Goal: Task Accomplishment & Management: Complete application form

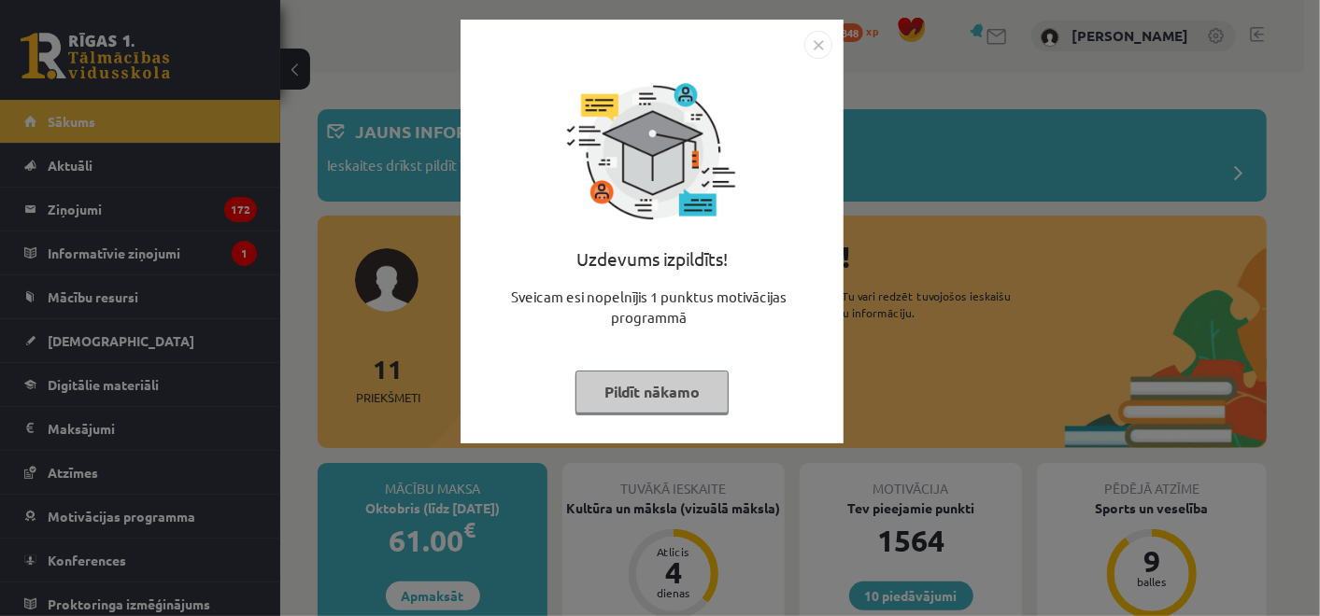
click at [683, 395] on button "Pildīt nākamo" at bounding box center [651, 392] width 153 height 43
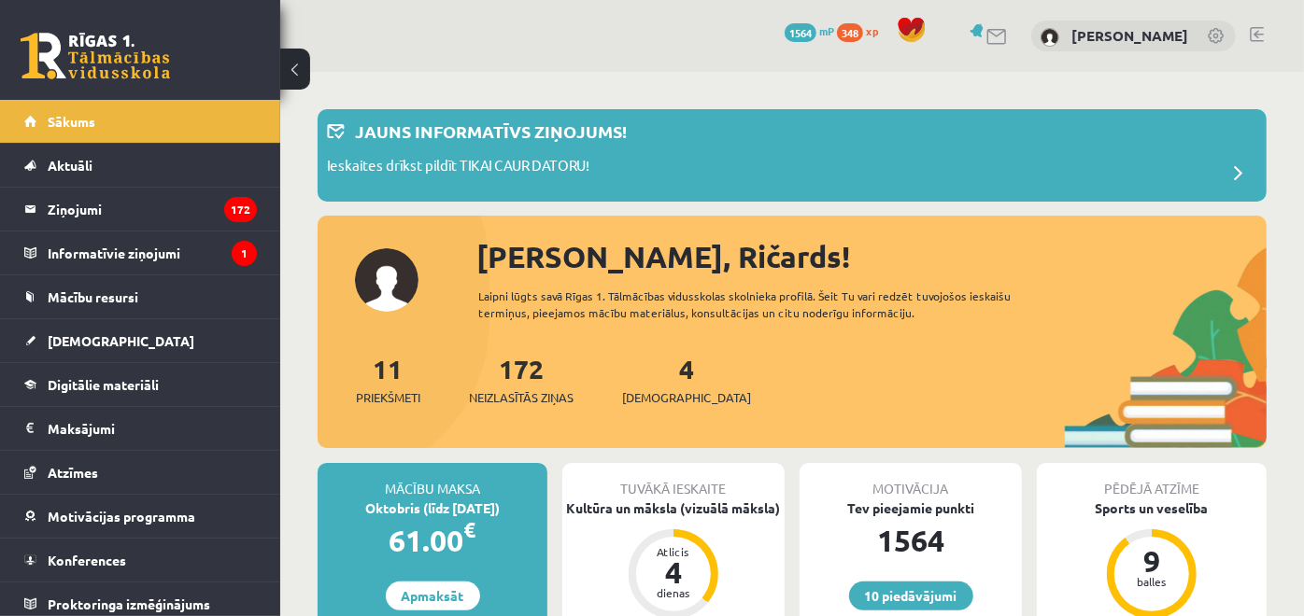
scroll to position [104, 0]
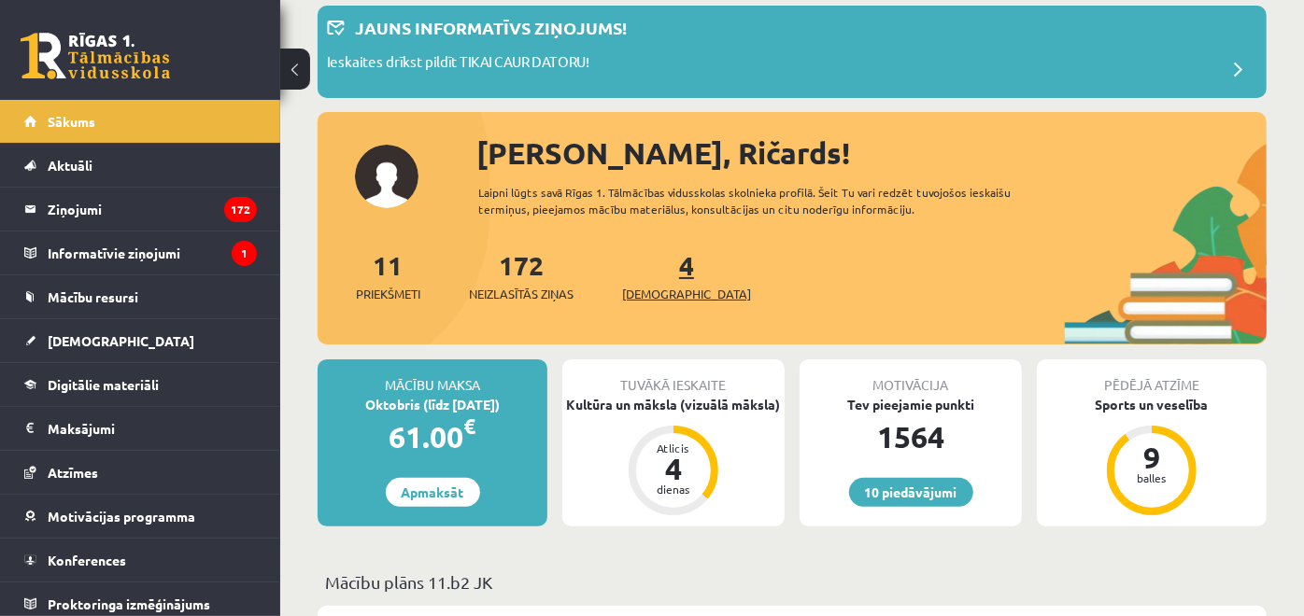
click at [658, 263] on link "4 Ieskaites" at bounding box center [686, 275] width 129 height 55
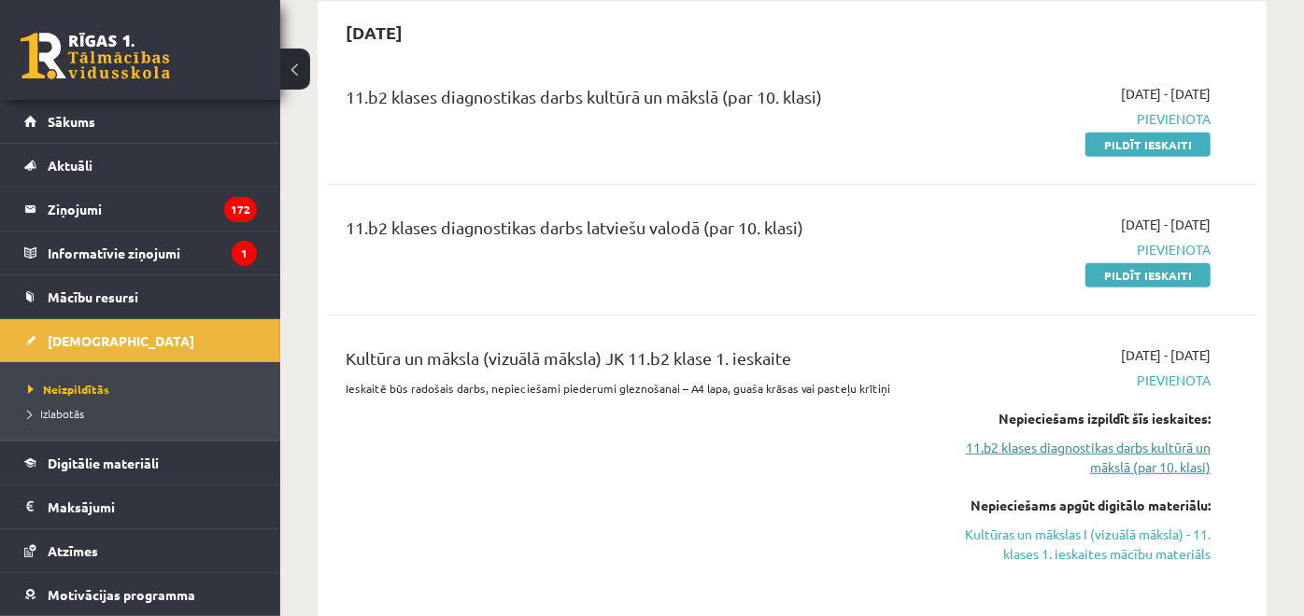
scroll to position [622, 0]
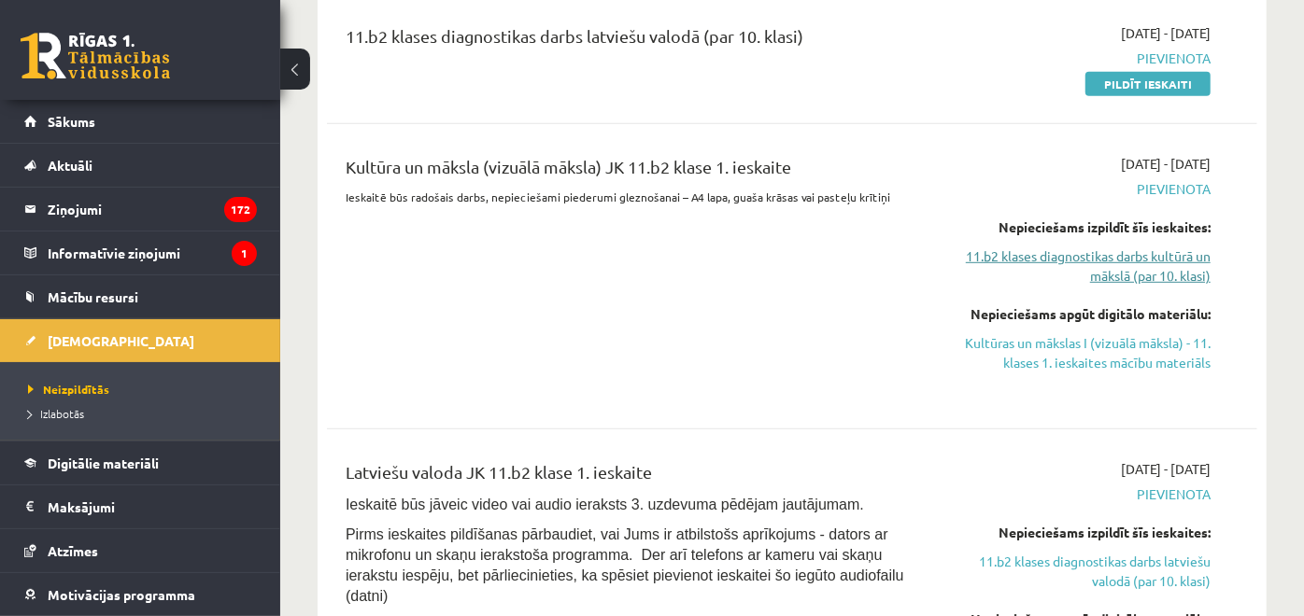
click at [1138, 262] on link "11.b2 klases diagnostikas darbs kultūrā un mākslā (par 10. klasi)" at bounding box center [1076, 266] width 270 height 39
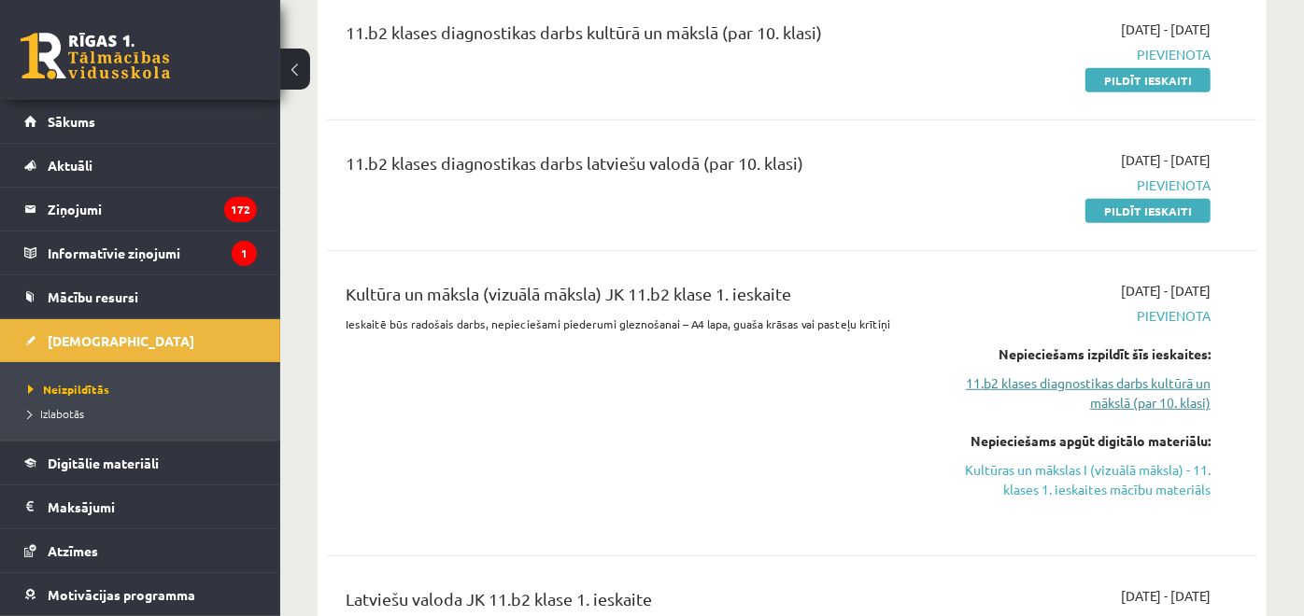
click at [1121, 403] on link "11.b2 klases diagnostikas darbs kultūrā un mākslā (par 10. klasi)" at bounding box center [1076, 393] width 270 height 39
click at [1118, 482] on link "Kultūras un mākslas I (vizuālā māksla) - 11. klases 1. ieskaites mācību materiā…" at bounding box center [1076, 479] width 270 height 39
click at [1027, 381] on link "11.b2 klases diagnostikas darbs kultūrā un mākslā (par 10. klasi)" at bounding box center [1076, 393] width 270 height 39
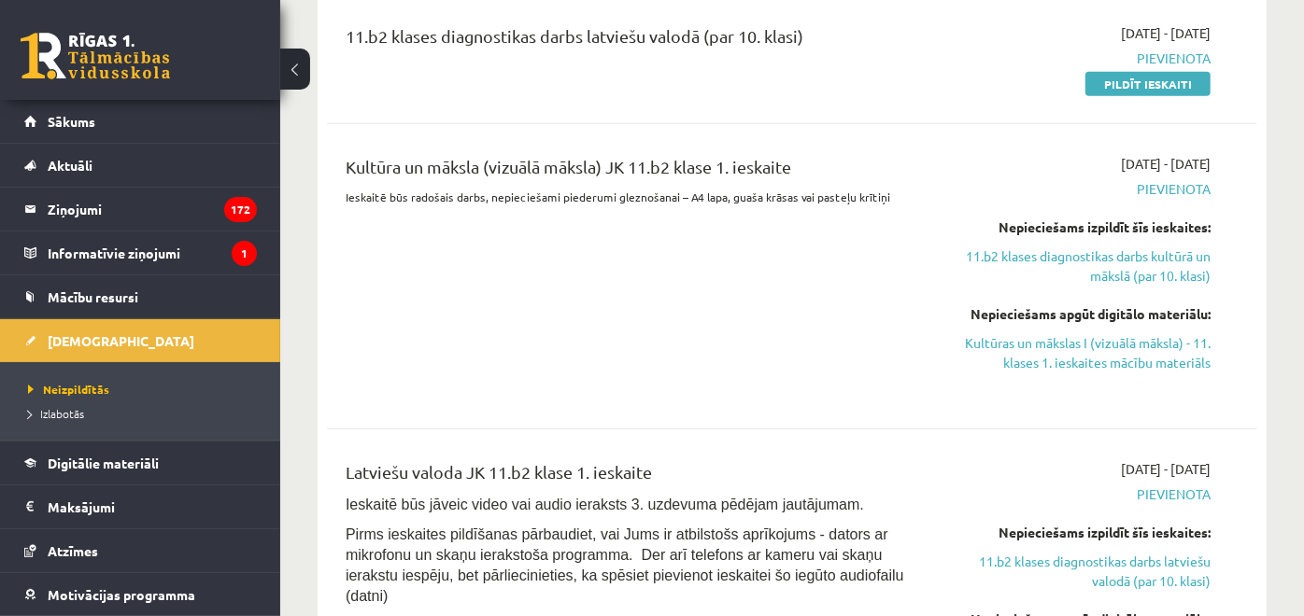
scroll to position [726, 0]
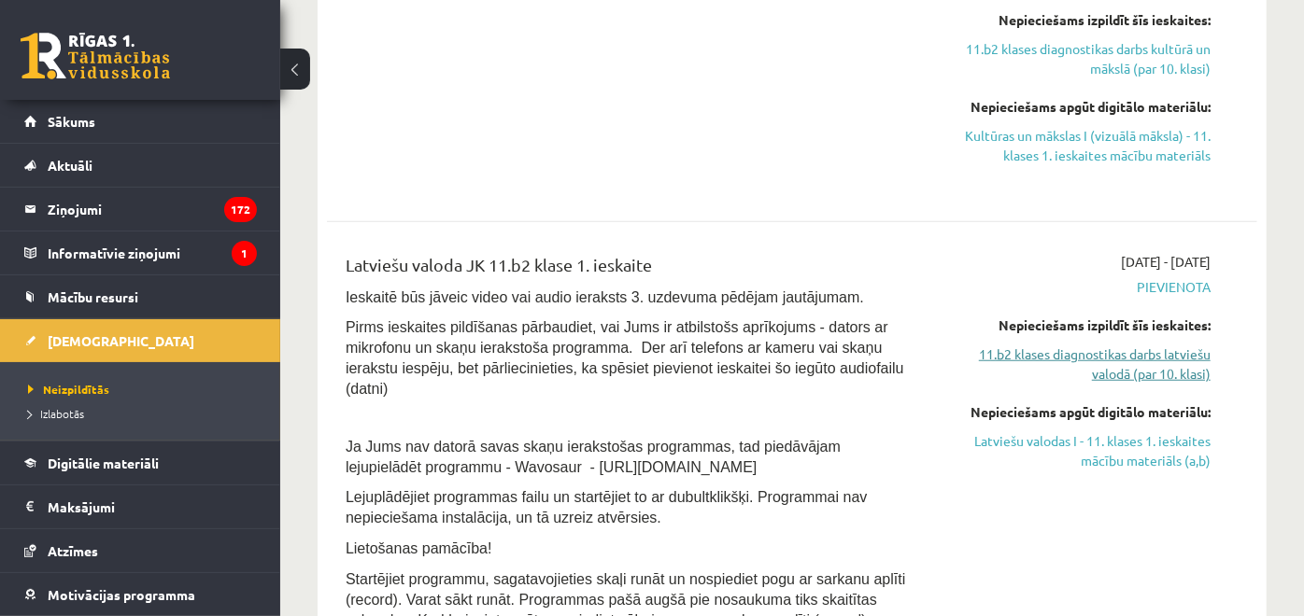
click at [1076, 368] on link "11.b2 klases diagnostikas darbs latviešu valodā (par 10. klasi)" at bounding box center [1076, 364] width 270 height 39
click at [1045, 352] on link "11.b2 klases diagnostikas darbs latviešu valodā (par 10. klasi)" at bounding box center [1076, 364] width 270 height 39
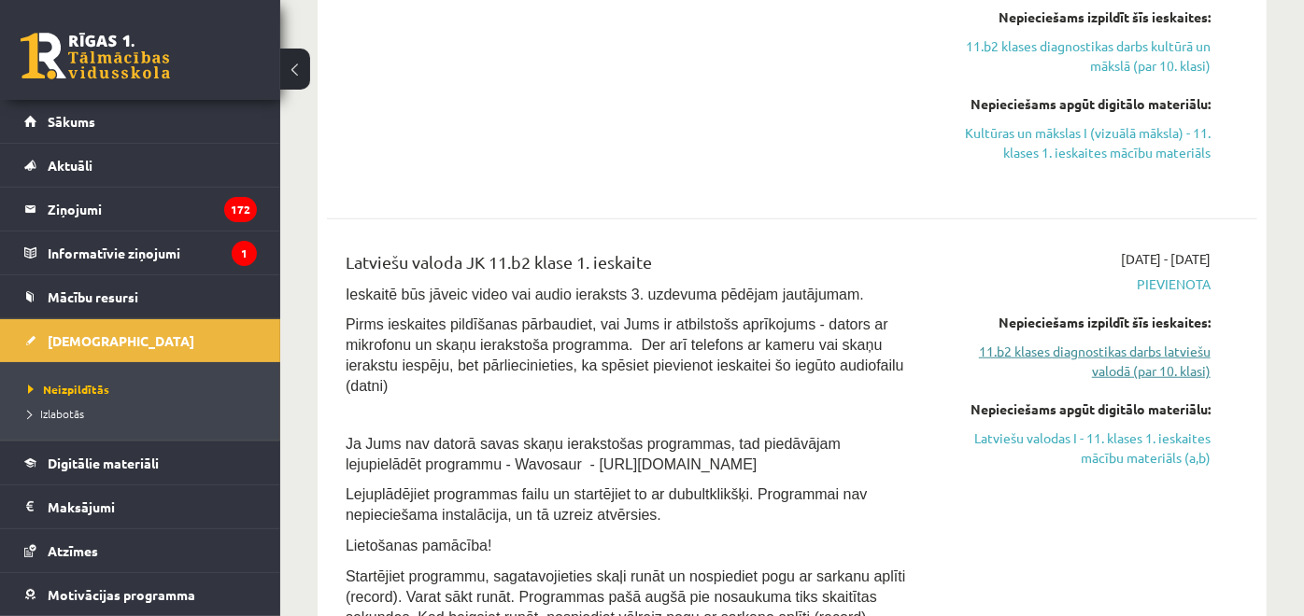
click at [1043, 352] on link "11.b2 klases diagnostikas darbs latviešu valodā (par 10. klasi)" at bounding box center [1076, 361] width 270 height 39
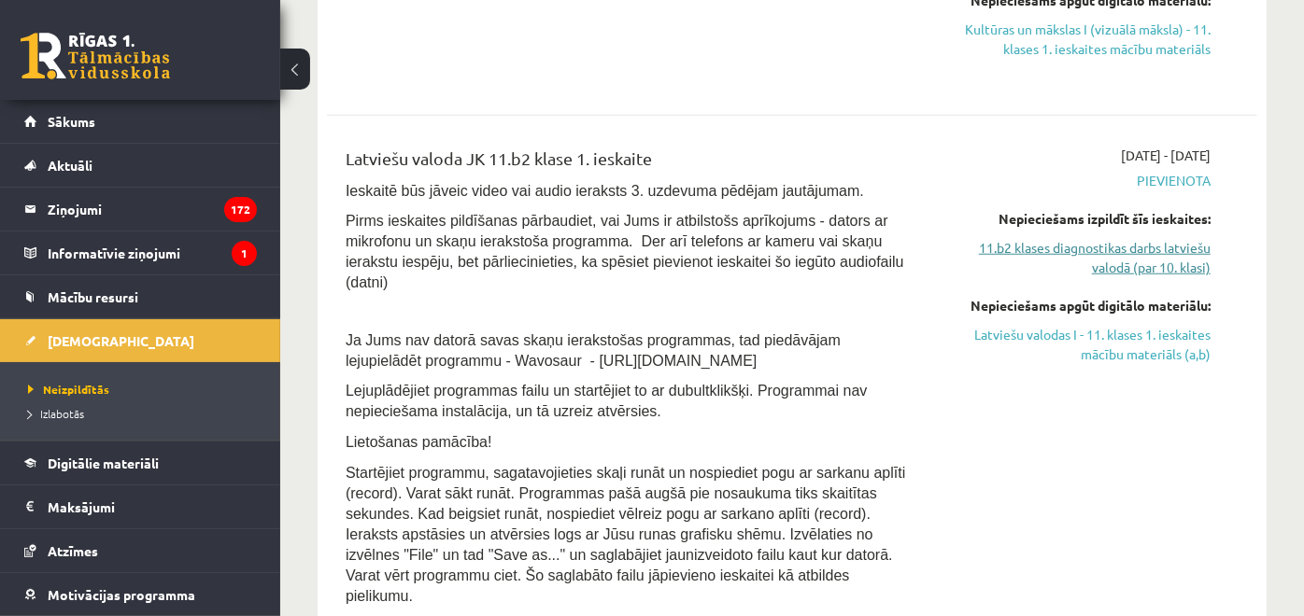
click at [1013, 253] on link "11.b2 klases diagnostikas darbs latviešu valodā (par 10. klasi)" at bounding box center [1076, 257] width 270 height 39
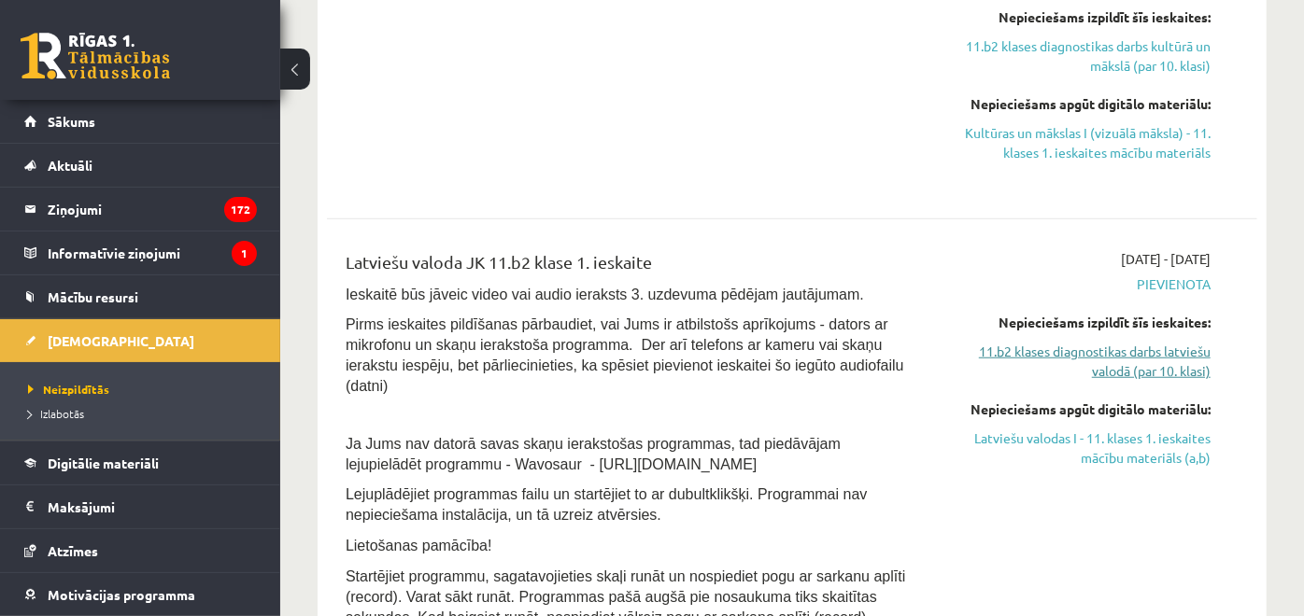
click at [1038, 346] on link "11.b2 klases diagnostikas darbs latviešu valodā (par 10. klasi)" at bounding box center [1076, 361] width 270 height 39
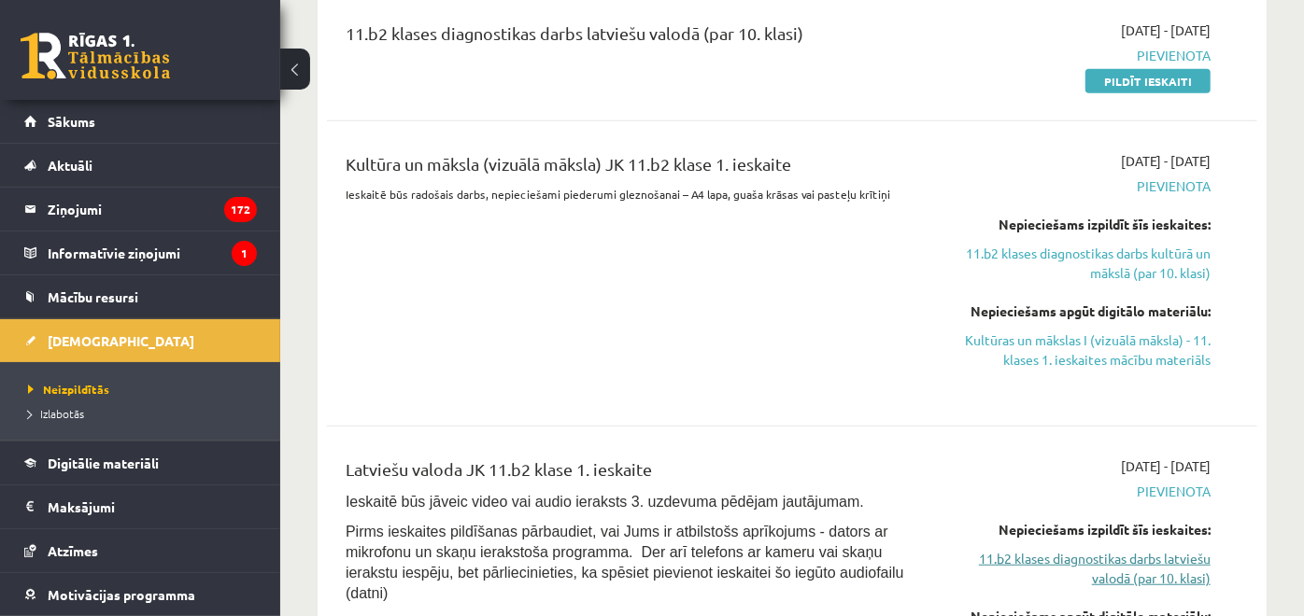
scroll to position [729, 0]
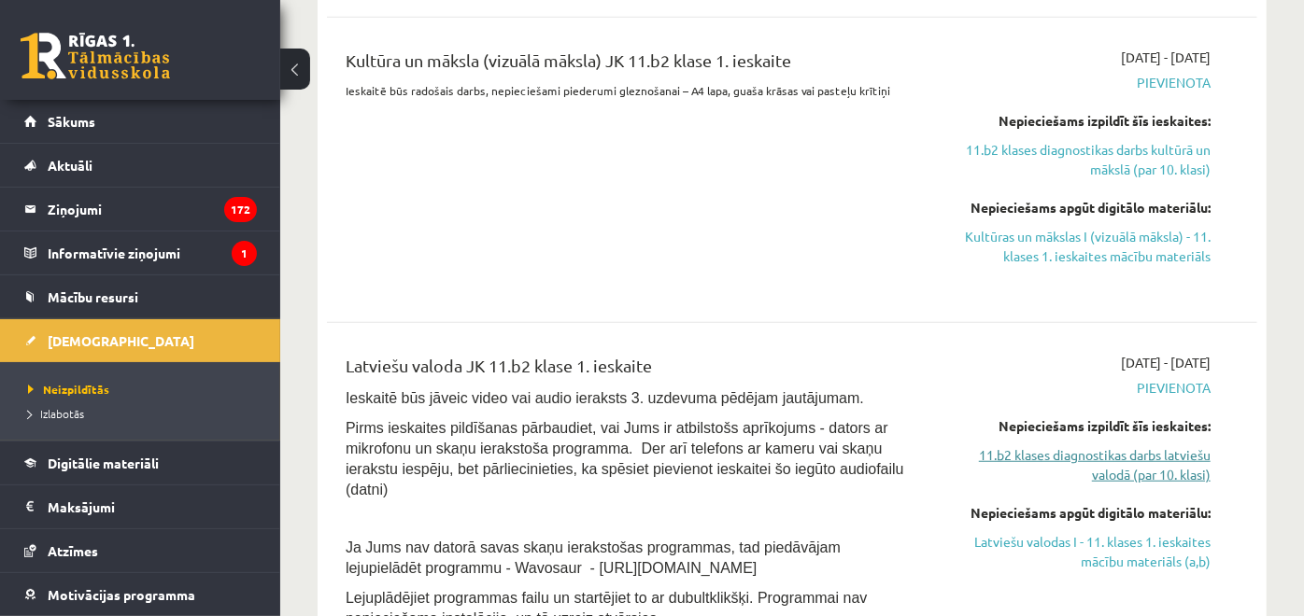
click at [1064, 462] on link "11.b2 klases diagnostikas darbs latviešu valodā (par 10. klasi)" at bounding box center [1076, 465] width 270 height 39
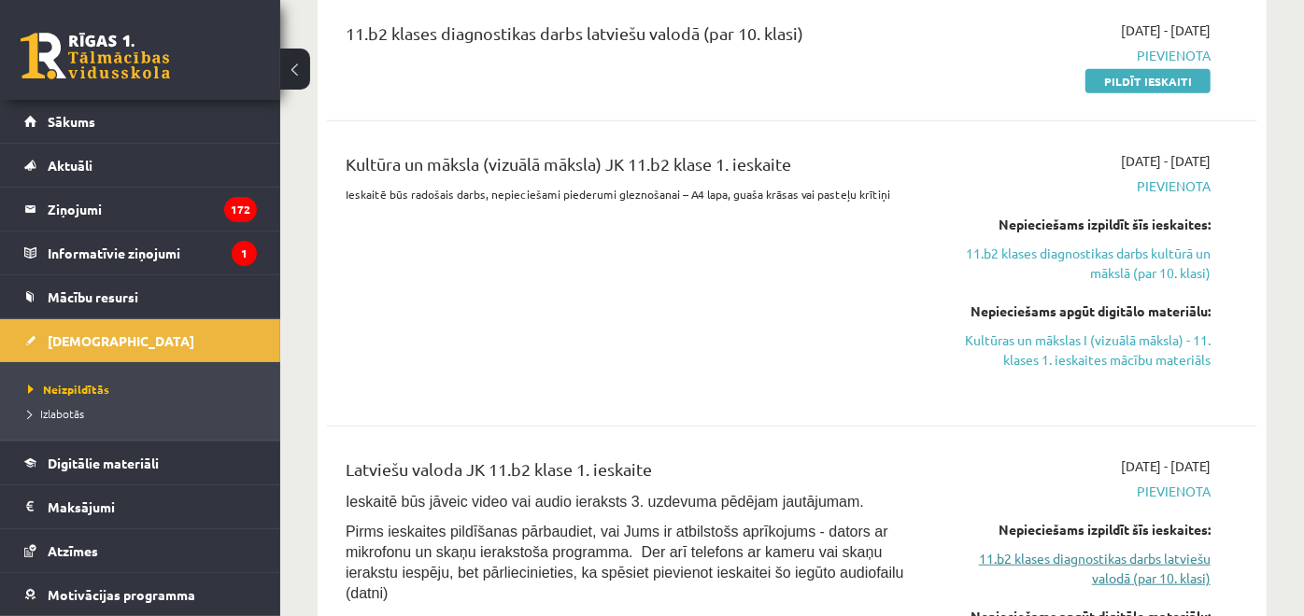
click at [1068, 555] on link "11.b2 klases diagnostikas darbs latviešu valodā (par 10. klasi)" at bounding box center [1076, 568] width 270 height 39
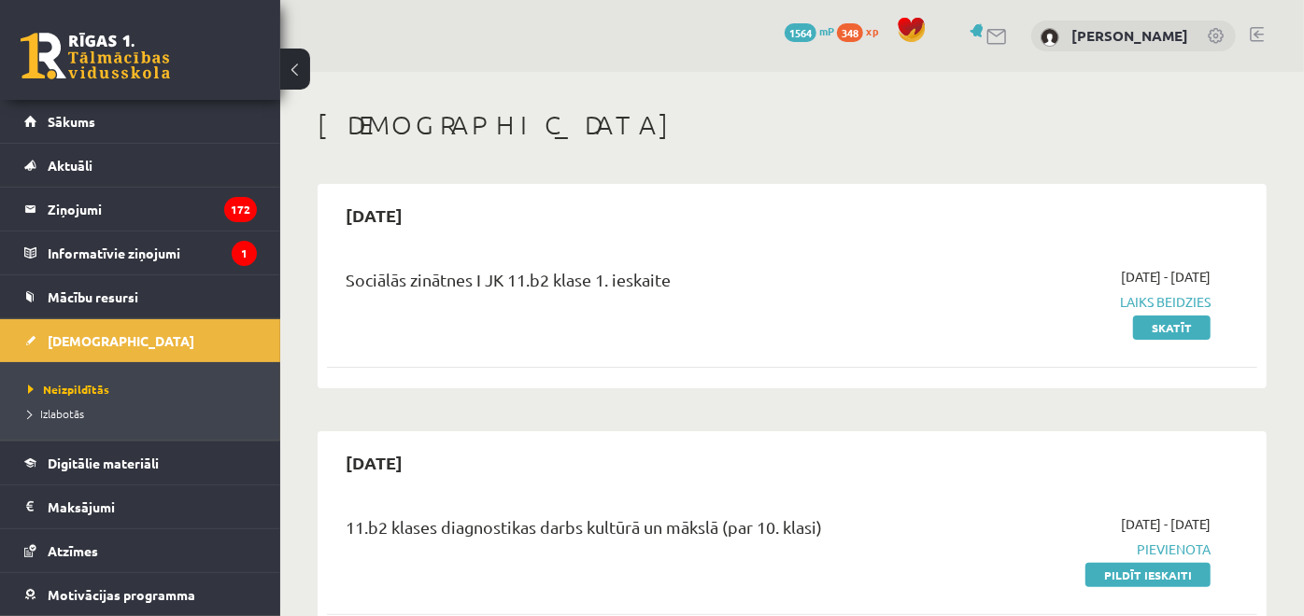
scroll to position [311, 0]
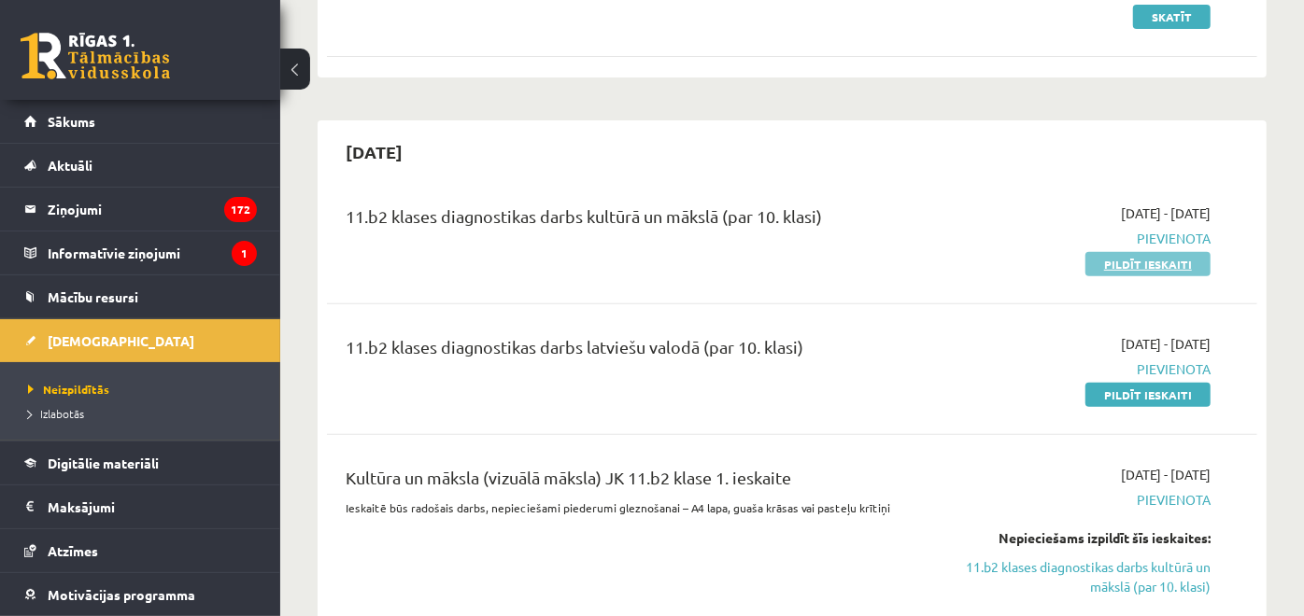
click at [1151, 269] on link "Pildīt ieskaiti" at bounding box center [1147, 264] width 125 height 24
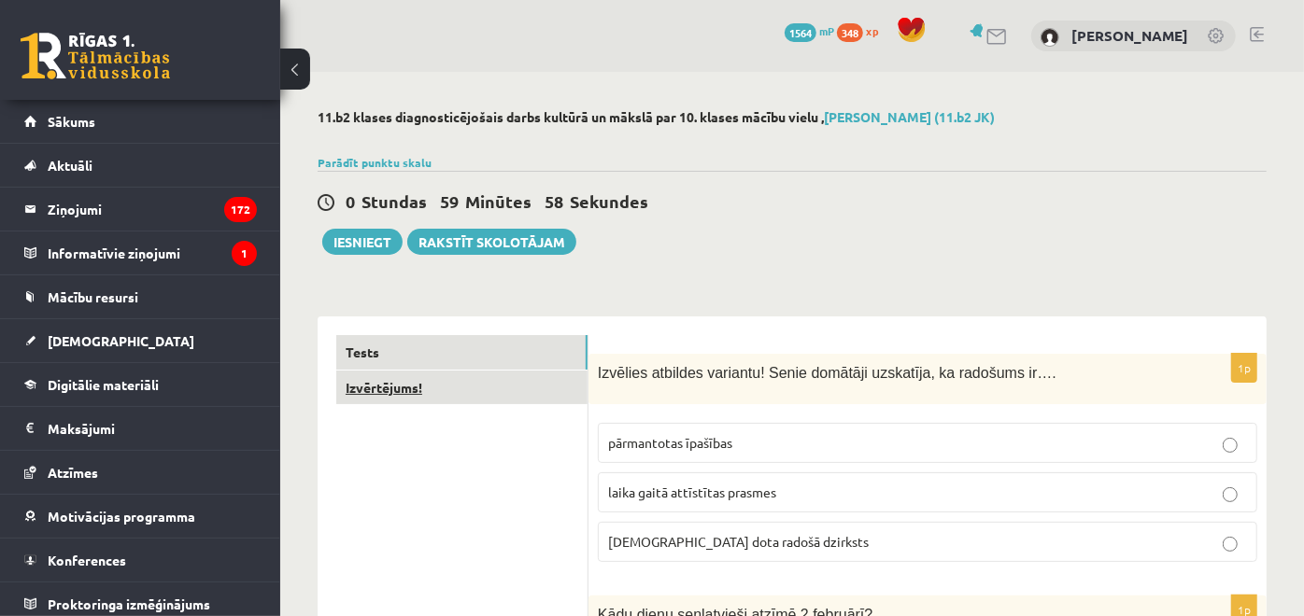
click at [544, 381] on link "Izvērtējums!" at bounding box center [461, 388] width 251 height 35
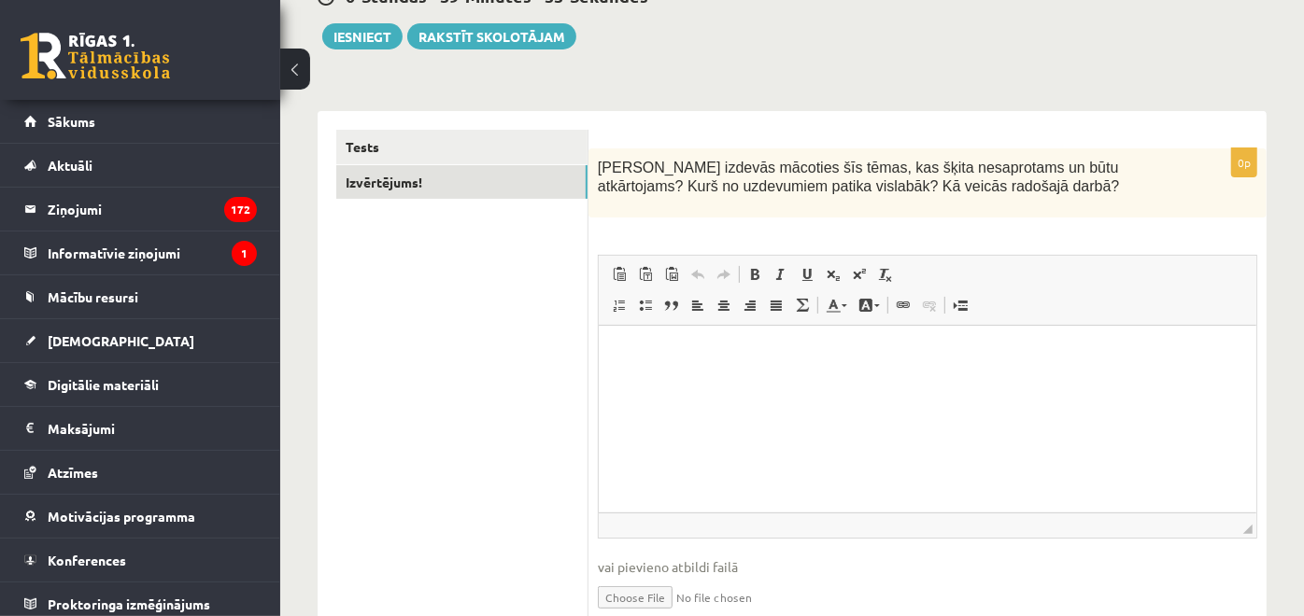
scroll to position [207, 0]
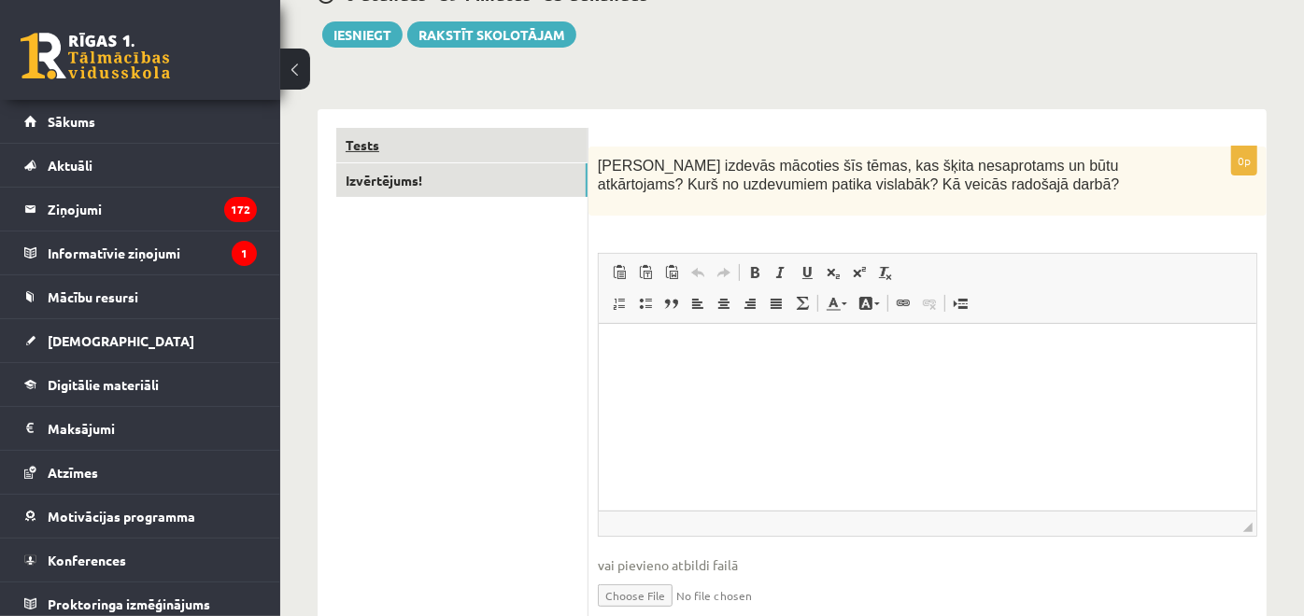
click at [501, 134] on link "Tests" at bounding box center [461, 145] width 251 height 35
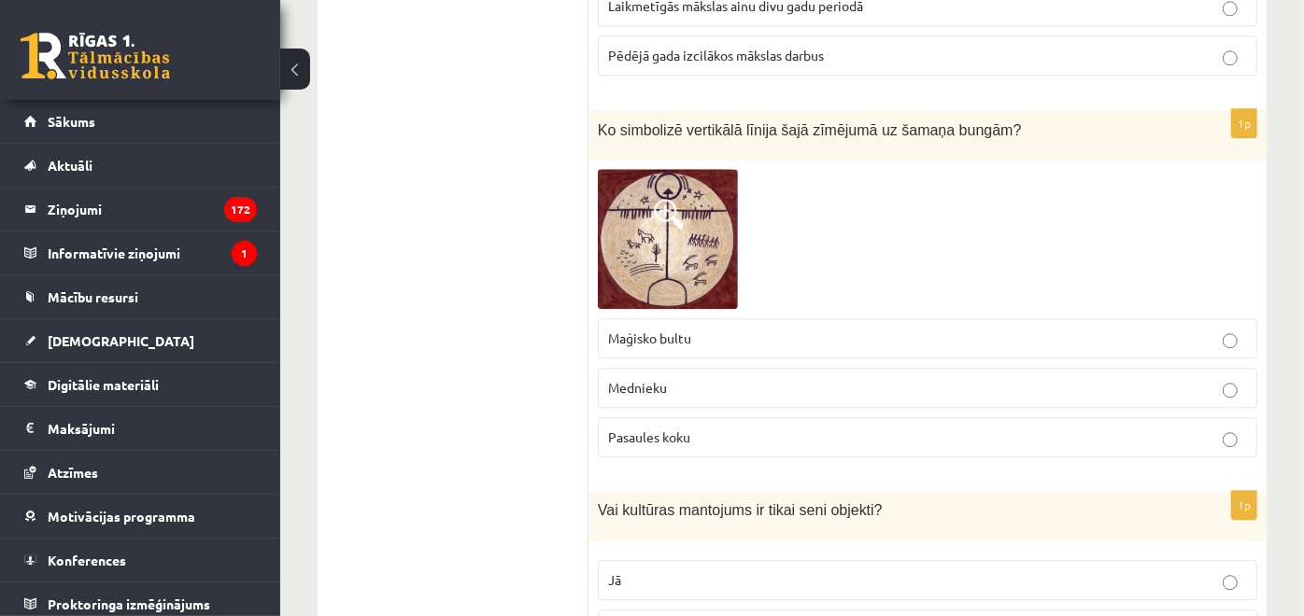
scroll to position [2802, 0]
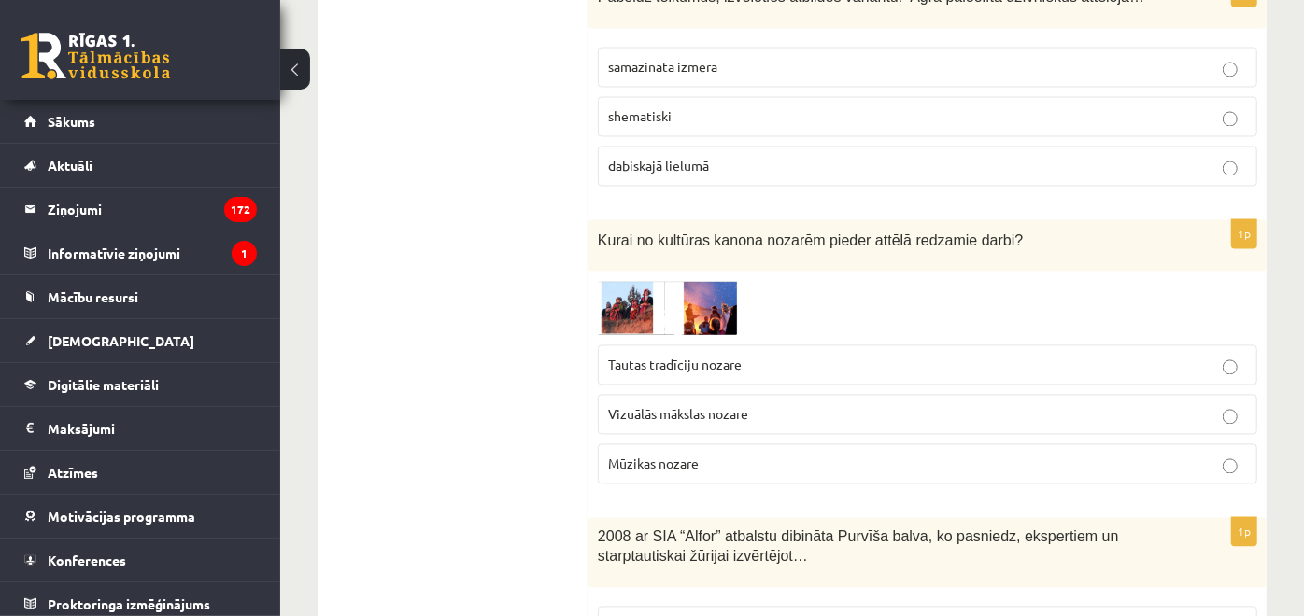
scroll to position [2179, 0]
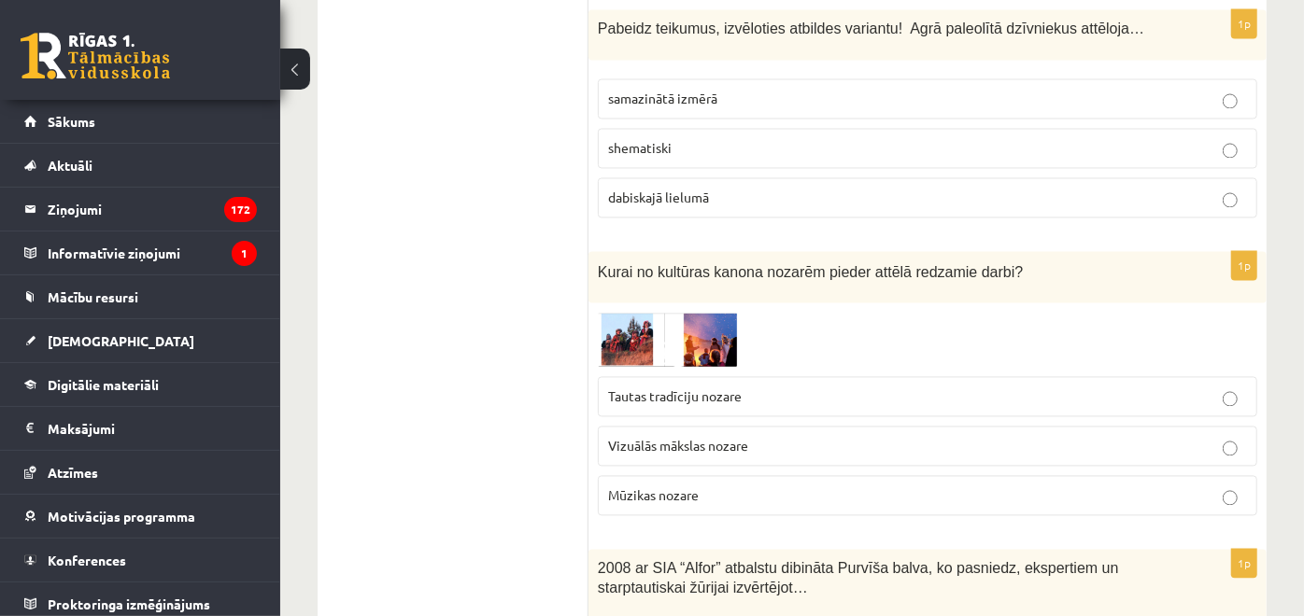
click at [624, 476] on label "Mūzikas nozare" at bounding box center [927, 496] width 659 height 40
click at [599, 476] on label "Mūzikas nozare" at bounding box center [927, 496] width 659 height 40
click at [605, 476] on label "Mūzikas nozare" at bounding box center [927, 496] width 659 height 40
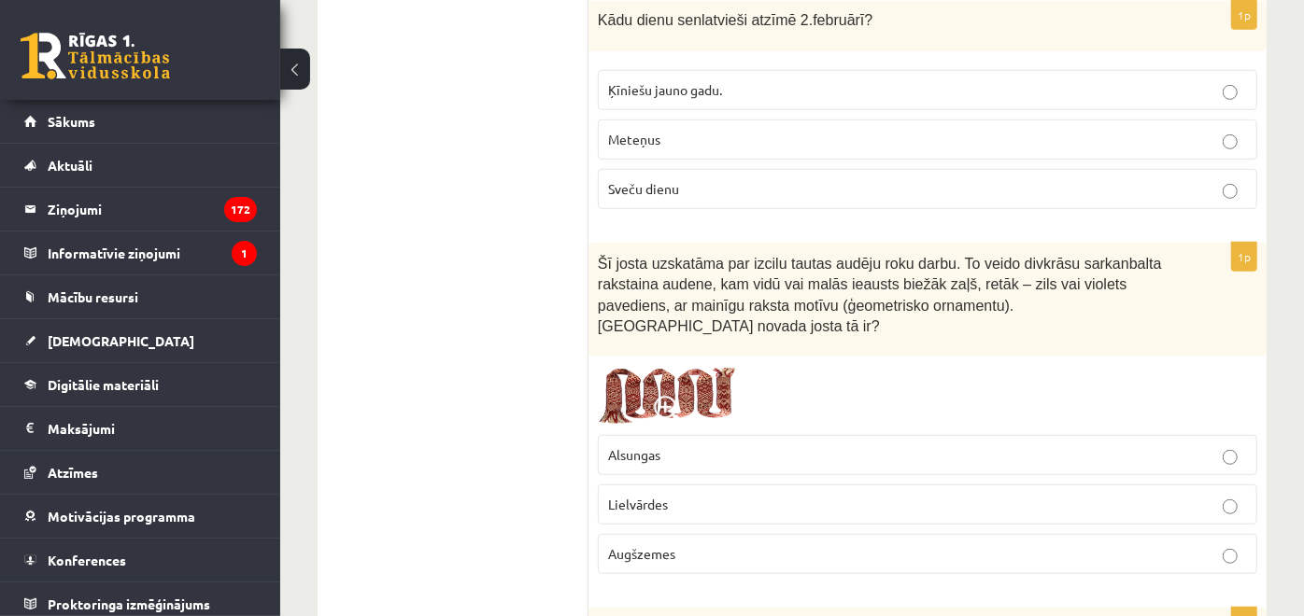
scroll to position [622, 0]
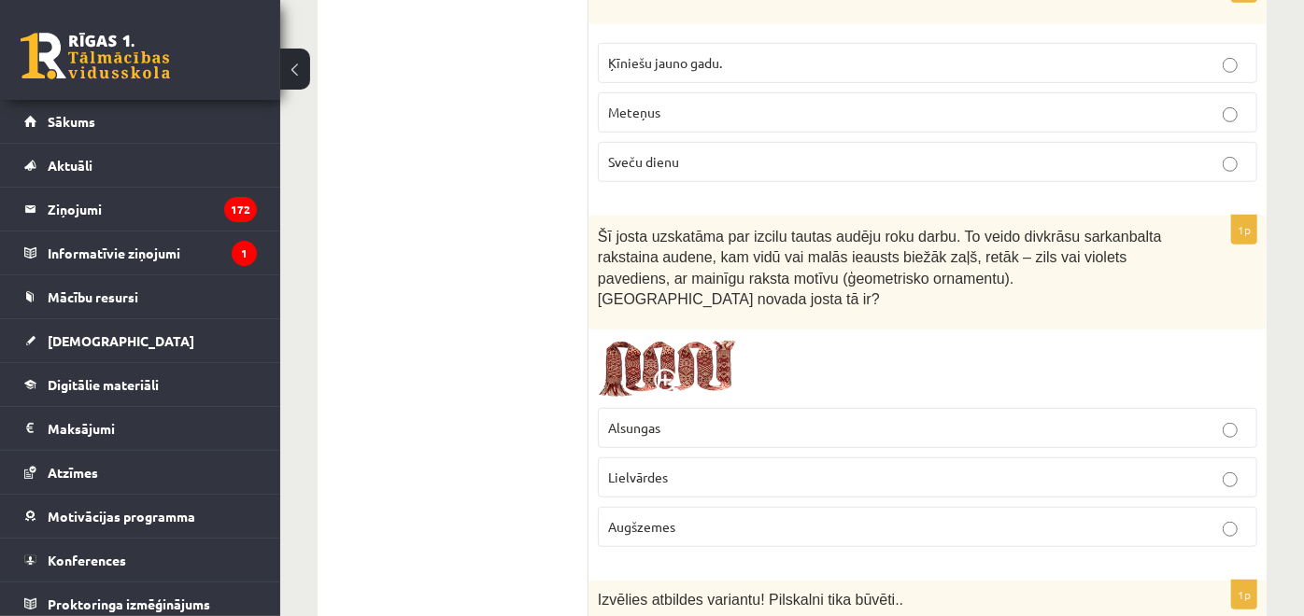
click at [787, 469] on label "Lielvārdes" at bounding box center [927, 478] width 659 height 40
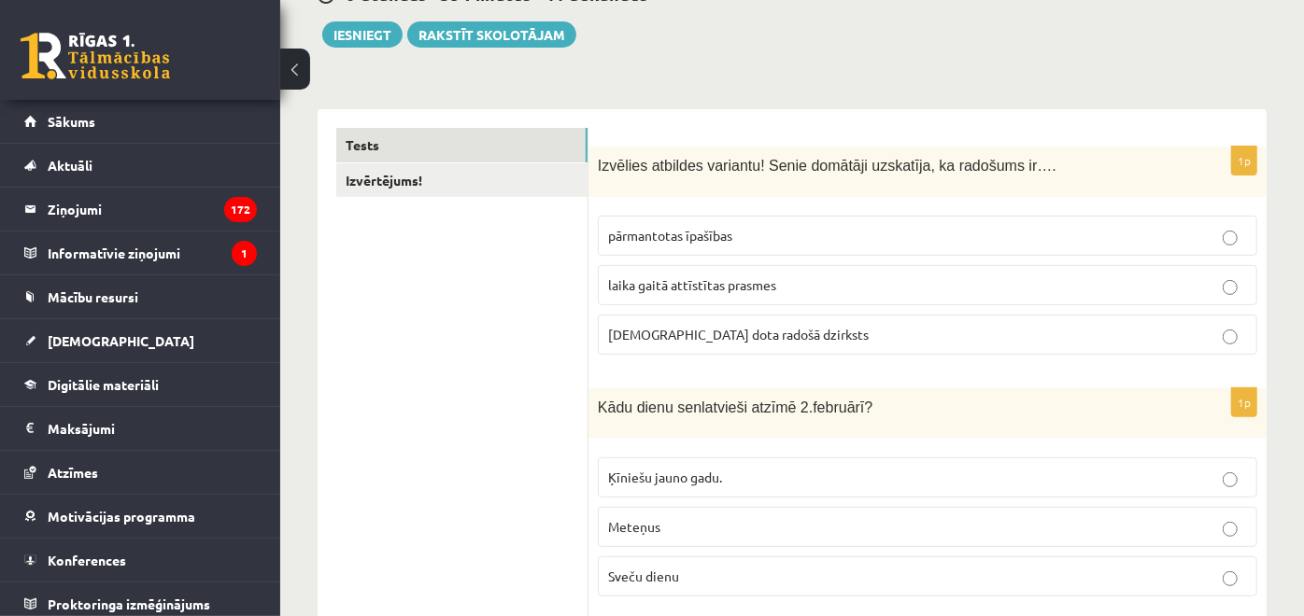
scroll to position [0, 0]
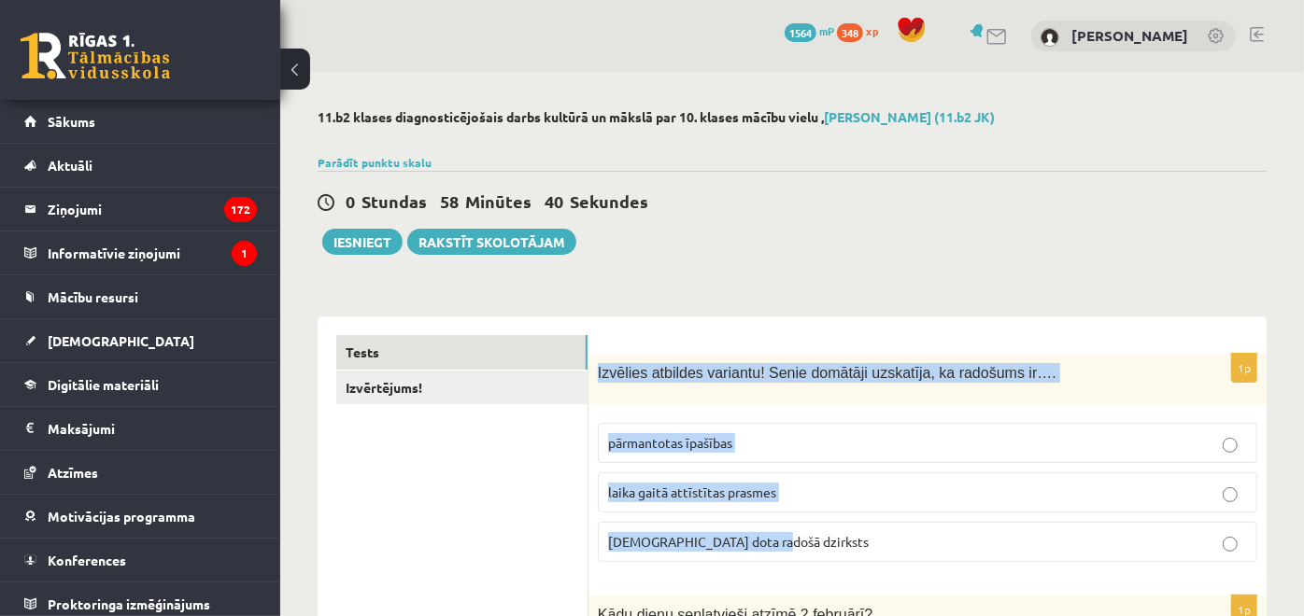
drag, startPoint x: 596, startPoint y: 368, endPoint x: 787, endPoint y: 556, distance: 268.1
click at [787, 556] on div "1p Izvēlies atbildes variantu! Senie domātāji uzskatīja, ka radošums ir…. pārma…" at bounding box center [927, 465] width 678 height 223
copy div "Izvēlies atbildes variantu! Senie domātāji uzskatīja, ka radošums ir…. pārmanto…"
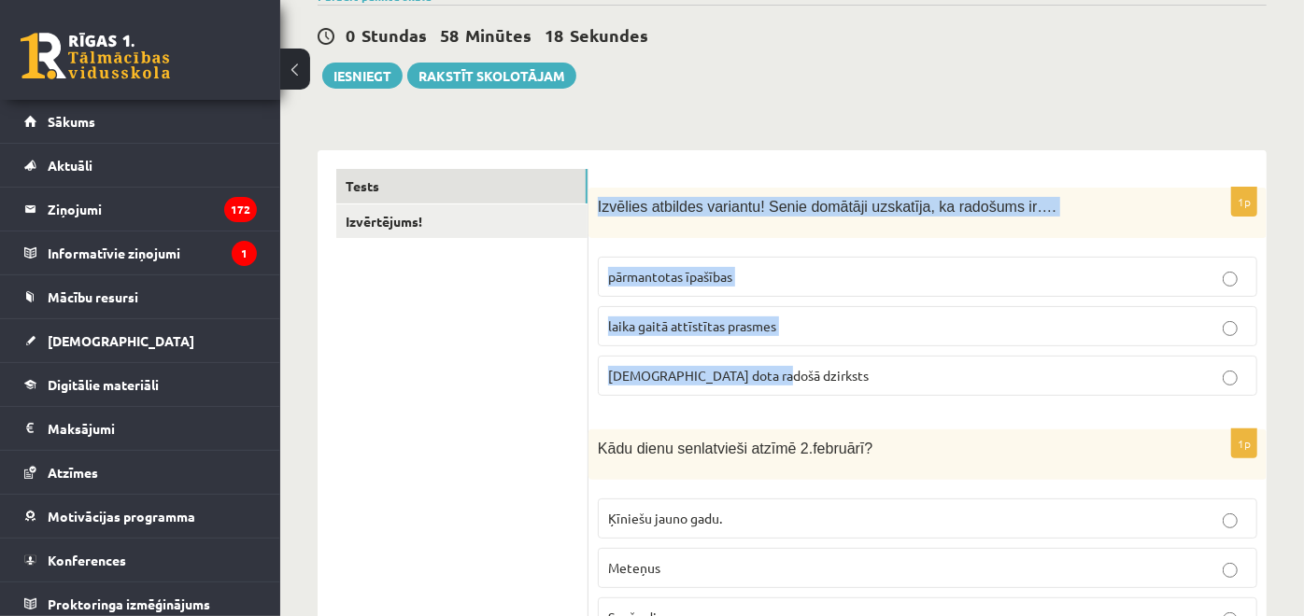
scroll to position [311, 0]
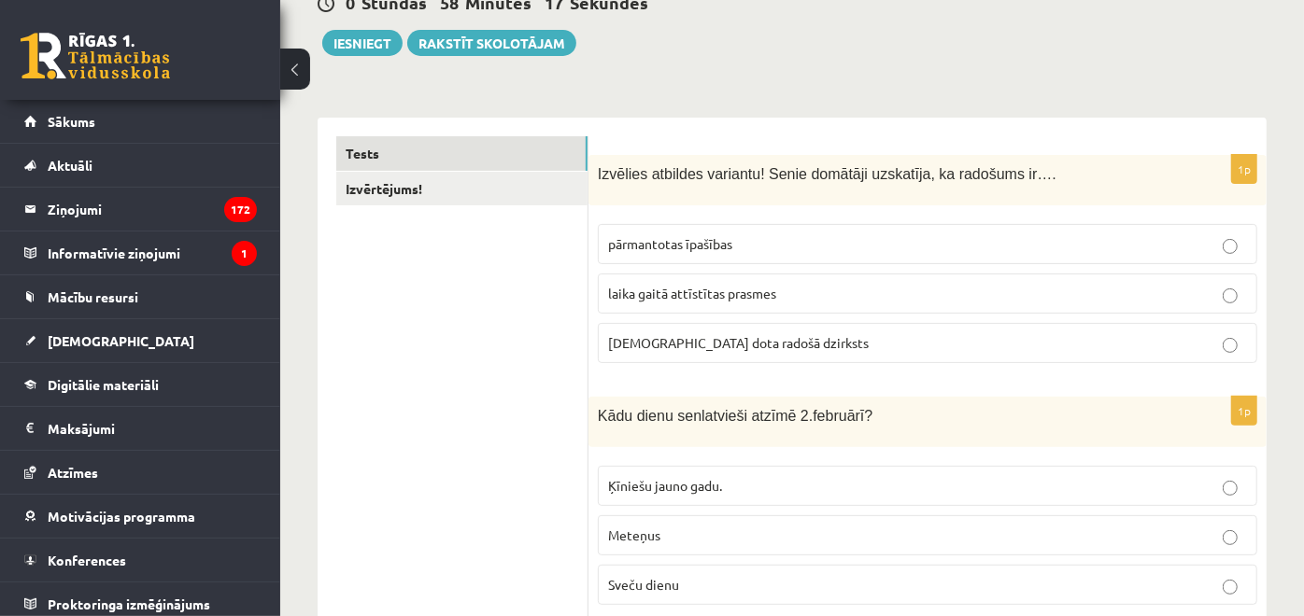
scroll to position [104, 0]
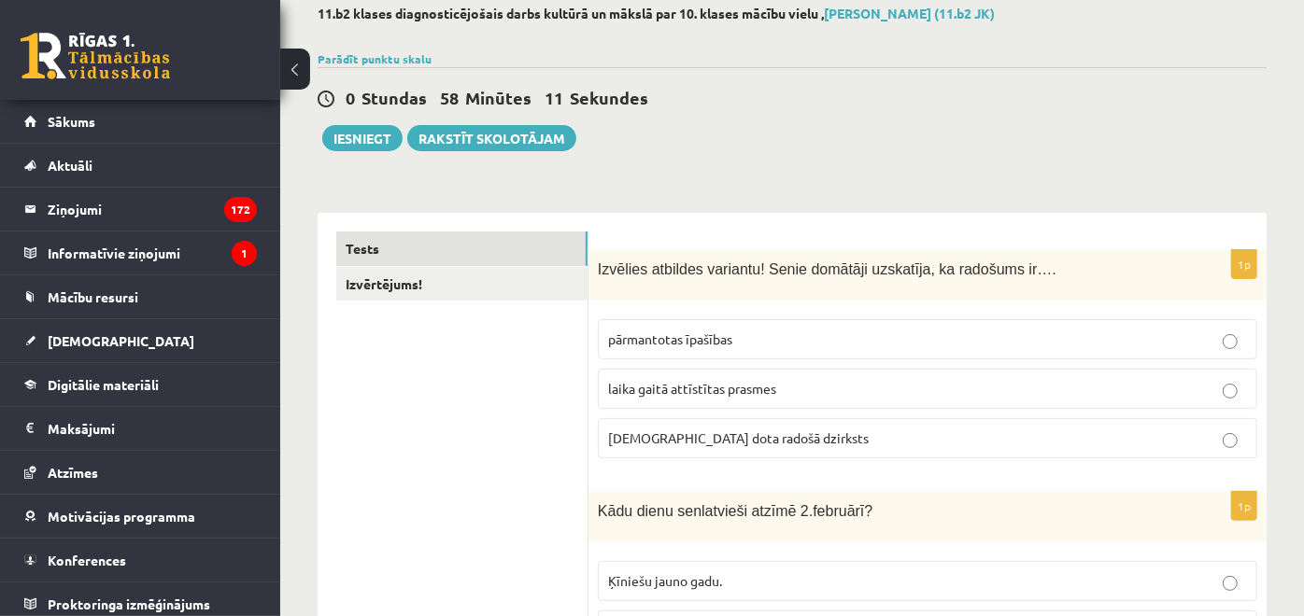
click at [729, 450] on label "dieva dota radošā dzirksts" at bounding box center [927, 438] width 659 height 40
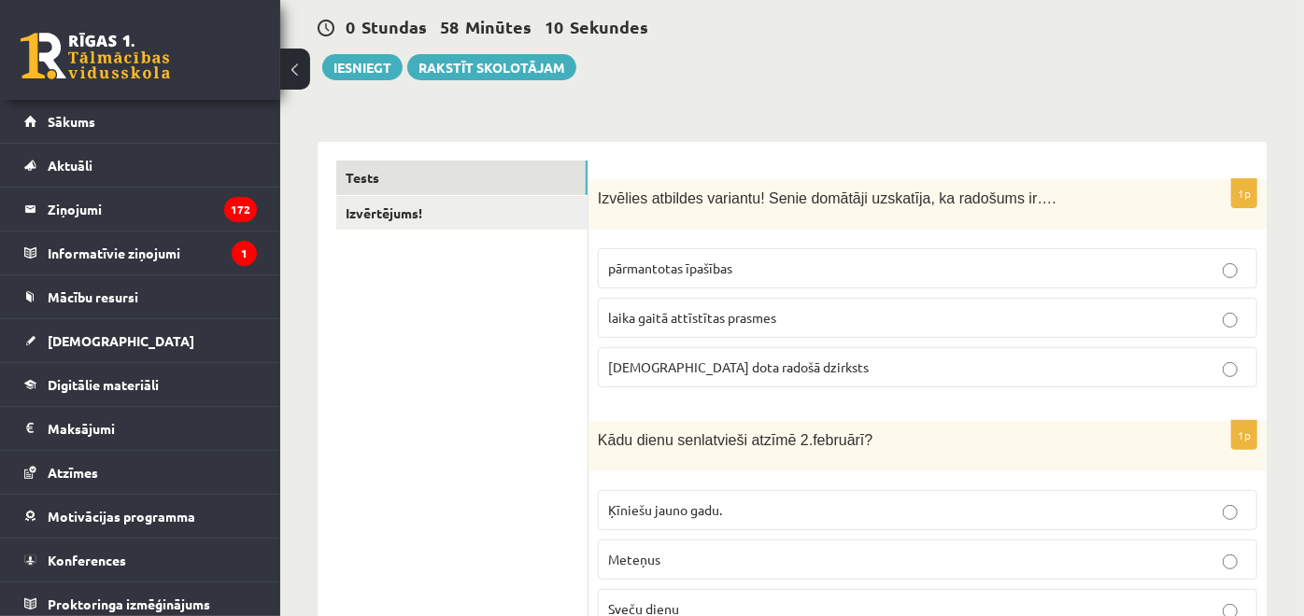
scroll to position [207, 0]
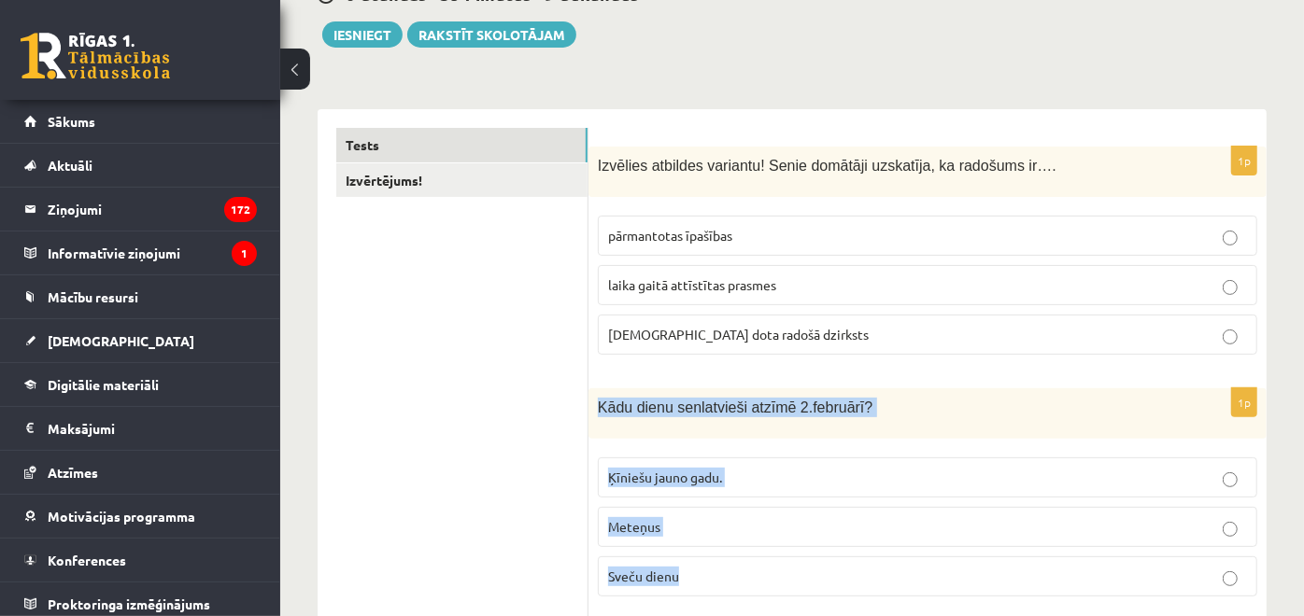
drag, startPoint x: 598, startPoint y: 405, endPoint x: 789, endPoint y: 543, distance: 235.6
click at [789, 543] on div "1p Kādu dienu senlatvieši atzīmē 2.februārī? Ķīniešu jauno gadu. Meteņus Sveču …" at bounding box center [927, 500] width 678 height 223
copy div "Kādu dienu senlatvieši atzīmē 2.februārī? Ķīniešu jauno gadu. Meteņus"
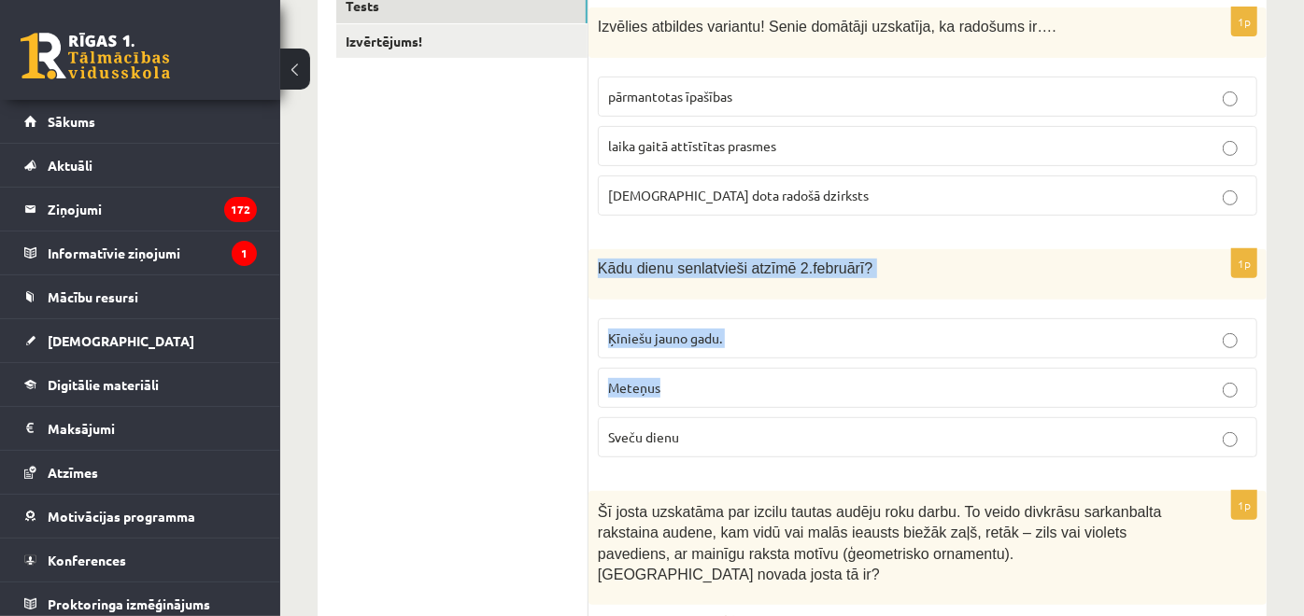
scroll to position [415, 0]
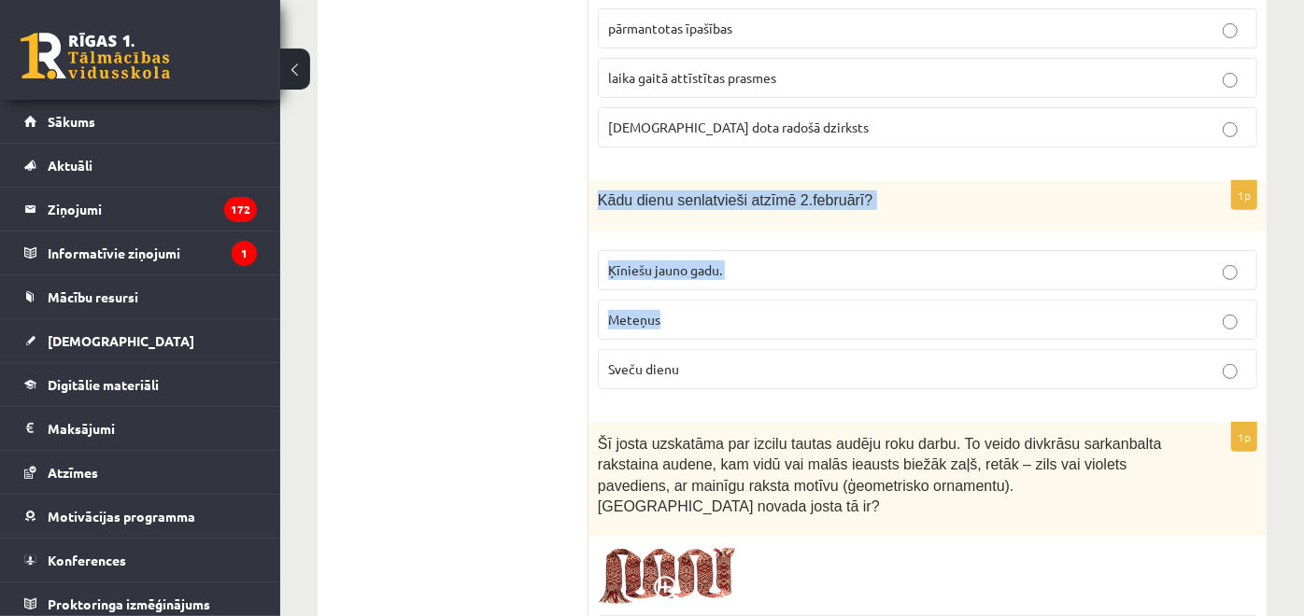
click at [689, 333] on label "Meteņus" at bounding box center [927, 320] width 659 height 40
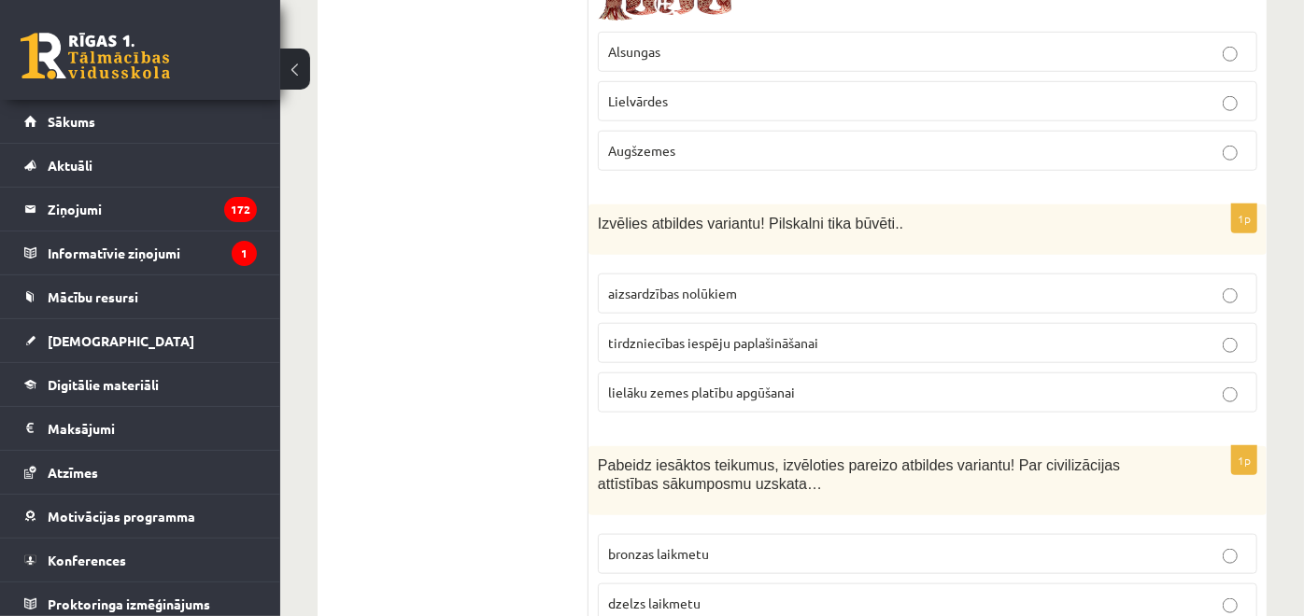
scroll to position [1038, 0]
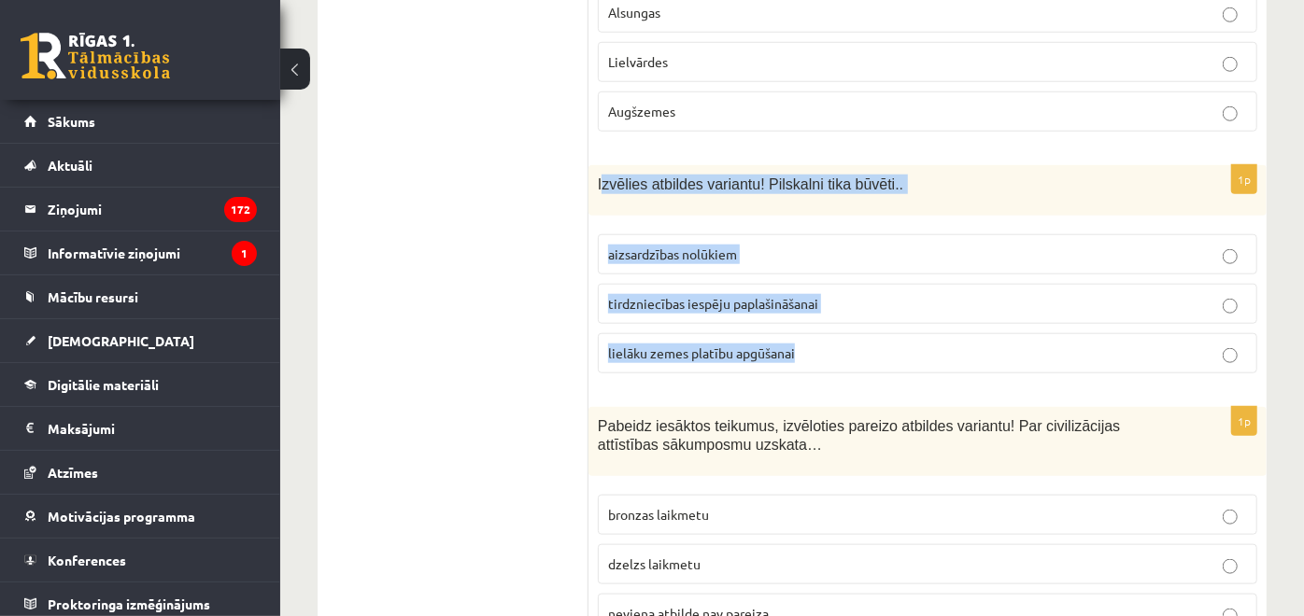
drag, startPoint x: 600, startPoint y: 160, endPoint x: 816, endPoint y: 319, distance: 269.2
click at [816, 319] on div "1p Izvēlies atbildes variantu! Pilskalni tika būvēti.. aizsardzības nolūkiem ti…" at bounding box center [927, 276] width 678 height 223
copy div "zvēlies atbildes variantu! Pilskalni tika būvēti.. aizsardzības nolūkiem tirdzn…"
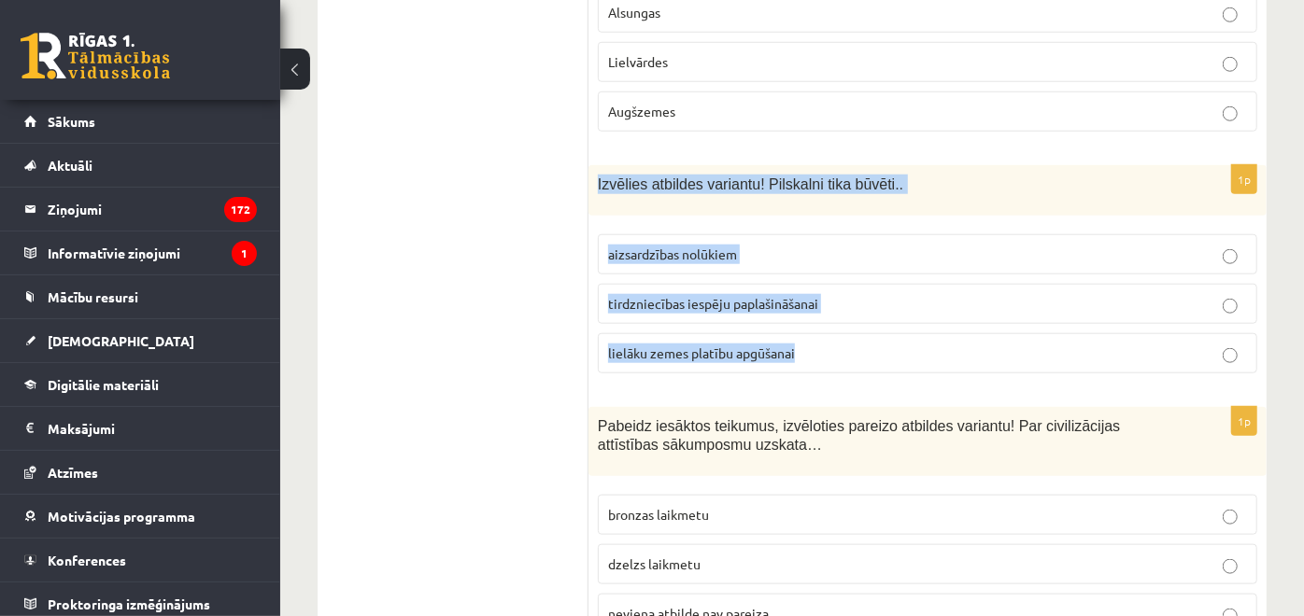
drag, startPoint x: 594, startPoint y: 157, endPoint x: 873, endPoint y: 312, distance: 319.4
click at [873, 312] on div "1p Izvēlies atbildes variantu! Pilskalni tika būvēti.. aizsardzības nolūkiem ti…" at bounding box center [927, 276] width 678 height 223
copy div "Izvēlies atbildes variantu! Pilskalni tika būvēti.. aizsardzības nolūkiem tirdz…"
click at [757, 245] on p "aizsardzības nolūkiem" at bounding box center [927, 255] width 639 height 20
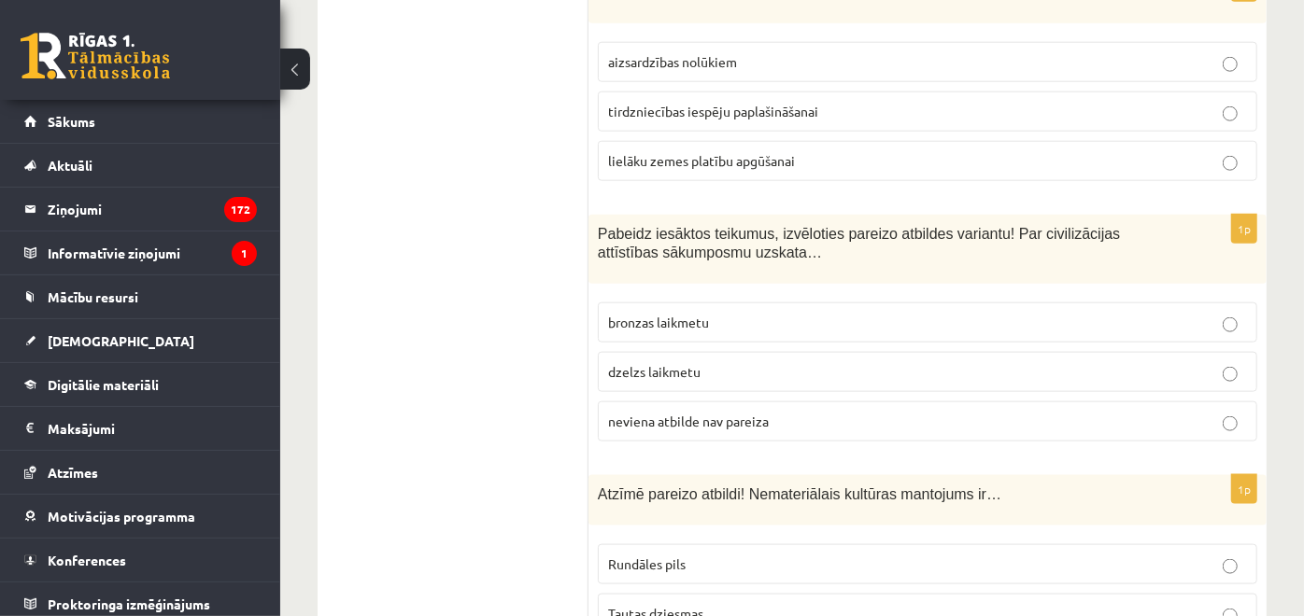
scroll to position [1245, 0]
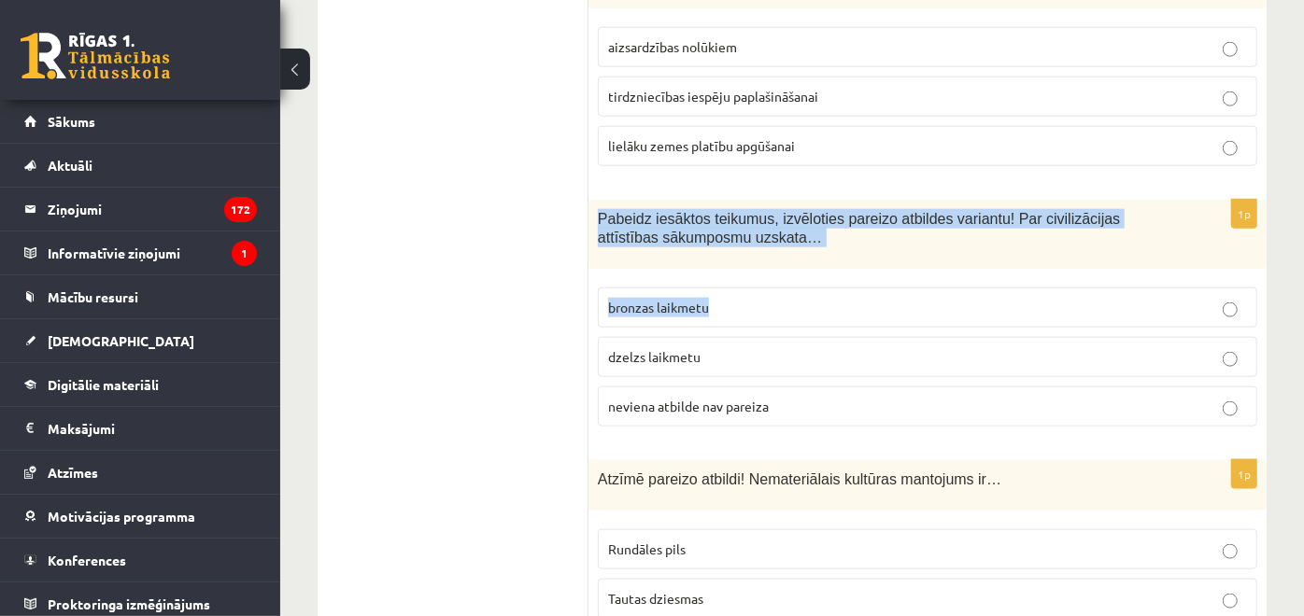
drag, startPoint x: 599, startPoint y: 189, endPoint x: 815, endPoint y: 234, distance: 221.5
click at [815, 234] on div "Pabeidz iesāktos teikumus, izvēloties pareizo atbildes variantu! Par civilizāci…" at bounding box center [927, 235] width 678 height 70
click at [598, 211] on span "Pabeidz iesāktos teikumus, izvēloties pareizo atbildes variantu! Par civilizāci…" at bounding box center [859, 228] width 522 height 35
drag, startPoint x: 596, startPoint y: 184, endPoint x: 837, endPoint y: 384, distance: 313.1
click at [837, 384] on div "1p Pabeidz iesāktos teikumus, izvēloties pareizo atbildes variantu! Par civiliz…" at bounding box center [927, 321] width 678 height 243
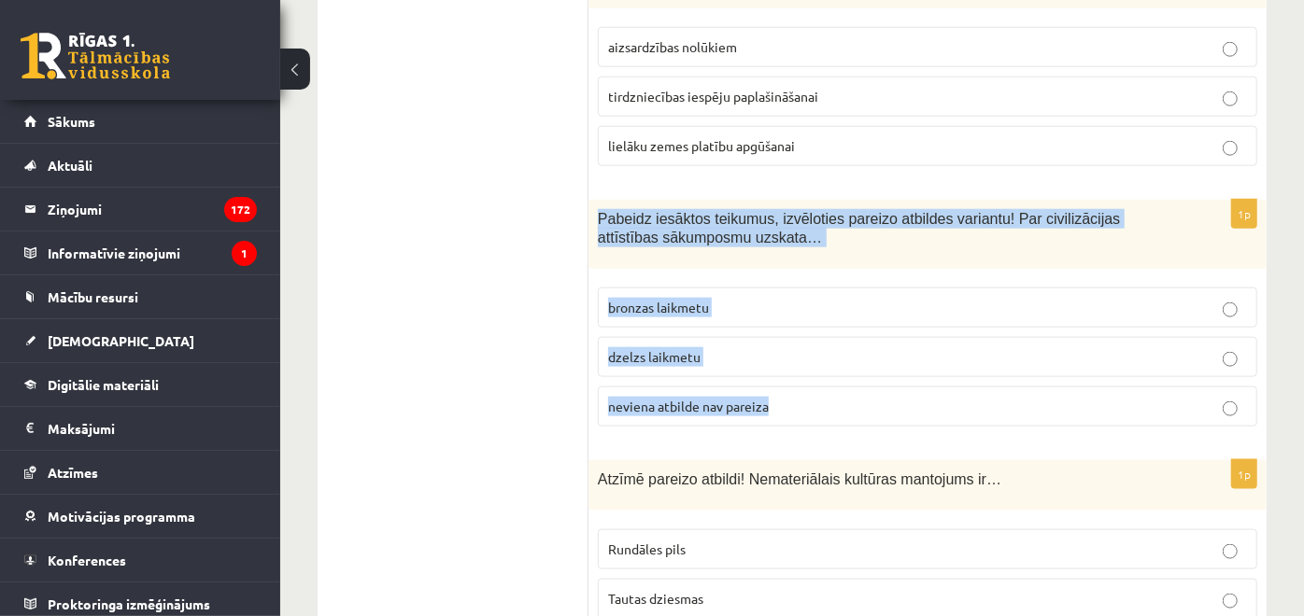
copy div "Pabeidz iesāktos teikumus, izvēloties pareizo atbildes variantu! Par civilizāci…"
click at [783, 387] on label "neviena atbilde nav pareiza" at bounding box center [927, 407] width 659 height 40
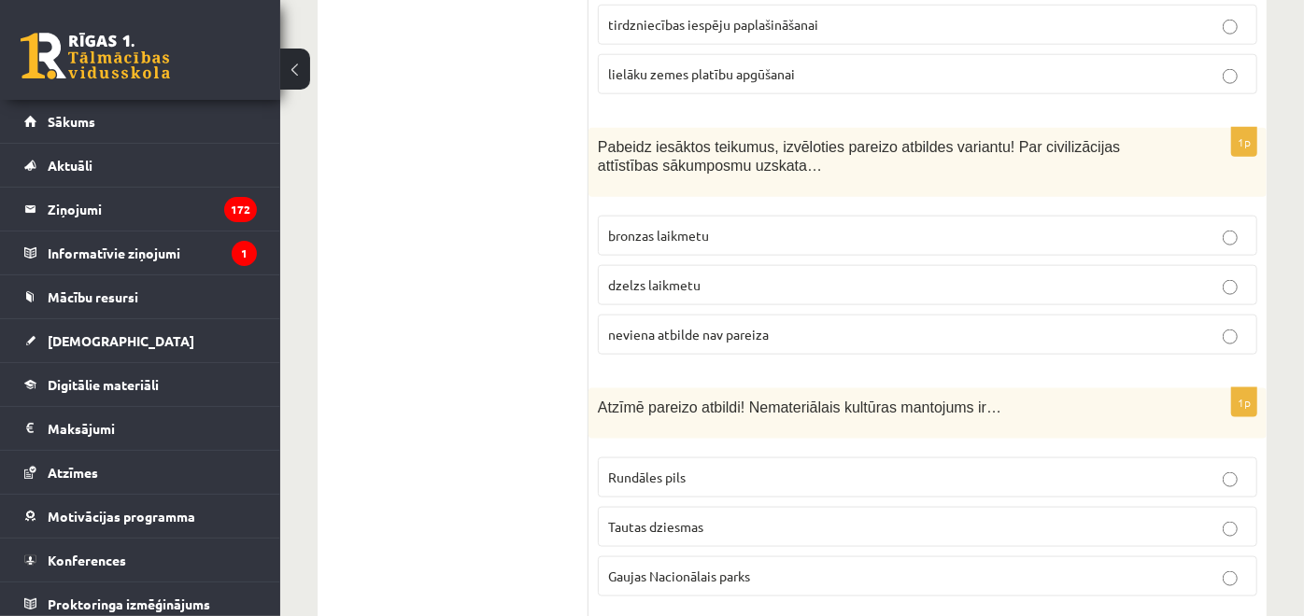
scroll to position [1349, 0]
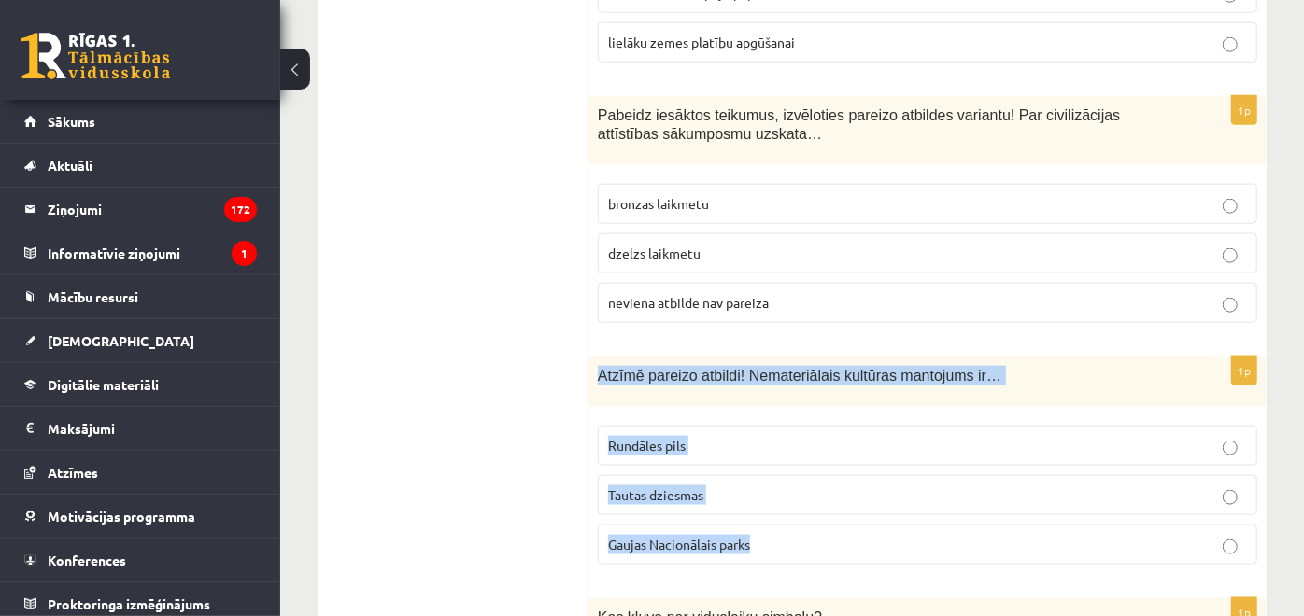
drag, startPoint x: 599, startPoint y: 344, endPoint x: 779, endPoint y: 494, distance: 234.7
click at [779, 494] on div "1p Atzīmē pareizo atbildi! Nemateriālais kultūras mantojums ir… Rundāles pils T…" at bounding box center [927, 468] width 678 height 223
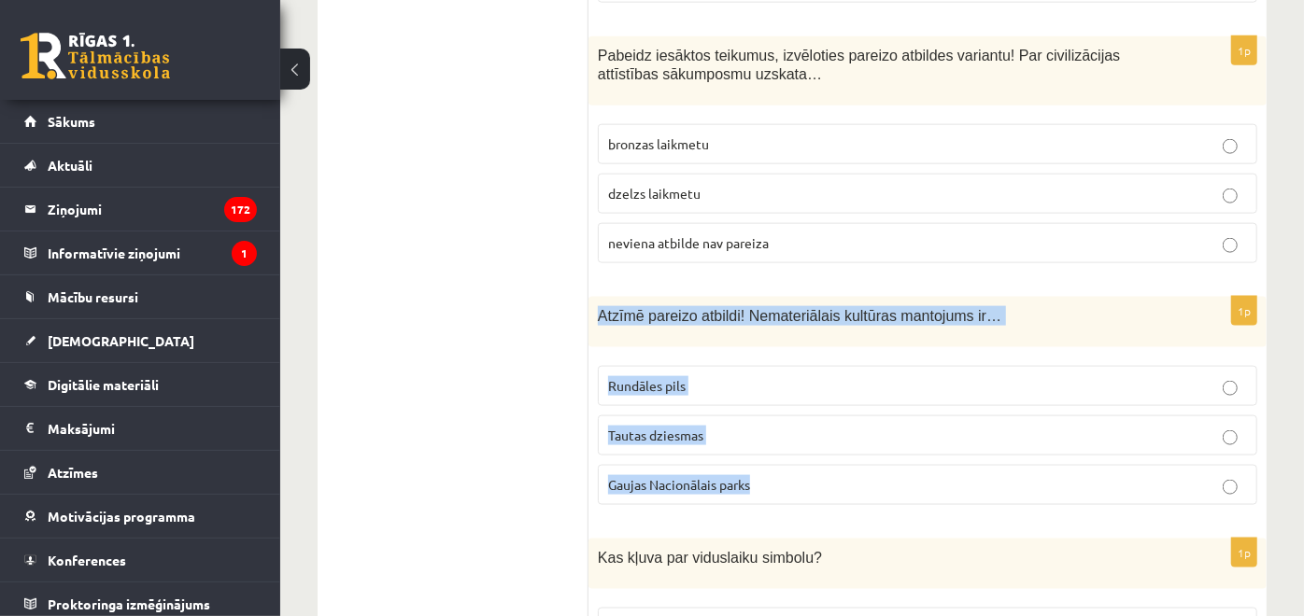
scroll to position [1452, 0]
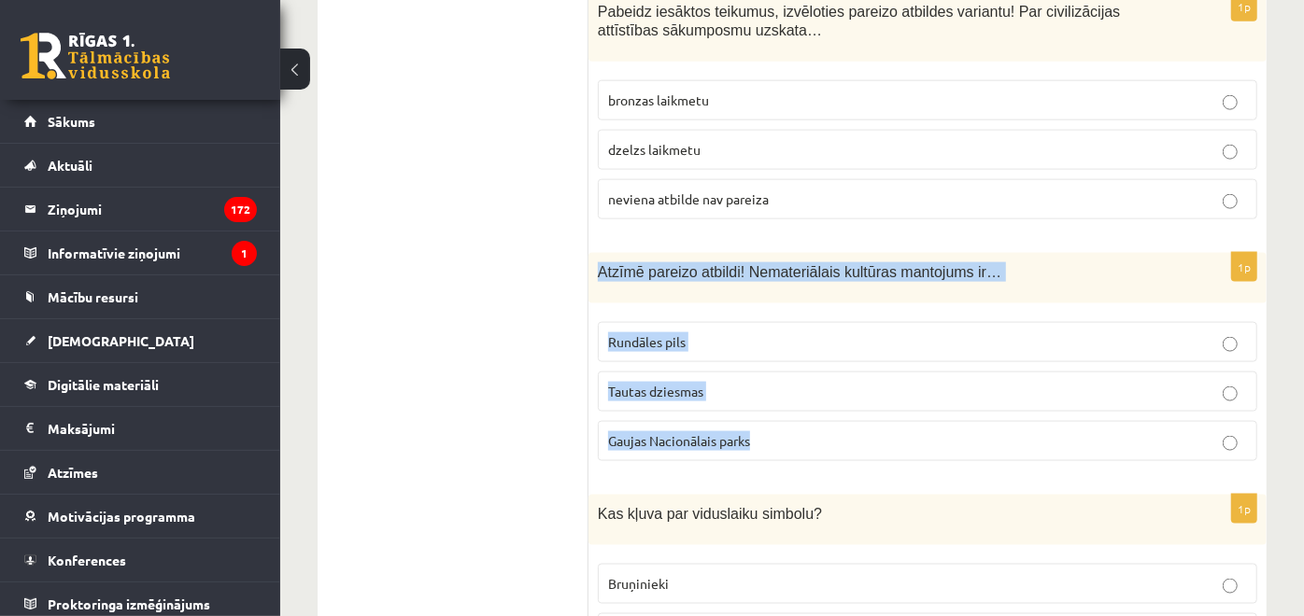
click at [791, 372] on label "Tautas dziesmas" at bounding box center [927, 392] width 659 height 40
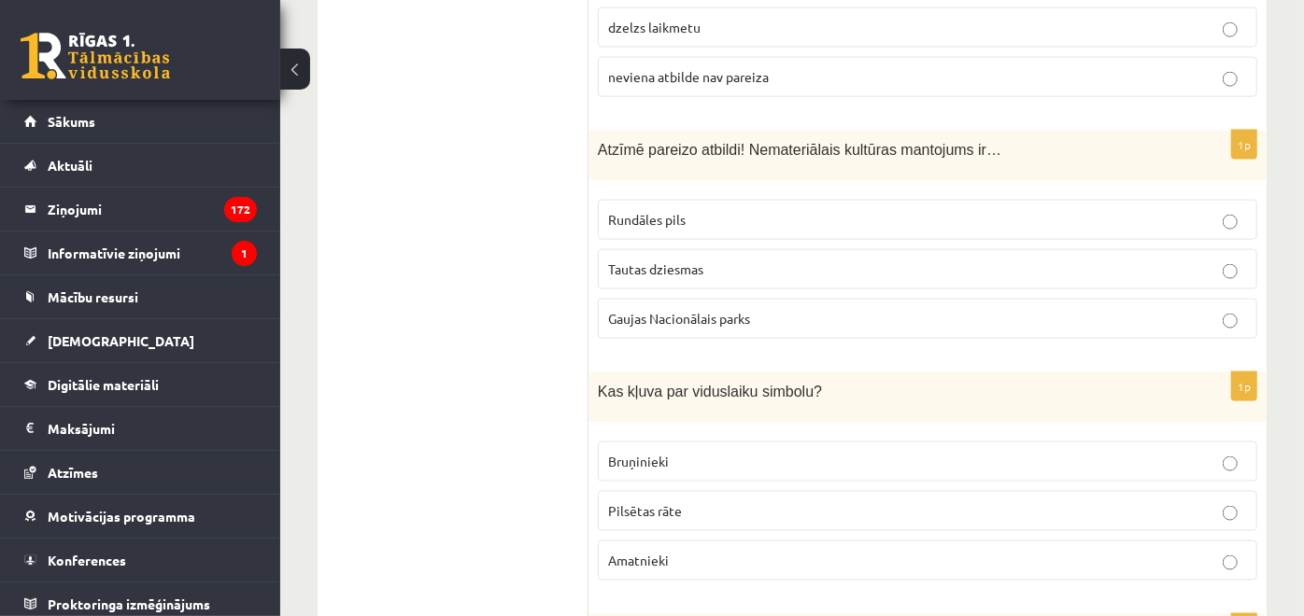
scroll to position [1660, 0]
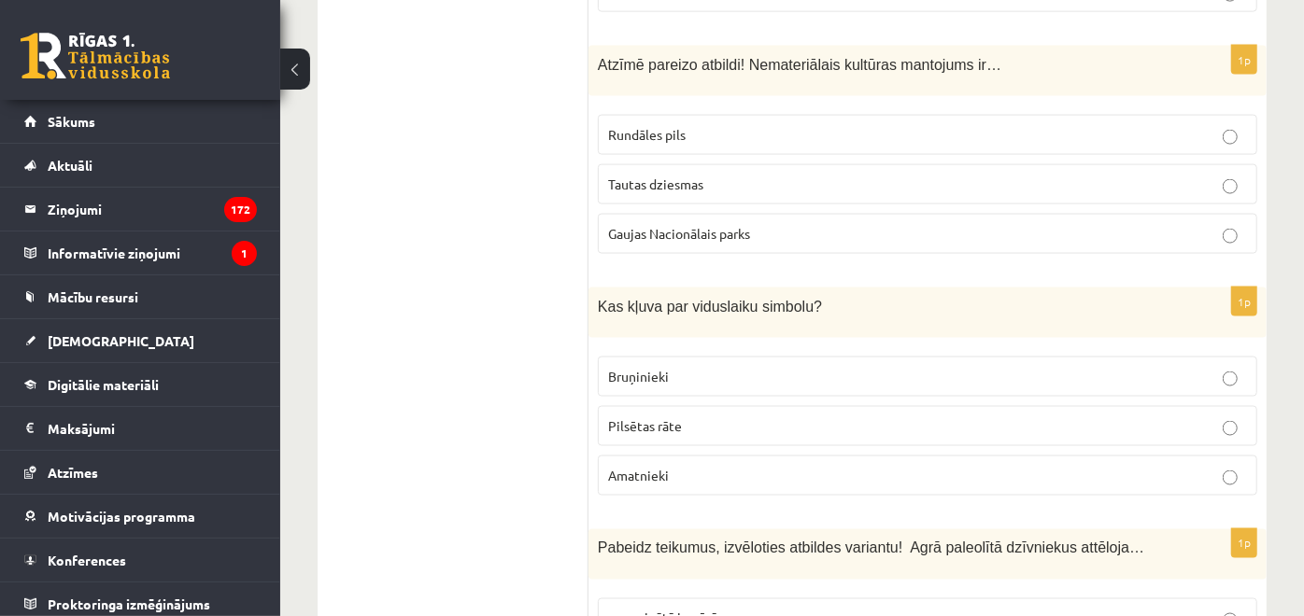
drag, startPoint x: 587, startPoint y: 277, endPoint x: 596, endPoint y: 266, distance: 14.6
drag, startPoint x: 596, startPoint y: 266, endPoint x: 587, endPoint y: 270, distance: 10.1
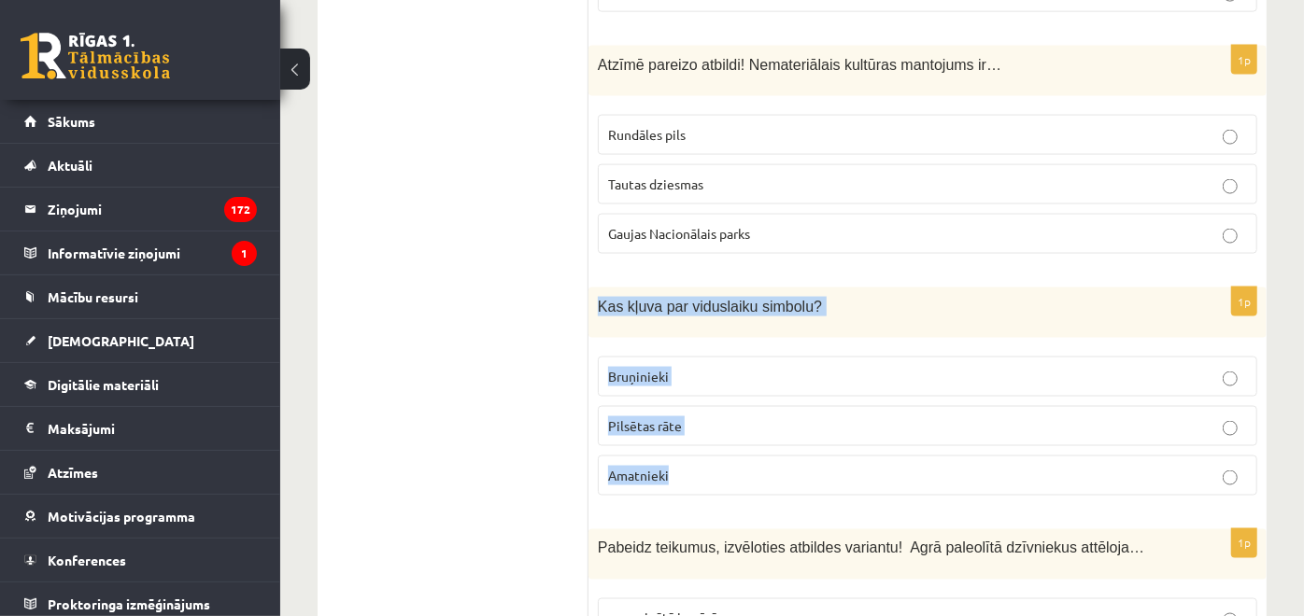
drag, startPoint x: 598, startPoint y: 272, endPoint x: 748, endPoint y: 449, distance: 232.6
click at [748, 449] on div "1p Kas kļuva par viduslaiku simbolu? Bruņinieki Pilsētas rāte Amatnieki" at bounding box center [927, 399] width 678 height 223
copy div "Kas kļuva par viduslaiku simbolu? Bruņinieki Pilsētas rāte Amatnieki"
click at [799, 367] on p "Bruņinieki" at bounding box center [927, 377] width 639 height 20
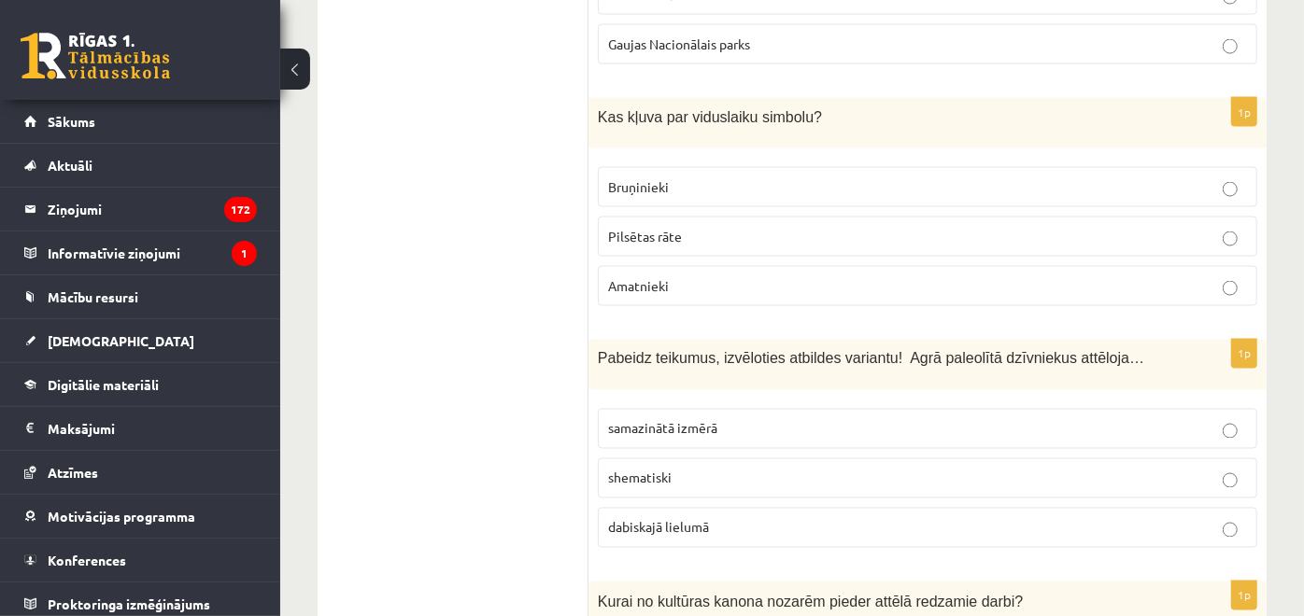
scroll to position [1868, 0]
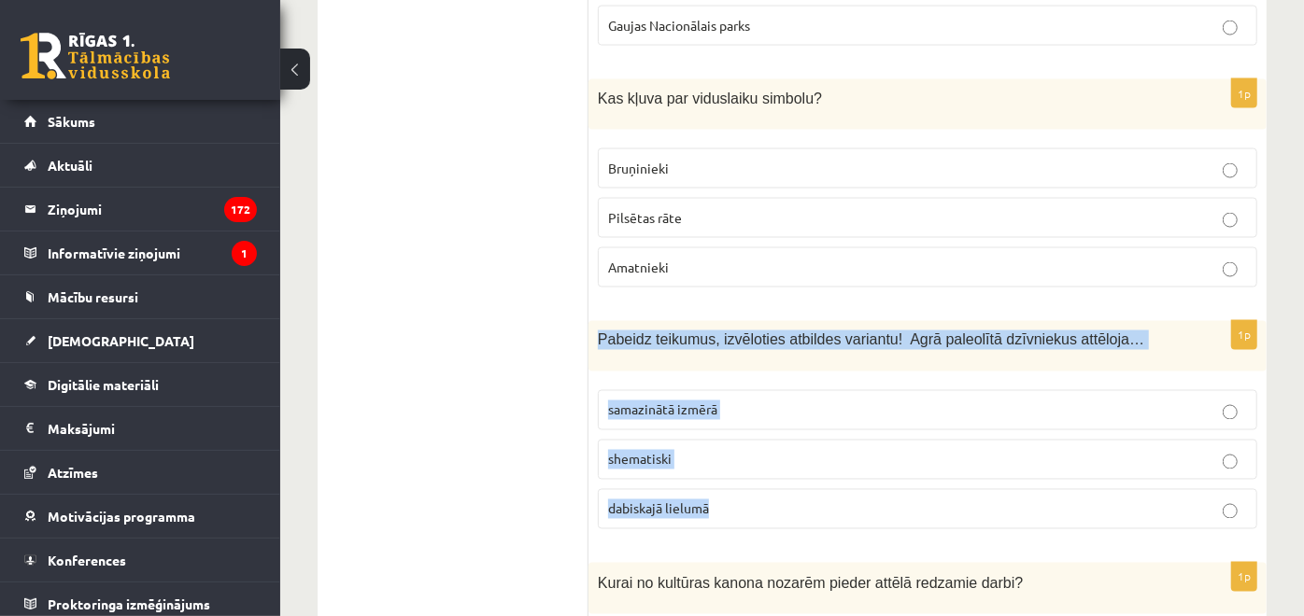
drag, startPoint x: 598, startPoint y: 304, endPoint x: 718, endPoint y: 464, distance: 200.8
click at [718, 464] on div "1p Pabeidz teikumus, izvēloties atbildes variantu! Agrā paleolītā dzīvniekus at…" at bounding box center [927, 432] width 678 height 223
copy div "Pabeidz teikumus, izvēloties atbildes variantu! Agrā paleolītā dzīvniekus attēl…"
click at [814, 489] on label "dabiskajā lielumā" at bounding box center [927, 509] width 659 height 40
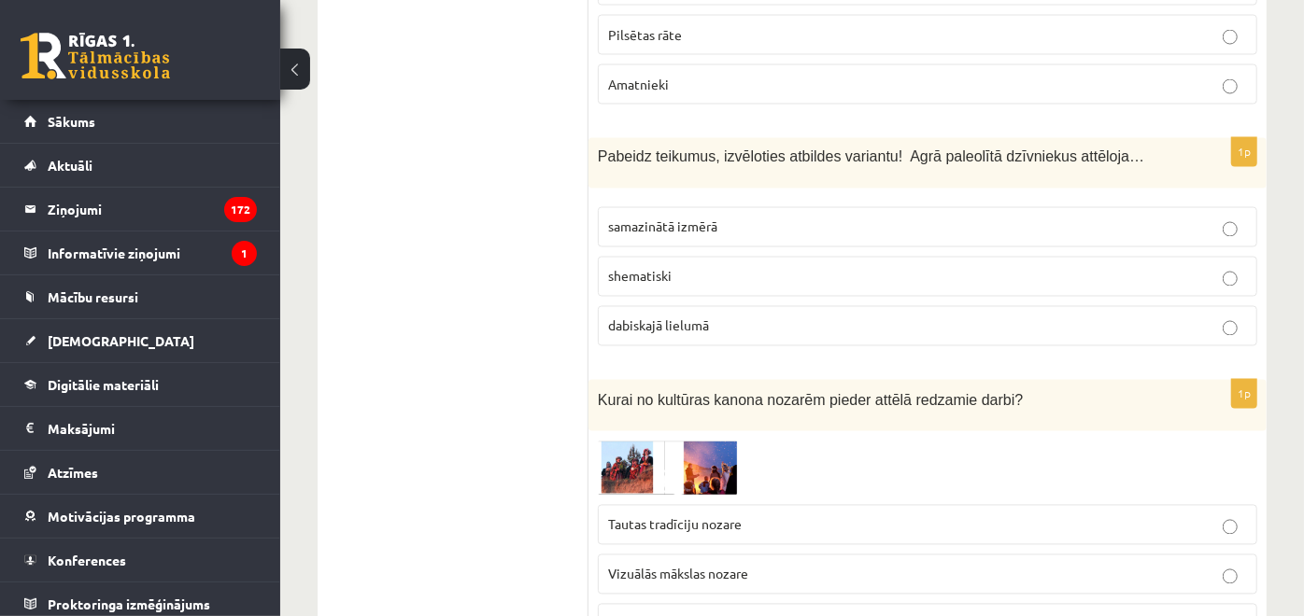
scroll to position [2179, 0]
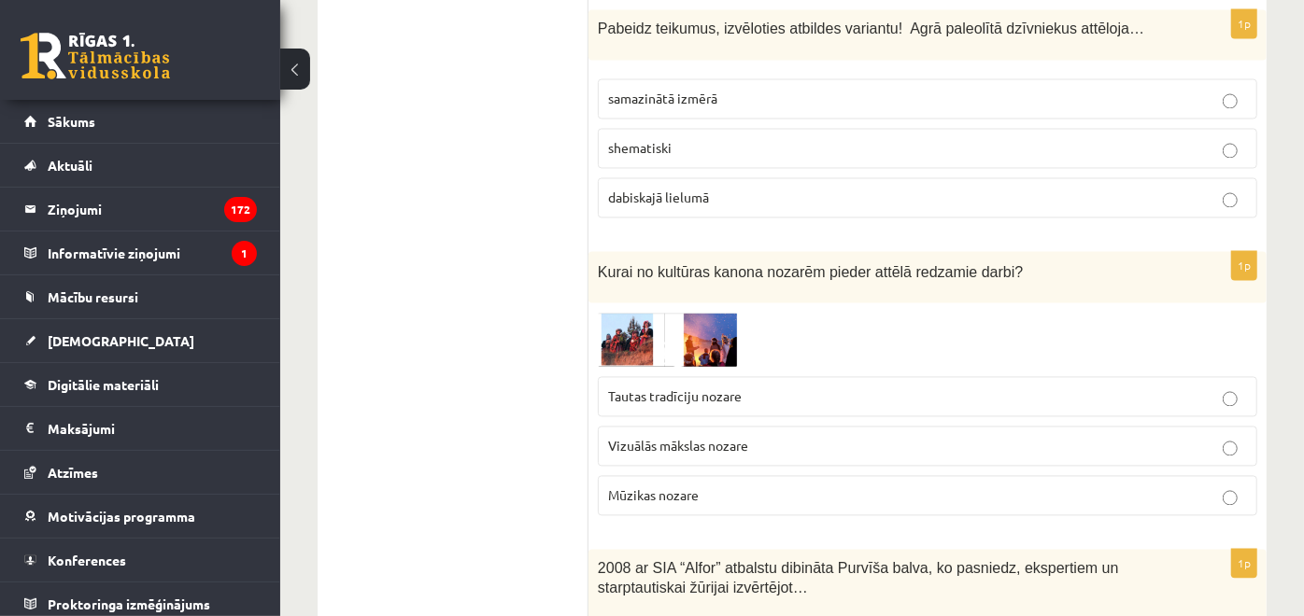
click at [717, 389] on span "Tautas tradīciju nozare" at bounding box center [675, 397] width 134 height 17
click at [754, 476] on label "Mūzikas nozare" at bounding box center [927, 496] width 659 height 40
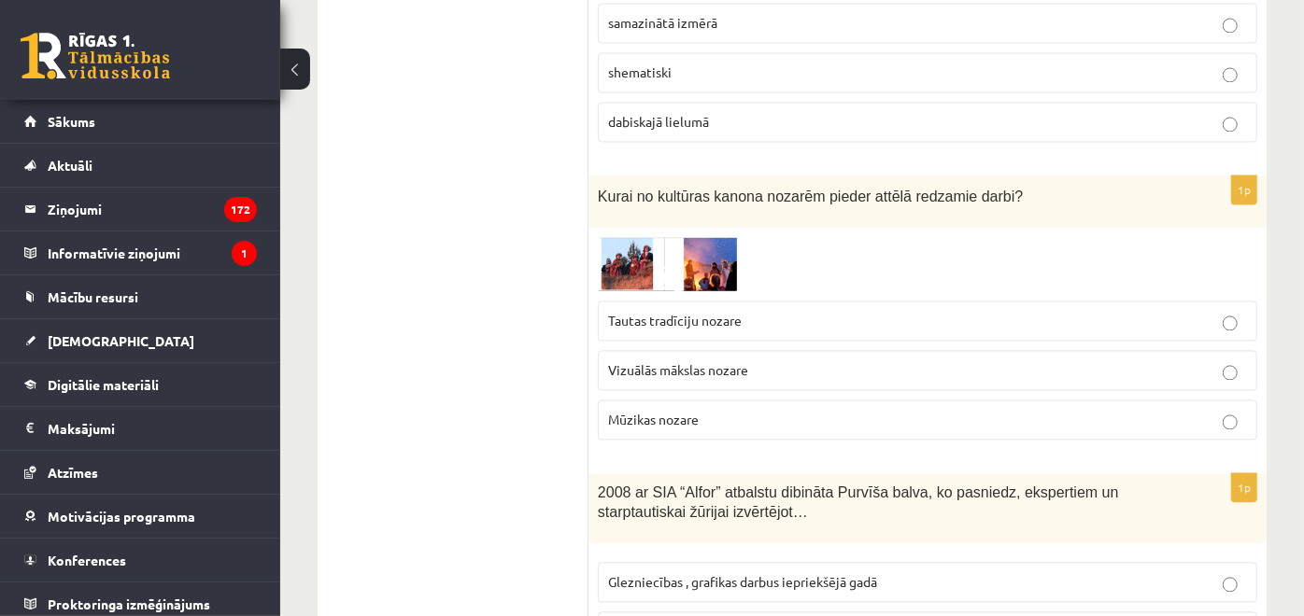
scroll to position [2386, 0]
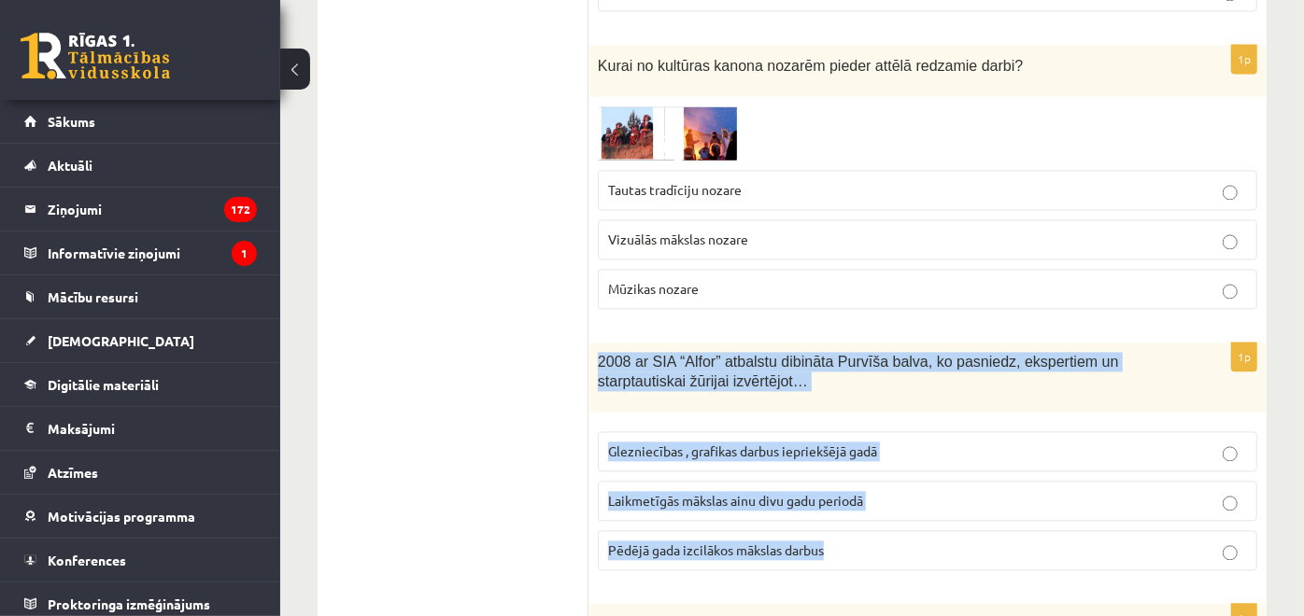
drag, startPoint x: 596, startPoint y: 325, endPoint x: 866, endPoint y: 501, distance: 322.0
click at [866, 501] on div "1p 2008 ar SIA “Alfor” atbalstu dibināta Purvīša balva, ko pasniedz, ekspertiem…" at bounding box center [927, 464] width 678 height 243
copy div "2008 ar SIA “Alfor” atbalstu dibināta Purvīša balva, ko pasniedz, ekspertiem un…"
click at [884, 481] on label "Laikmetīgās mākslas ainu divu gadu periodā" at bounding box center [927, 501] width 659 height 40
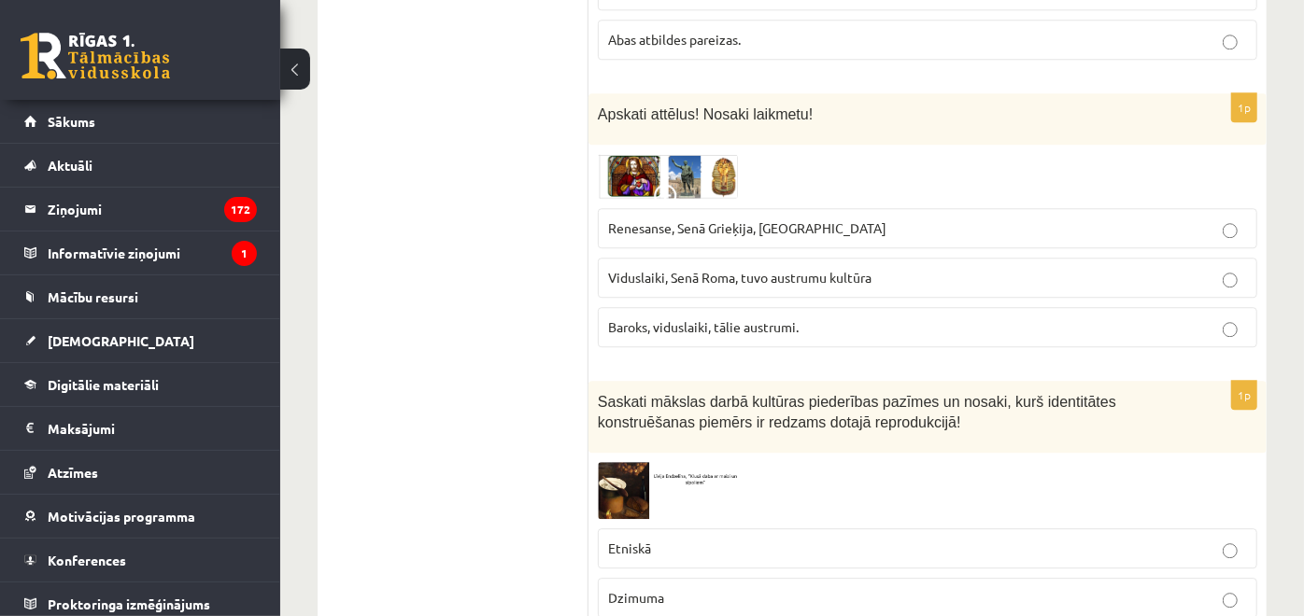
scroll to position [7199, 0]
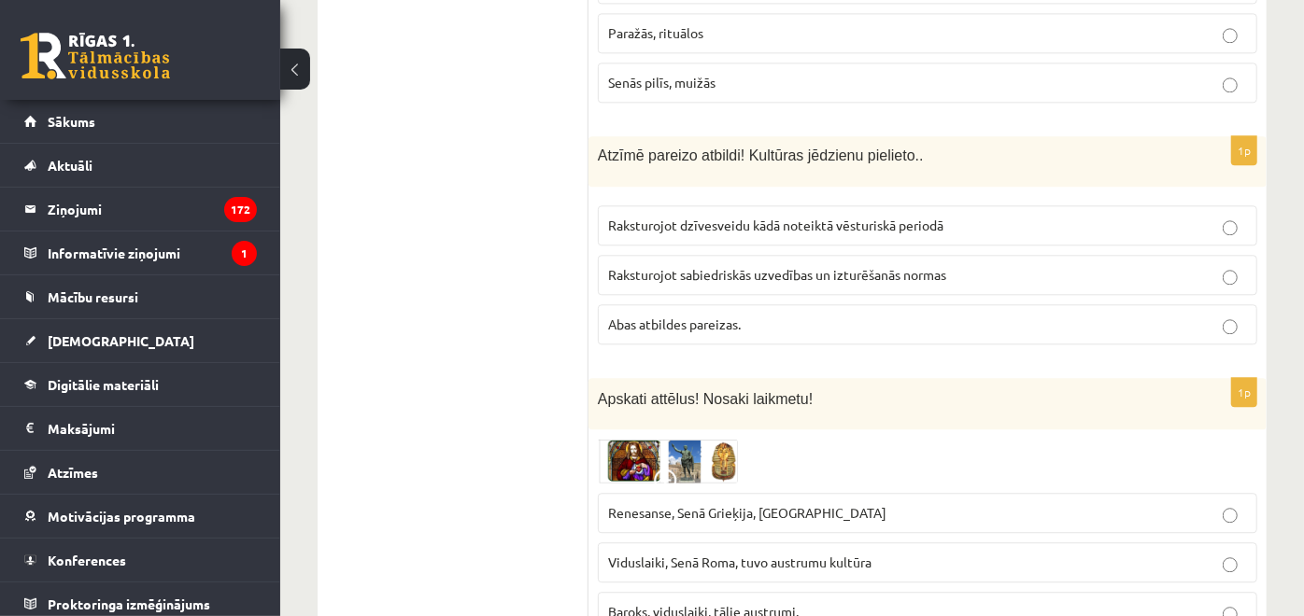
click at [640, 504] on span "Renesanse, Senā Grieķija, Ēģipte" at bounding box center [747, 512] width 278 height 17
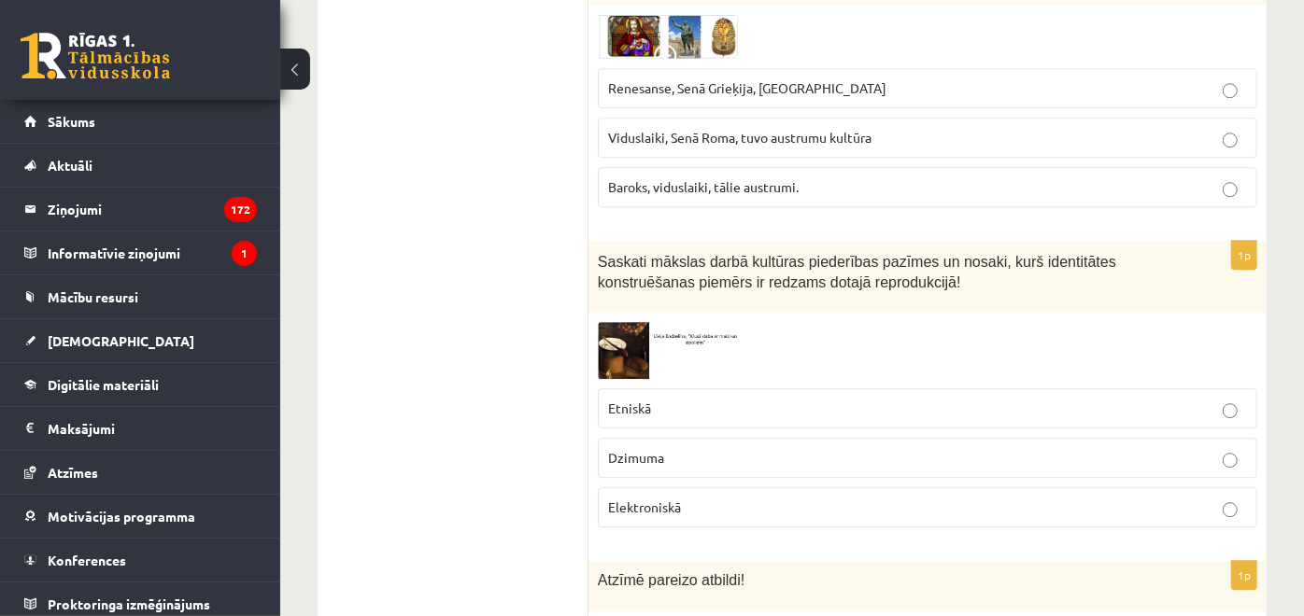
scroll to position [7510, 0]
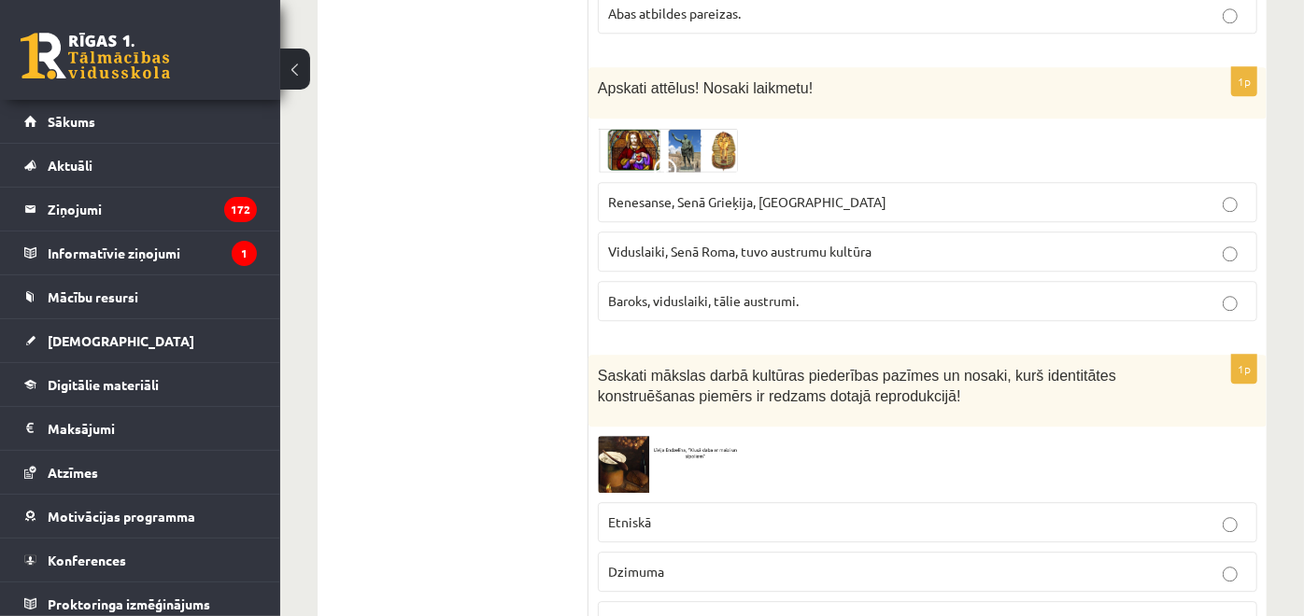
drag, startPoint x: 513, startPoint y: 405, endPoint x: 461, endPoint y: 423, distance: 54.3
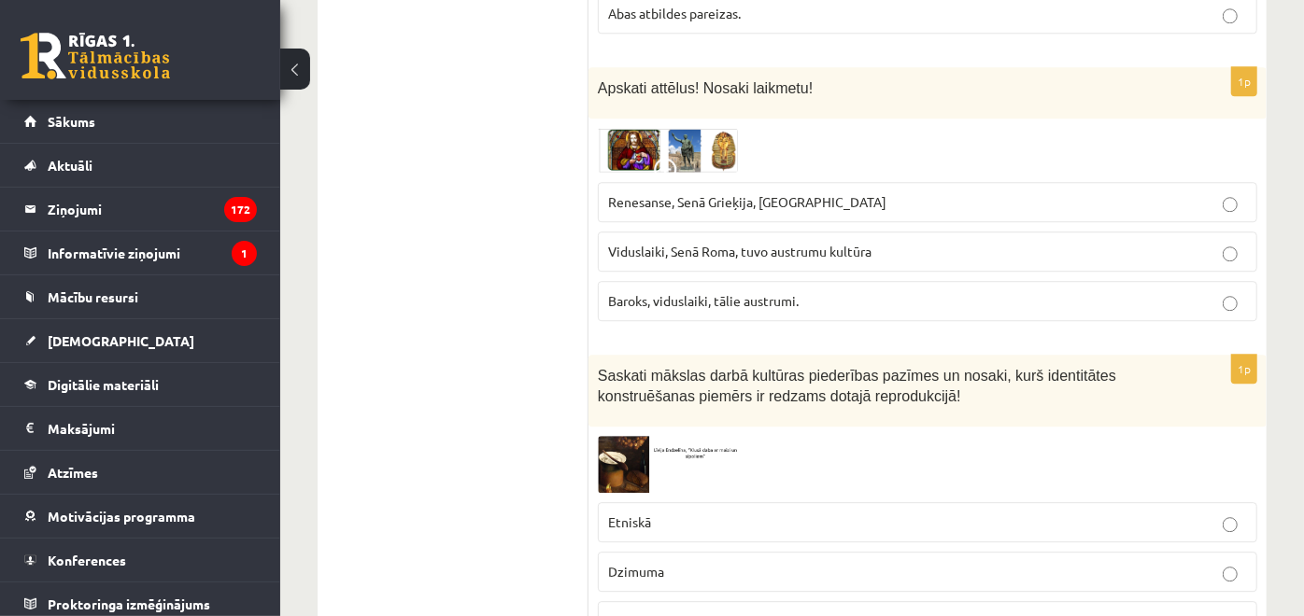
click at [628, 436] on img at bounding box center [668, 464] width 140 height 57
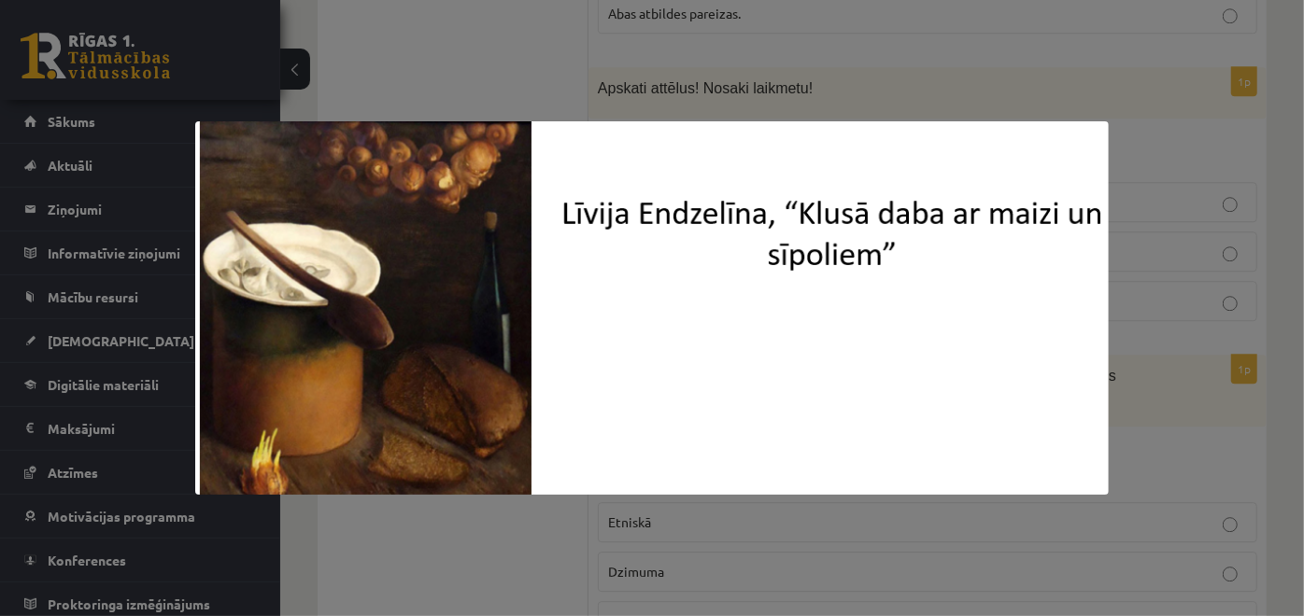
click at [427, 537] on div at bounding box center [652, 308] width 1304 height 616
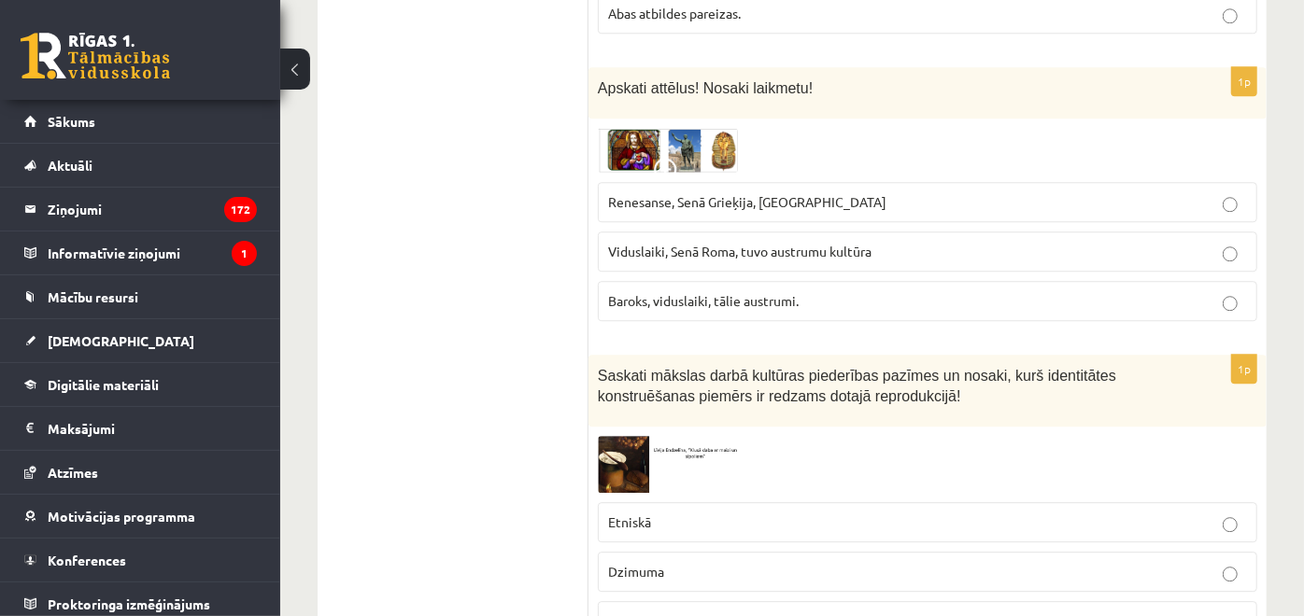
click at [826, 562] on p "Dzimuma" at bounding box center [927, 572] width 639 height 20
click at [695, 502] on label "Etniskā" at bounding box center [927, 522] width 659 height 40
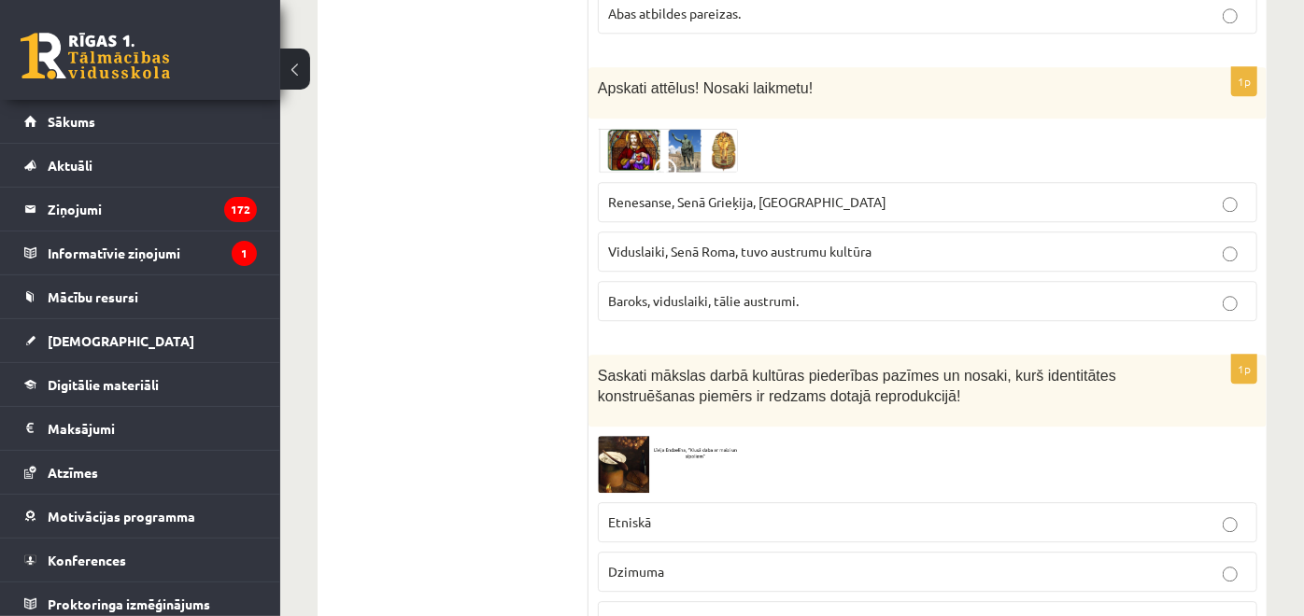
drag, startPoint x: 484, startPoint y: 423, endPoint x: 474, endPoint y: 419, distance: 10.1
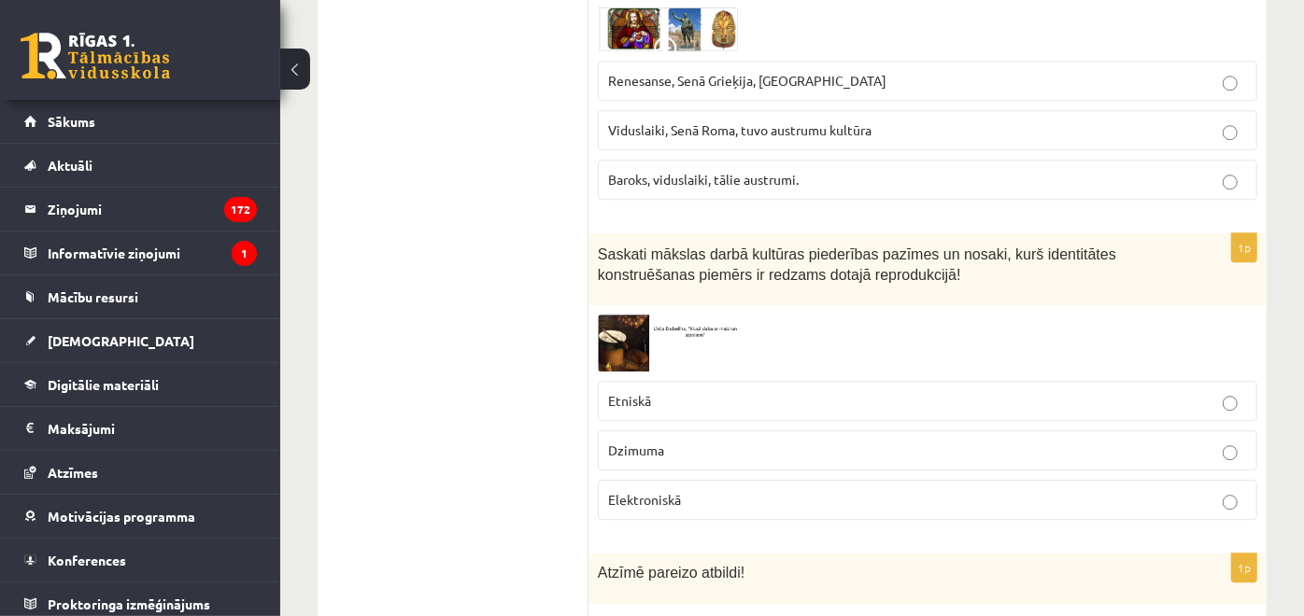
scroll to position [7718, 0]
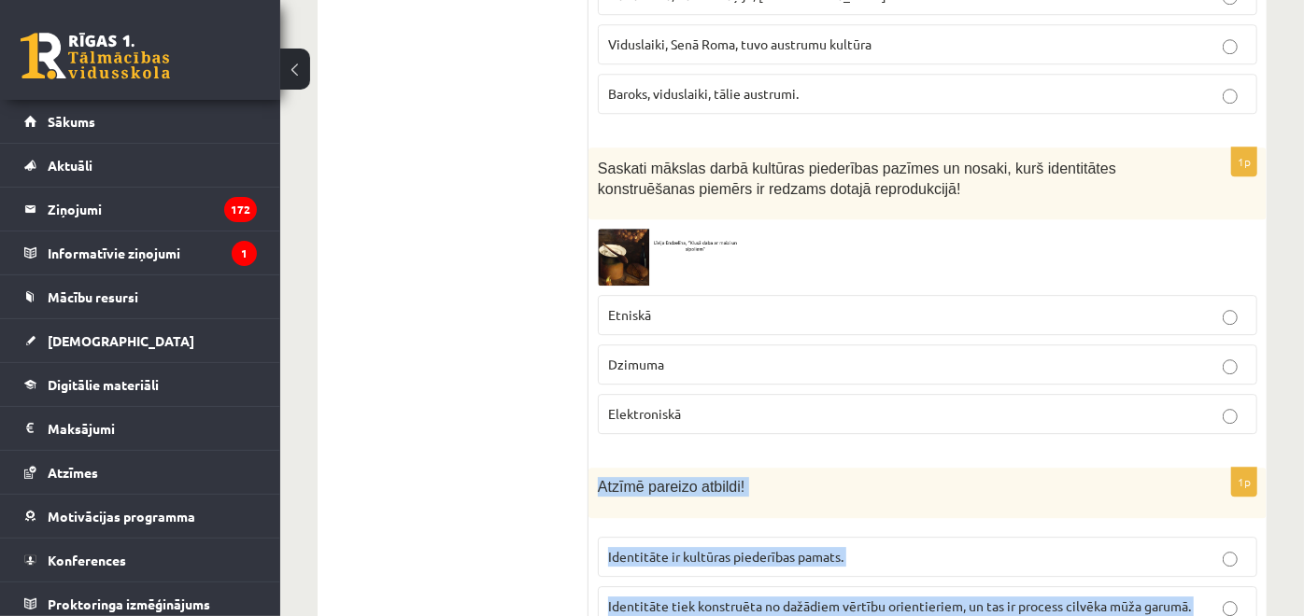
drag, startPoint x: 621, startPoint y: 403, endPoint x: 766, endPoint y: 523, distance: 188.3
click at [766, 523] on div "1p Atzīmē pareizo atbildi! Identitāte ir kultūras piederības pamats. Identitāte…" at bounding box center [927, 579] width 678 height 223
copy div "Atzīmē pareizo atbildi! Identitāte ir kultūras piederības pamats. Identitāte ti…"
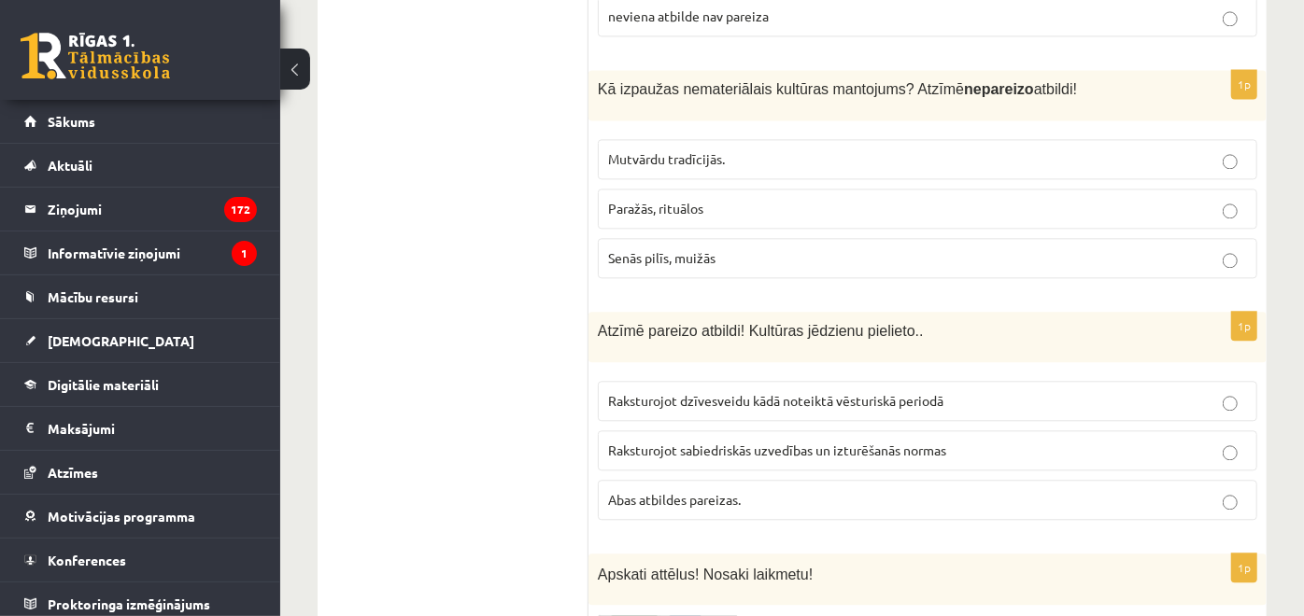
scroll to position [6991, 0]
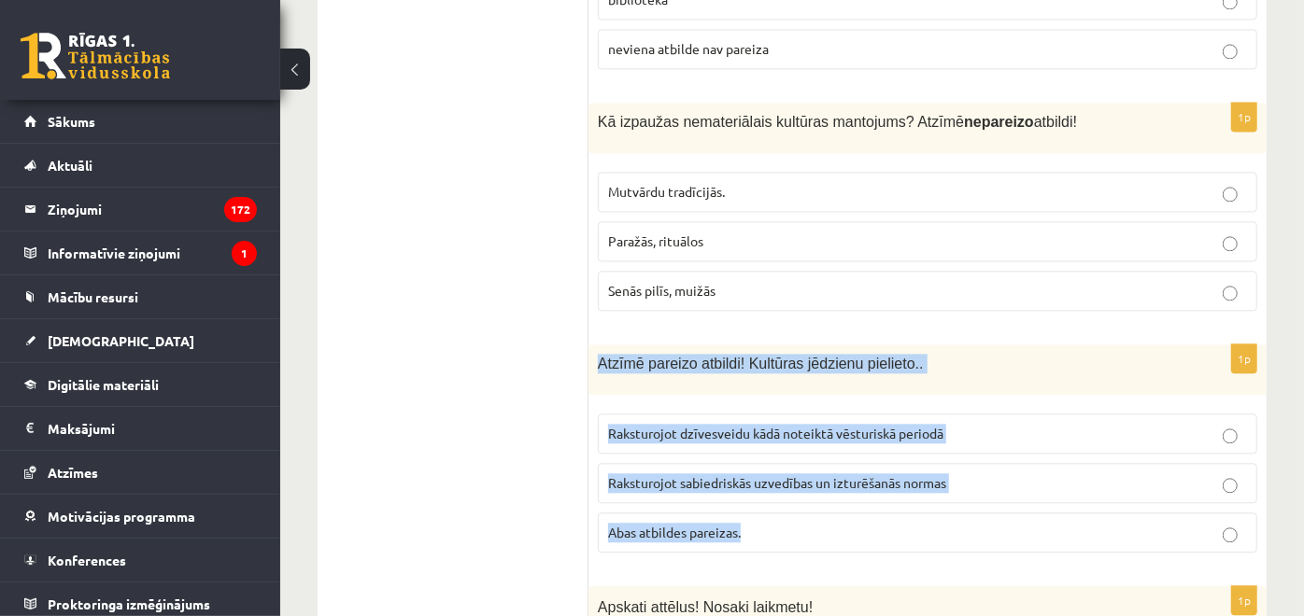
drag, startPoint x: 597, startPoint y: 245, endPoint x: 784, endPoint y: 403, distance: 244.6
click at [784, 403] on div "1p Atzīmē pareizo atbildi! Kultūras jēdzienu pielieto.. Raksturojot dzīvesveidu…" at bounding box center [927, 456] width 678 height 223
click at [728, 524] on span "Abas atbildes pareizas." at bounding box center [674, 532] width 133 height 17
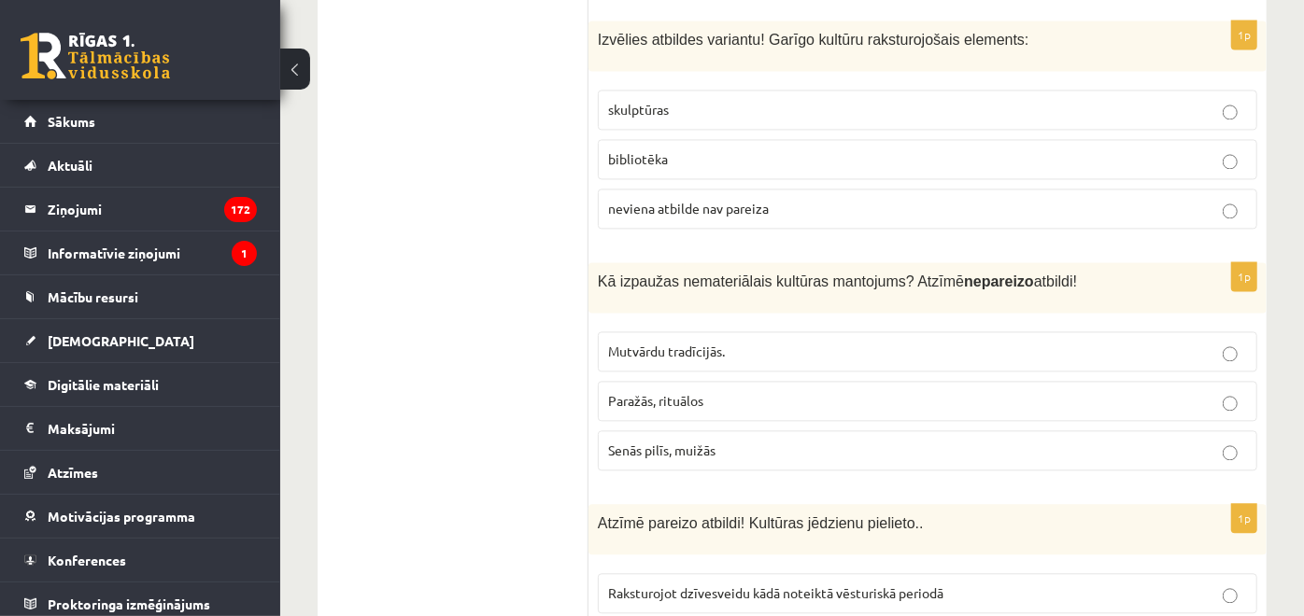
scroll to position [6784, 0]
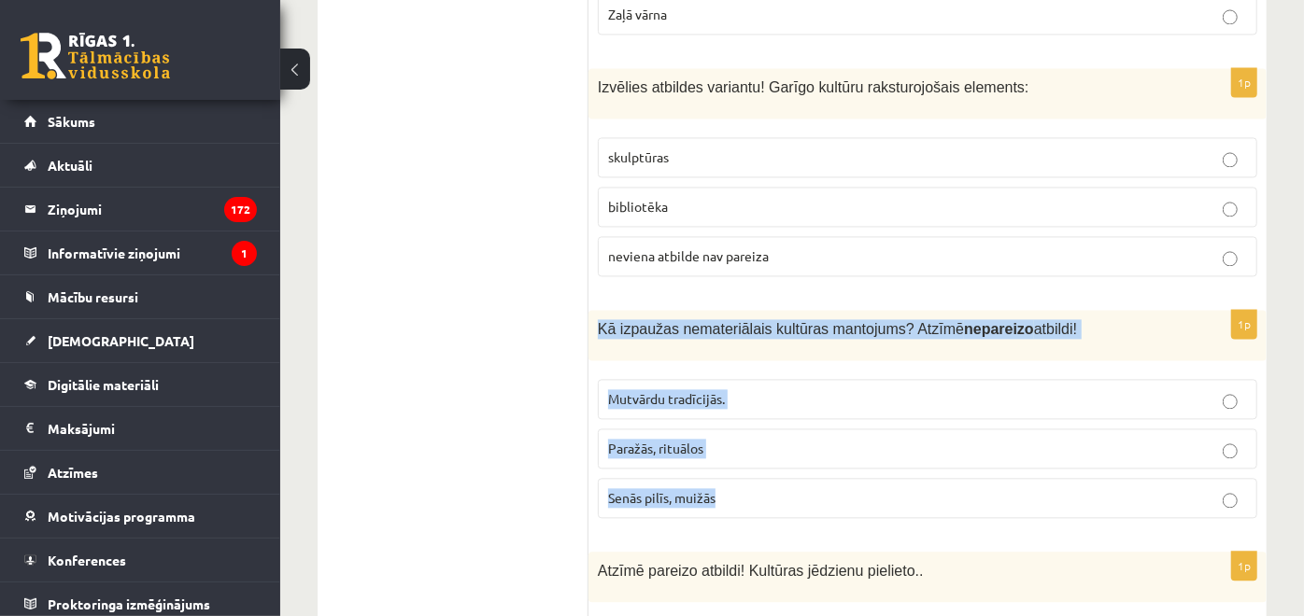
drag, startPoint x: 600, startPoint y: 202, endPoint x: 763, endPoint y: 357, distance: 225.3
click at [763, 357] on div "1p Kā izpaužas nemateriālais kultūras mantojums? Atzīmē nepareizo atbildi! Mutv…" at bounding box center [927, 421] width 678 height 223
click at [763, 478] on label "Senās pilīs, muižās" at bounding box center [927, 498] width 659 height 40
drag, startPoint x: 598, startPoint y: 205, endPoint x: 748, endPoint y: 368, distance: 221.4
click at [748, 368] on div "1p Kā izpaužas nemateriālais kultūras mantojums? Atzīmē nepareizo atbildi! Mutv…" at bounding box center [927, 421] width 678 height 223
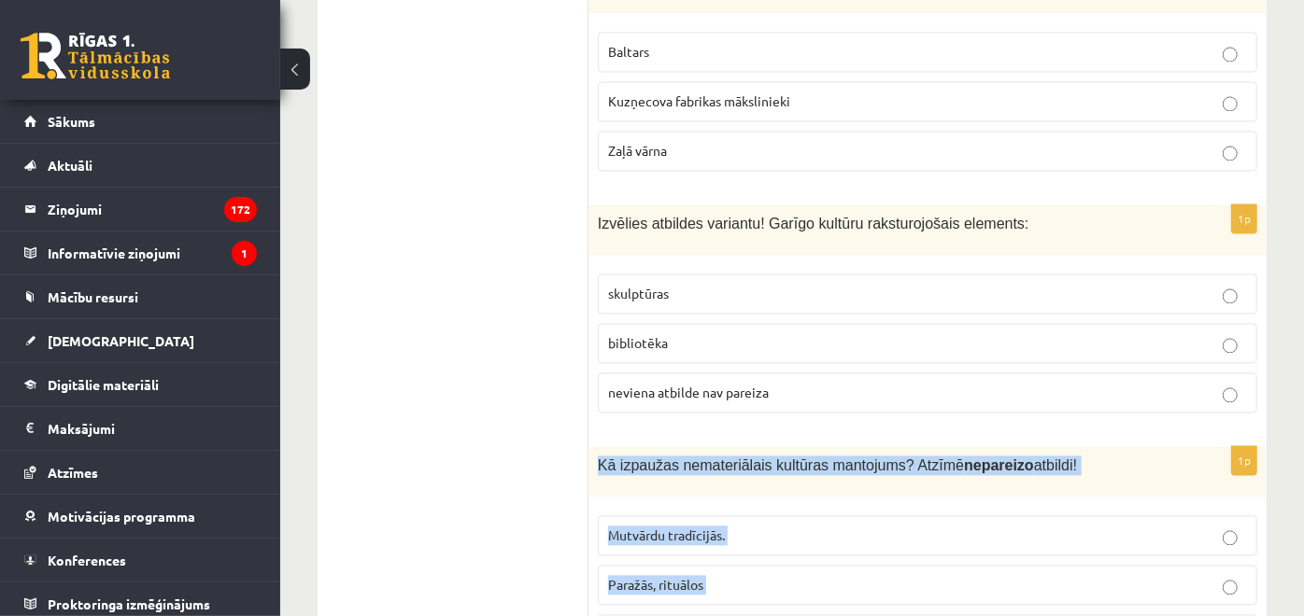
scroll to position [6680, 0]
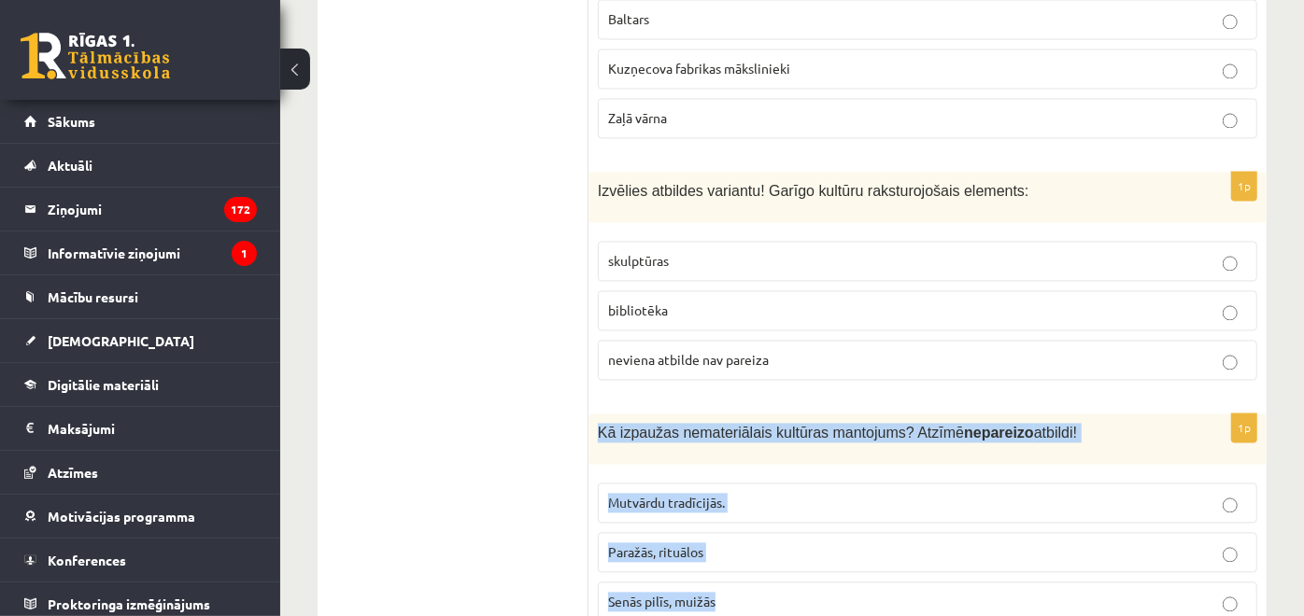
click at [766, 592] on p "Senās pilīs, muižās" at bounding box center [927, 602] width 639 height 20
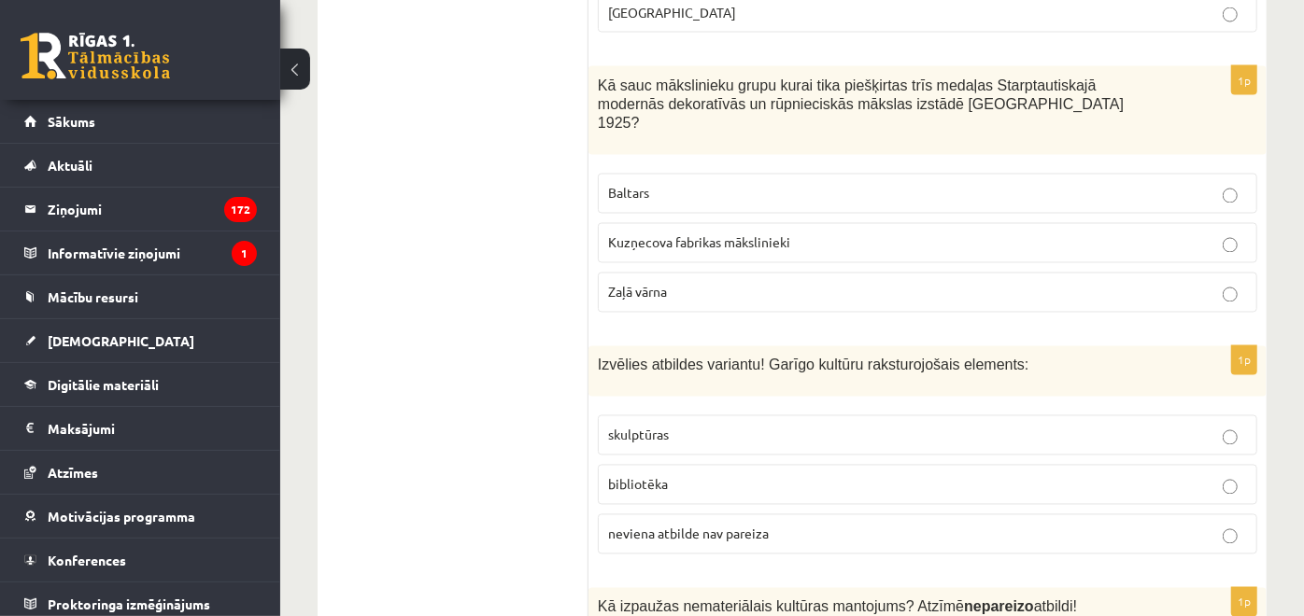
scroll to position [6473, 0]
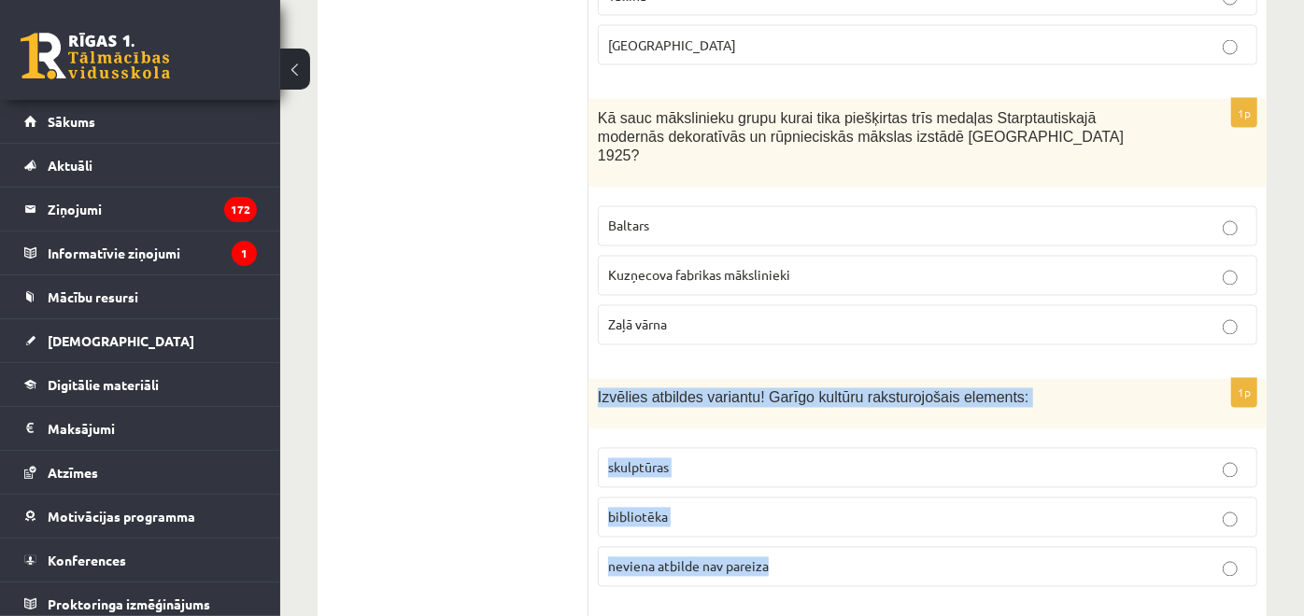
drag, startPoint x: 599, startPoint y: 283, endPoint x: 814, endPoint y: 459, distance: 277.5
click at [814, 459] on div "1p Izvēlies atbildes variantu! Garīgo kultūru raksturojošais elements: skulptūr…" at bounding box center [927, 490] width 678 height 223
click at [768, 498] on label "bibliotēka" at bounding box center [927, 518] width 659 height 40
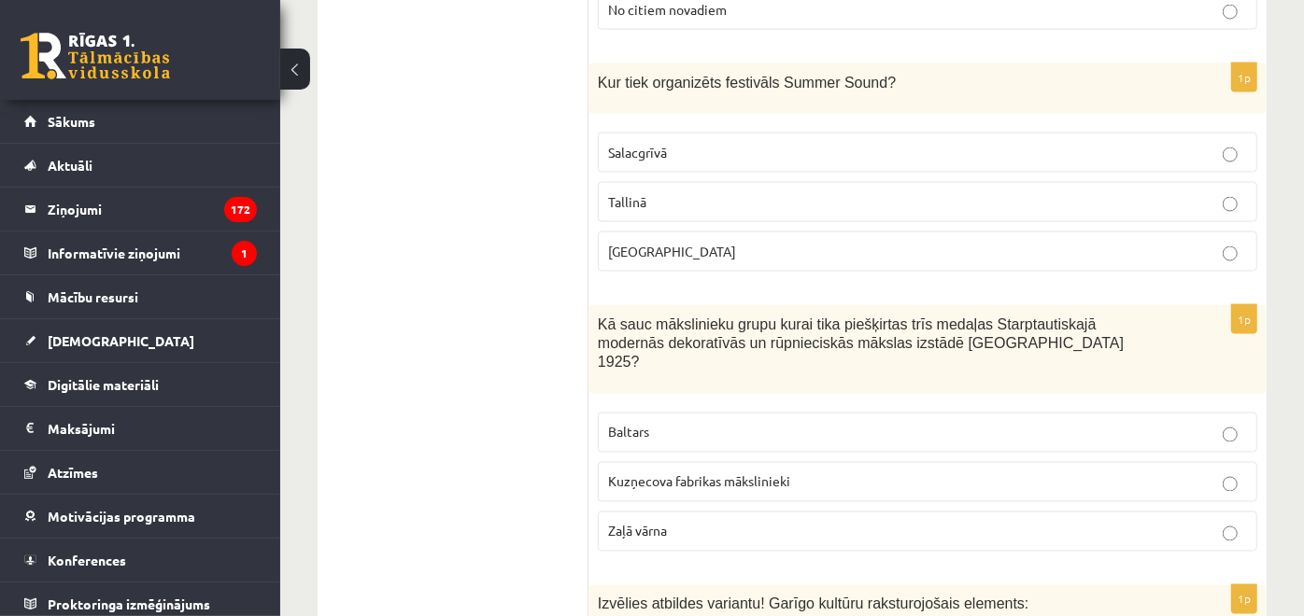
scroll to position [6265, 0]
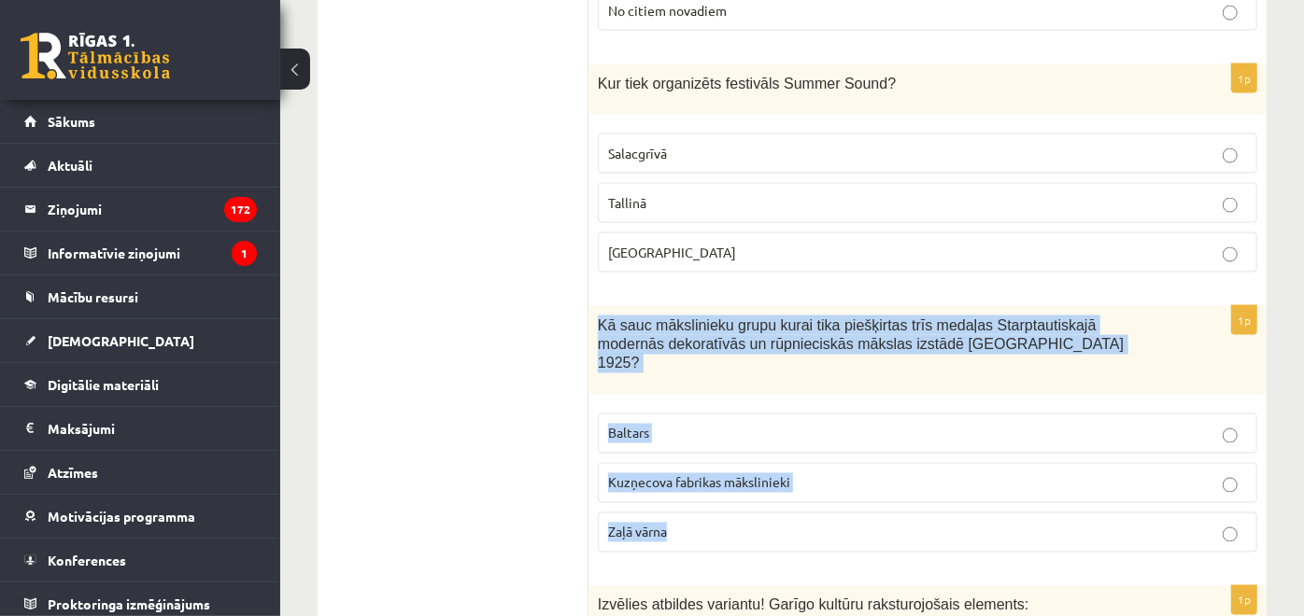
drag, startPoint x: 598, startPoint y: 220, endPoint x: 771, endPoint y: 403, distance: 251.1
click at [771, 403] on div "1p Kā sauc mākslinieku grupu kurai tika piešķirtas trīs medaļas Starptautiskajā…" at bounding box center [927, 437] width 678 height 262
click at [670, 414] on label "Baltars" at bounding box center [927, 434] width 659 height 40
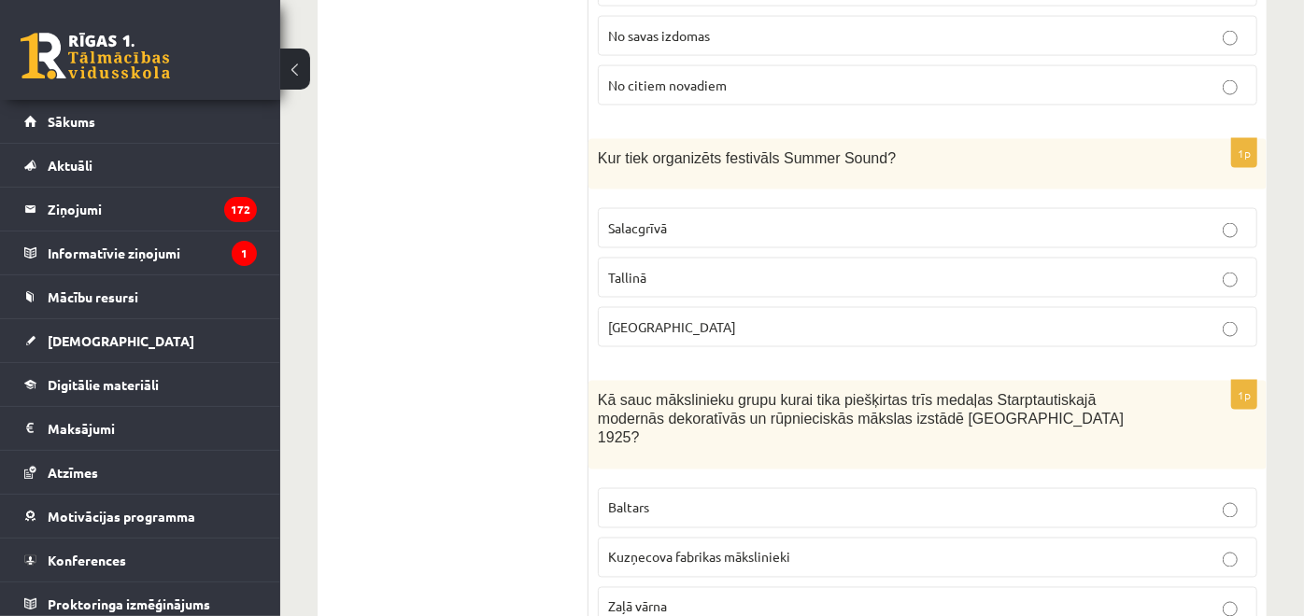
scroll to position [6057, 0]
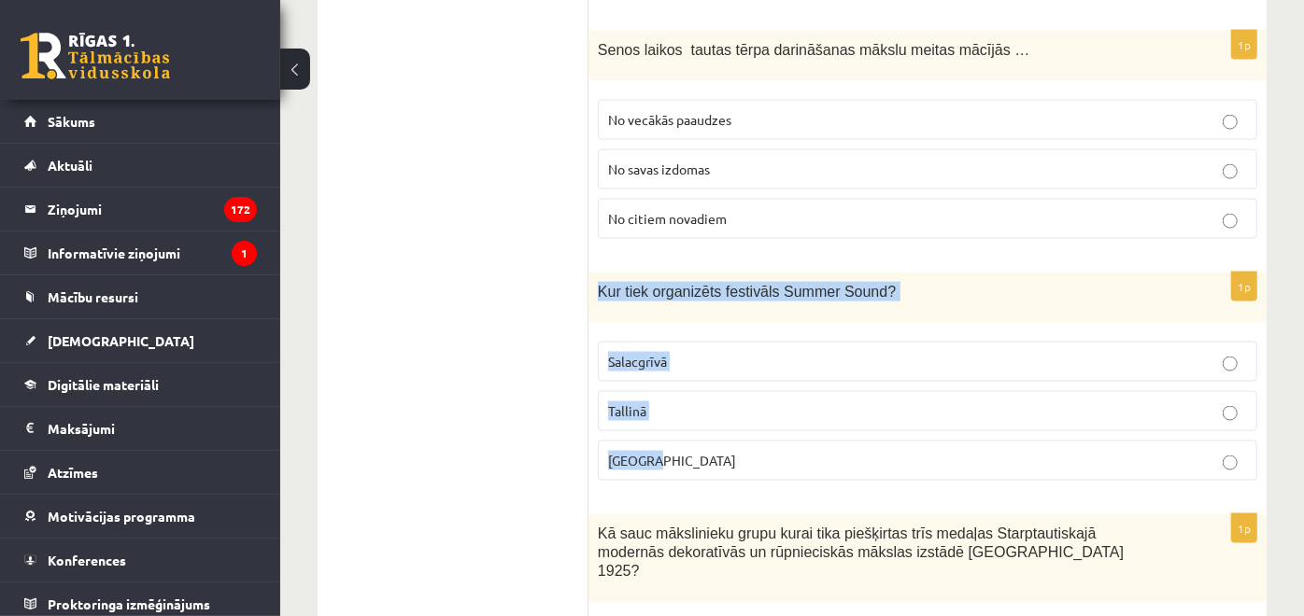
drag, startPoint x: 600, startPoint y: 182, endPoint x: 744, endPoint y: 339, distance: 213.5
click at [744, 339] on div "1p Kur tiek organizēts festivāls Summer Sound? Salacgrīvā Tallinā Liepājā" at bounding box center [927, 384] width 678 height 223
click at [752, 451] on p "Liepājā" at bounding box center [927, 461] width 639 height 20
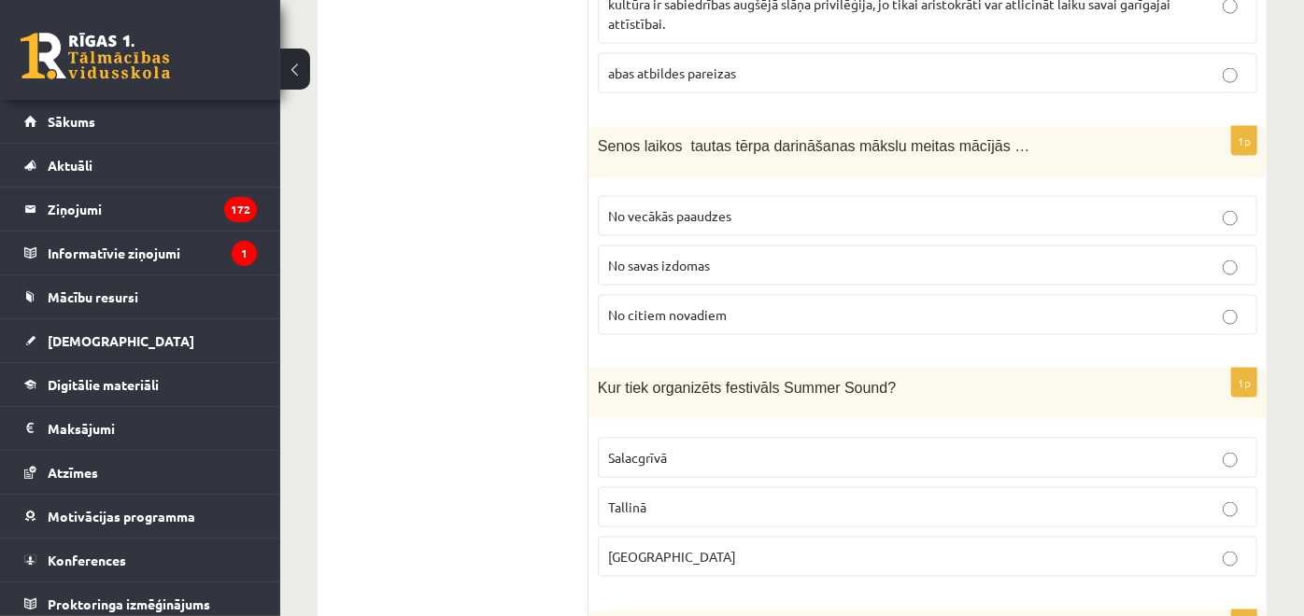
scroll to position [5850, 0]
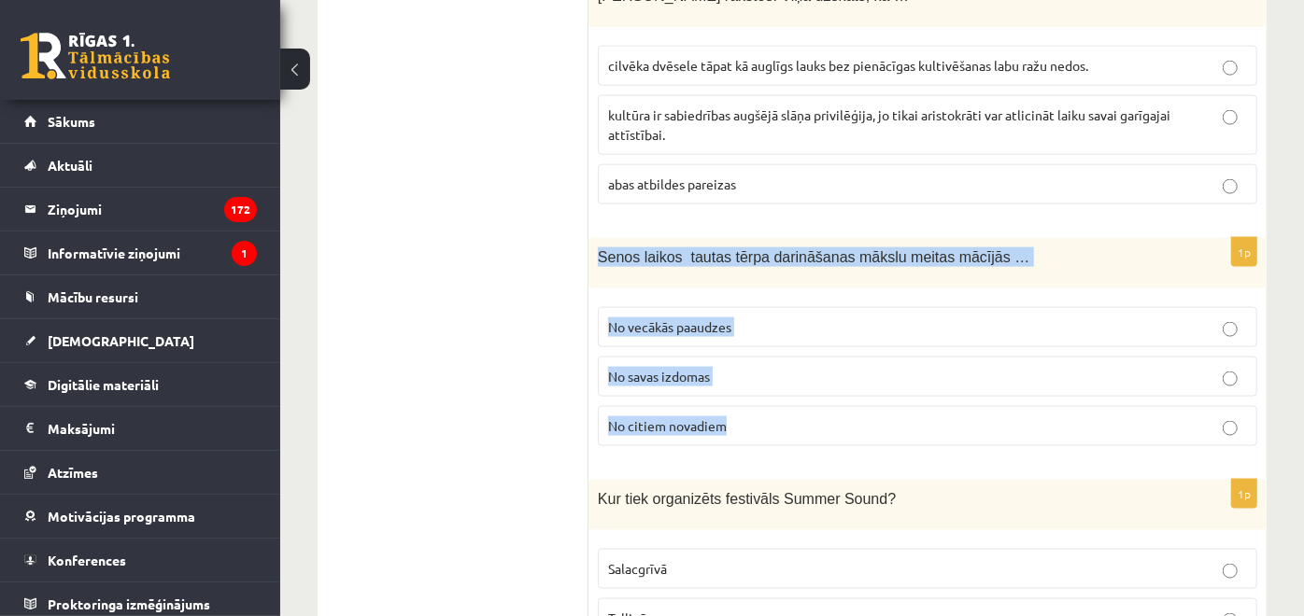
drag, startPoint x: 598, startPoint y: 163, endPoint x: 738, endPoint y: 319, distance: 209.7
click at [738, 319] on div "1p Senos laikos tautas tērpa darināšanas mākslu meitas mācījās … No vecākās paa…" at bounding box center [927, 349] width 678 height 223
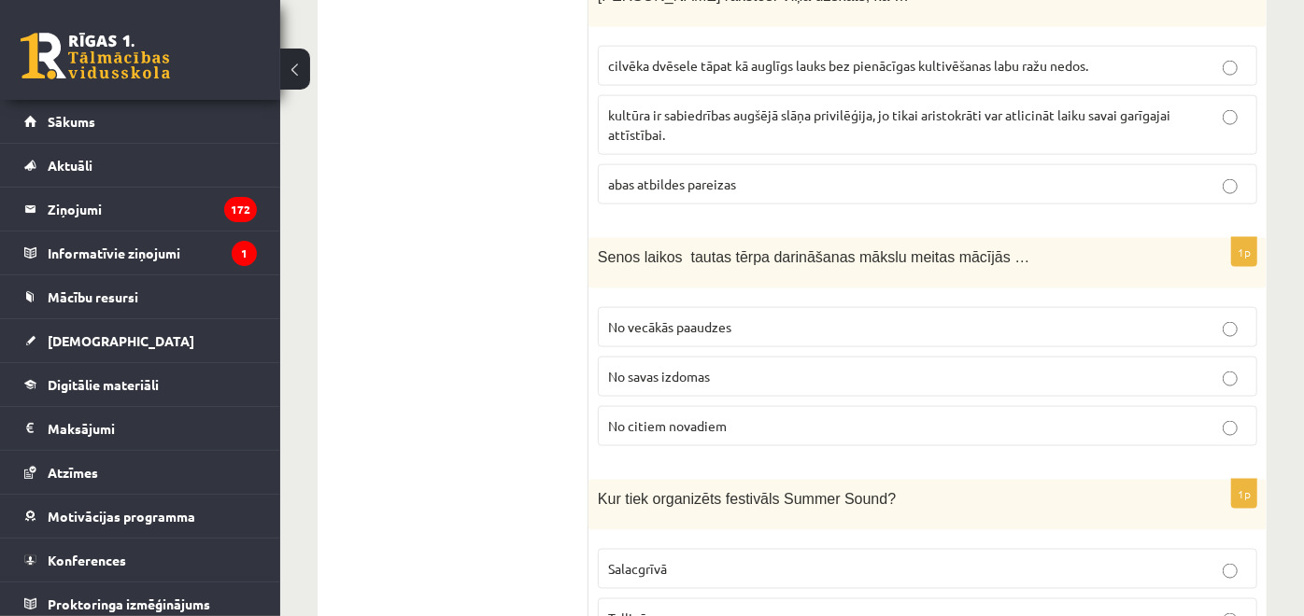
drag, startPoint x: 738, startPoint y: 319, endPoint x: 562, endPoint y: 211, distance: 206.3
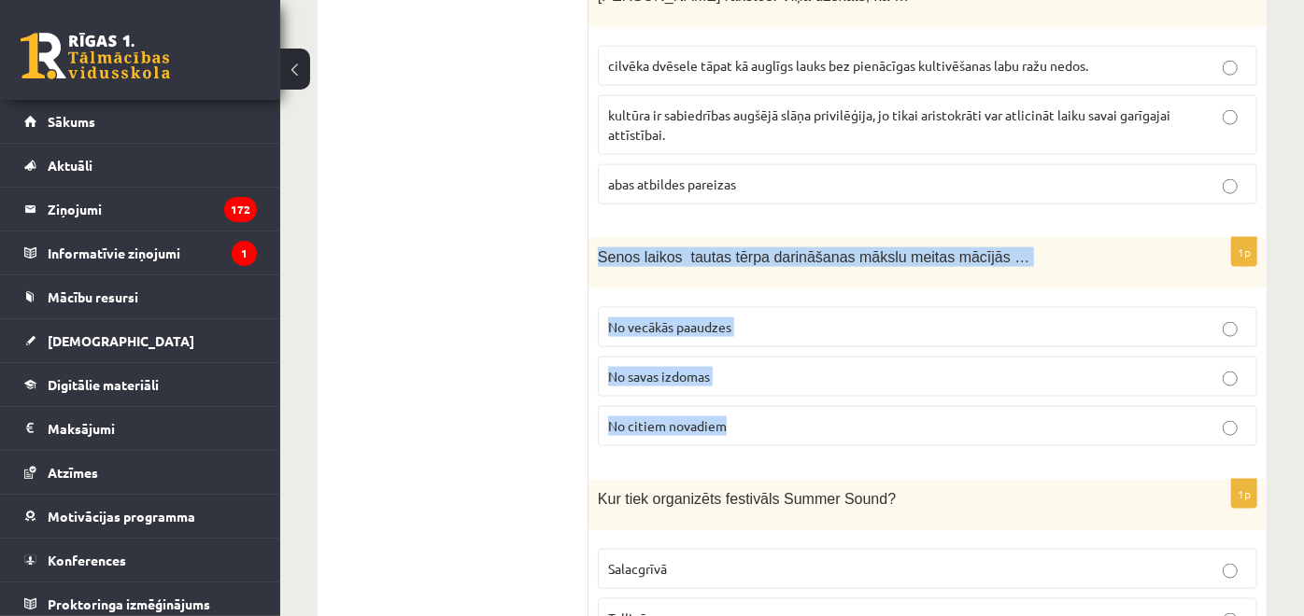
drag, startPoint x: 599, startPoint y: 158, endPoint x: 765, endPoint y: 331, distance: 239.8
click at [765, 331] on div "1p Senos laikos tautas tērpa darināšanas mākslu meitas mācījās … No vecākās paa…" at bounding box center [927, 349] width 678 height 223
click at [747, 307] on label "No vecākās paaudzes" at bounding box center [927, 327] width 659 height 40
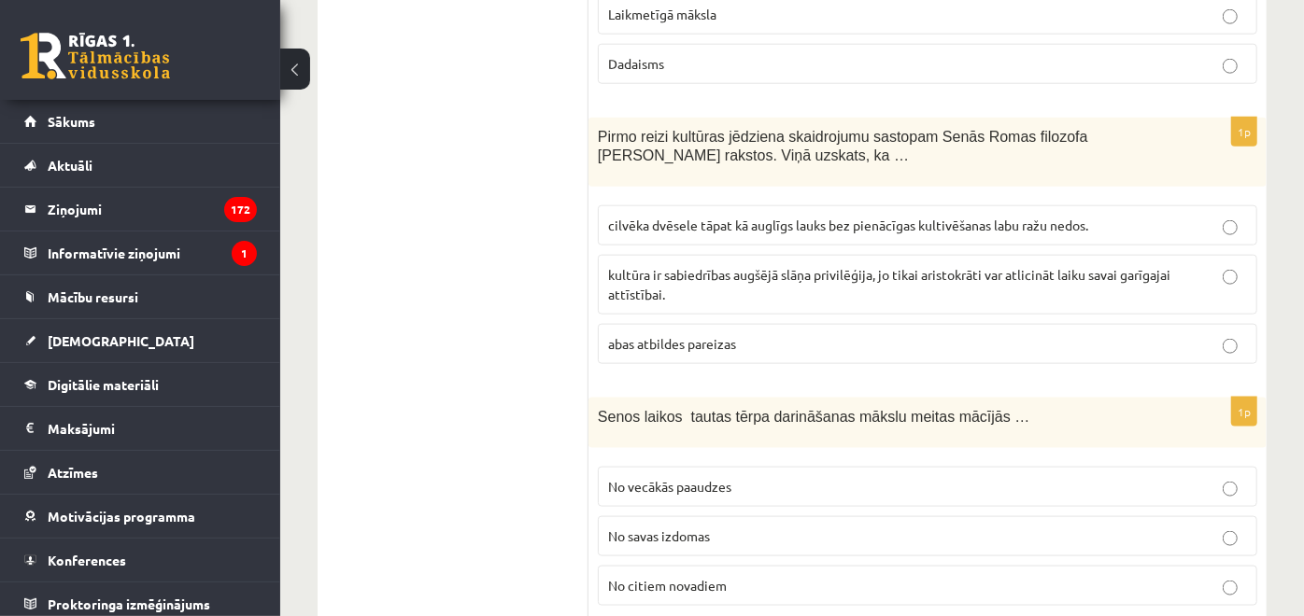
scroll to position [5642, 0]
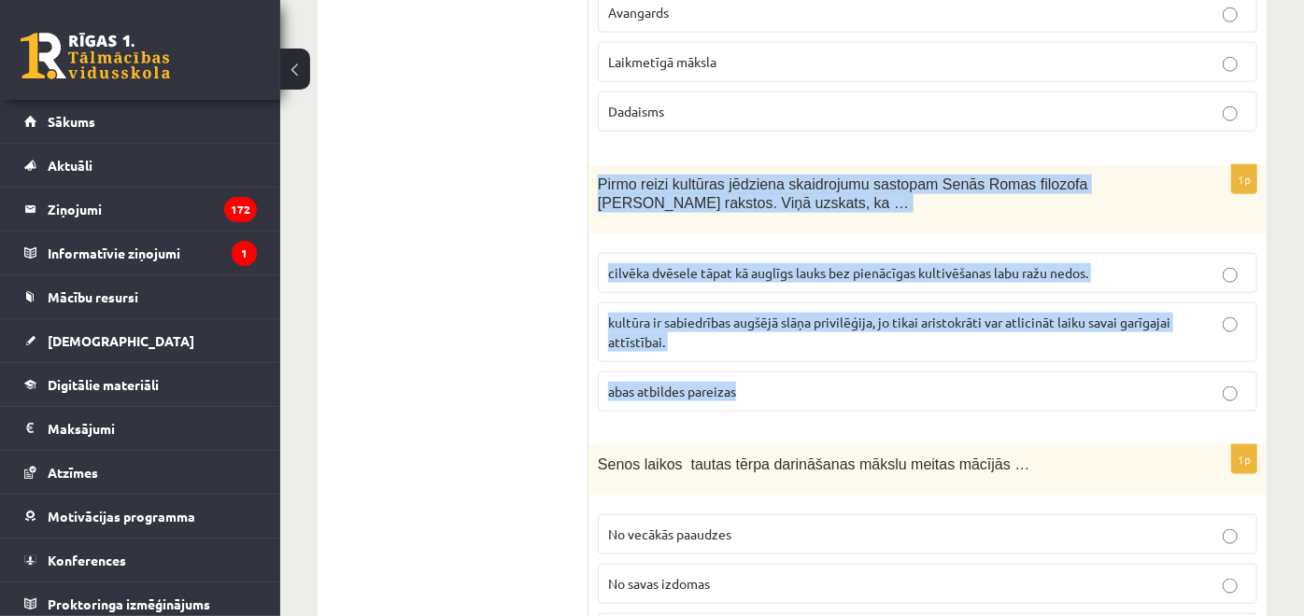
drag, startPoint x: 598, startPoint y: 87, endPoint x: 779, endPoint y: 276, distance: 261.6
click at [779, 276] on div "1p Pirmo reizi kultūras jēdziena skaidrojumu sastopam Senās Romas filozofa Cice…" at bounding box center [927, 296] width 678 height 262
click at [723, 264] on span "cilvēka dvēsele tāpat kā auglīgs lauks bez pienācīgas kultivēšanas labu ražu ne…" at bounding box center [848, 272] width 480 height 17
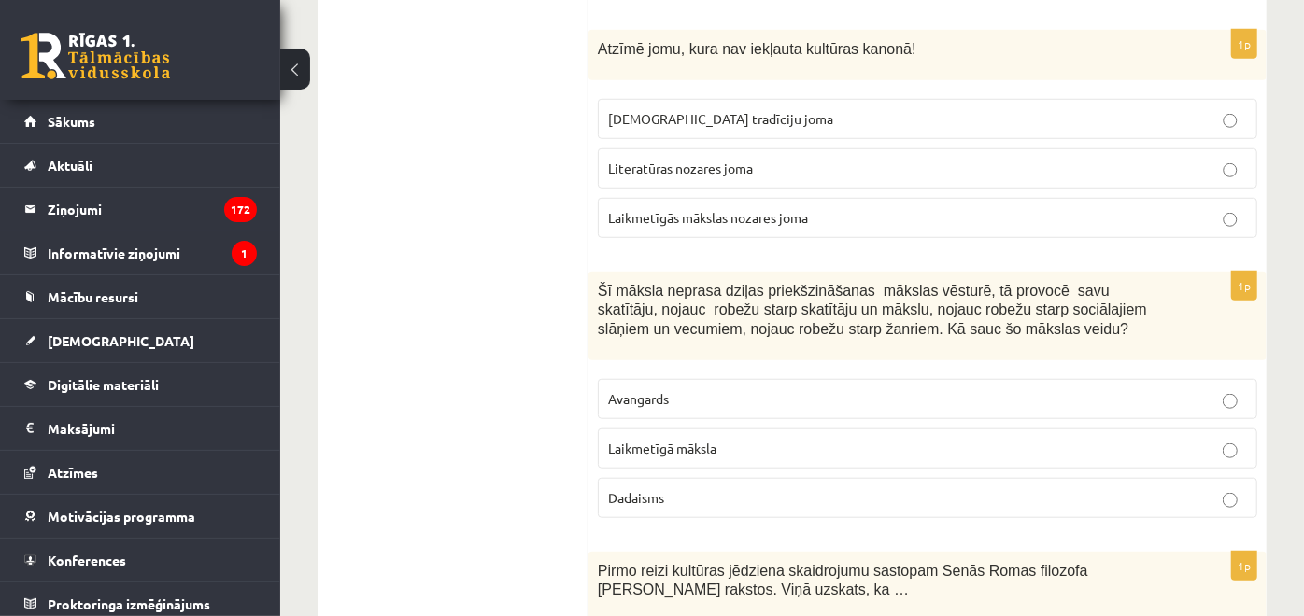
scroll to position [5228, 0]
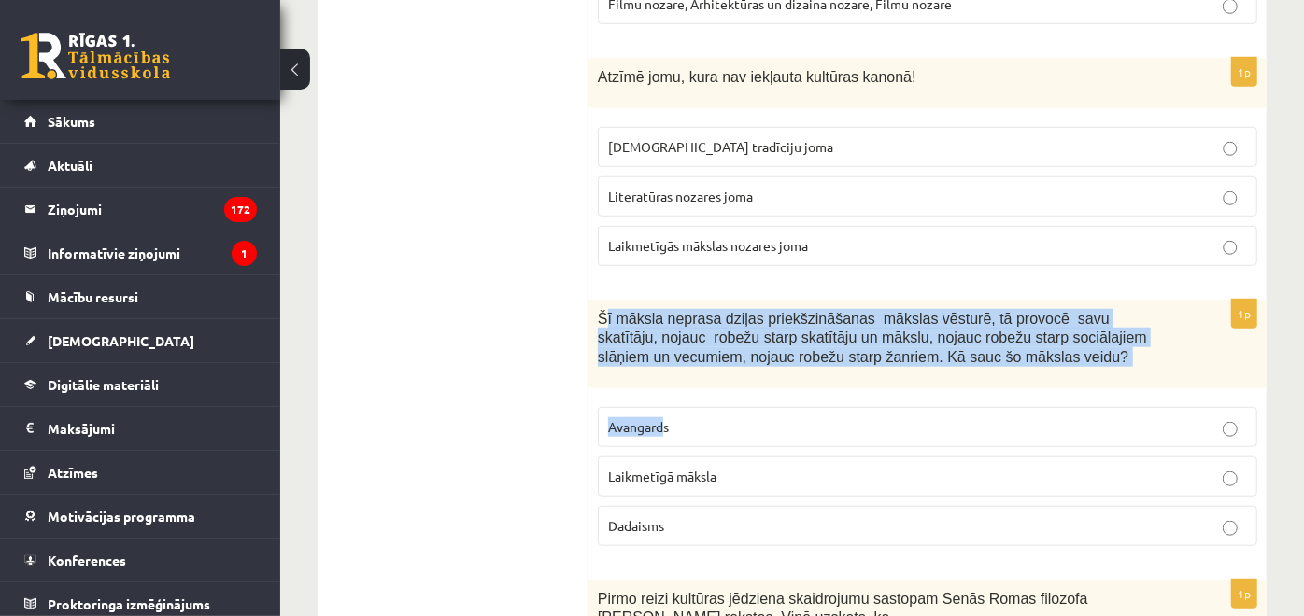
drag, startPoint x: 601, startPoint y: 229, endPoint x: 665, endPoint y: 322, distance: 113.5
click at [665, 322] on div "1p Šī māksla neprasa dziļas priekšzināšanas mākslas vēsturē, tā provocē savu sk…" at bounding box center [927, 431] width 678 height 262
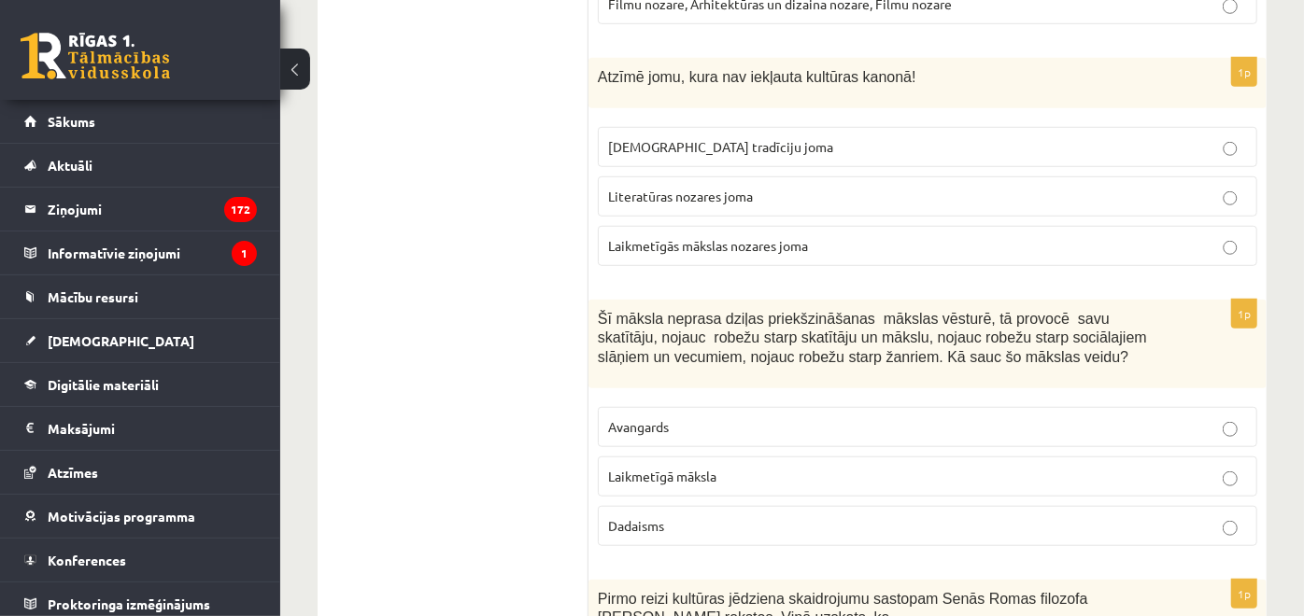
drag, startPoint x: 665, startPoint y: 322, endPoint x: 596, endPoint y: 232, distance: 114.0
click at [596, 300] on div "Šī māksla neprasa dziļas priekšzināšanas mākslas vēsturē, tā provocē savu skatī…" at bounding box center [927, 344] width 678 height 89
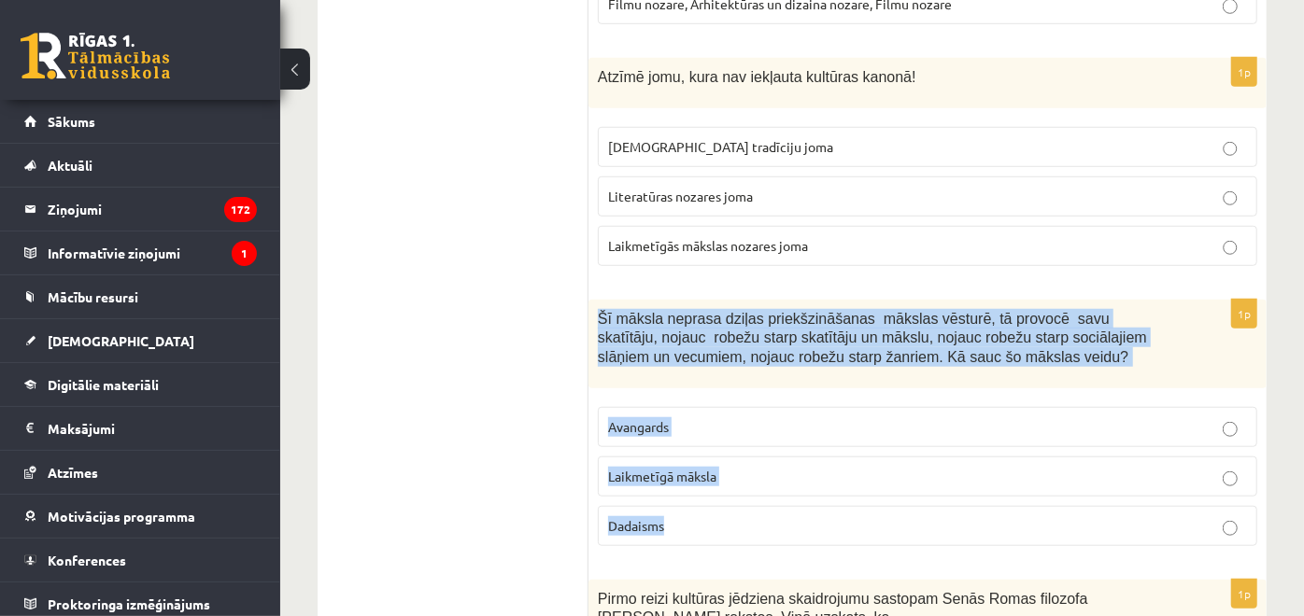
drag, startPoint x: 596, startPoint y: 219, endPoint x: 734, endPoint y: 409, distance: 235.4
click at [734, 409] on div "1p Šī māksla neprasa dziļas priekšzināšanas mākslas vēsturē, tā provocē savu sk…" at bounding box center [927, 431] width 678 height 262
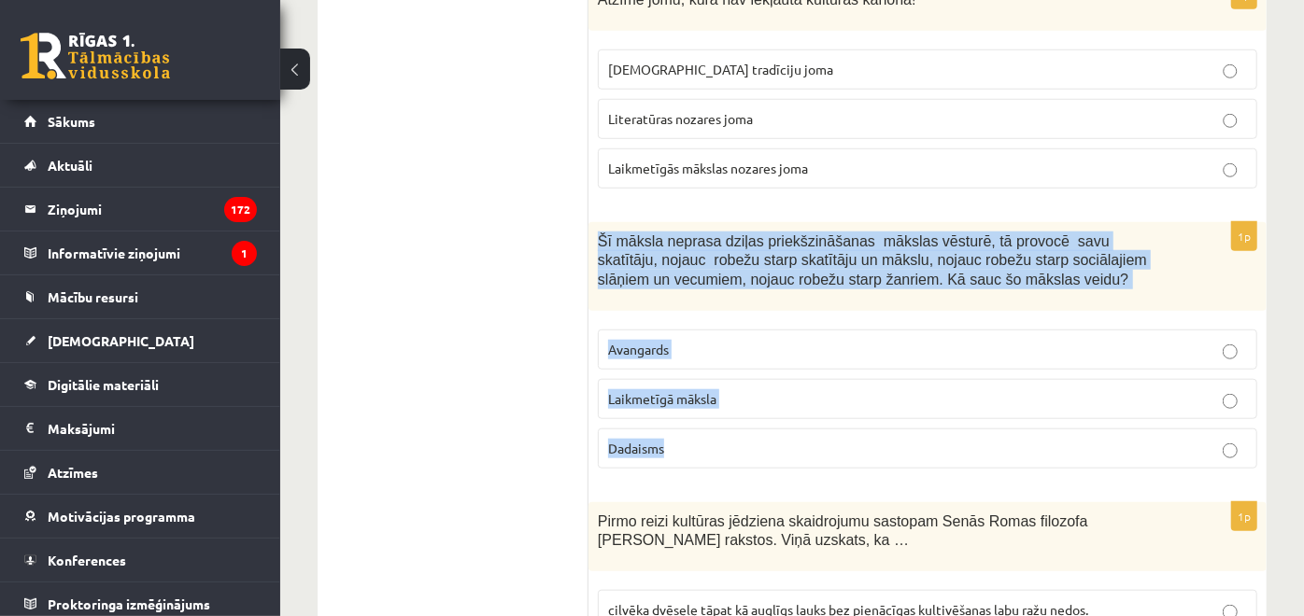
scroll to position [5331, 0]
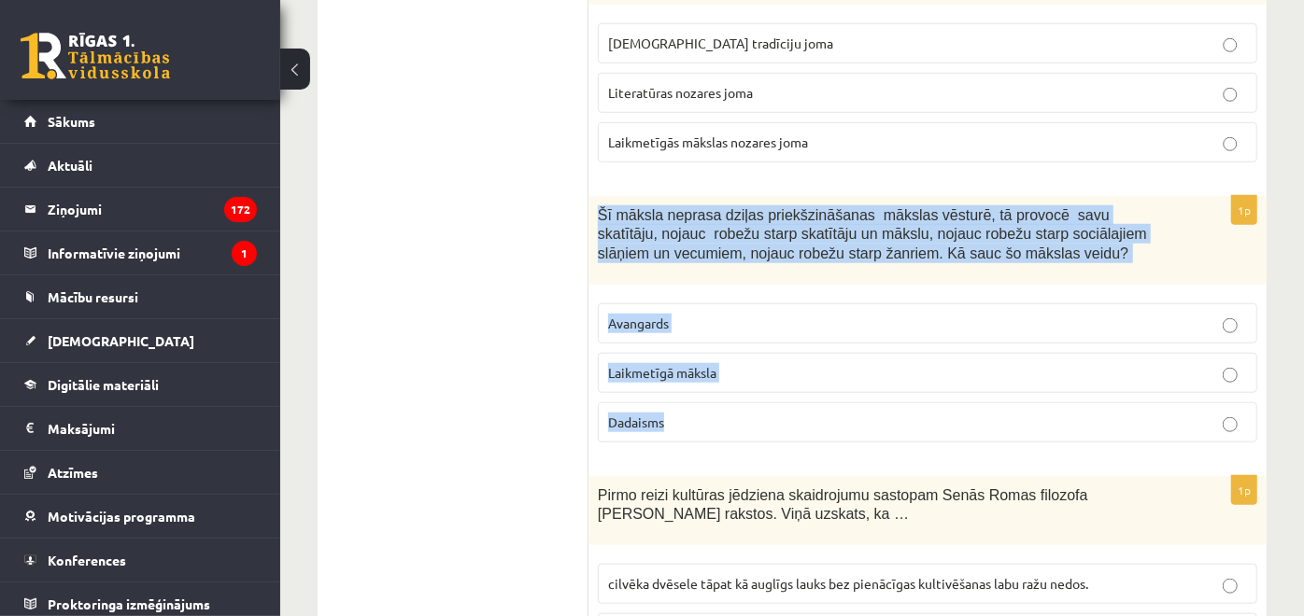
click at [768, 363] on p "Laikmetīgā māksla" at bounding box center [927, 373] width 639 height 20
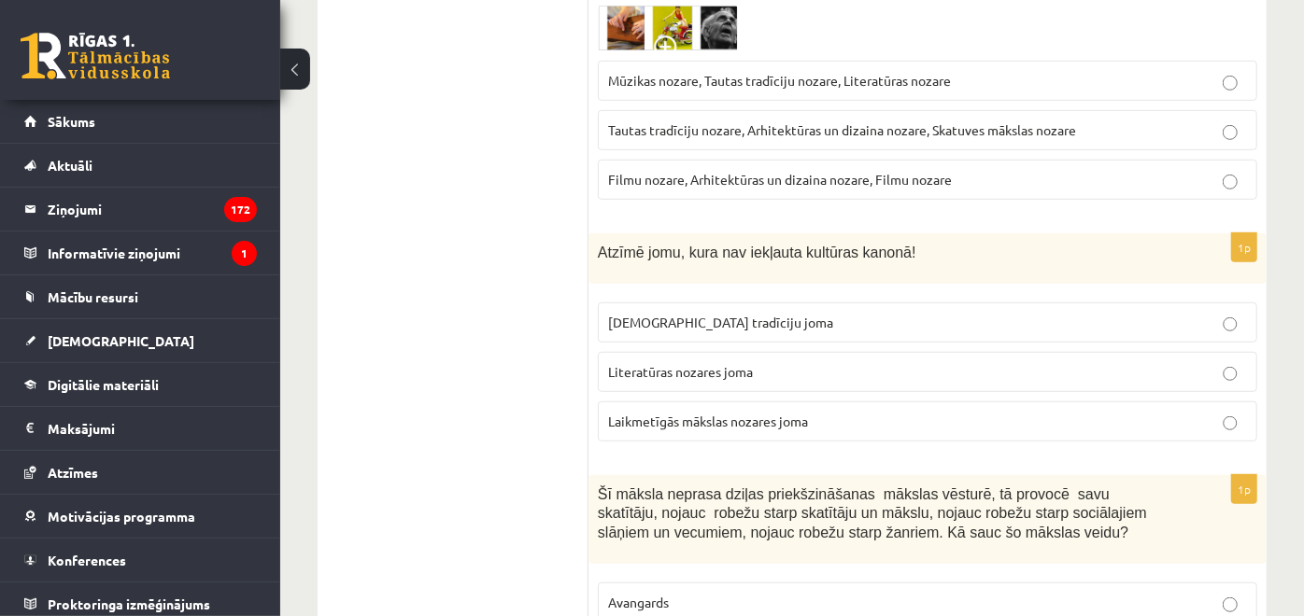
scroll to position [5019, 0]
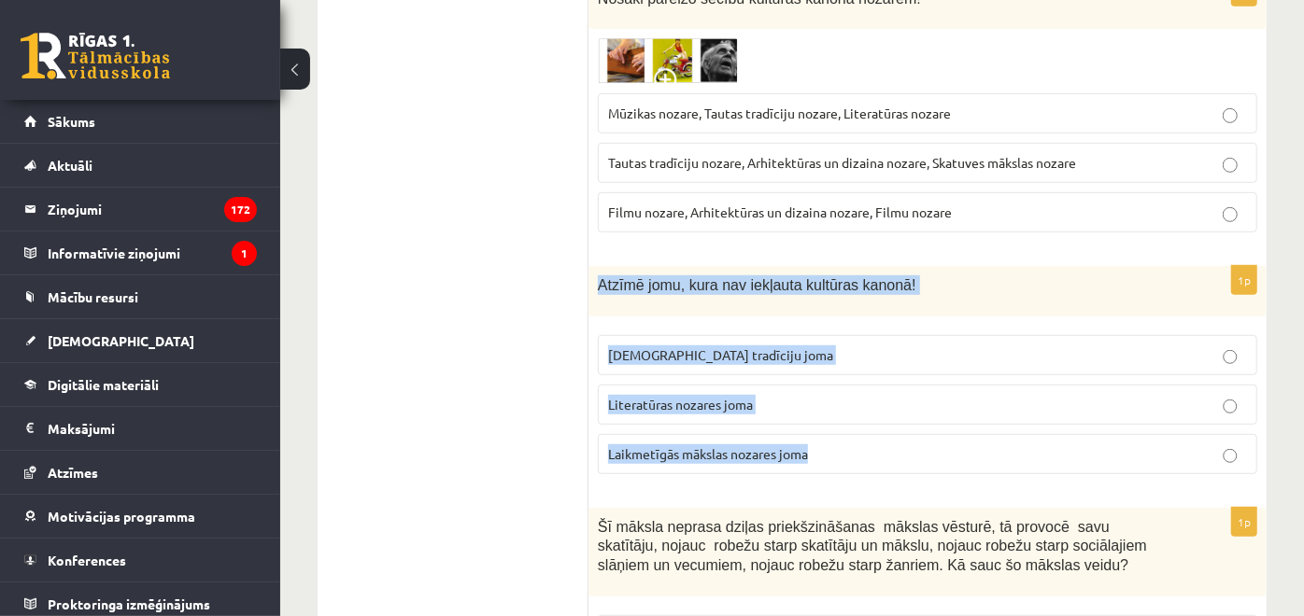
drag, startPoint x: 599, startPoint y: 190, endPoint x: 829, endPoint y: 351, distance: 281.7
click at [829, 351] on div "1p Atzīmē jomu, kura nav iekļauta kultūras kanonā! Tautas tradīciju joma Litera…" at bounding box center [927, 377] width 678 height 223
click at [822, 445] on p "Laikmetīgās mākslas nozares joma" at bounding box center [927, 455] width 639 height 20
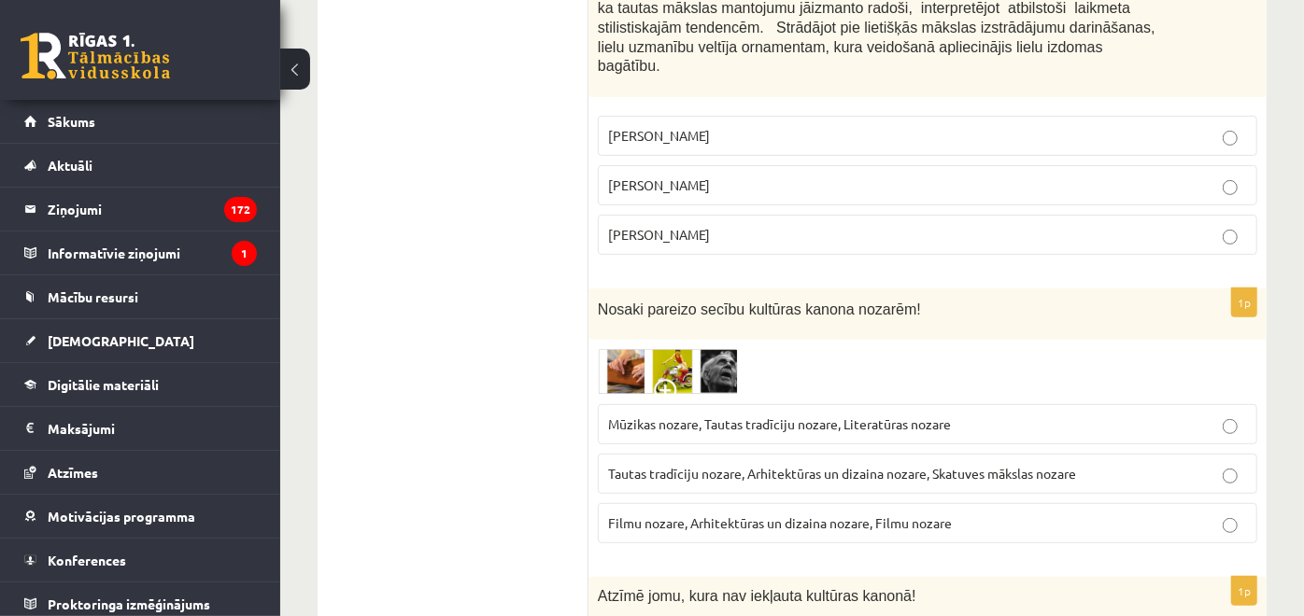
drag, startPoint x: 597, startPoint y: 219, endPoint x: 593, endPoint y: 185, distance: 33.8
click at [606, 454] on label "Tautas tradīciju nozare, Arhitektūras un dizaina nozare, Skatuves mākslas nozare" at bounding box center [927, 474] width 659 height 40
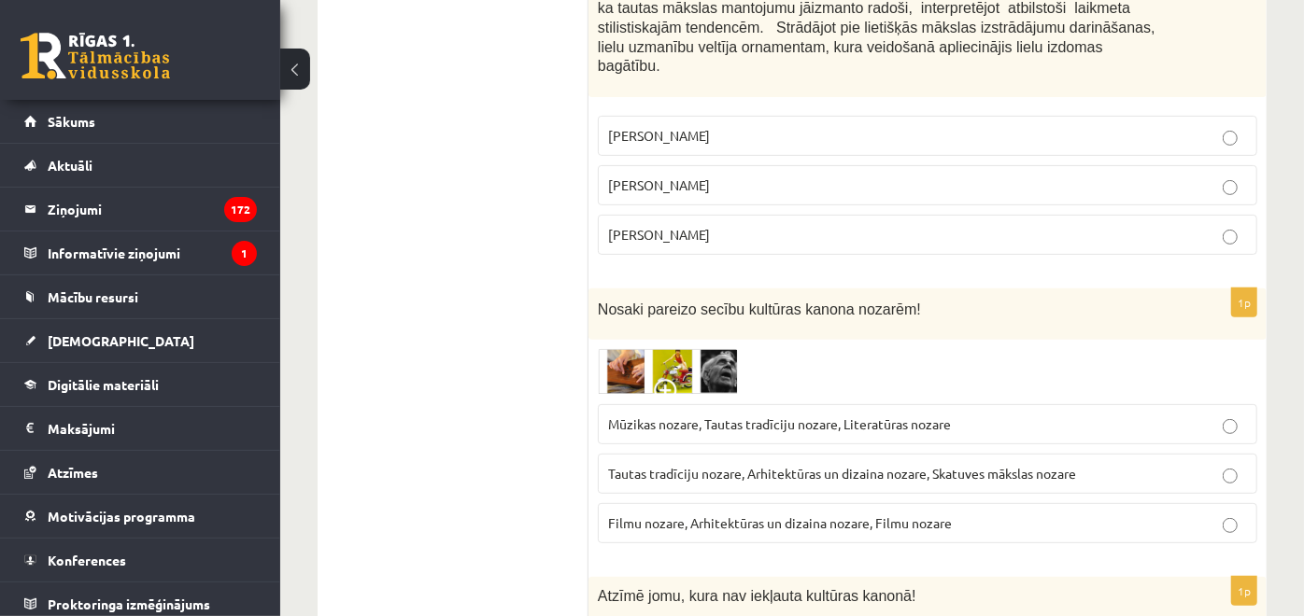
click at [616, 349] on img at bounding box center [668, 372] width 140 height 46
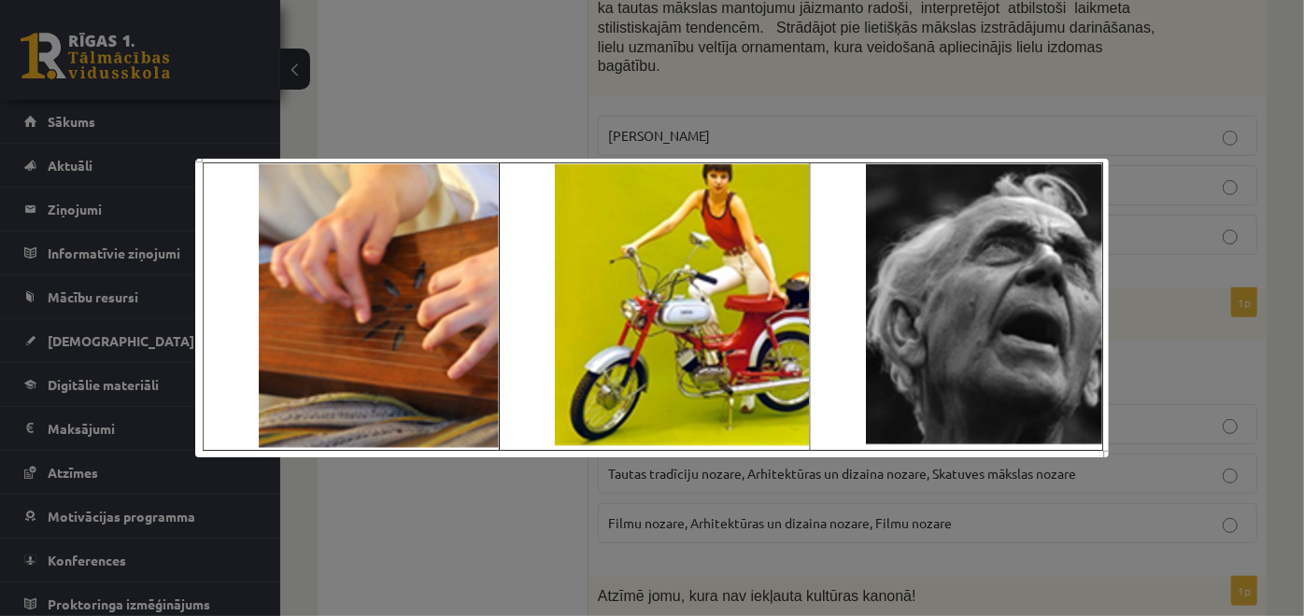
click at [399, 6] on div at bounding box center [652, 308] width 1304 height 616
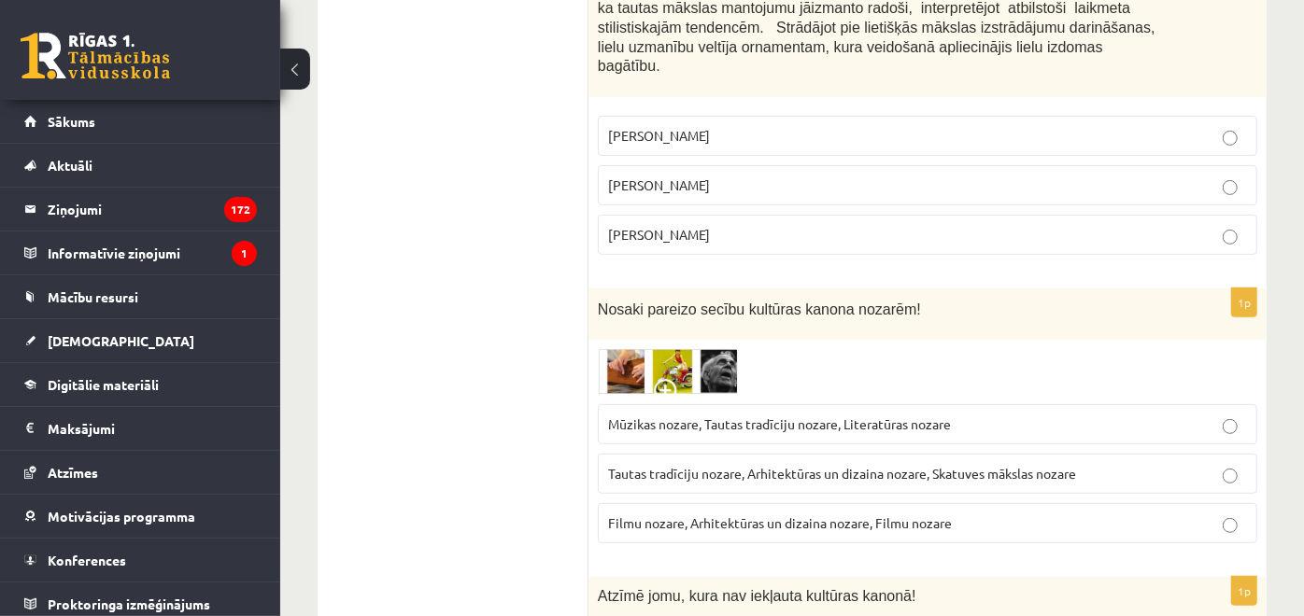
click at [655, 416] on span "Mūzikas nozare, Tautas tradīciju nozare, Literatūras nozare" at bounding box center [779, 424] width 343 height 17
click at [640, 349] on img at bounding box center [668, 372] width 140 height 46
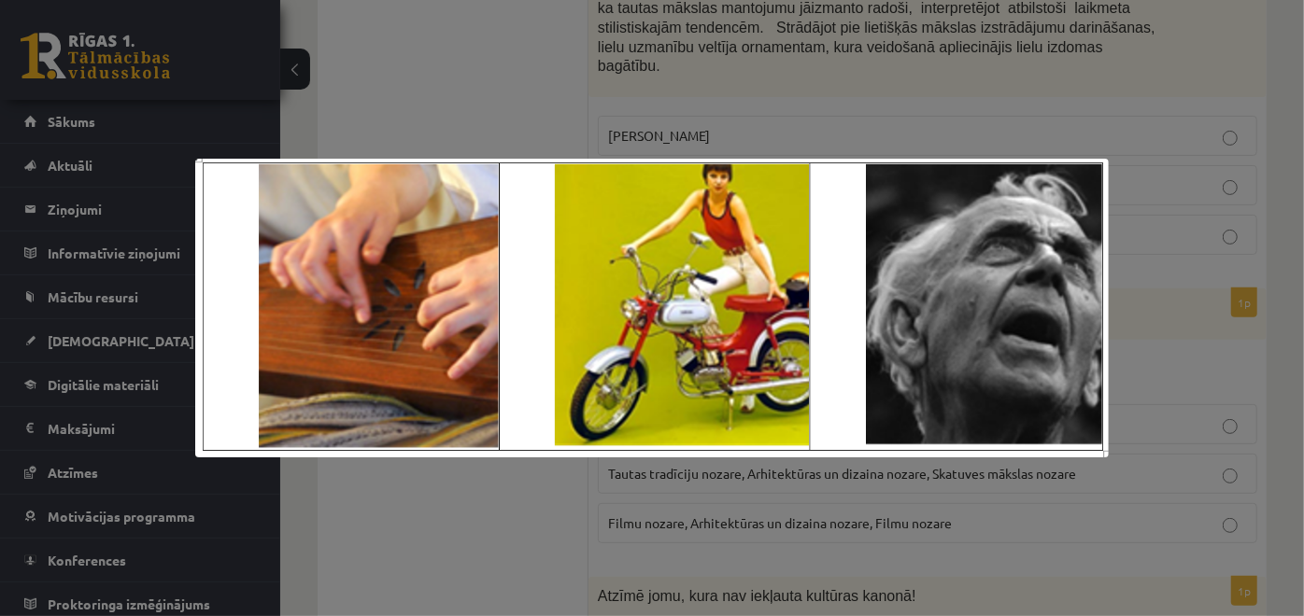
click at [472, 104] on div at bounding box center [652, 308] width 1304 height 616
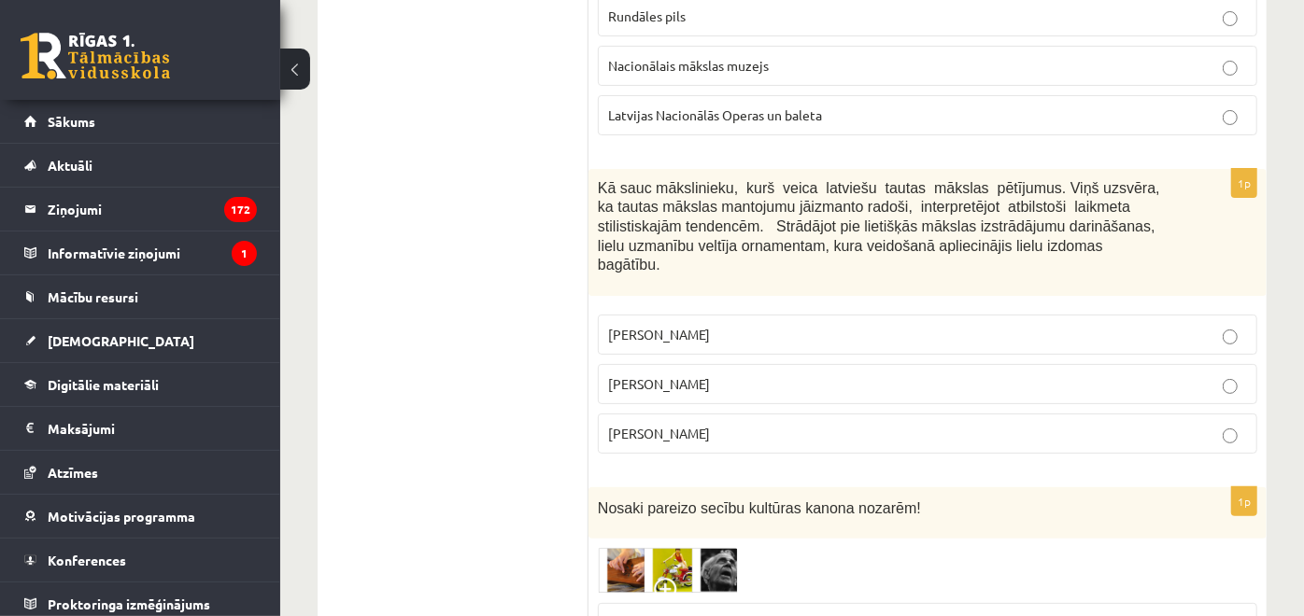
scroll to position [4501, 0]
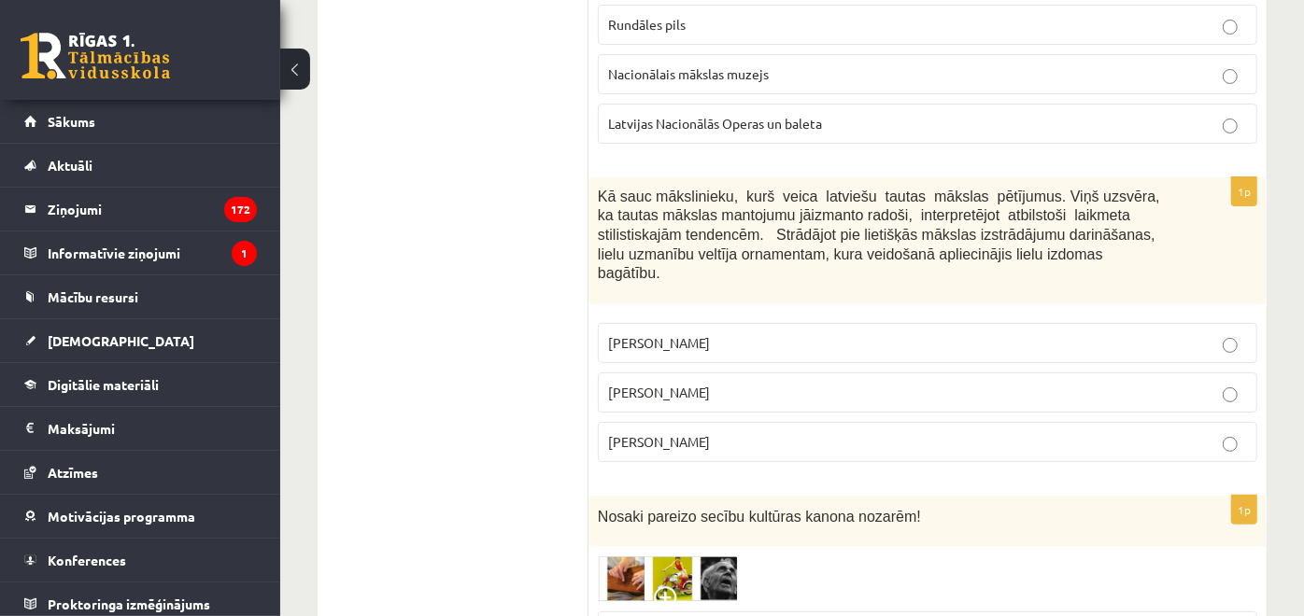
drag, startPoint x: 602, startPoint y: 138, endPoint x: 712, endPoint y: 333, distance: 222.9
click at [712, 333] on div "1p Kā sauc mākslinieku, kurš veica latviešu tautas mākslas pētījumus. Viņš uzsv…" at bounding box center [927, 327] width 678 height 300
click at [700, 373] on label "Jūlijs Madernieks" at bounding box center [927, 393] width 659 height 40
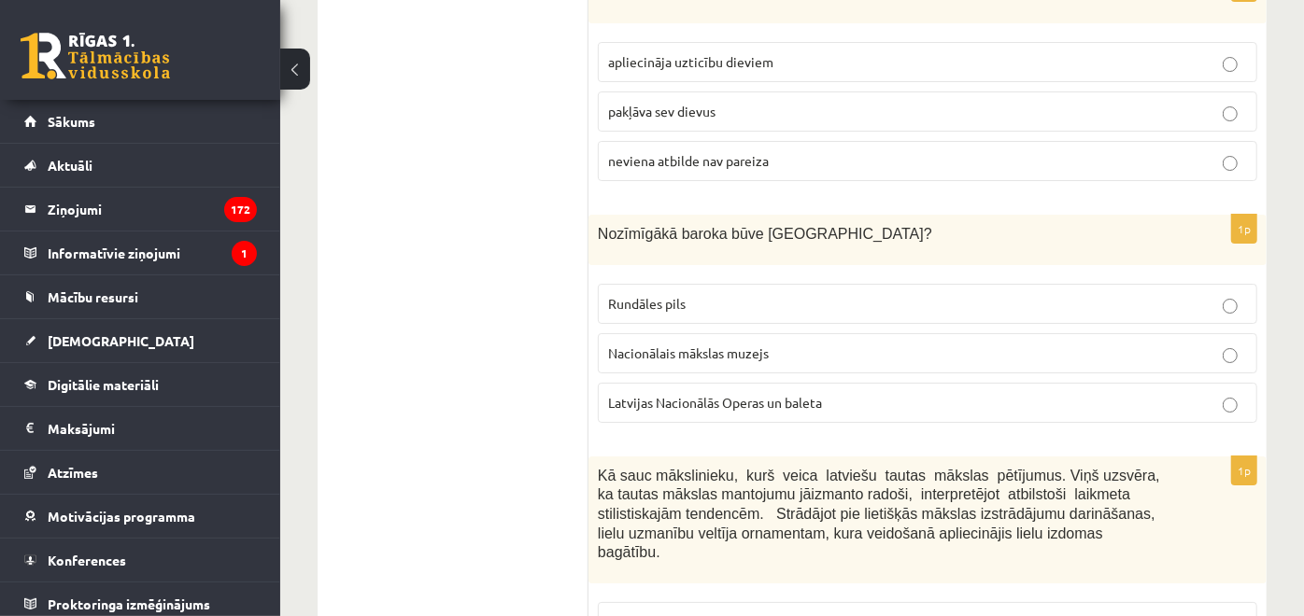
scroll to position [4189, 0]
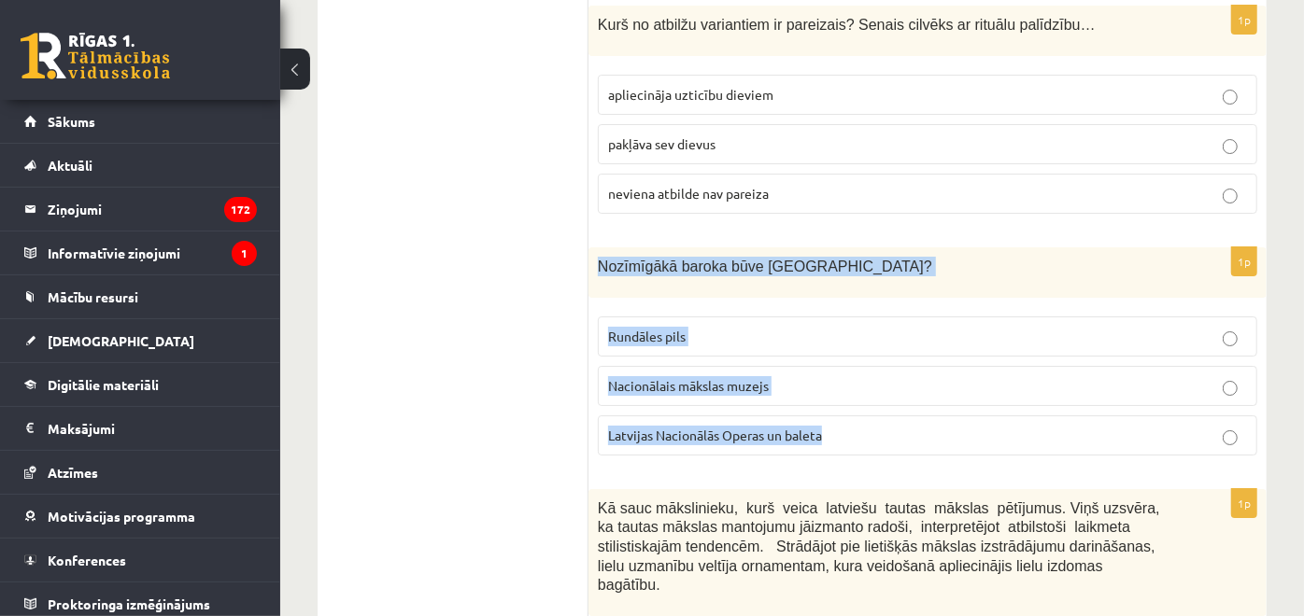
drag, startPoint x: 597, startPoint y: 200, endPoint x: 845, endPoint y: 362, distance: 296.9
click at [845, 362] on div "1p Nozīmīgākā baroka būve Latvijā? Rundāles pils Nacionālais mākslas muzejs Lat…" at bounding box center [927, 359] width 678 height 223
click at [733, 327] on p "Rundāles pils" at bounding box center [927, 337] width 639 height 20
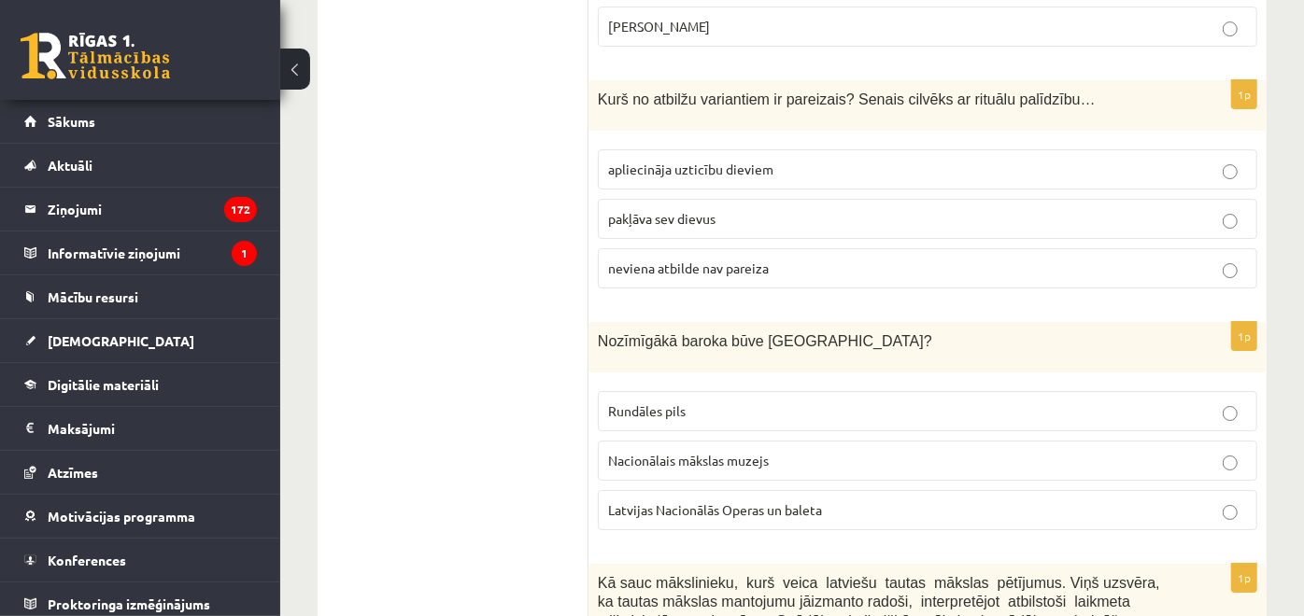
scroll to position [3982, 0]
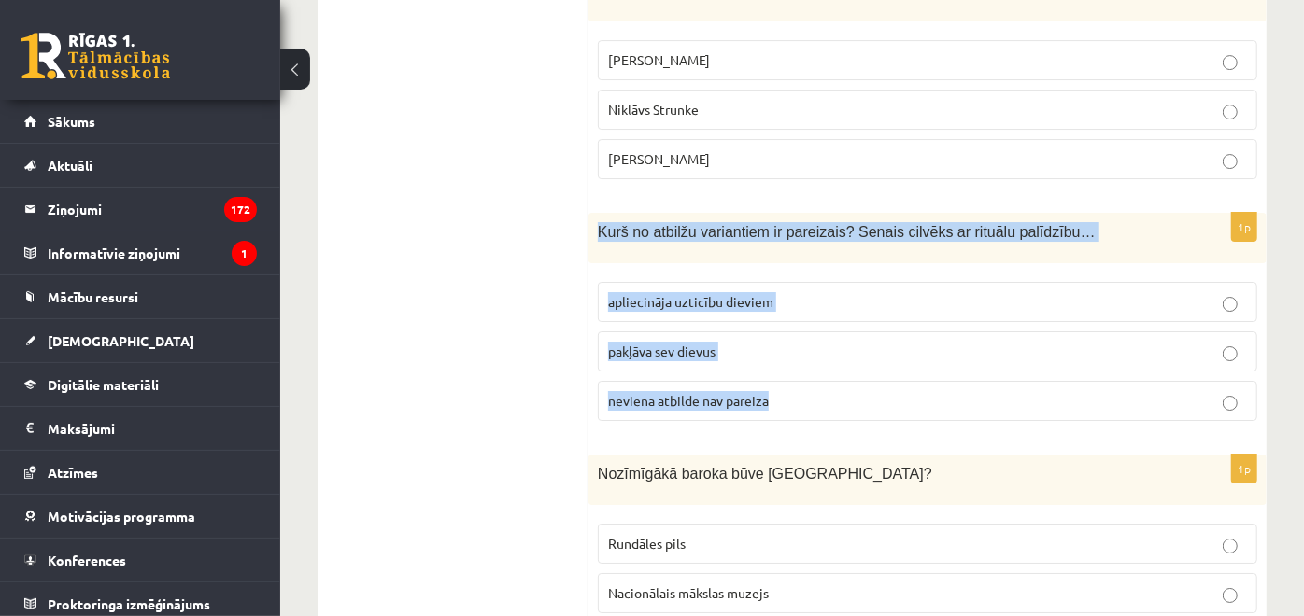
drag, startPoint x: 599, startPoint y: 163, endPoint x: 791, endPoint y: 318, distance: 246.5
click at [791, 318] on div "1p Kurš no atbilžu variantiem ir pareizais? Senais cilvēks ar rituālu palīdzību…" at bounding box center [927, 324] width 678 height 223
click at [768, 292] on p "apliecināja uzticību dieviem" at bounding box center [927, 302] width 639 height 20
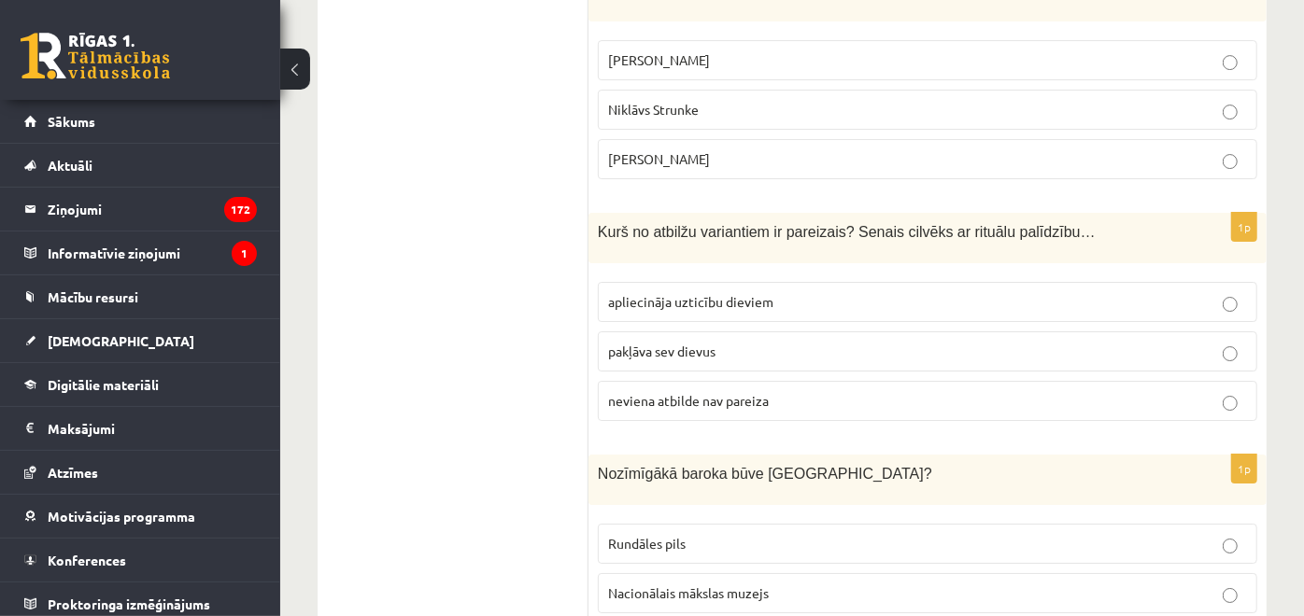
click at [559, 322] on ul "Tests Izvērtējums!" at bounding box center [462, 391] width 252 height 8074
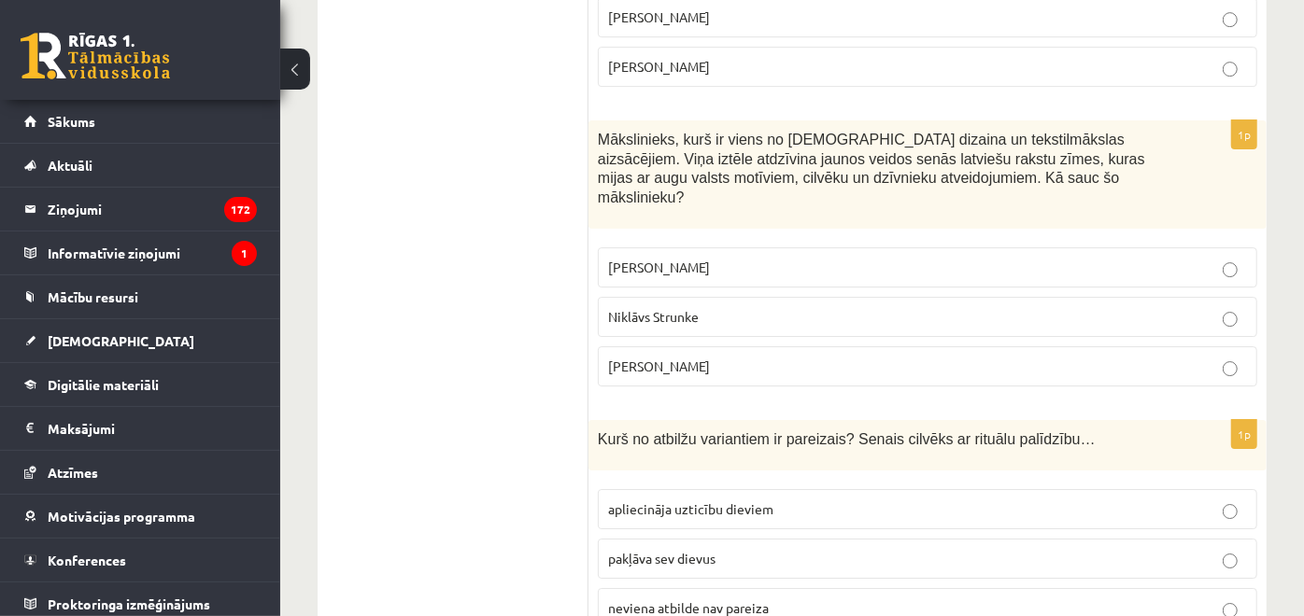
scroll to position [3671, 0]
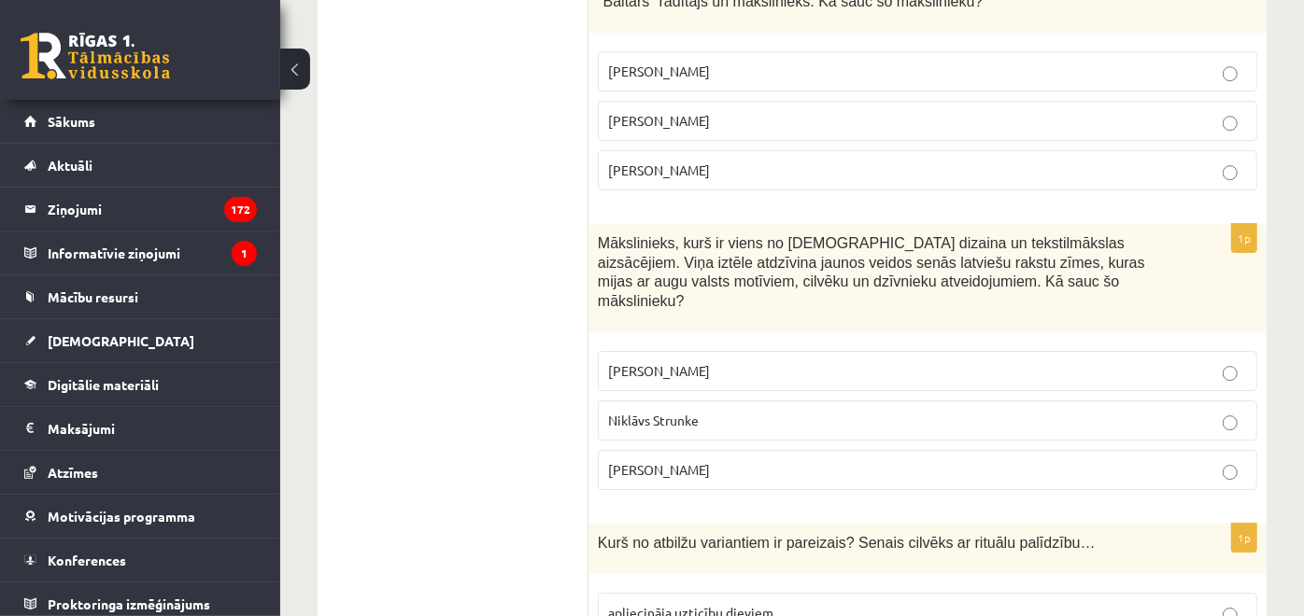
drag, startPoint x: 598, startPoint y: 197, endPoint x: 730, endPoint y: 411, distance: 251.7
click at [730, 411] on div "1p Mākslinieks, kurš ir viens no latviešu dizaina un tekstilmākslas aizsācējiem…" at bounding box center [927, 364] width 678 height 281
click at [756, 342] on fieldset "Ansis Cīrulis Niklāvs Strunke Rihards Zariņš" at bounding box center [927, 419] width 659 height 154
click at [745, 351] on label "Ansis Cīrulis" at bounding box center [927, 371] width 659 height 40
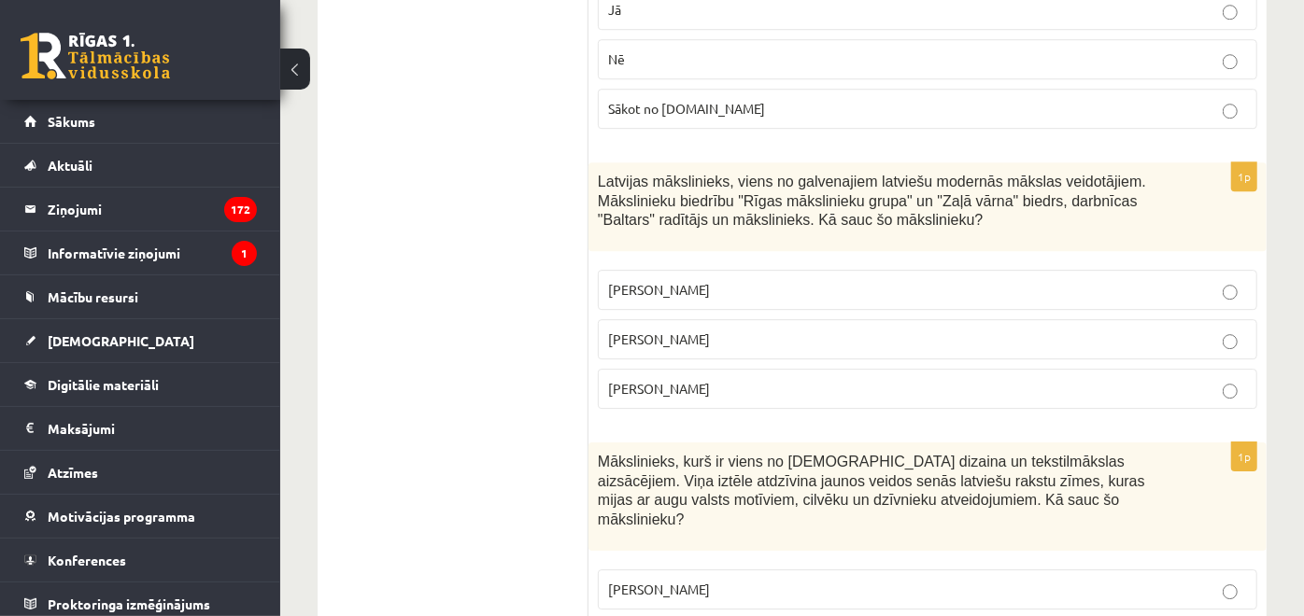
scroll to position [3463, 0]
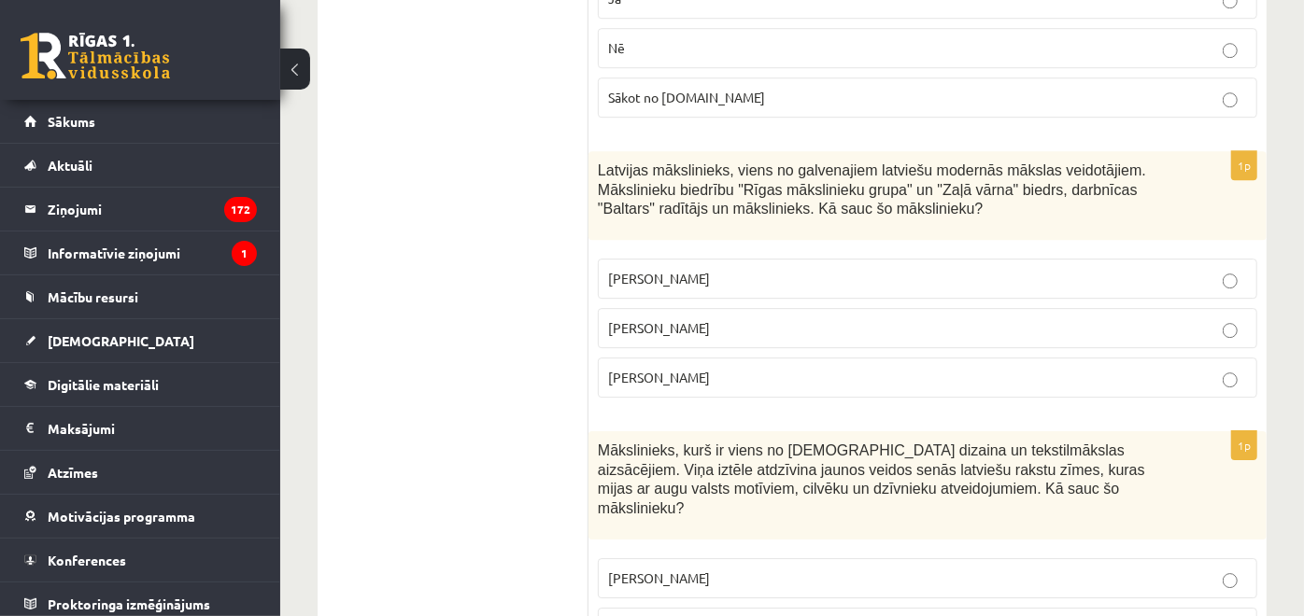
drag, startPoint x: 596, startPoint y: 131, endPoint x: 752, endPoint y: 321, distance: 246.2
click at [752, 321] on div "1p Latvijas mākslinieks, viens no galvenajiem latviešu modernās mākslas veidotā…" at bounding box center [927, 282] width 678 height 262
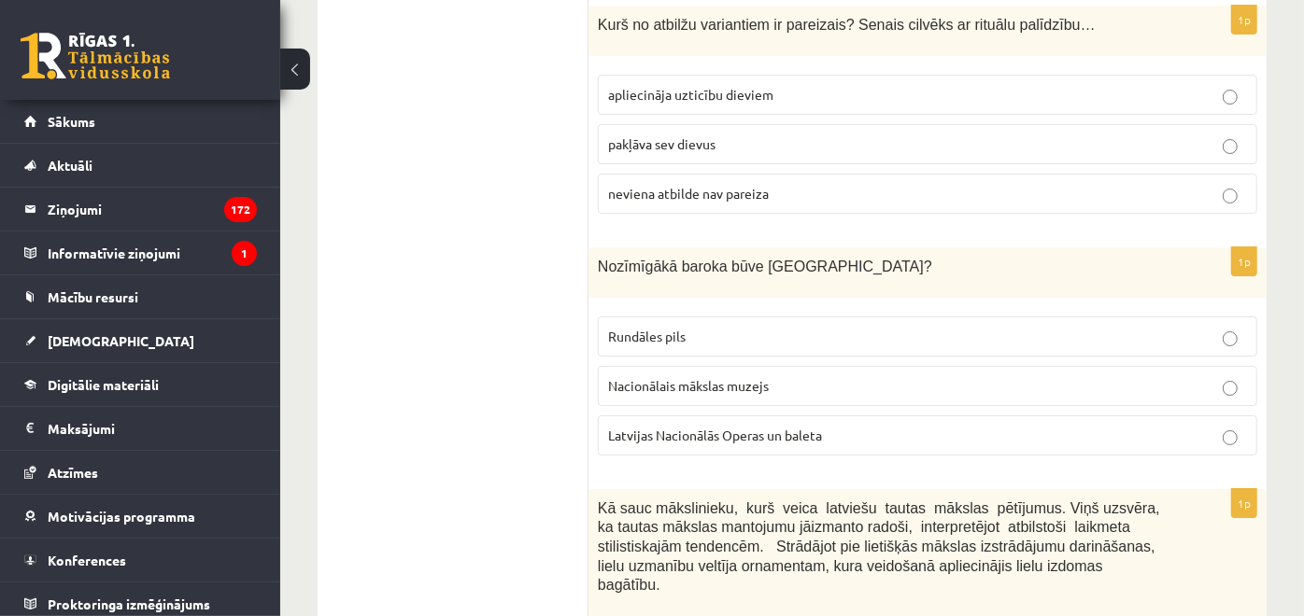
scroll to position [4085, 0]
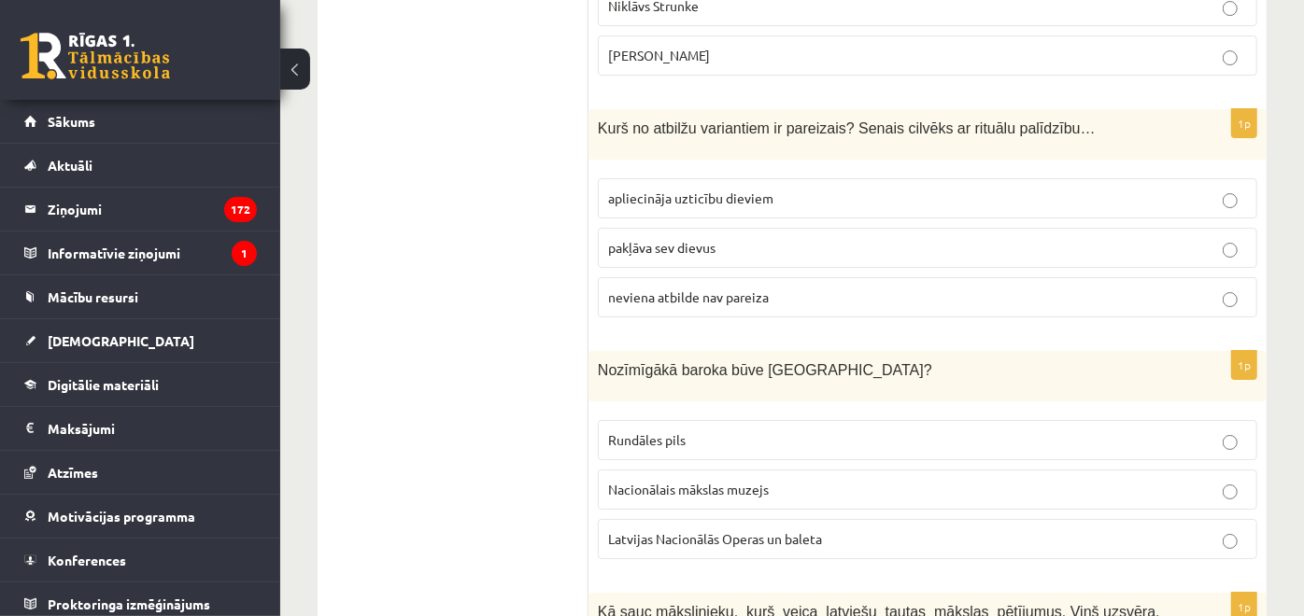
click at [726, 277] on label "neviena atbilde nav pareiza" at bounding box center [927, 297] width 659 height 40
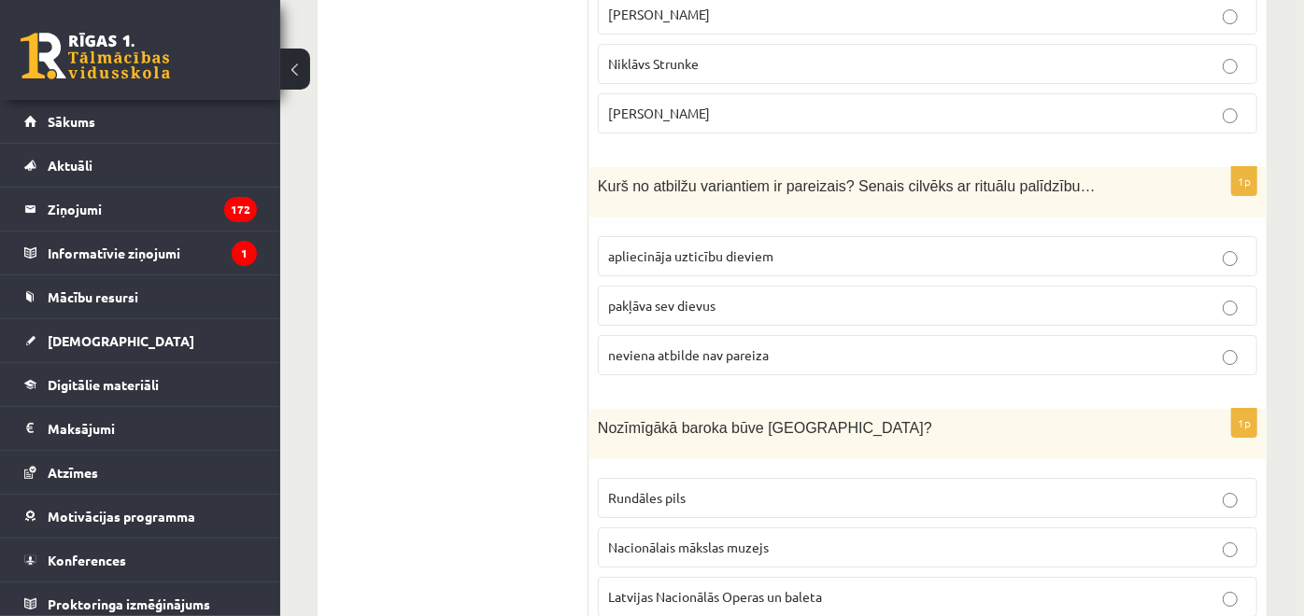
scroll to position [3982, 0]
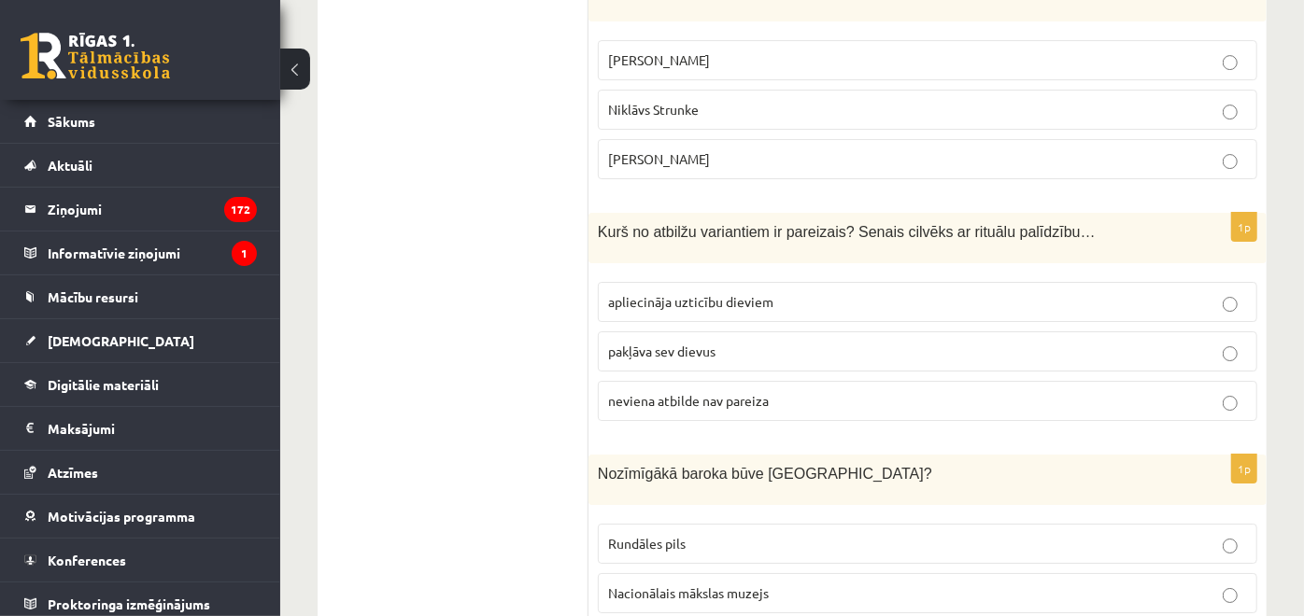
click at [670, 293] on span "apliecināja uzticību dieviem" at bounding box center [690, 301] width 165 height 17
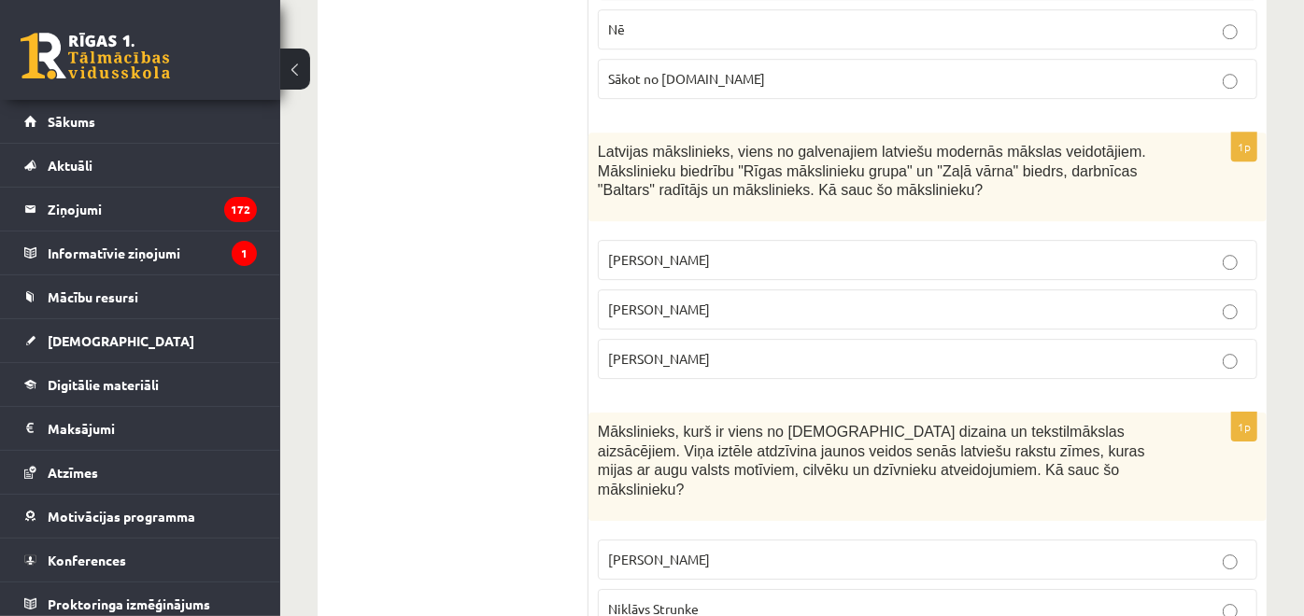
scroll to position [3463, 0]
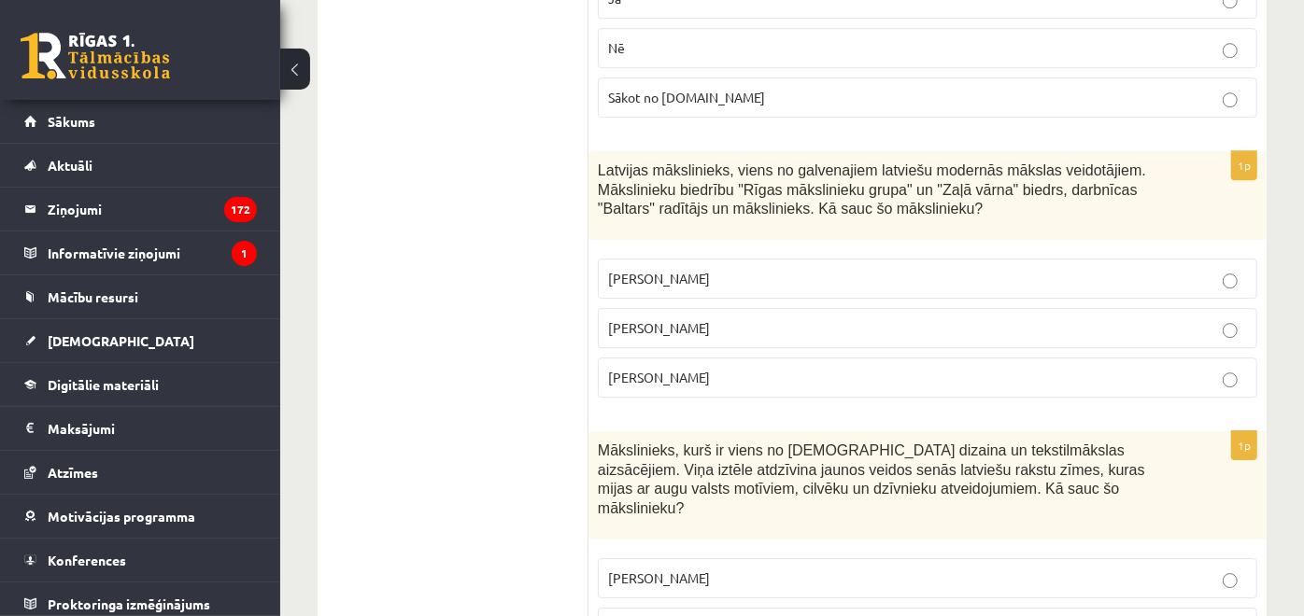
drag, startPoint x: 598, startPoint y: 132, endPoint x: 763, endPoint y: 321, distance: 251.6
click at [763, 321] on div "1p Latvijas mākslinieks, viens no galvenajiem latviešu modernās mākslas veidotā…" at bounding box center [927, 282] width 678 height 262
click at [723, 318] on p "Romāns Suta" at bounding box center [927, 328] width 639 height 20
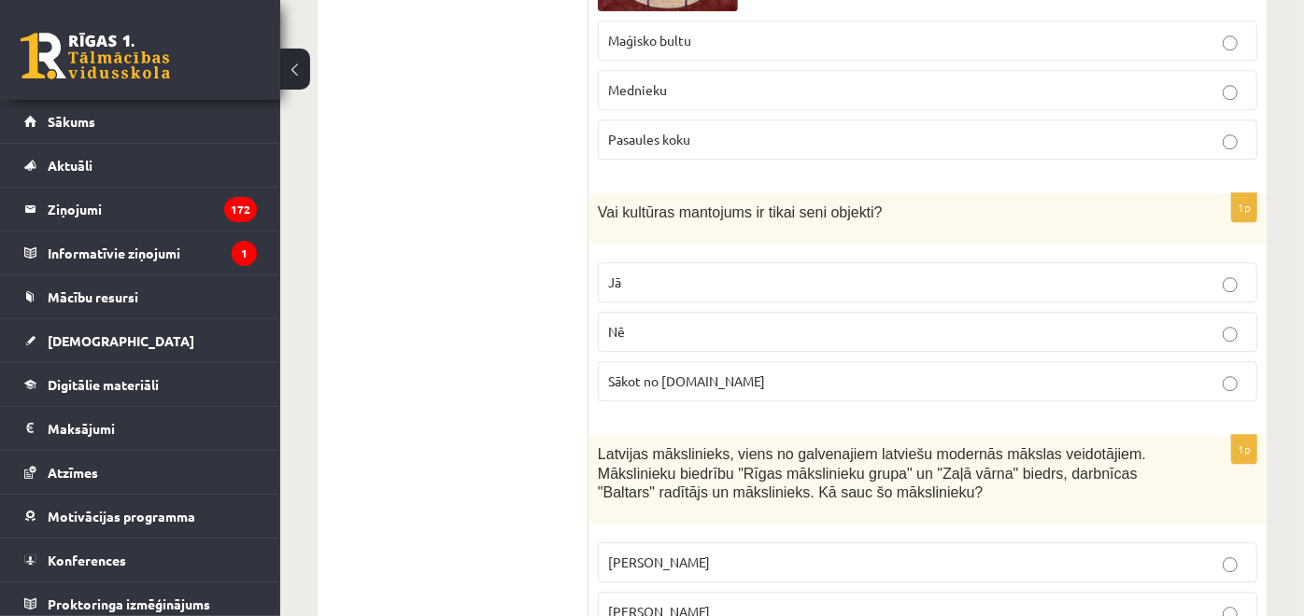
scroll to position [3151, 0]
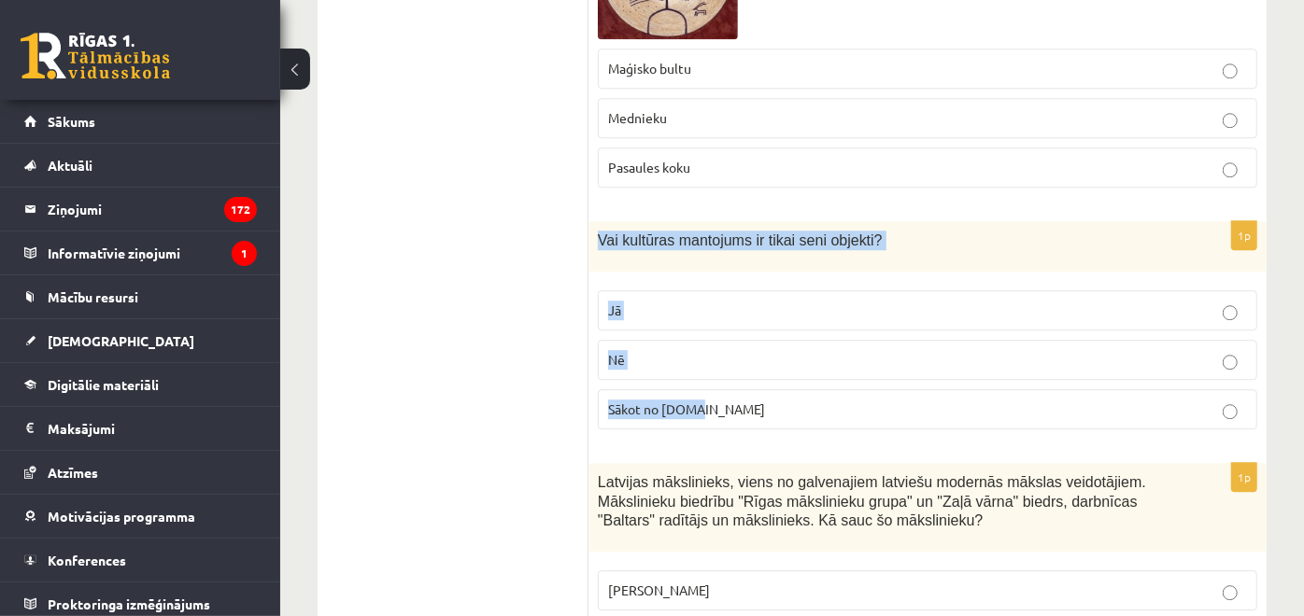
drag, startPoint x: 595, startPoint y: 194, endPoint x: 706, endPoint y: 358, distance: 197.7
click at [706, 358] on div "1p Vai kultūras mantojums ir tikai seni objekti? Jā Nē Sākot no 10.gs" at bounding box center [927, 332] width 678 height 223
click at [734, 350] on p "Nē" at bounding box center [927, 360] width 639 height 20
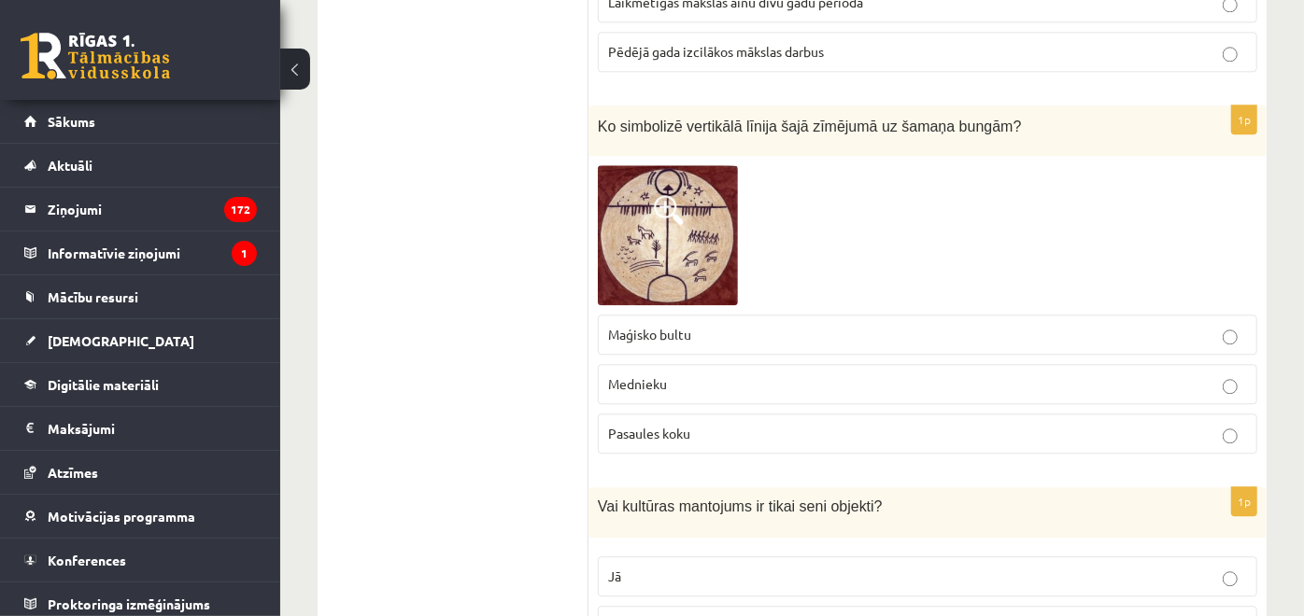
scroll to position [2840, 0]
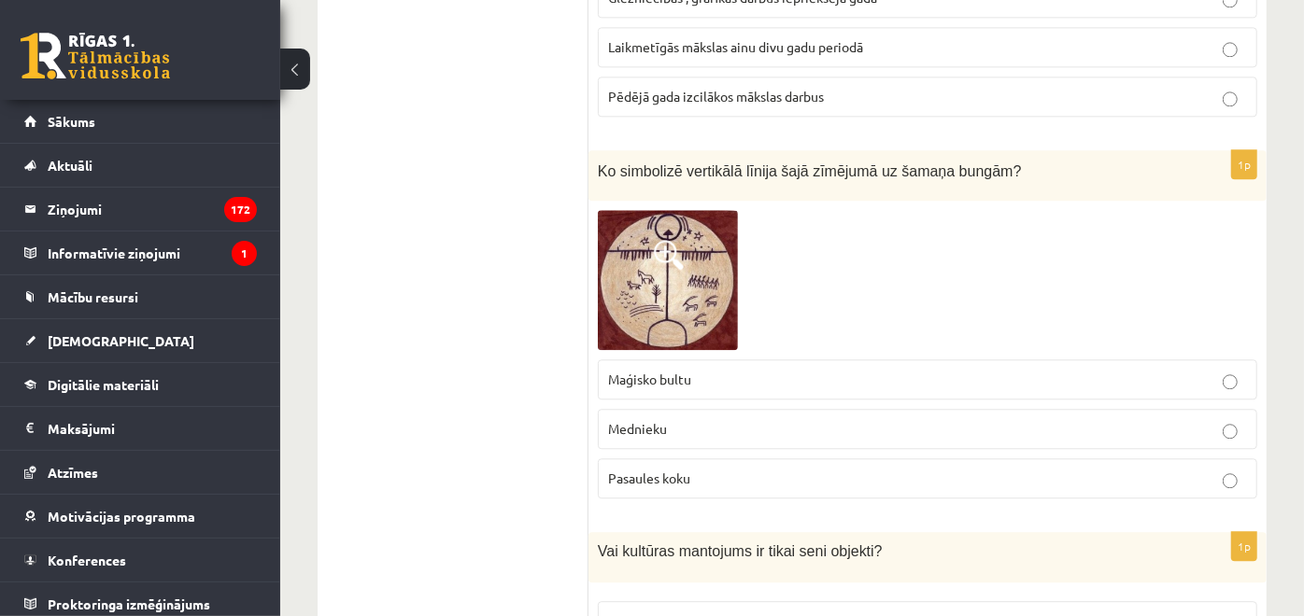
click at [701, 360] on label "Maģisko bultu" at bounding box center [927, 380] width 659 height 40
click at [609, 420] on span "Mednieku" at bounding box center [637, 428] width 59 height 17
click at [630, 459] on label "Pasaules koku" at bounding box center [927, 479] width 659 height 40
click at [630, 470] on span "Pasaules koku" at bounding box center [649, 478] width 82 height 17
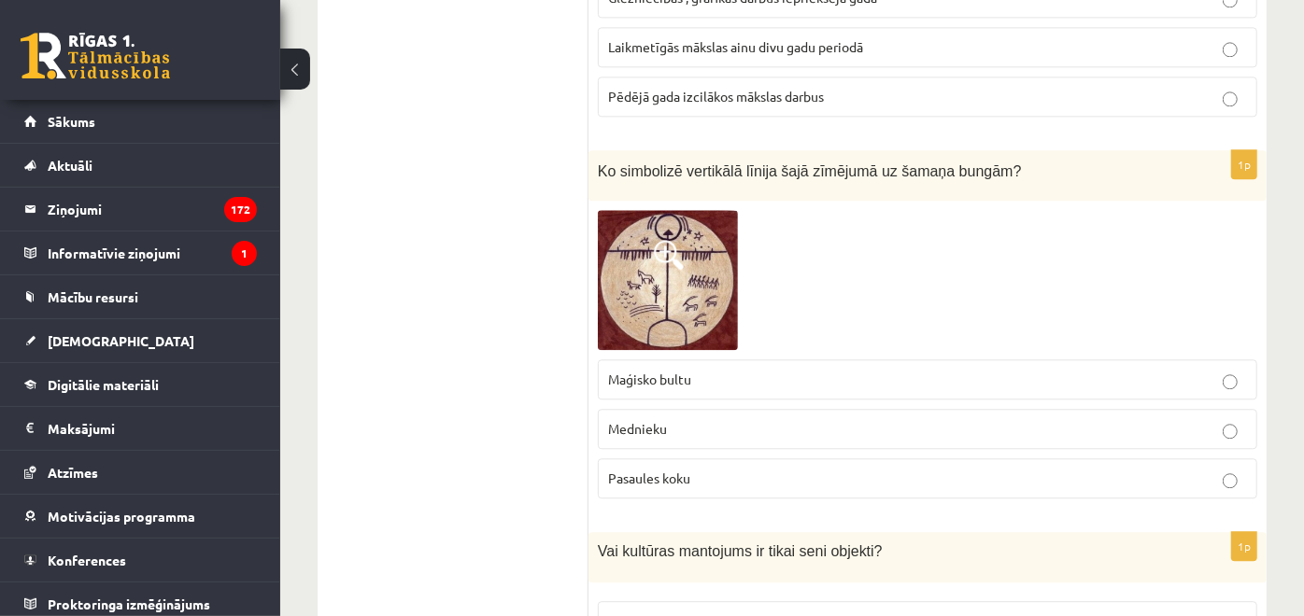
click at [618, 420] on span "Mednieku" at bounding box center [637, 428] width 59 height 17
click at [616, 409] on label "Mednieku" at bounding box center [927, 429] width 659 height 40
click at [672, 271] on img at bounding box center [668, 280] width 140 height 140
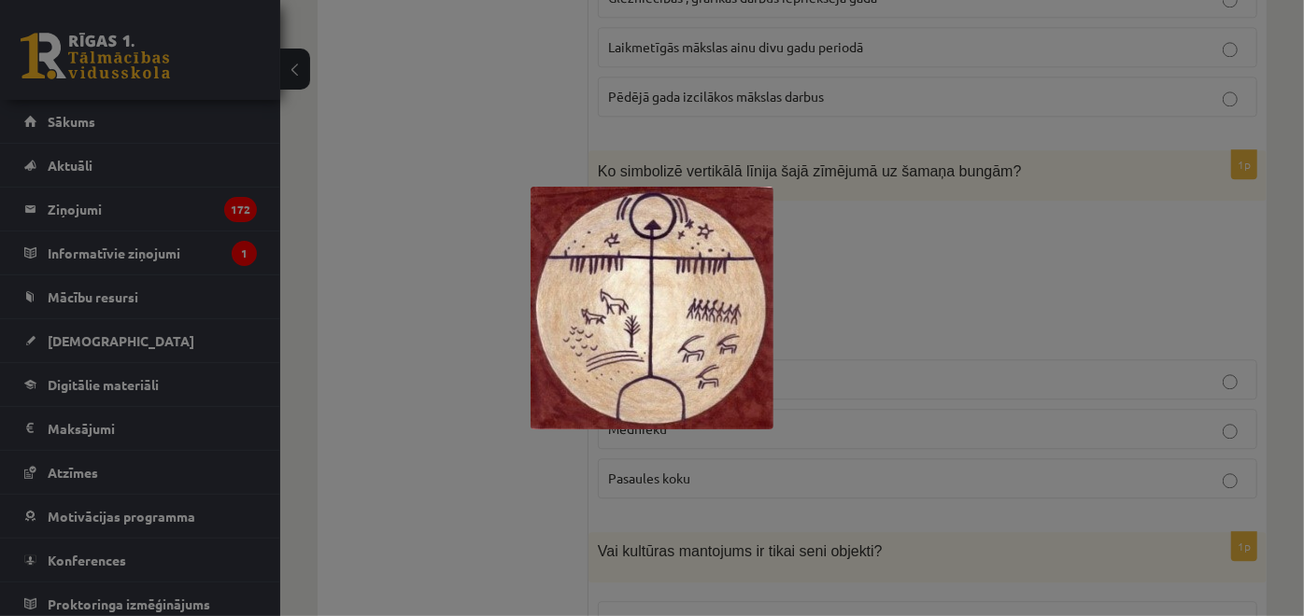
click at [525, 340] on div at bounding box center [652, 308] width 1304 height 616
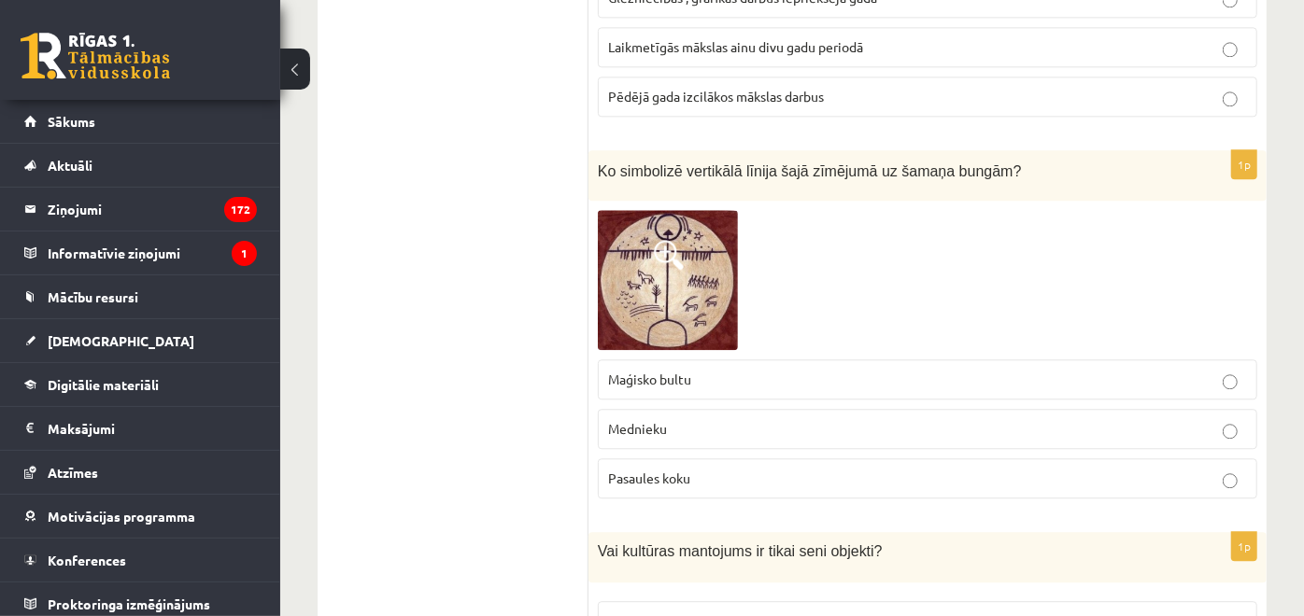
click at [695, 262] on img at bounding box center [668, 280] width 140 height 140
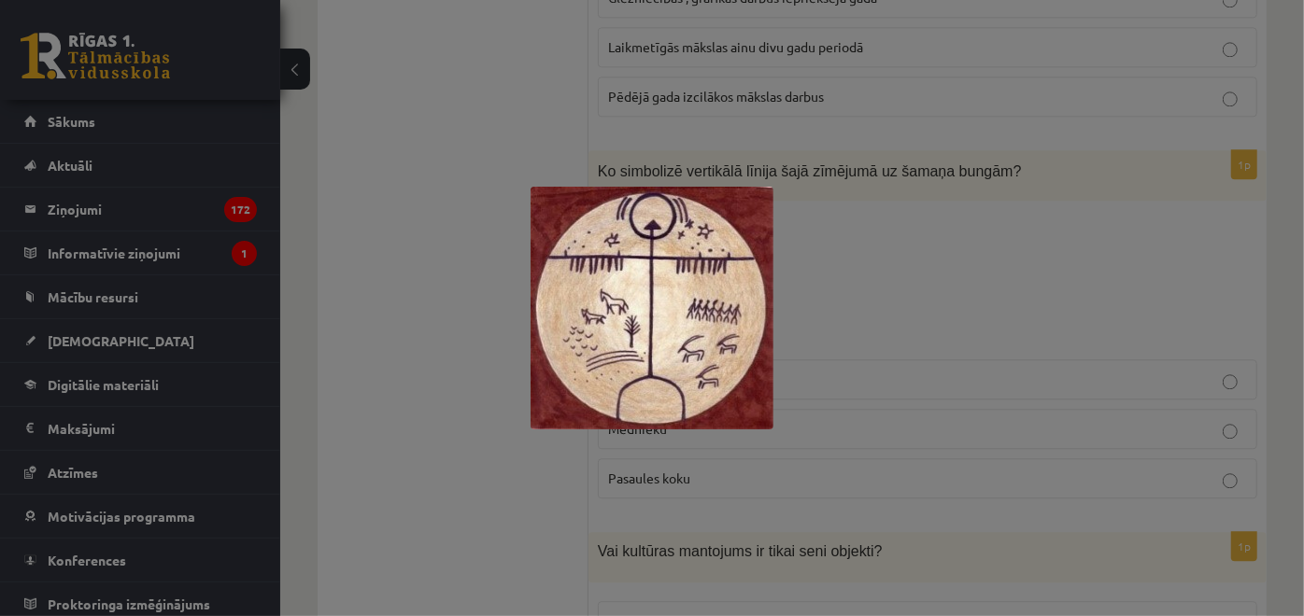
click at [693, 262] on img at bounding box center [652, 308] width 243 height 243
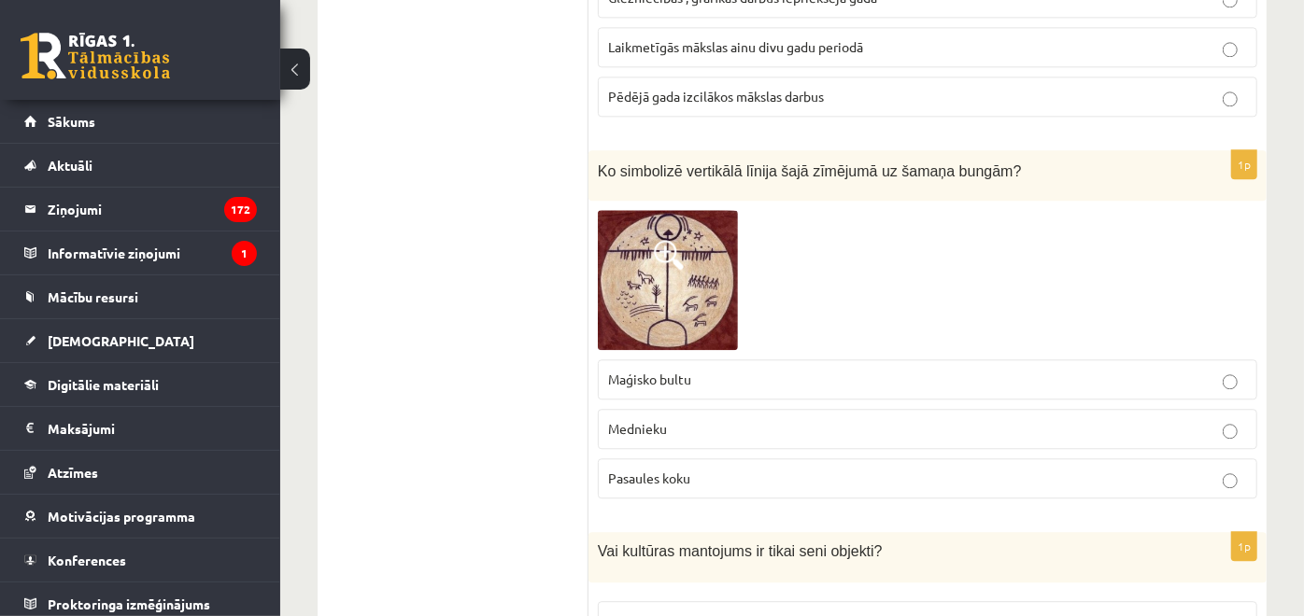
click at [691, 263] on img at bounding box center [668, 280] width 140 height 140
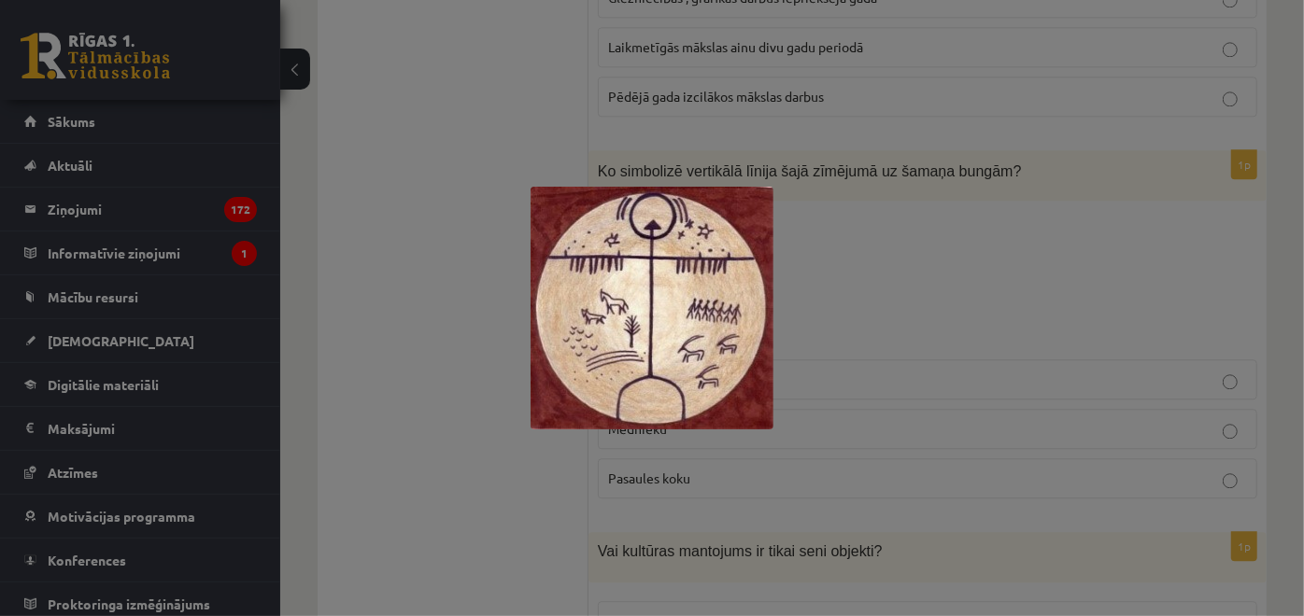
click at [688, 263] on img at bounding box center [652, 308] width 243 height 243
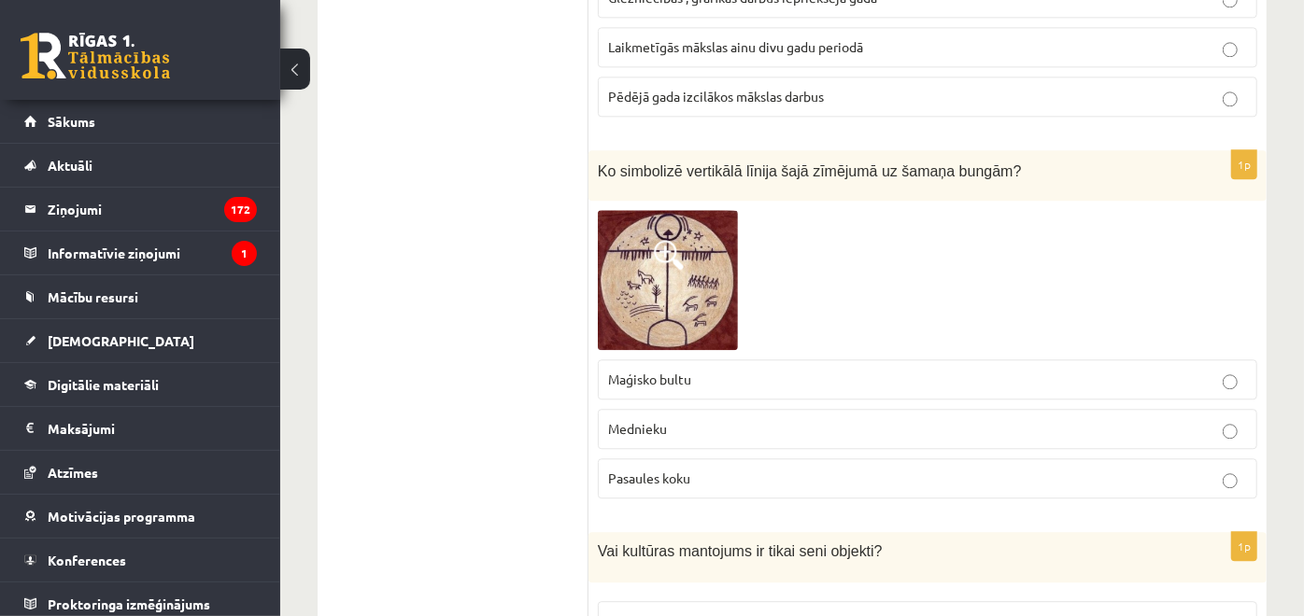
click at [688, 263] on img at bounding box center [668, 280] width 140 height 140
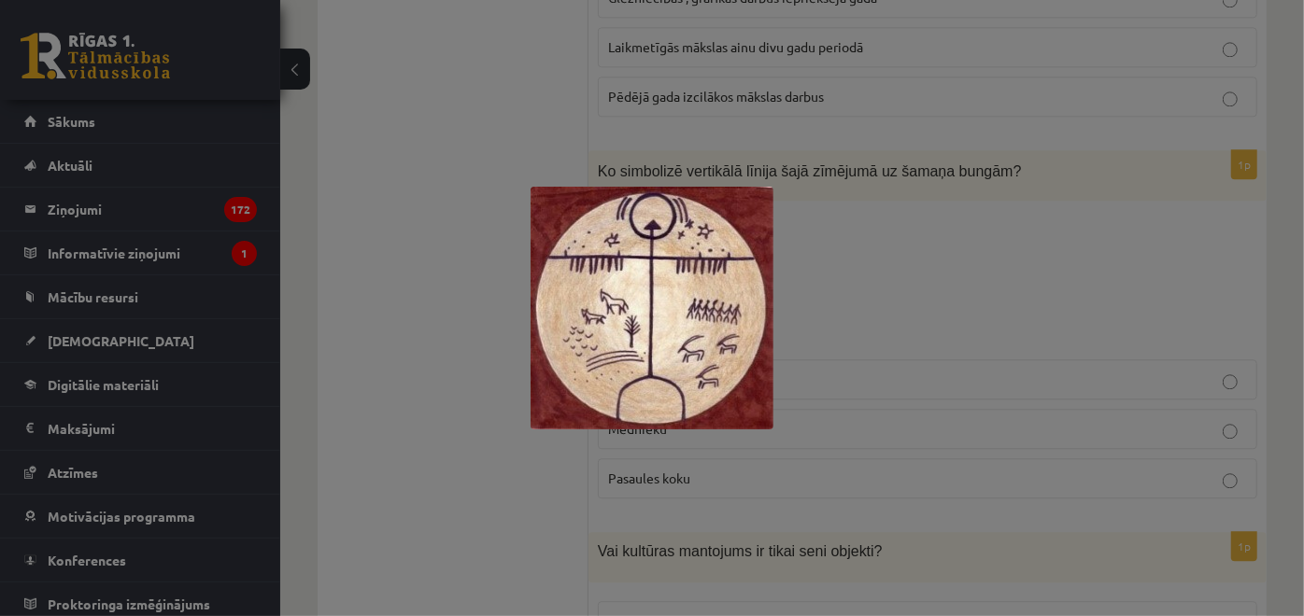
click at [686, 262] on img at bounding box center [652, 308] width 243 height 243
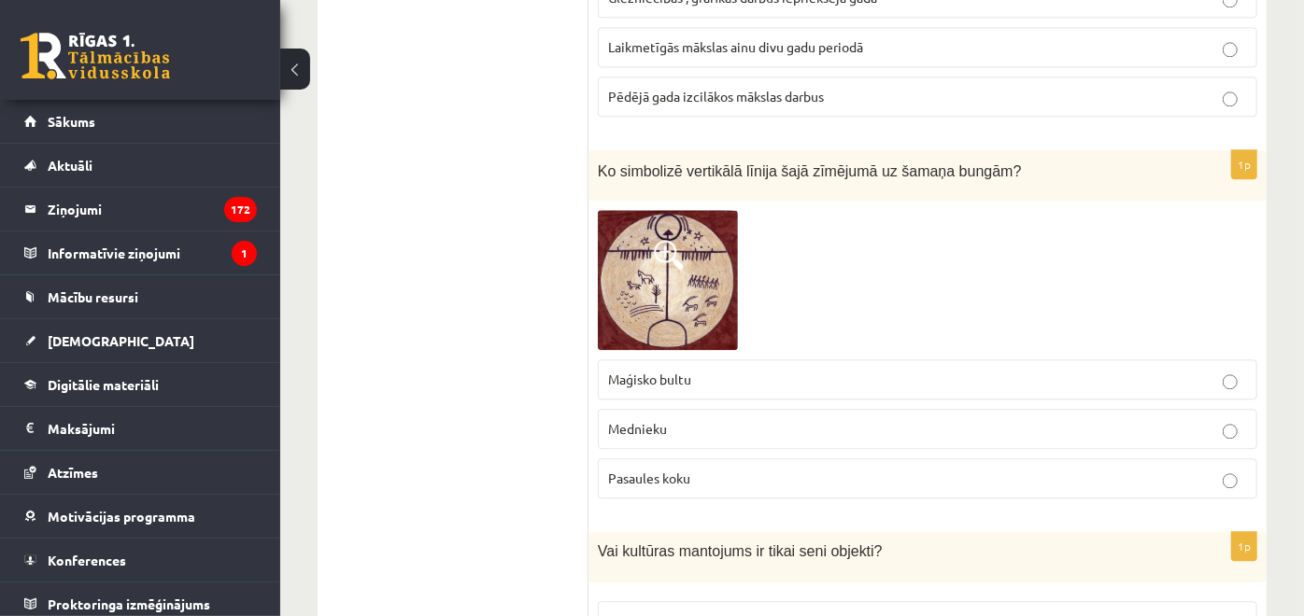
click at [686, 262] on img at bounding box center [668, 280] width 140 height 140
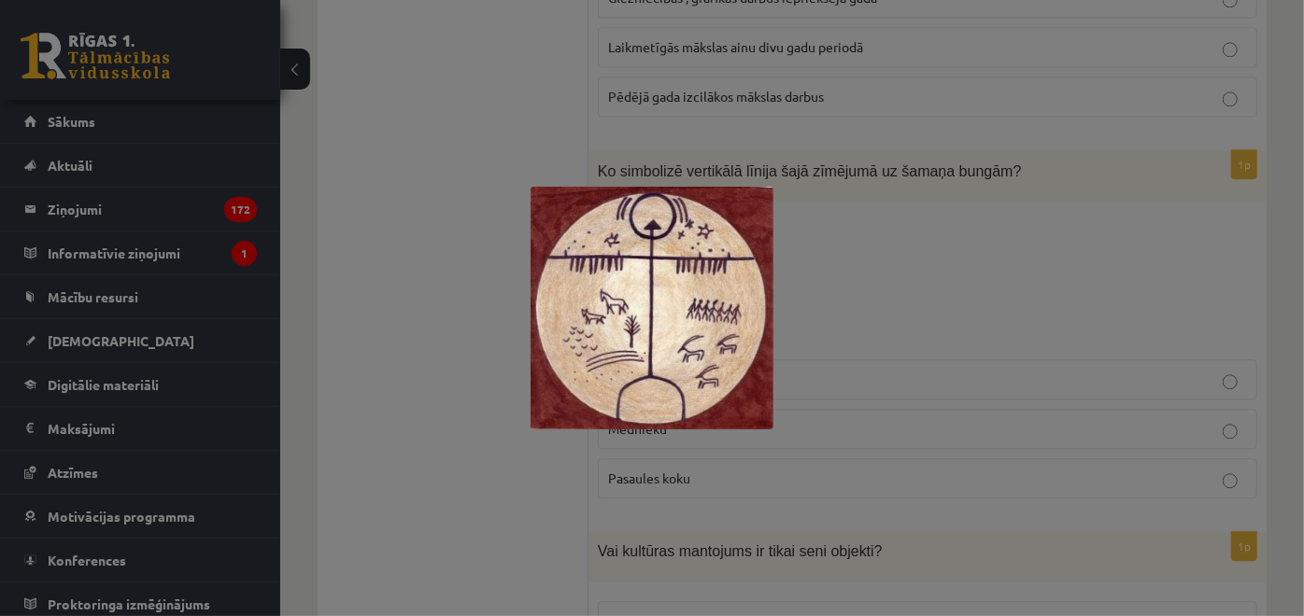
click at [685, 262] on img at bounding box center [652, 308] width 243 height 243
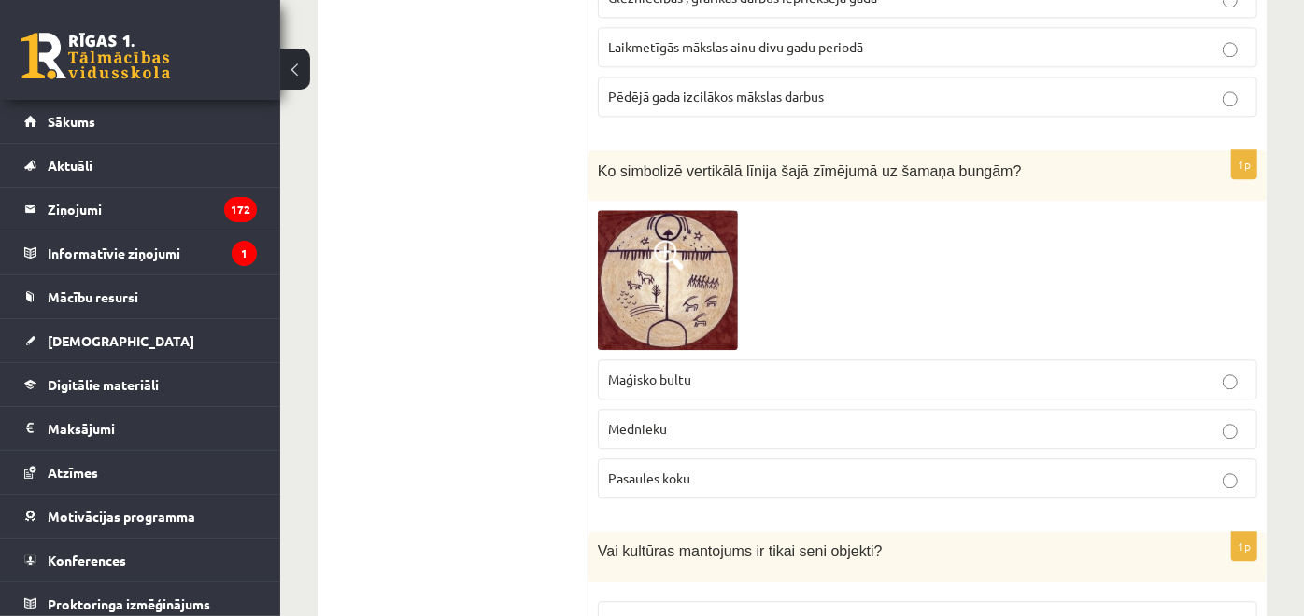
click at [685, 262] on img at bounding box center [668, 280] width 140 height 140
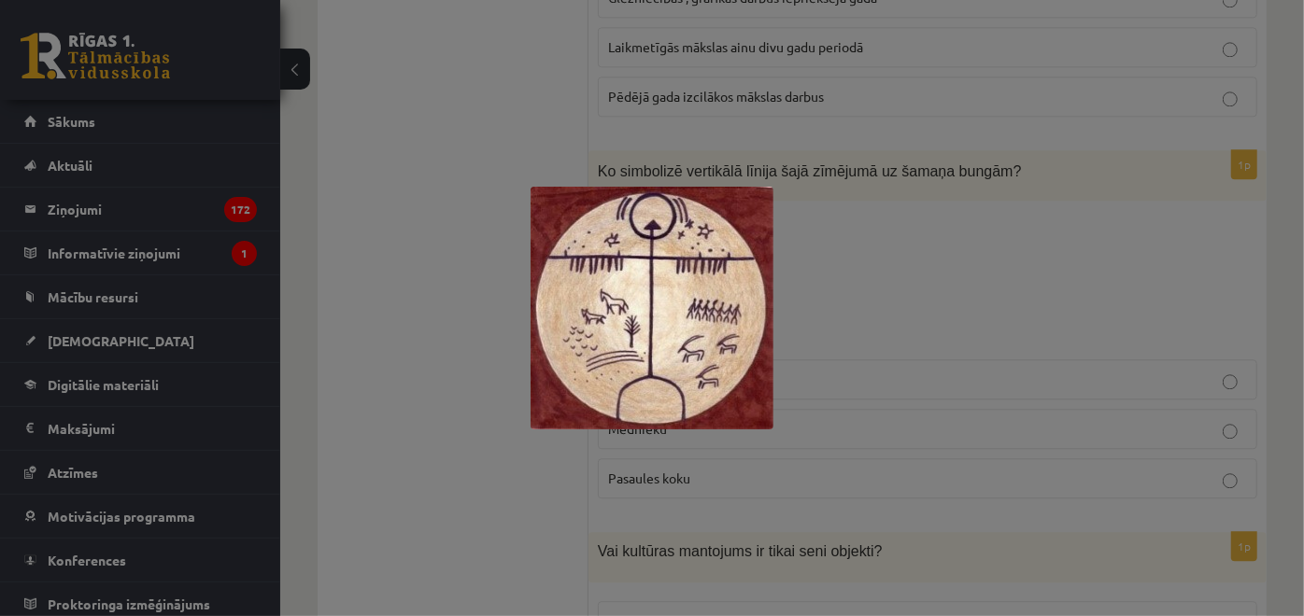
click at [683, 262] on img at bounding box center [652, 308] width 243 height 243
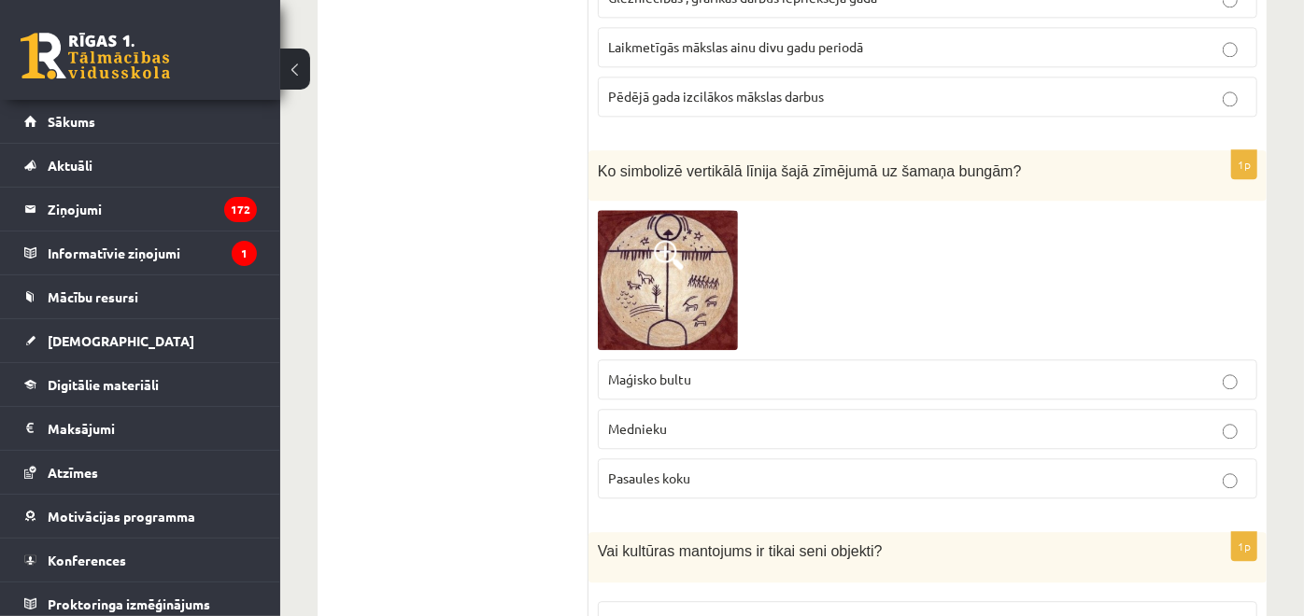
click at [683, 262] on img at bounding box center [668, 280] width 140 height 140
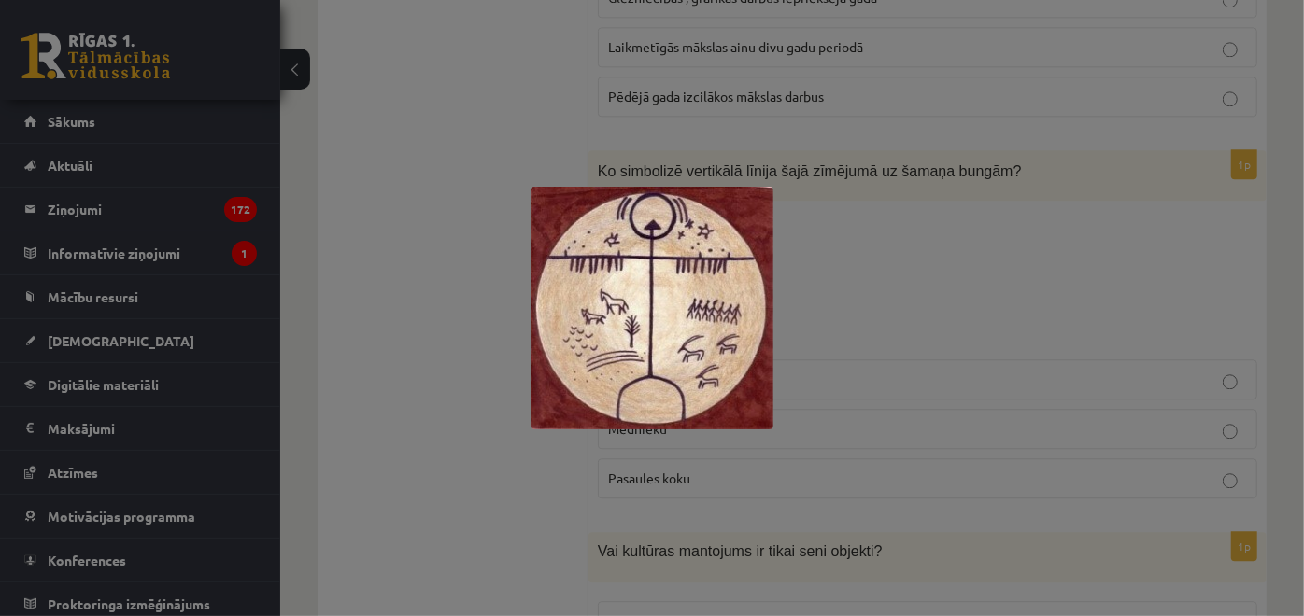
click at [683, 262] on img at bounding box center [652, 308] width 243 height 243
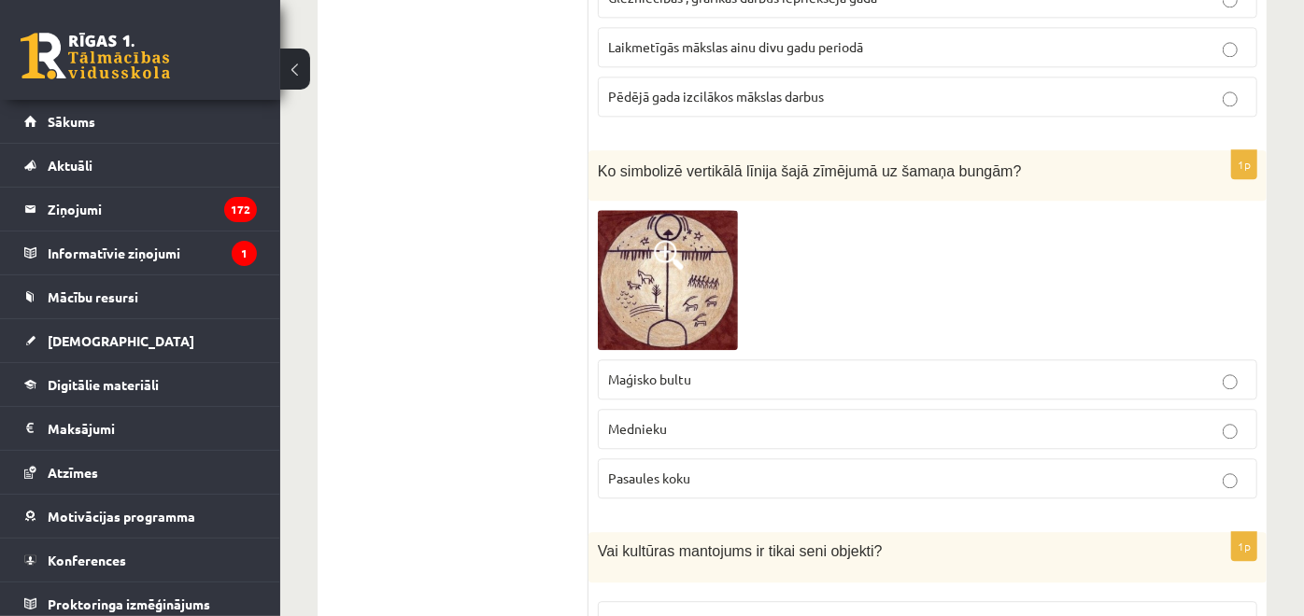
click at [677, 265] on img at bounding box center [668, 280] width 140 height 140
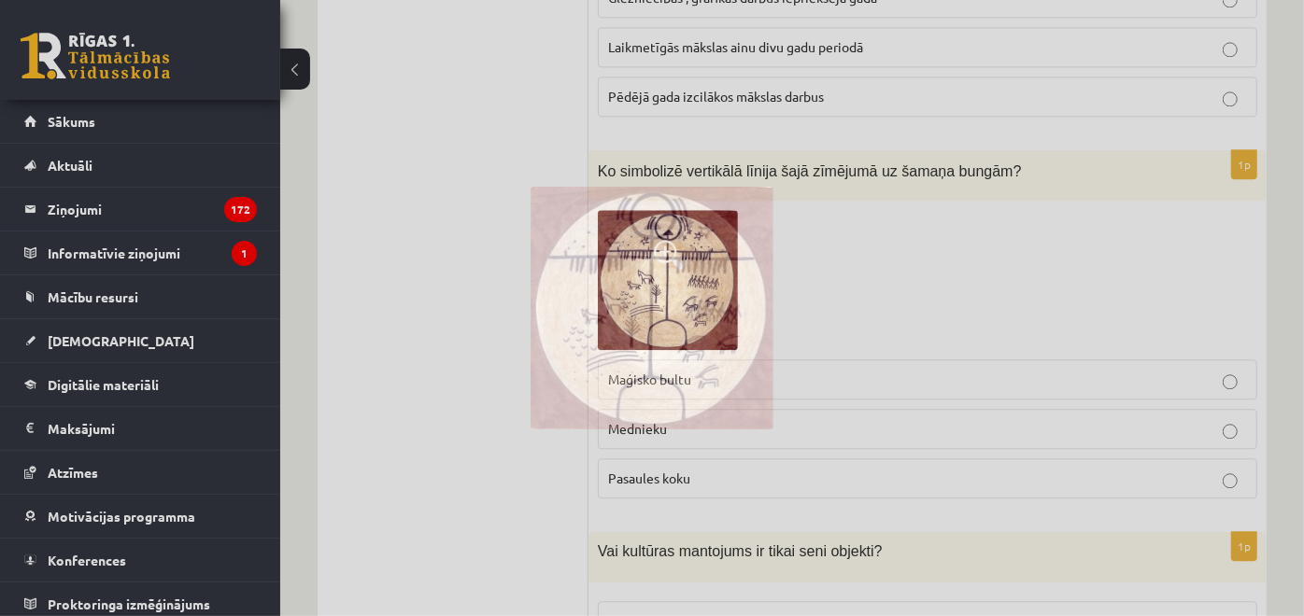
click at [675, 266] on img at bounding box center [652, 308] width 243 height 243
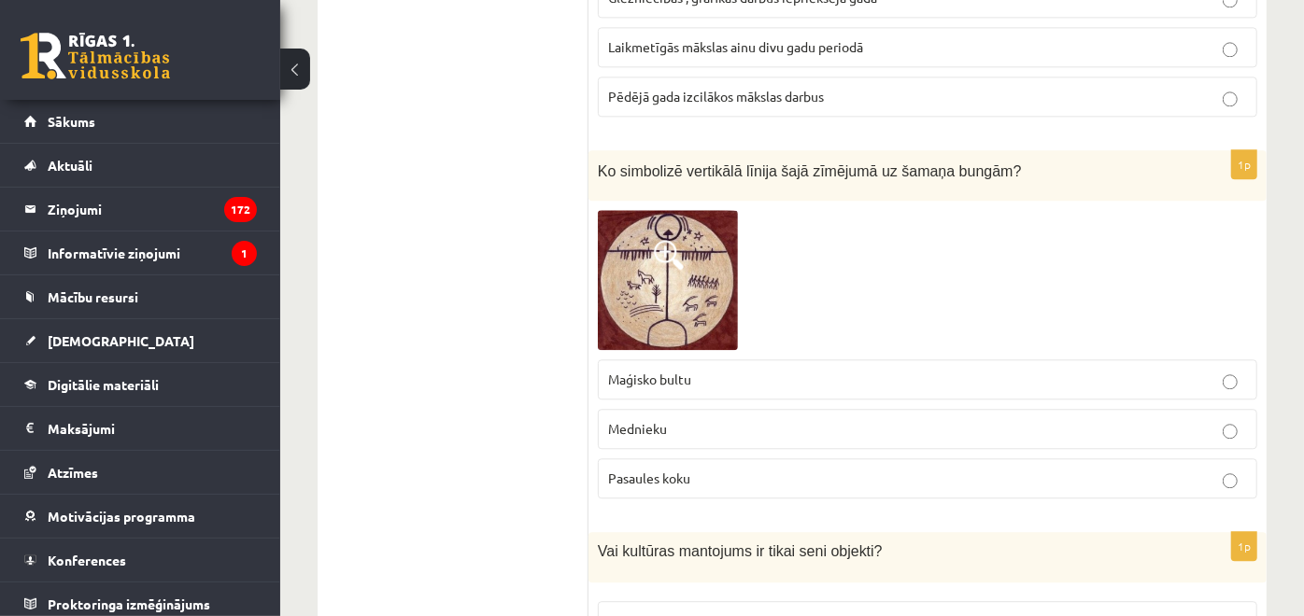
drag, startPoint x: 675, startPoint y: 267, endPoint x: 646, endPoint y: 259, distance: 30.1
click at [646, 259] on img at bounding box center [668, 280] width 140 height 140
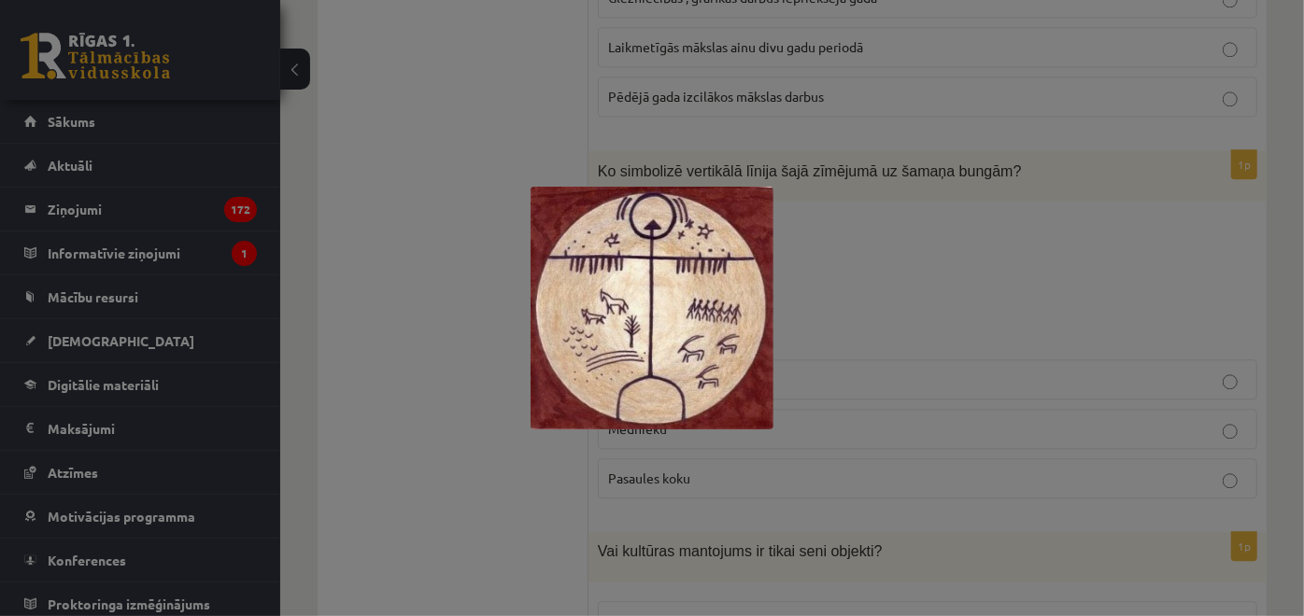
click at [515, 253] on div at bounding box center [652, 308] width 1304 height 616
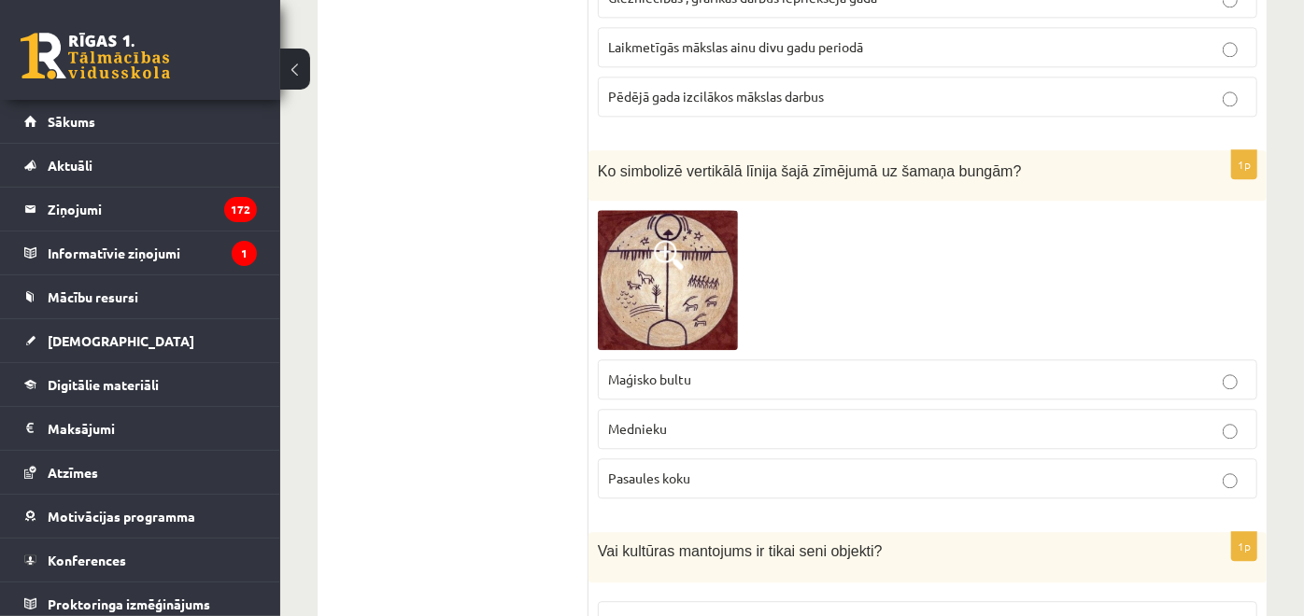
drag, startPoint x: 511, startPoint y: 250, endPoint x: 486, endPoint y: 234, distance: 29.8
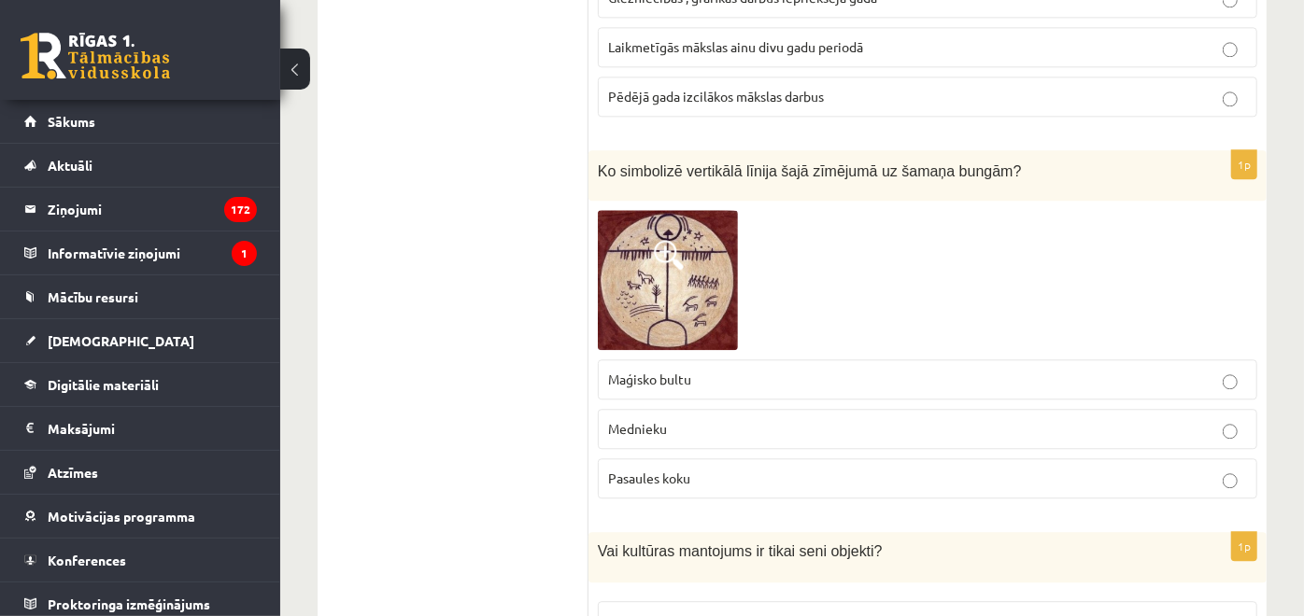
drag, startPoint x: 486, startPoint y: 236, endPoint x: 537, endPoint y: 399, distance: 170.4
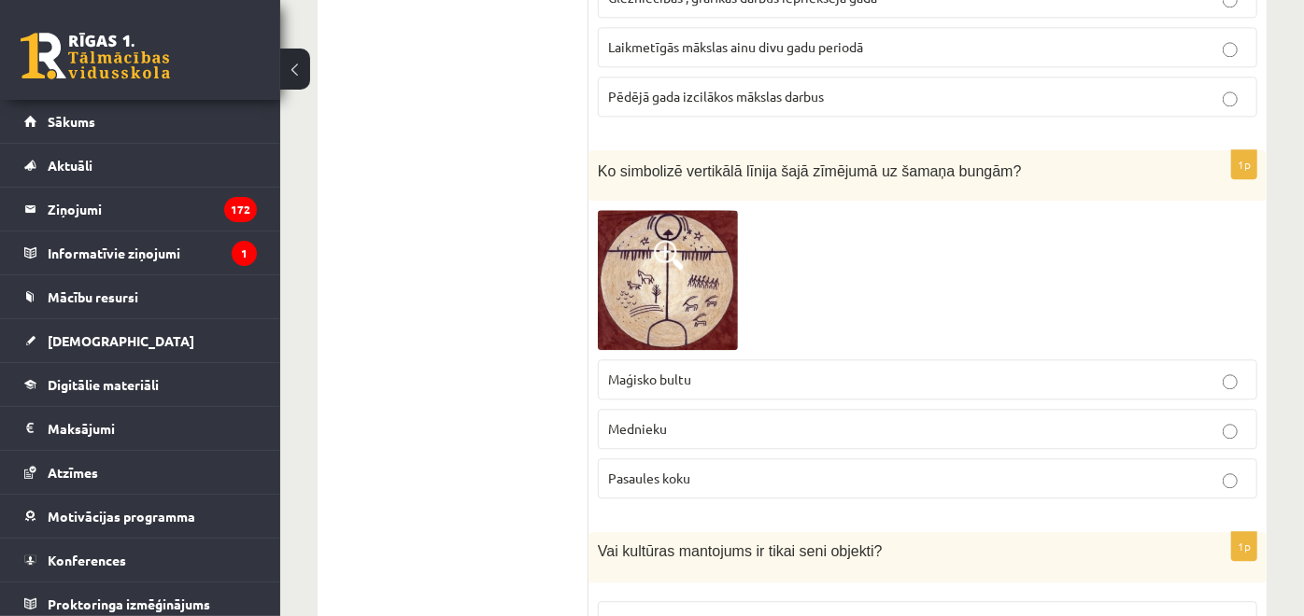
click at [672, 409] on label "Mednieku" at bounding box center [927, 429] width 659 height 40
click at [669, 409] on label "Mednieku" at bounding box center [927, 429] width 659 height 40
click at [668, 409] on label "Mednieku" at bounding box center [927, 429] width 659 height 40
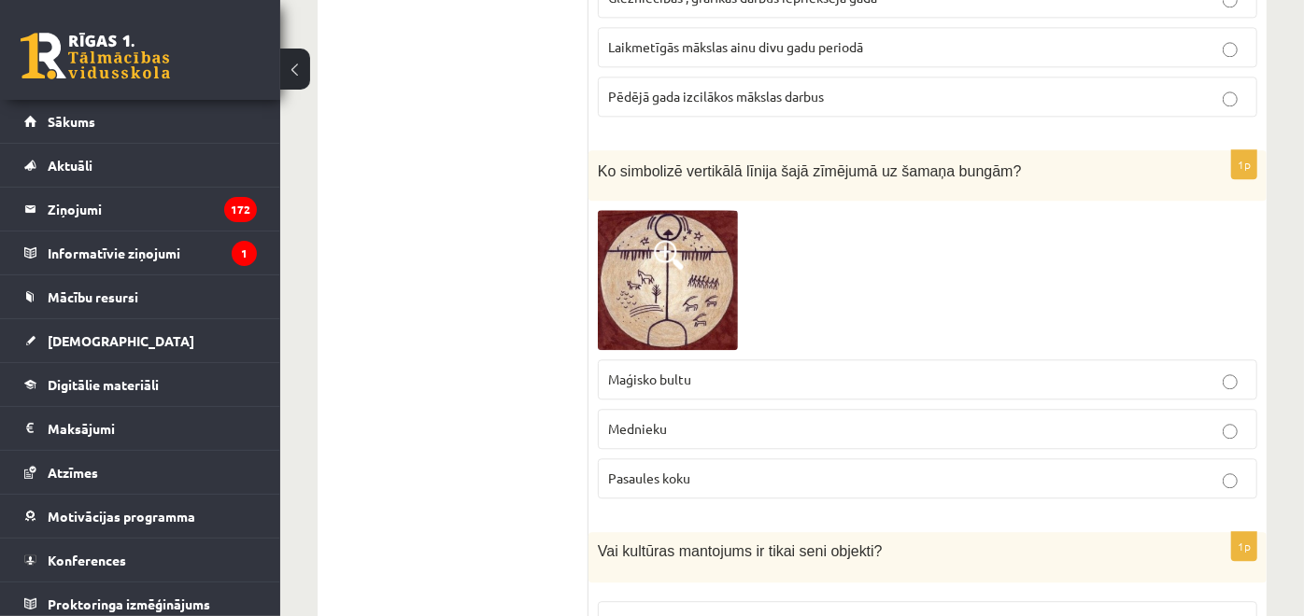
click at [667, 409] on label "Mednieku" at bounding box center [927, 429] width 659 height 40
click at [667, 419] on p "Mednieku" at bounding box center [927, 429] width 639 height 20
click at [668, 419] on p "Mednieku" at bounding box center [927, 429] width 639 height 20
drag, startPoint x: 668, startPoint y: 392, endPoint x: 677, endPoint y: 372, distance: 22.6
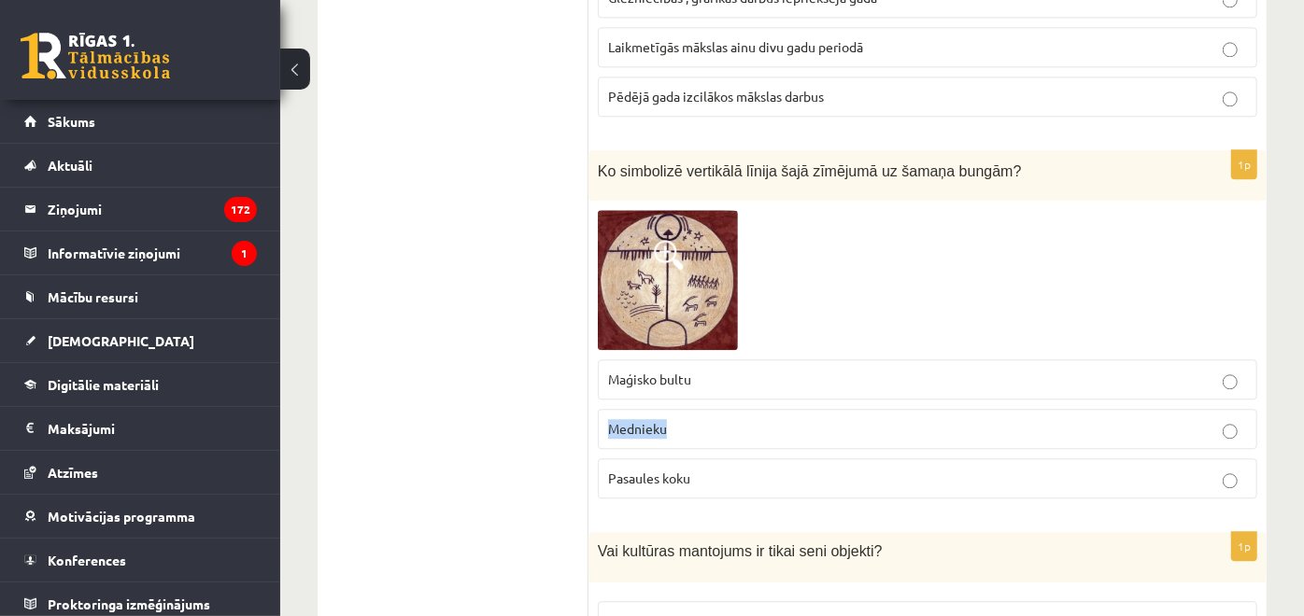
click at [677, 409] on label "Mednieku" at bounding box center [927, 429] width 659 height 40
click at [651, 360] on label "Maģisko bultu" at bounding box center [927, 380] width 659 height 40
click at [641, 420] on span "Mednieku" at bounding box center [637, 428] width 59 height 17
drag, startPoint x: 641, startPoint y: 384, endPoint x: 524, endPoint y: 371, distance: 117.5
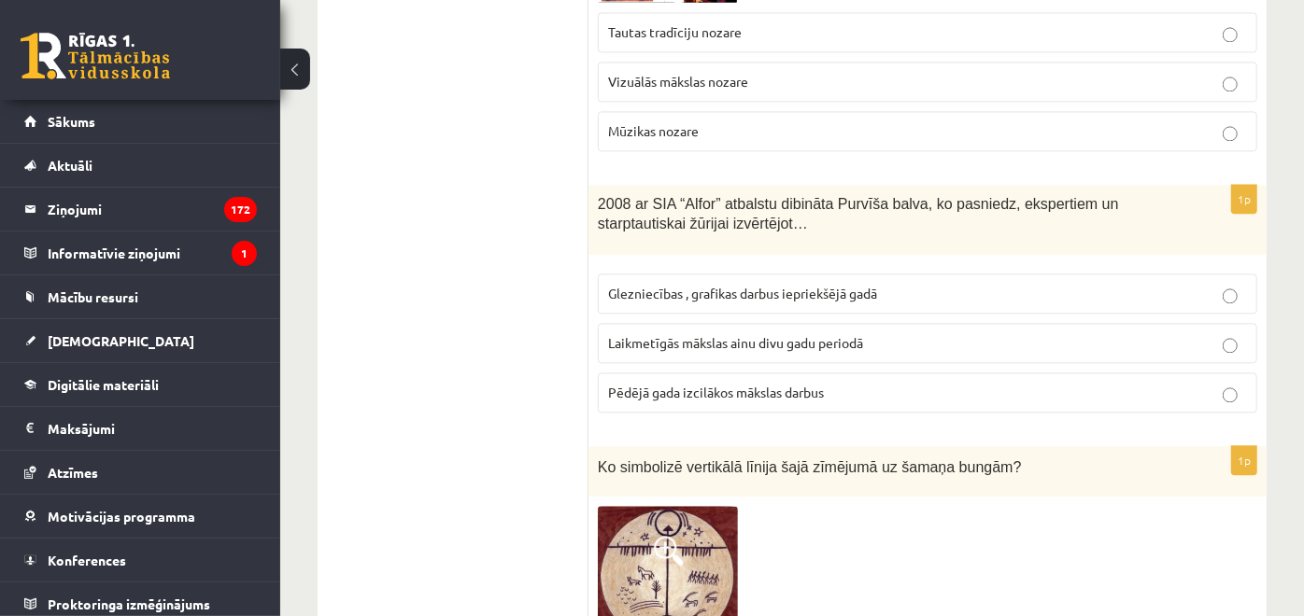
scroll to position [2426, 0]
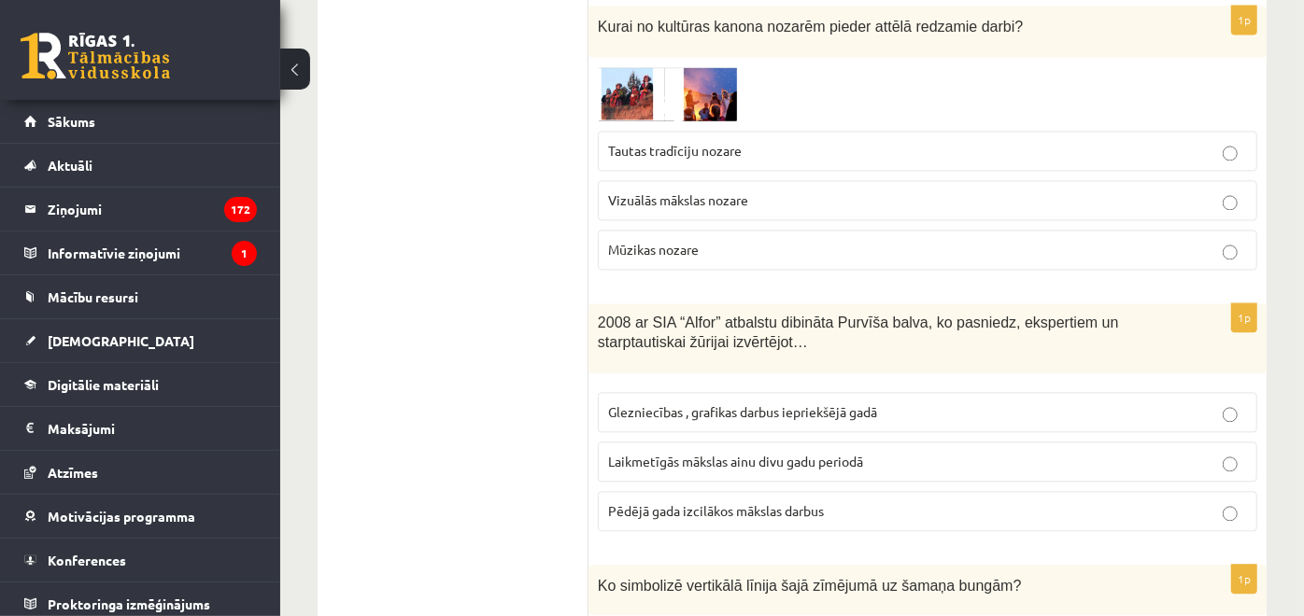
drag, startPoint x: 600, startPoint y: 274, endPoint x: 595, endPoint y: 287, distance: 13.9
click at [595, 304] on div "2008 ar SIA “Alfor” atbalstu dibināta Purvīša balva, ko pasniedz, ekspertiem un…" at bounding box center [927, 339] width 678 height 70
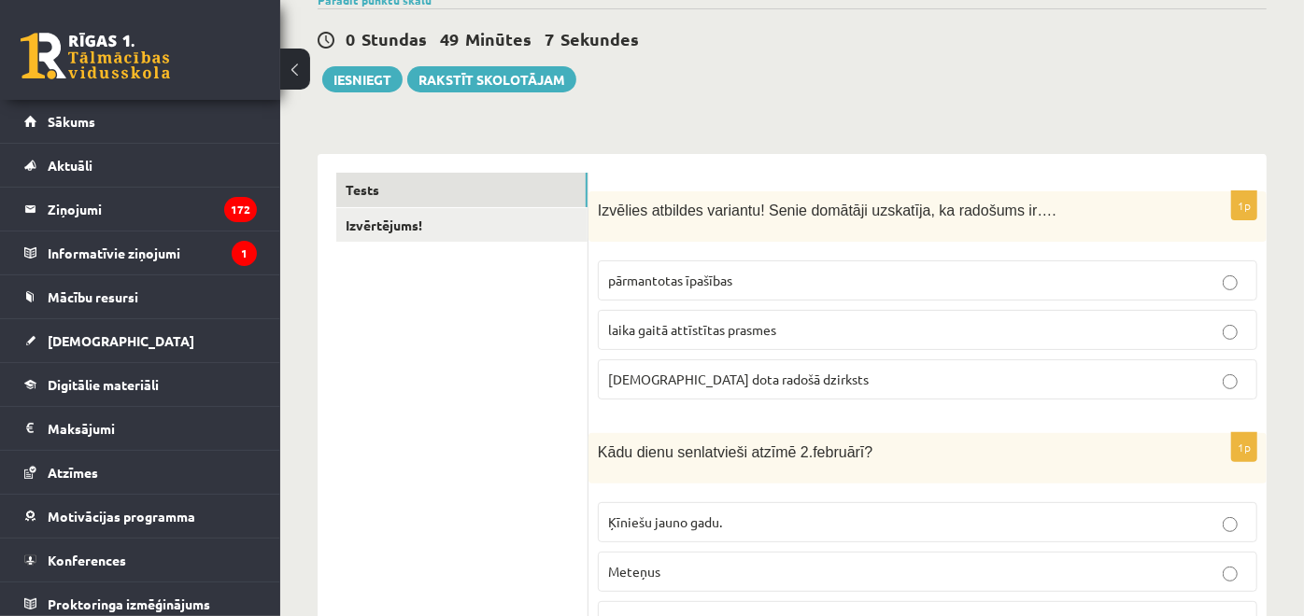
scroll to position [38, 0]
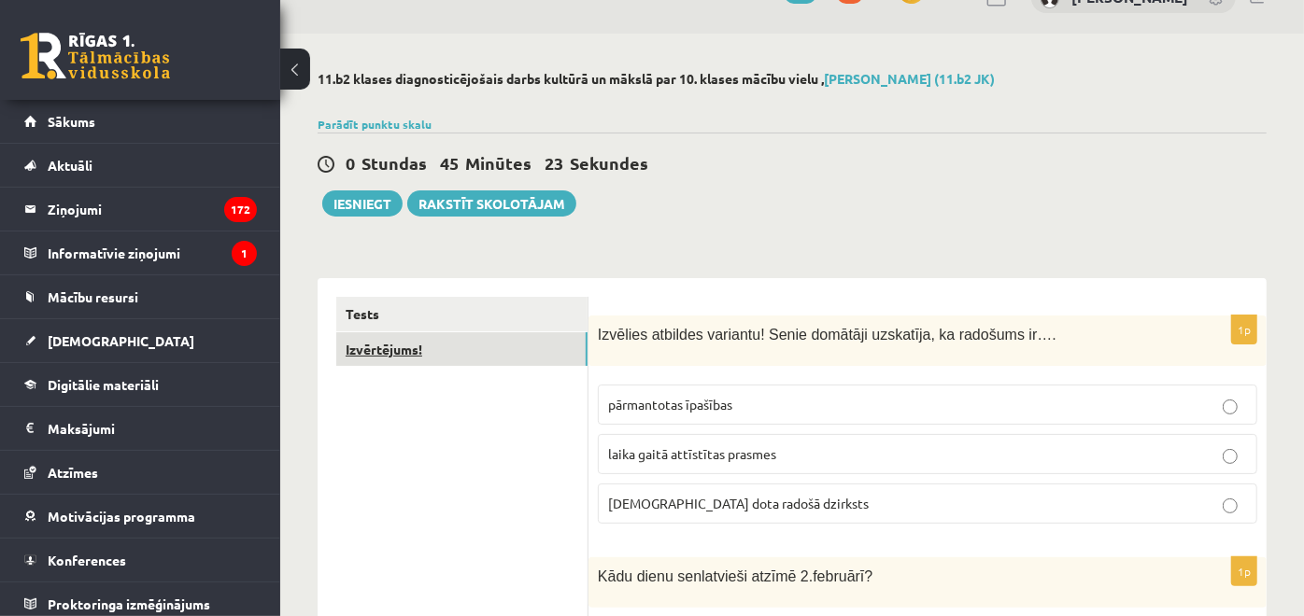
click at [410, 343] on link "Izvērtējums!" at bounding box center [461, 350] width 251 height 35
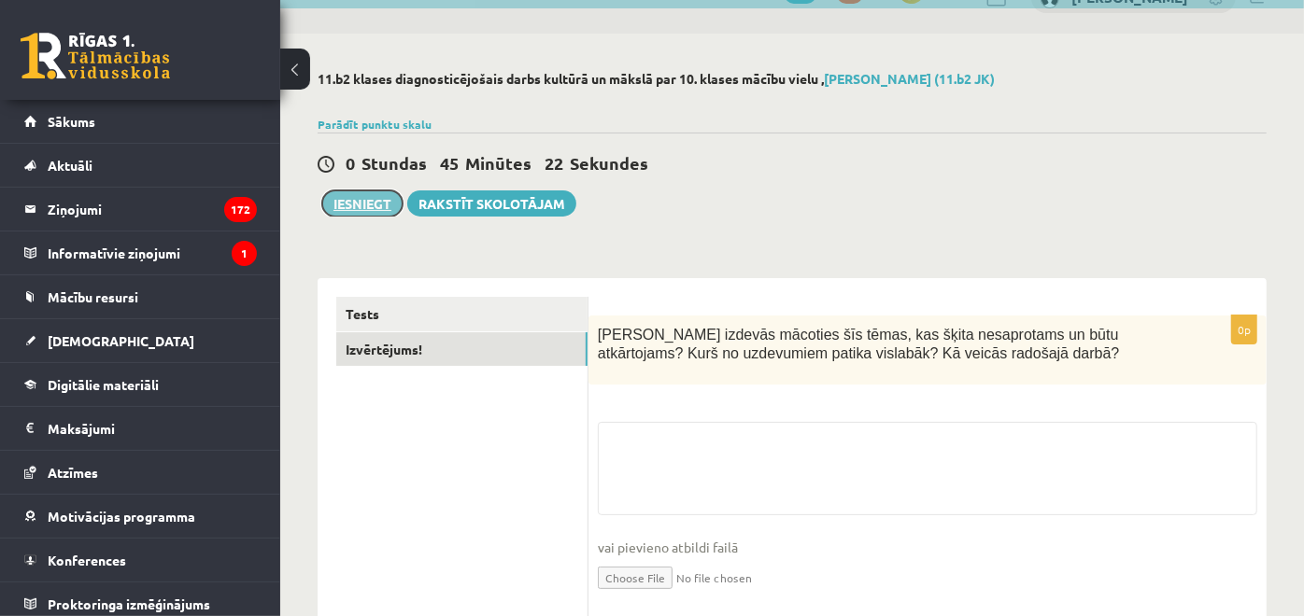
click at [369, 192] on button "Iesniegt" at bounding box center [362, 204] width 80 height 26
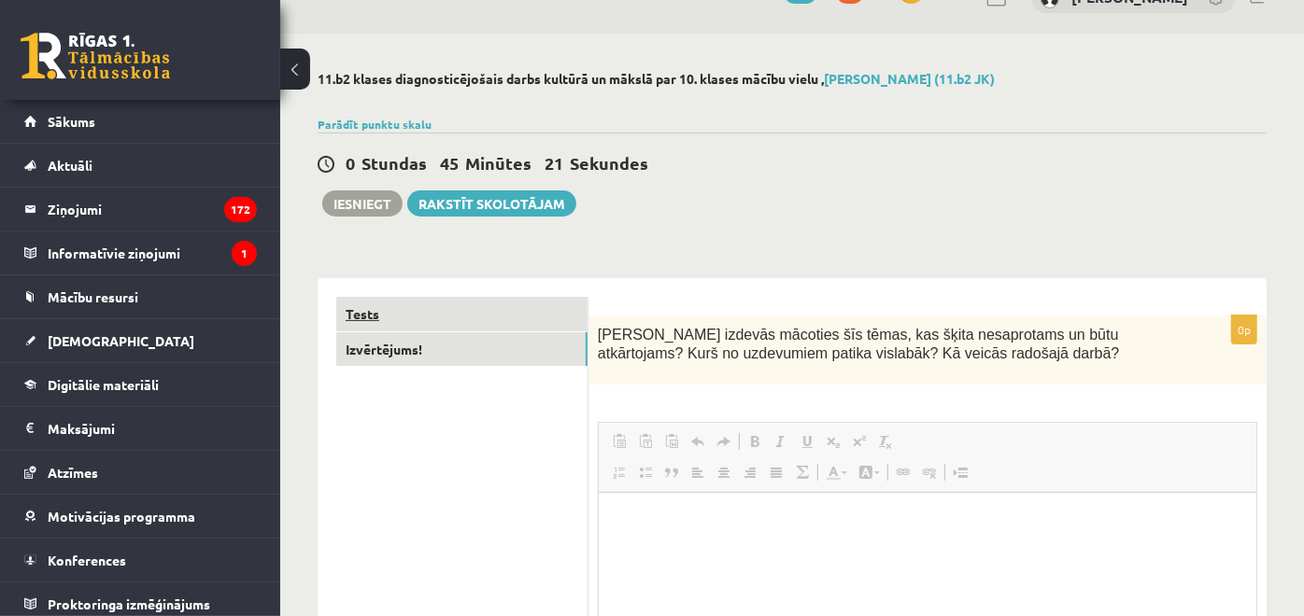
scroll to position [0, 0]
click at [536, 333] on link "Izvērtējums!" at bounding box center [461, 350] width 251 height 35
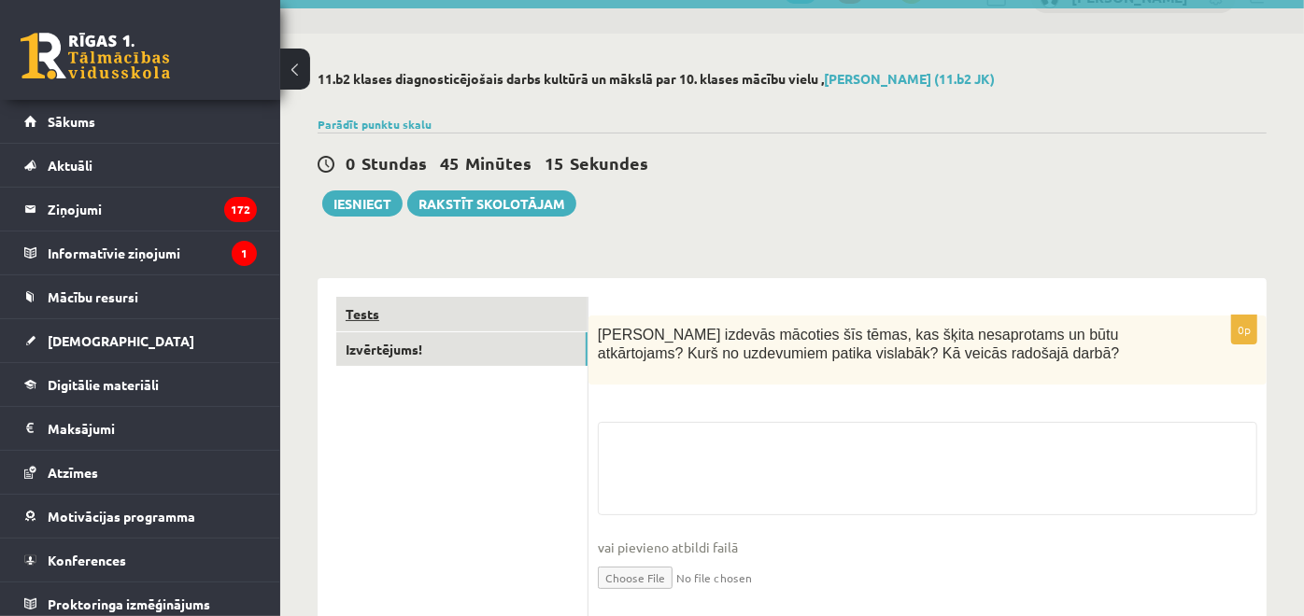
scroll to position [102, 0]
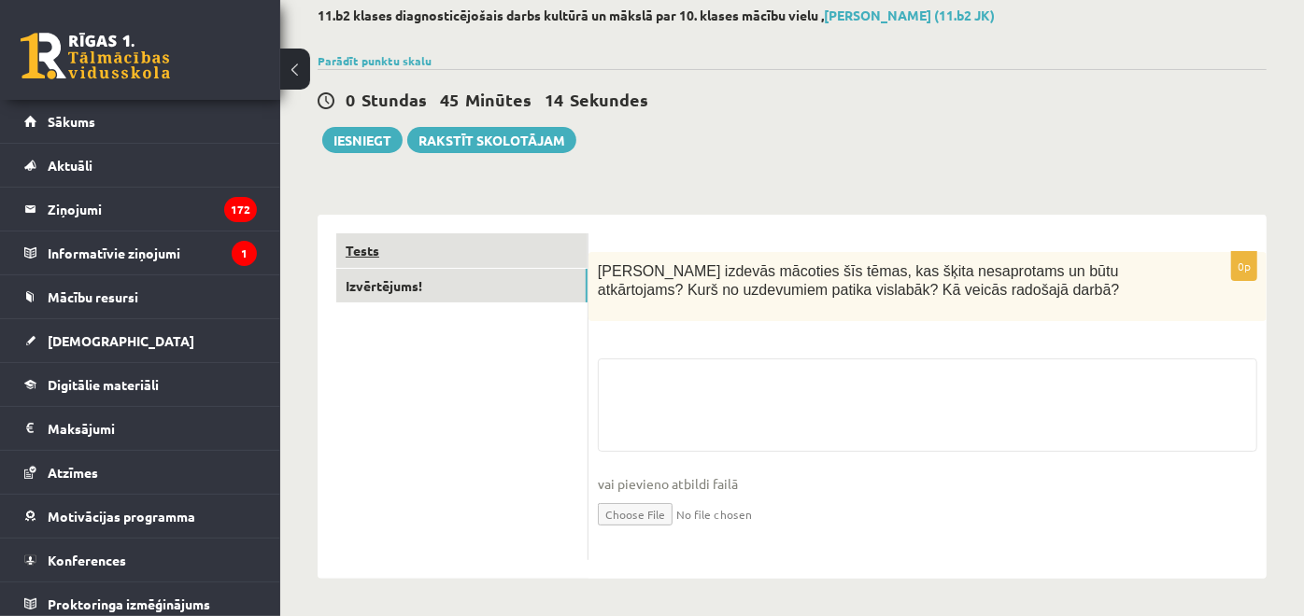
click at [558, 262] on link "Tests" at bounding box center [461, 250] width 251 height 35
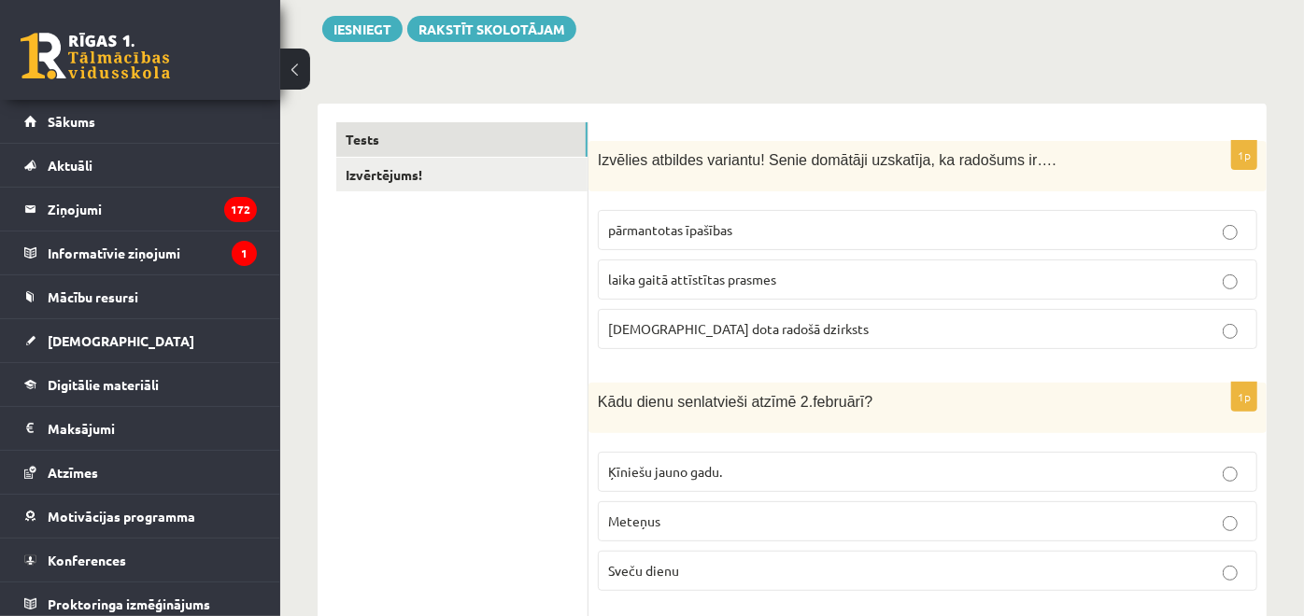
scroll to position [0, 0]
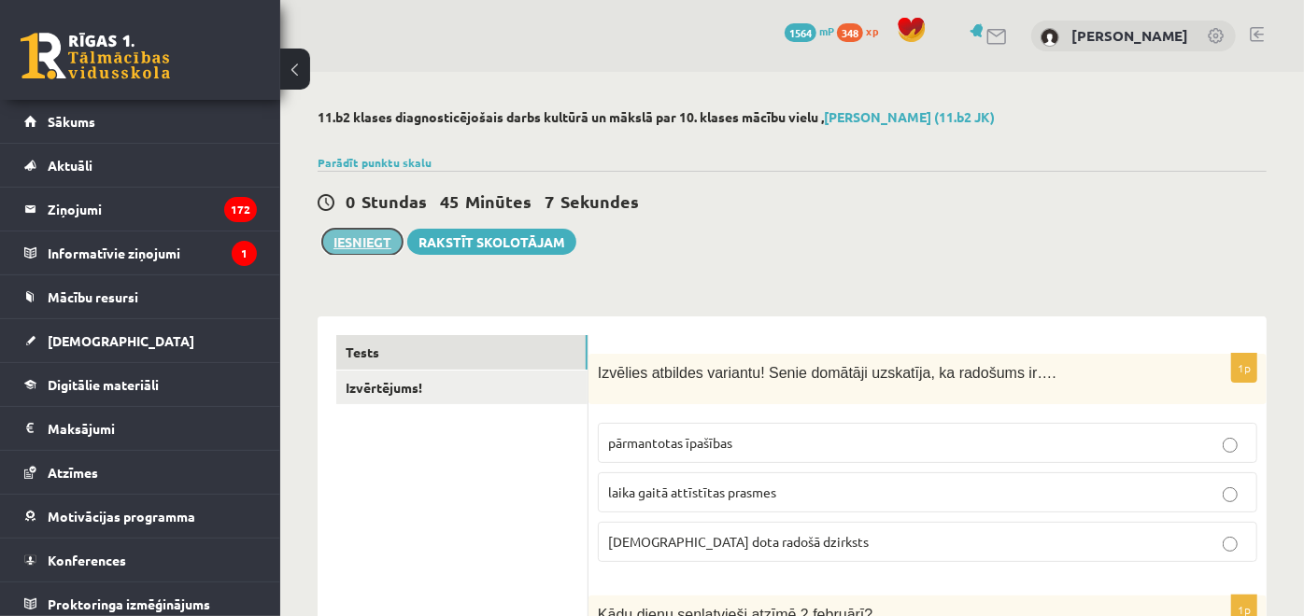
click at [375, 248] on button "Iesniegt" at bounding box center [362, 242] width 80 height 26
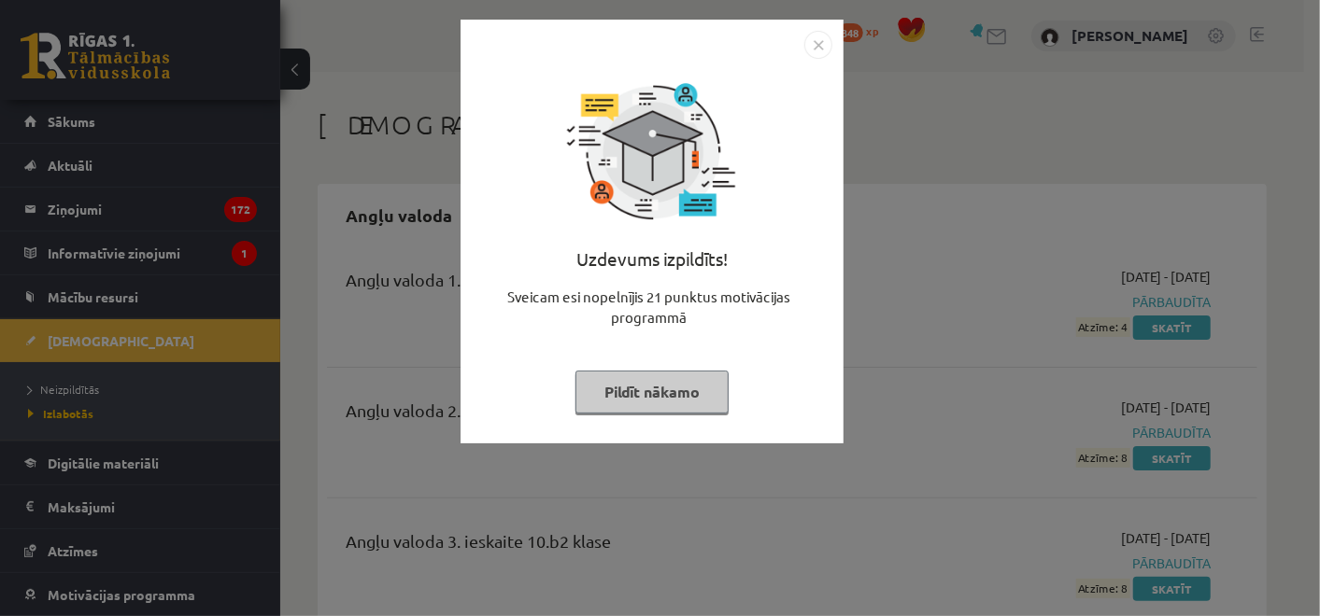
click at [816, 33] on img "Close" at bounding box center [818, 45] width 28 height 28
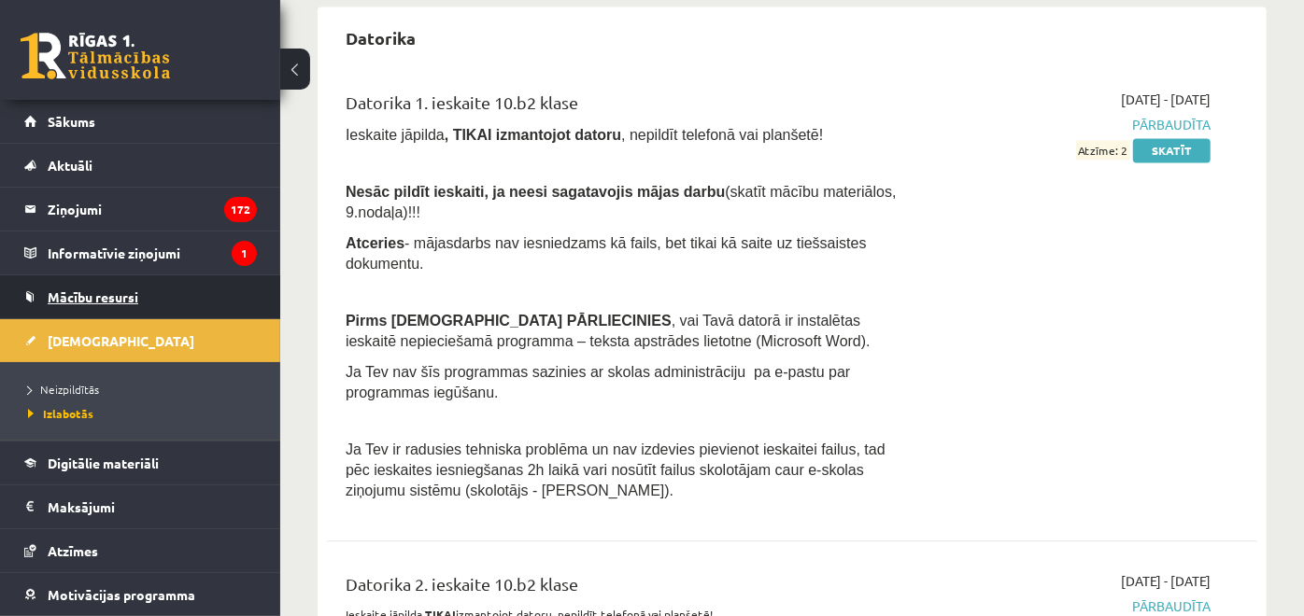
scroll to position [2283, 0]
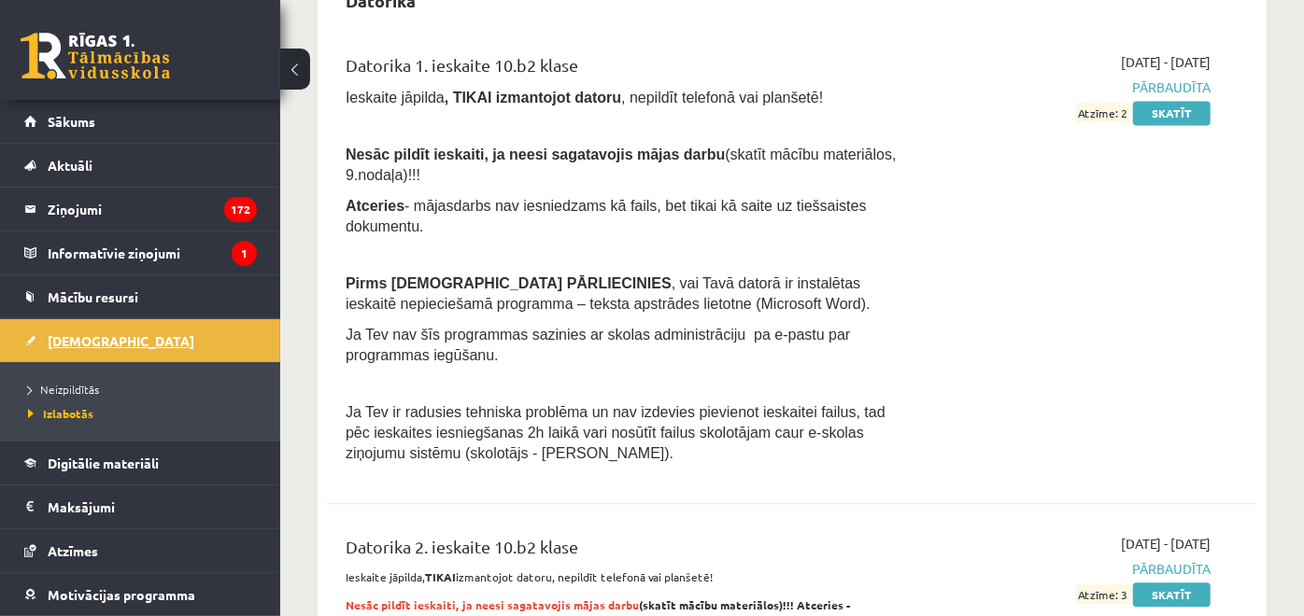
click at [131, 336] on link "[DEMOGRAPHIC_DATA]" at bounding box center [140, 340] width 233 height 43
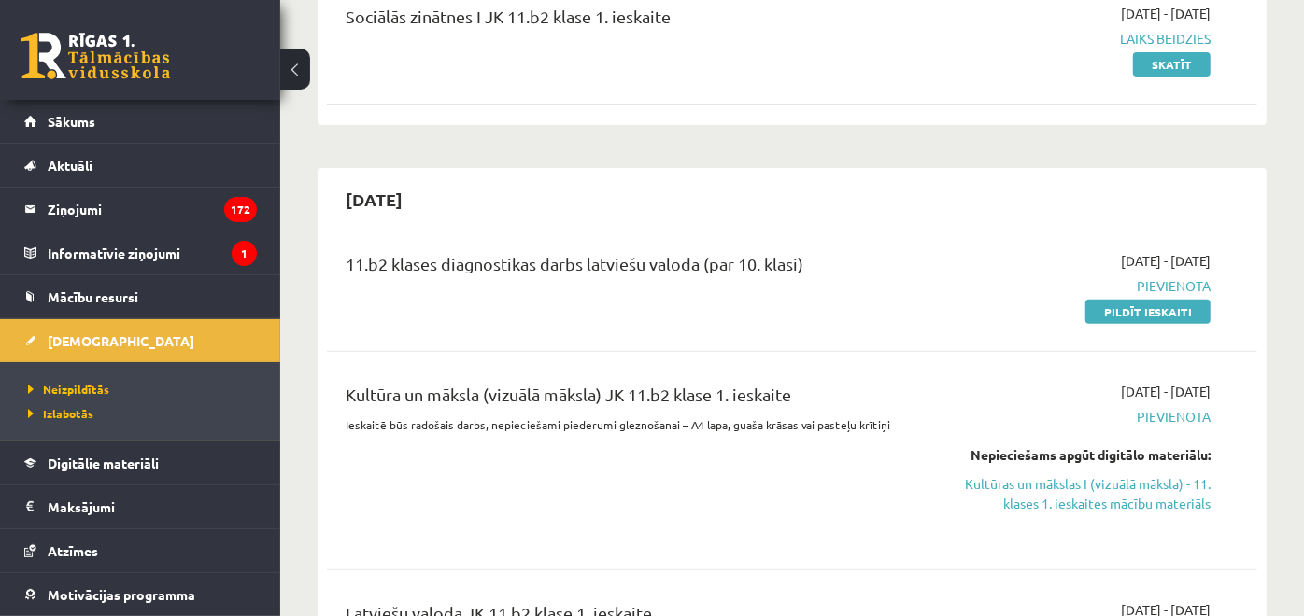
scroll to position [415, 0]
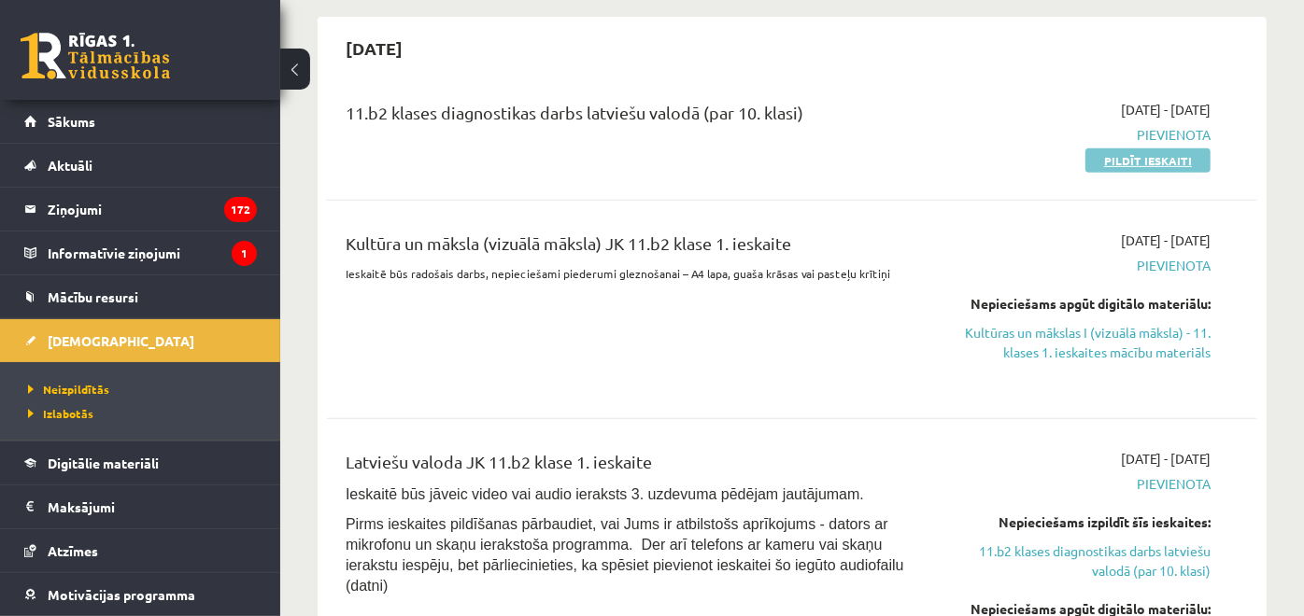
click at [1141, 151] on link "Pildīt ieskaiti" at bounding box center [1147, 161] width 125 height 24
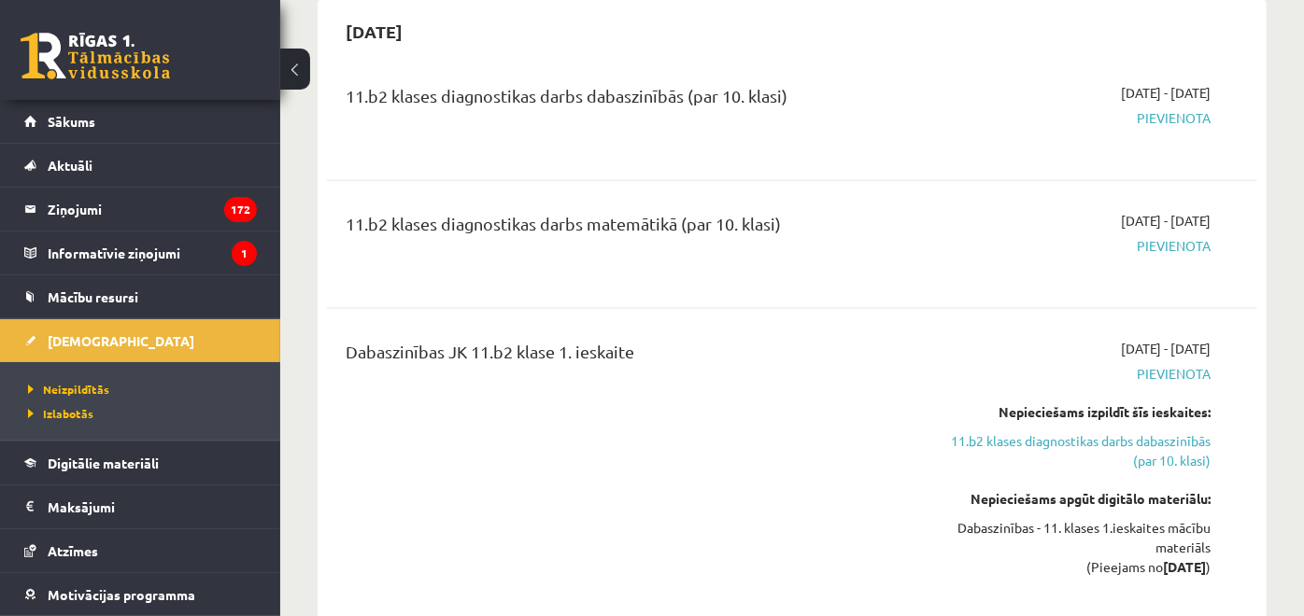
scroll to position [1349, 0]
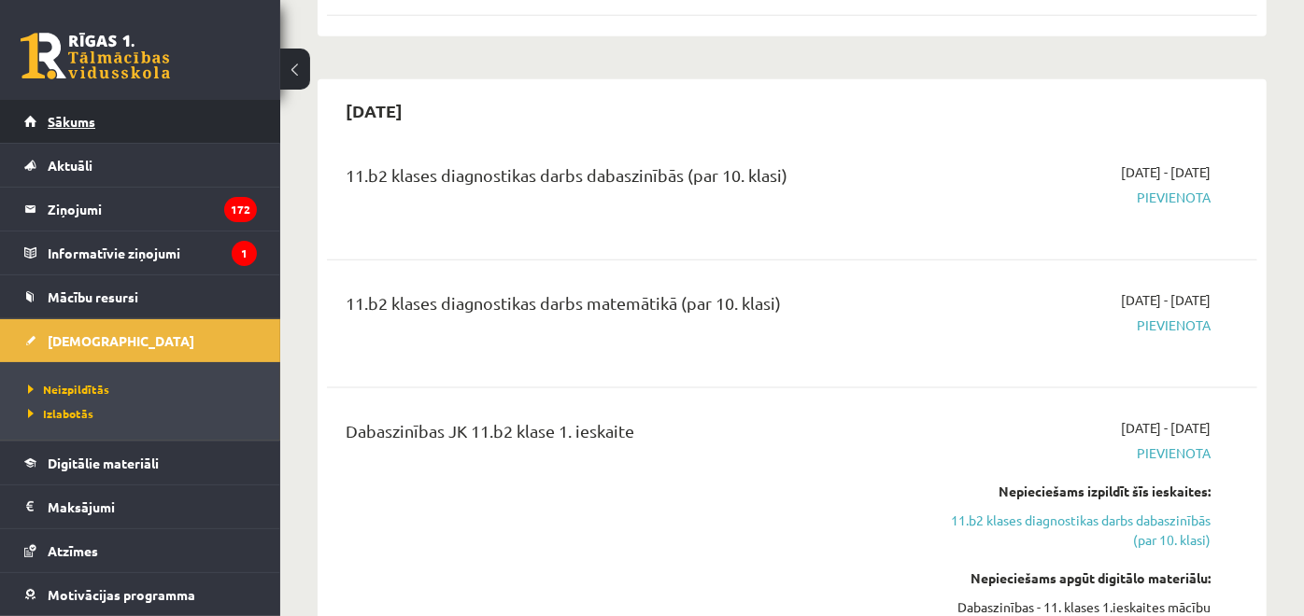
click at [73, 134] on link "Sākums" at bounding box center [140, 121] width 233 height 43
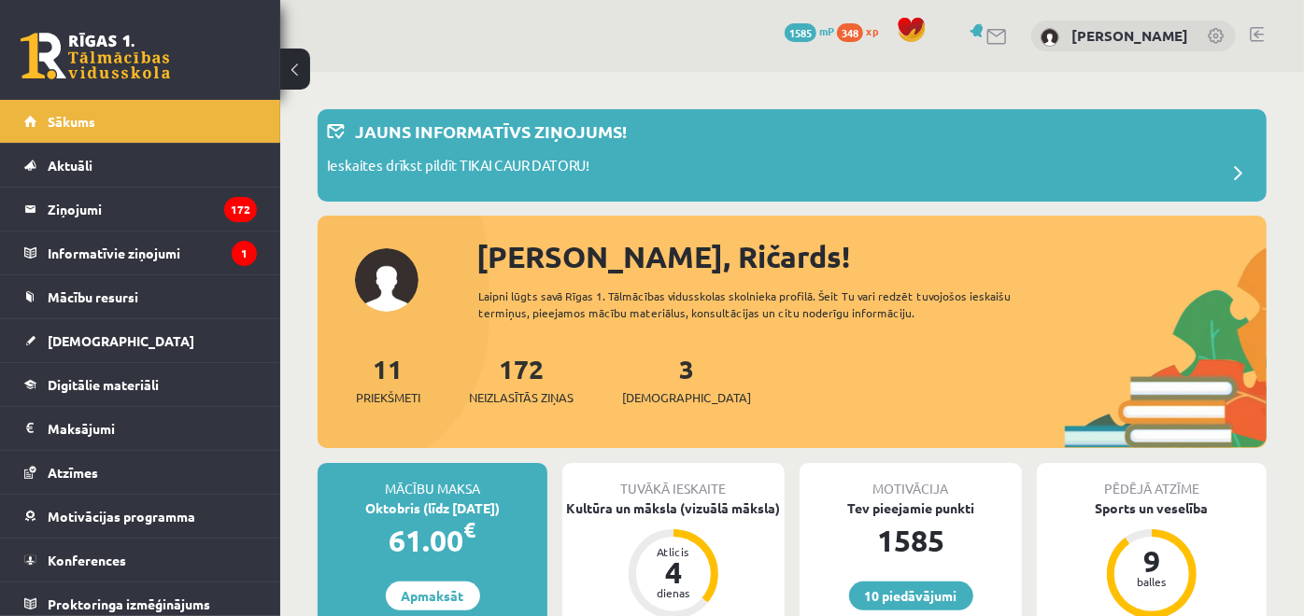
click at [675, 375] on div "3 Ieskaites" at bounding box center [686, 378] width 129 height 58
click at [666, 371] on div "3 Ieskaites" at bounding box center [686, 378] width 129 height 58
click at [663, 371] on link "3 Ieskaites" at bounding box center [686, 379] width 129 height 55
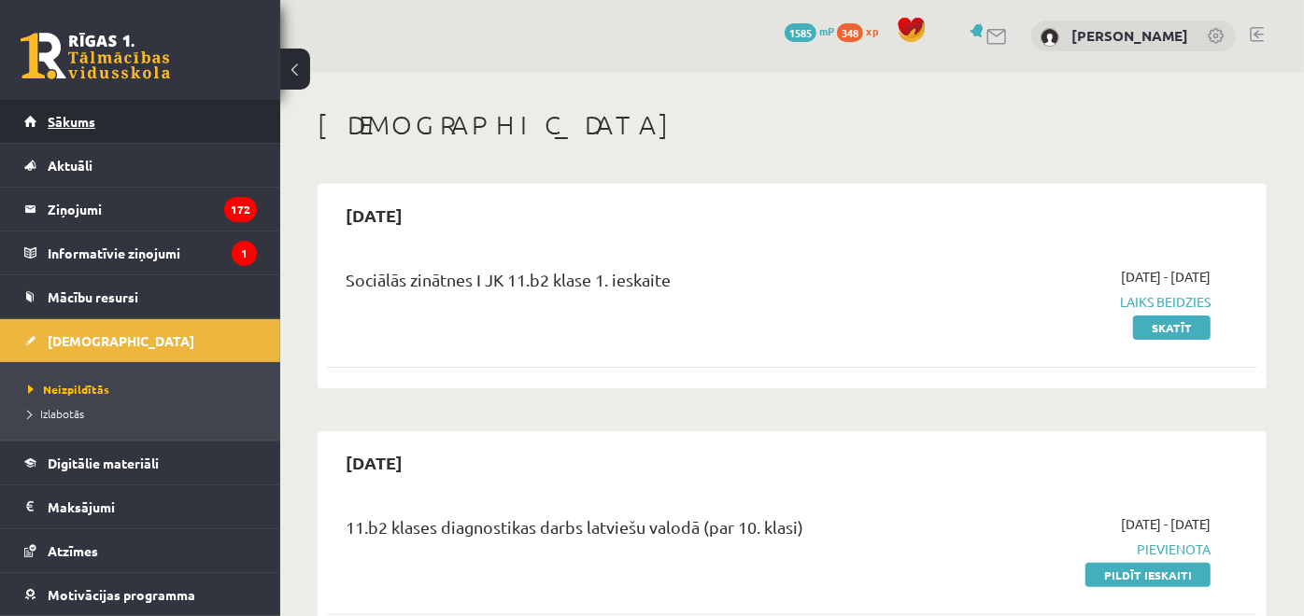
click at [110, 108] on link "Sākums" at bounding box center [140, 121] width 233 height 43
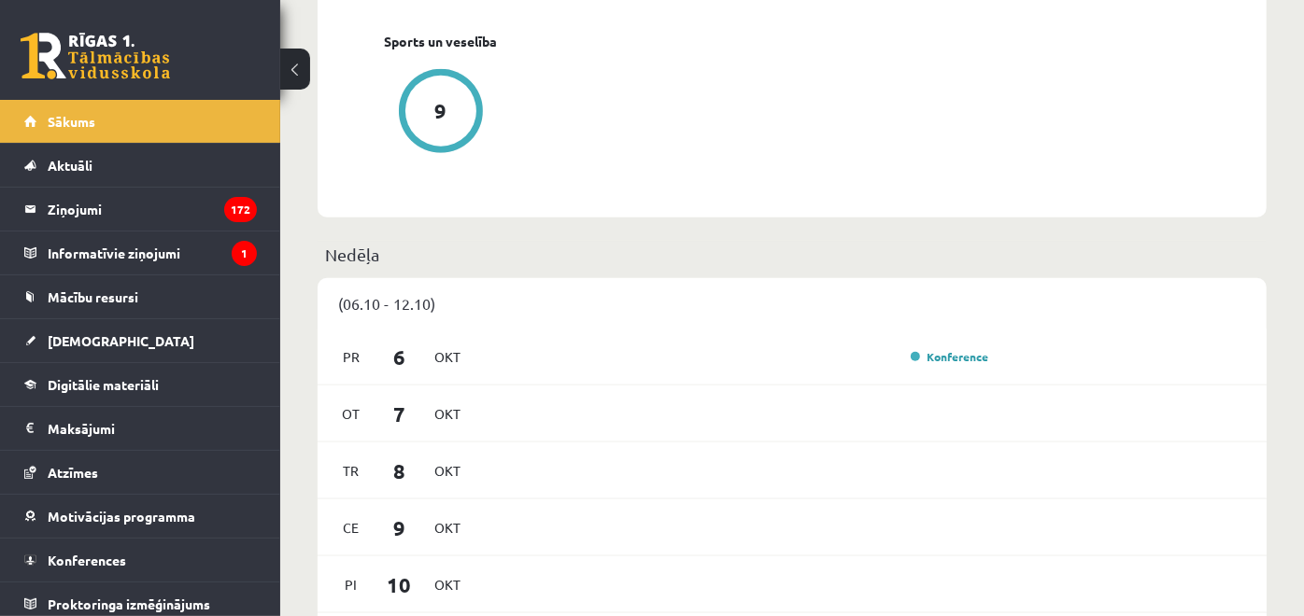
scroll to position [622, 0]
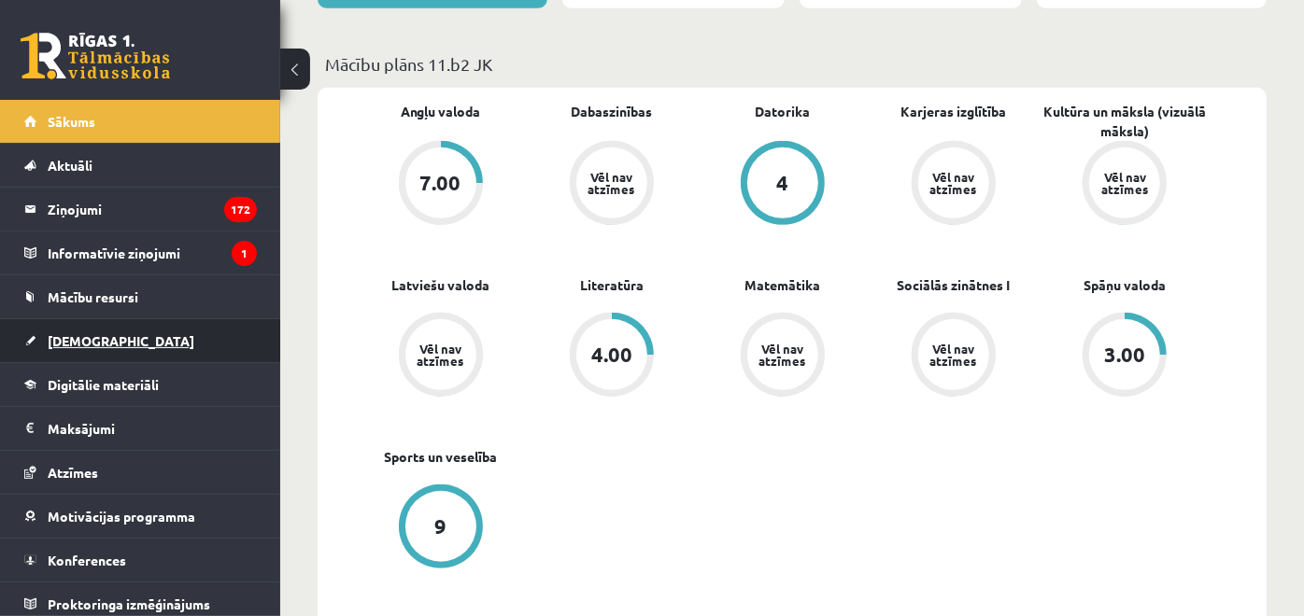
click at [200, 346] on link "[DEMOGRAPHIC_DATA]" at bounding box center [140, 340] width 233 height 43
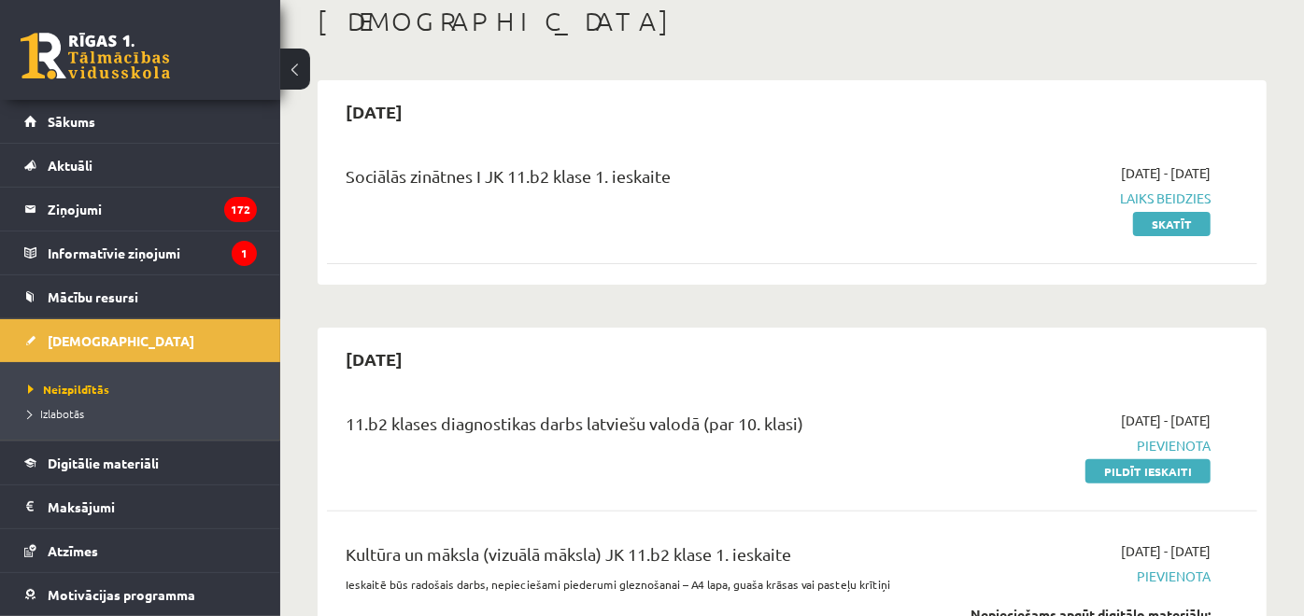
scroll to position [207, 0]
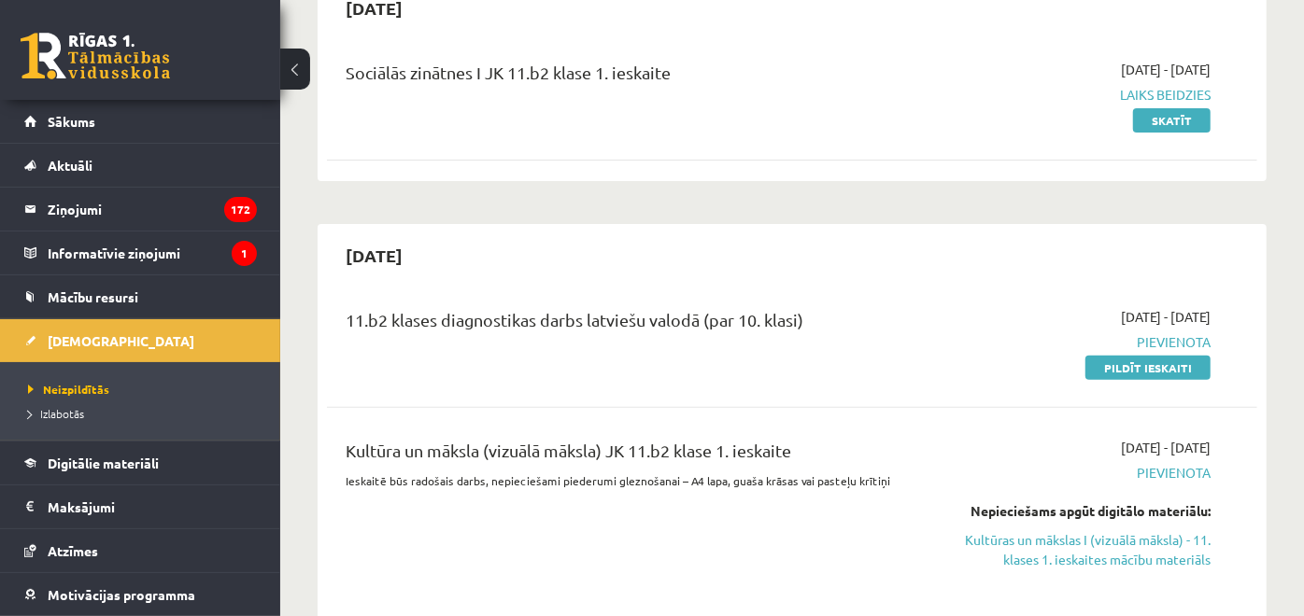
click at [397, 336] on div "11.b2 klases diagnostikas darbs latviešu valodā (par 10. klasi)" at bounding box center [629, 324] width 567 height 35
click at [442, 425] on div "Kultūra un māksla (vizuālā māksla) JK 11.b2 klase 1. ieskaite Ieskaitē būs rado…" at bounding box center [792, 516] width 930 height 195
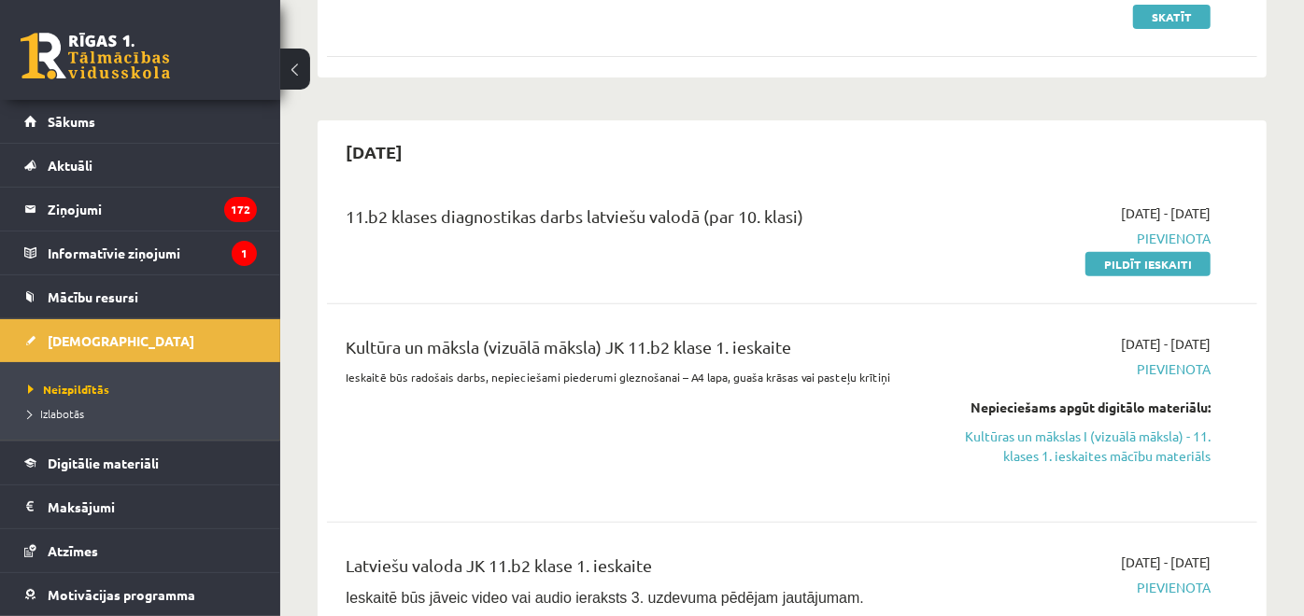
click at [428, 412] on div "Kultūra un māksla (vizuālā māksla) JK 11.b2 klase 1. ieskaite Ieskaitē būs rado…" at bounding box center [629, 413] width 595 height 158
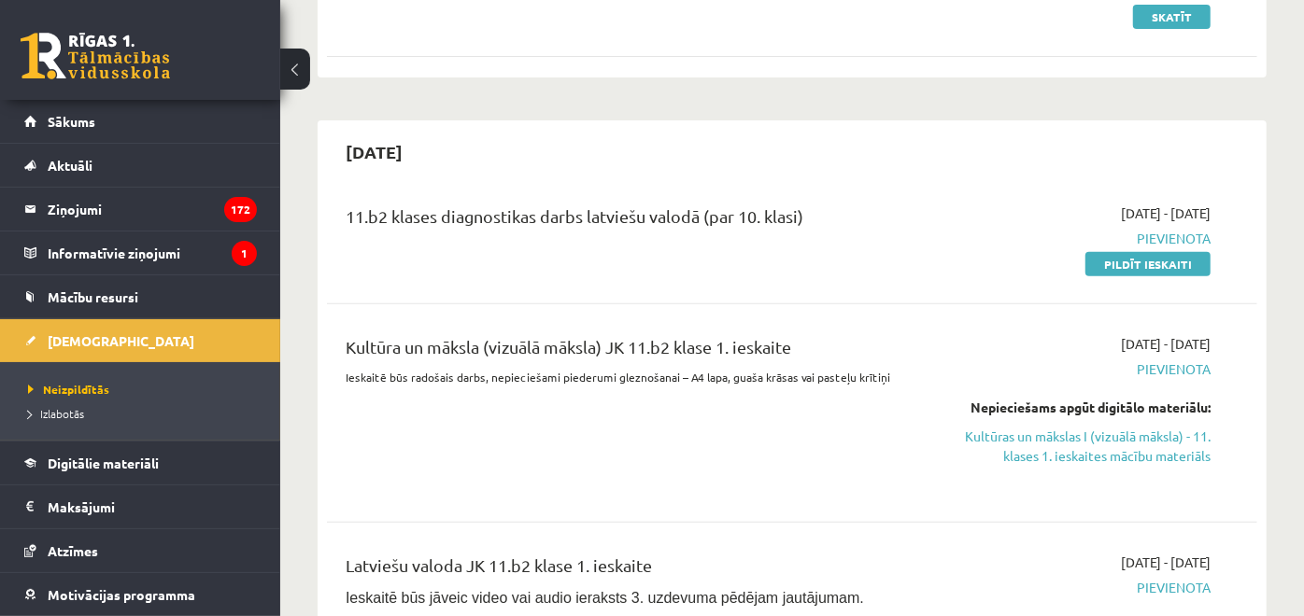
click at [470, 412] on div "Kultūra un māksla (vizuālā māksla) JK 11.b2 klase 1. ieskaite Ieskaitē būs rado…" at bounding box center [629, 413] width 595 height 158
click at [845, 263] on div "11.b2 klases diagnostikas darbs latviešu valodā (par 10. klasi)" at bounding box center [629, 239] width 595 height 70
click at [832, 263] on div "11.b2 klases diagnostikas darbs latviešu valodā (par 10. klasi)" at bounding box center [629, 239] width 595 height 70
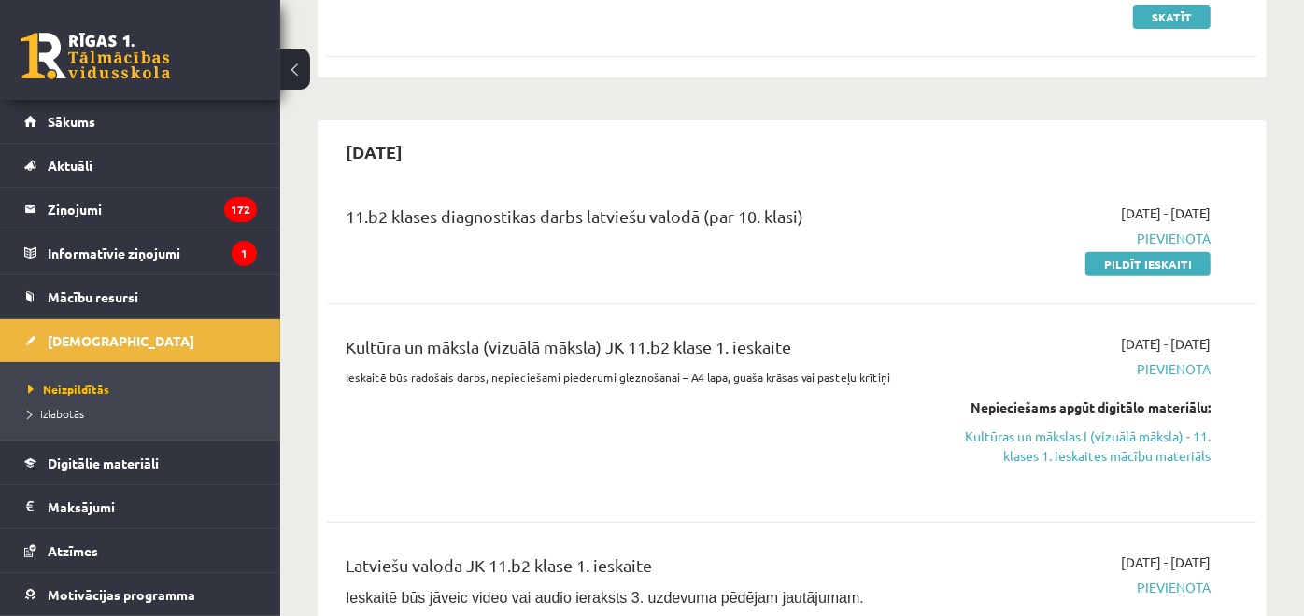
click at [828, 263] on div "11.b2 klases diagnostikas darbs latviešu valodā (par 10. klasi)" at bounding box center [629, 239] width 595 height 70
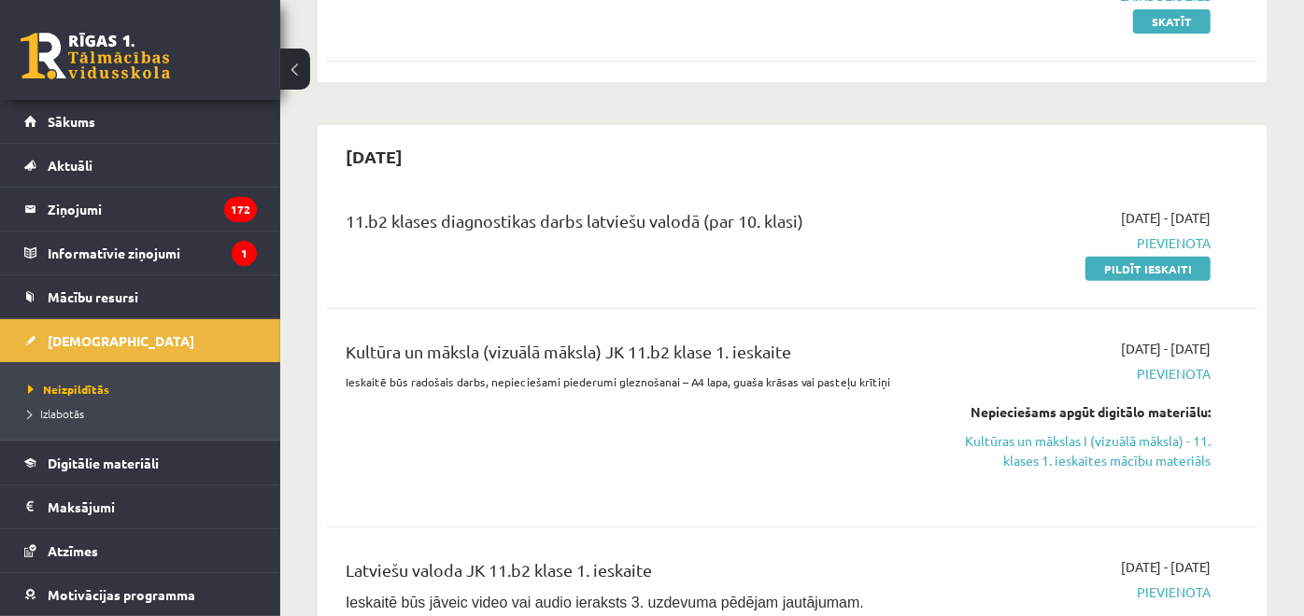
scroll to position [415, 0]
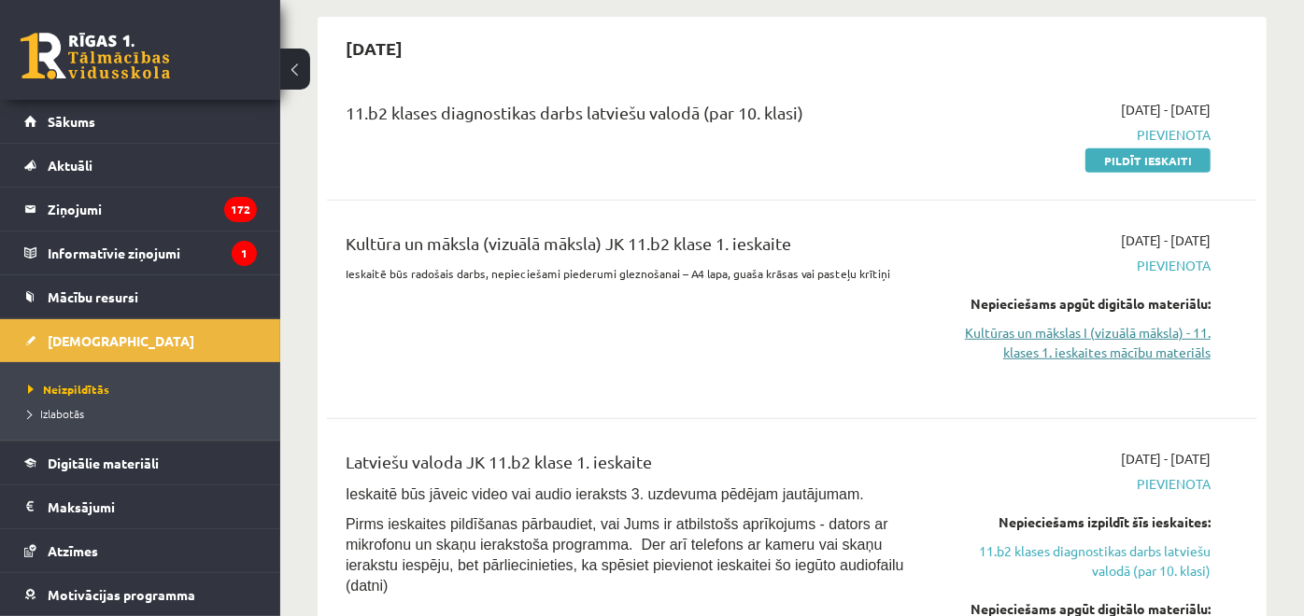
click at [1048, 349] on link "Kultūras un mākslas I (vizuālā māksla) - 11. klases 1. ieskaites mācību materiā…" at bounding box center [1076, 342] width 270 height 39
click at [1102, 359] on link "Kultūras un mākslas I (vizuālā māksla) - 11. klases 1. ieskaites mācību materiā…" at bounding box center [1076, 342] width 270 height 39
click at [595, 171] on div "11.b2 klases diagnostikas darbs latviešu valodā (par 10. klasi) 2025-10-01 - 20…" at bounding box center [792, 134] width 930 height 107
click at [593, 173] on div "11.b2 klases diagnostikas darbs latviešu valodā (par 10. klasi) 2025-10-01 - 20…" at bounding box center [792, 134] width 930 height 107
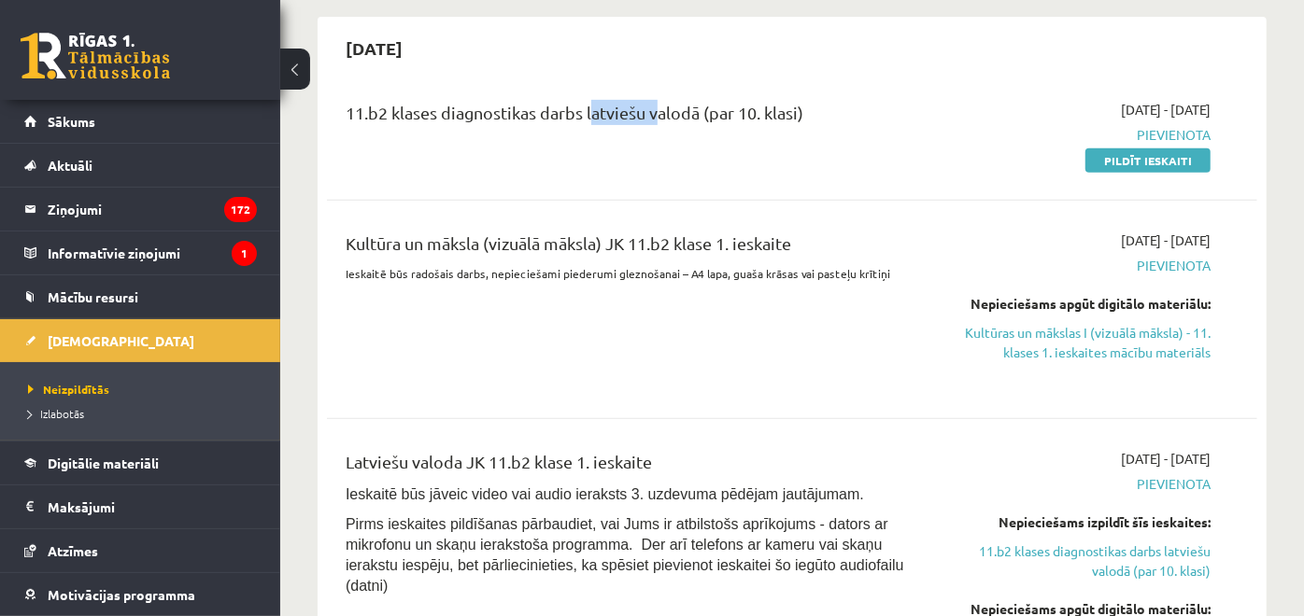
click at [593, 173] on div "11.b2 klases diagnostikas darbs latviešu valodā (par 10. klasi) 2025-10-01 - 20…" at bounding box center [792, 134] width 930 height 107
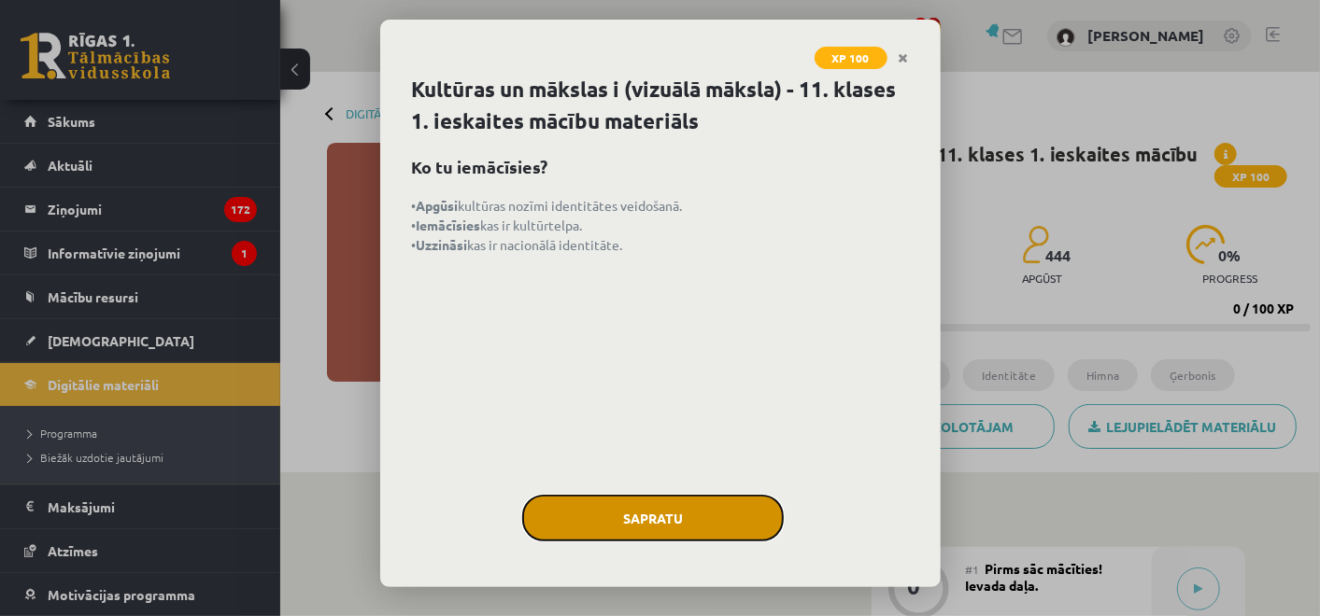
click at [773, 522] on button "Sapratu" at bounding box center [653, 518] width 262 height 47
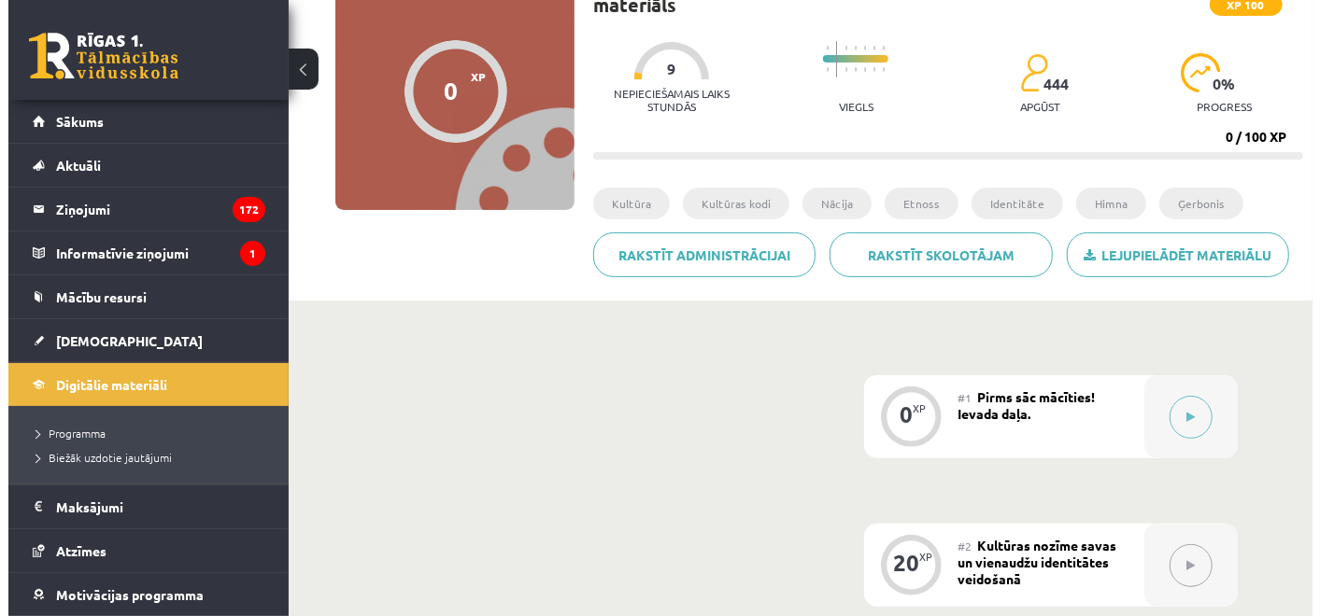
scroll to position [104, 0]
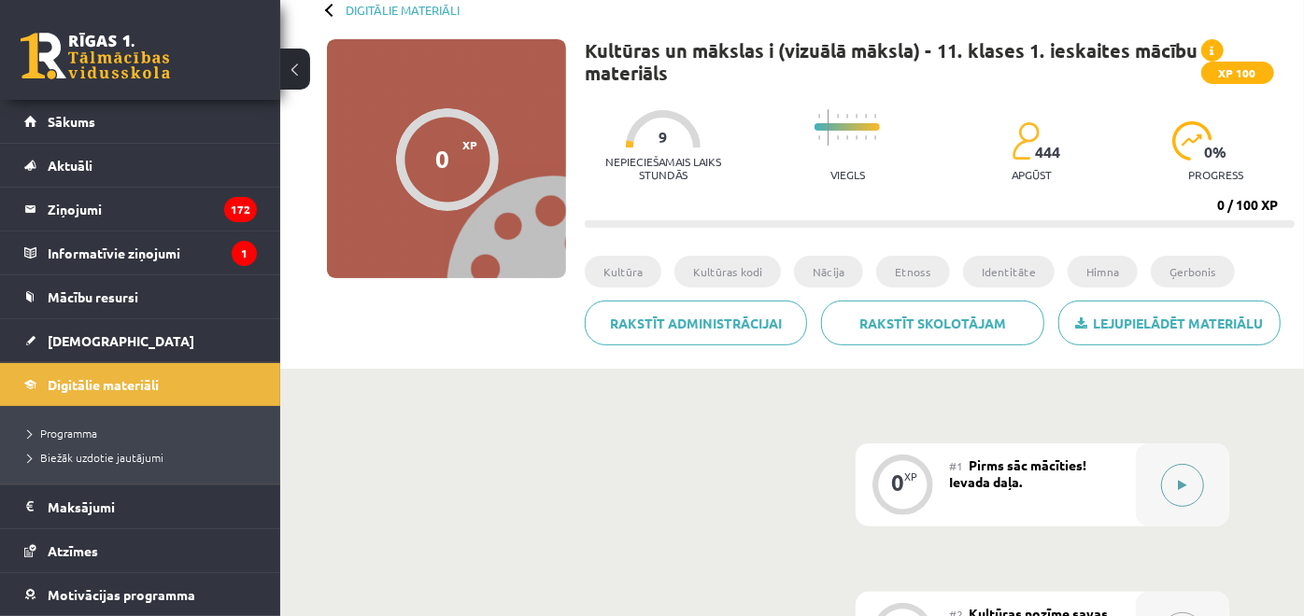
click at [1203, 483] on button at bounding box center [1182, 485] width 43 height 43
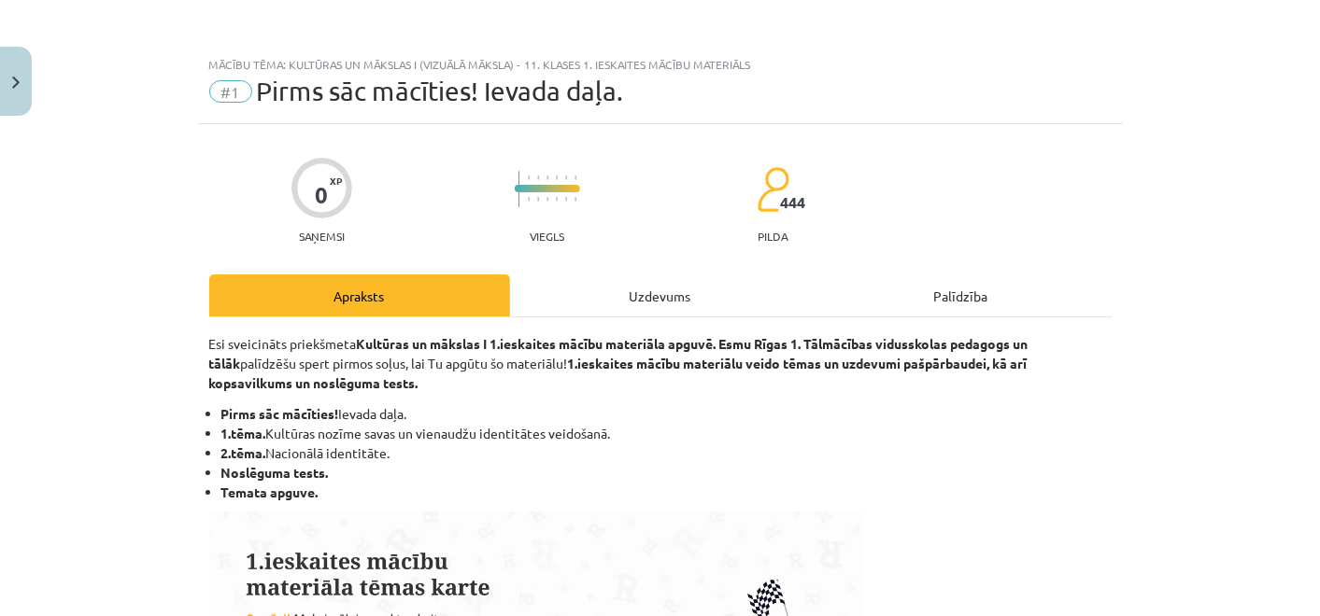
click at [670, 309] on div "Uzdevums" at bounding box center [660, 296] width 301 height 42
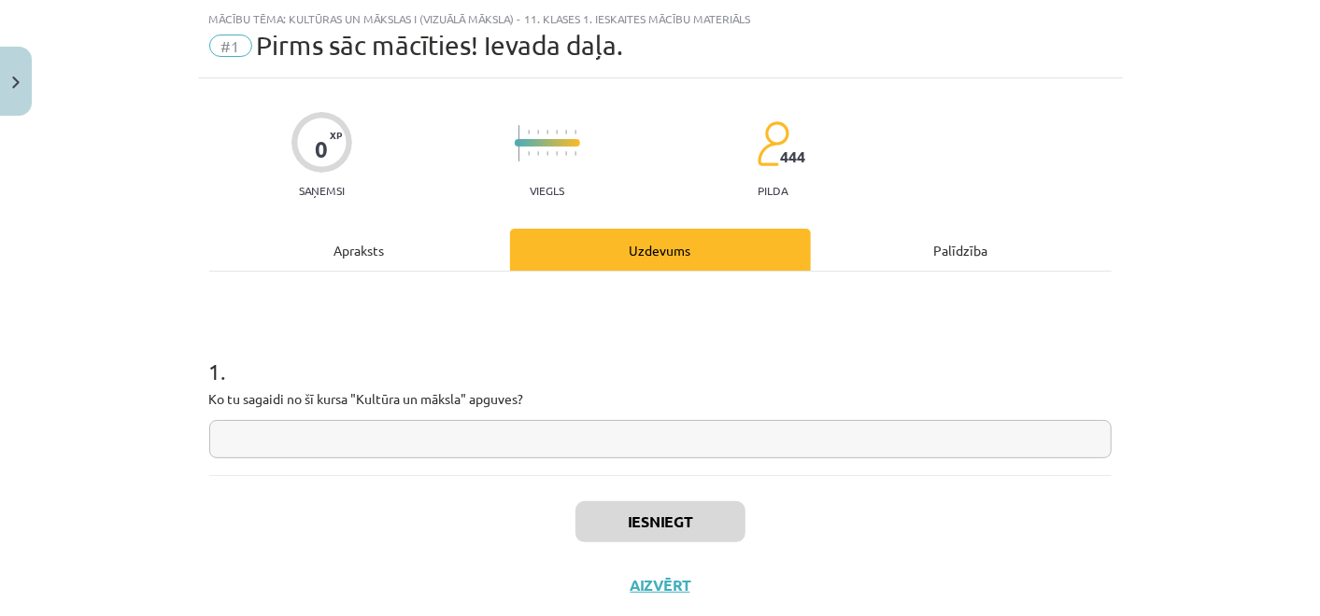
scroll to position [92, 0]
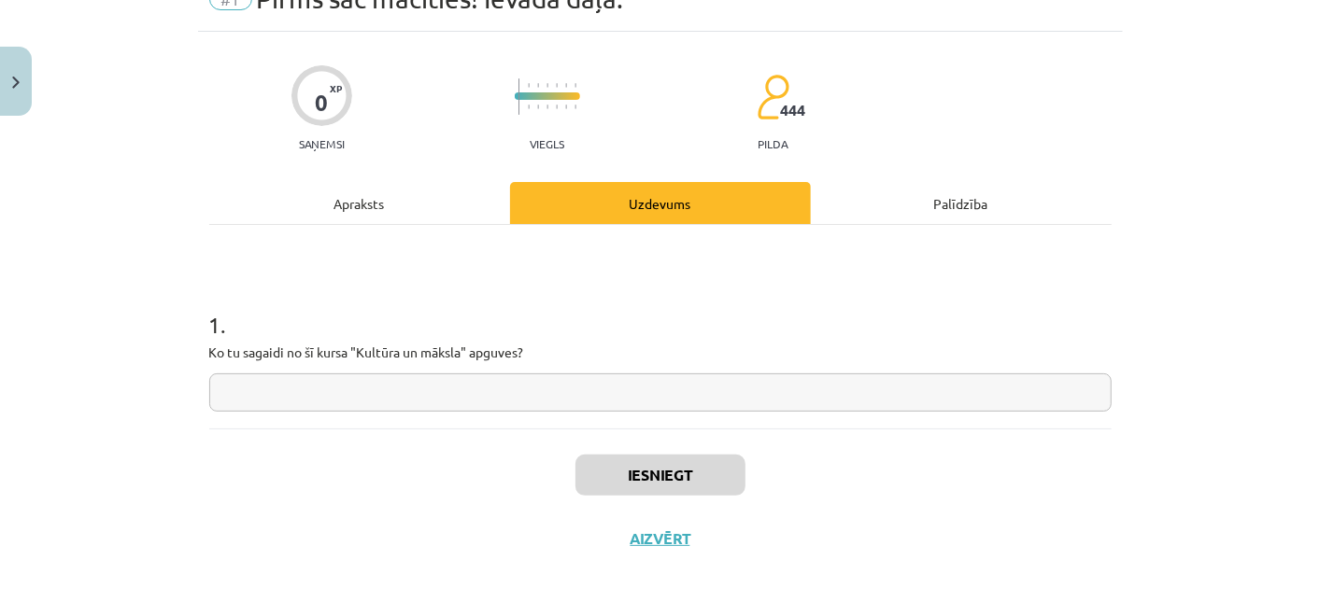
click at [389, 379] on input "text" at bounding box center [660, 393] width 902 height 38
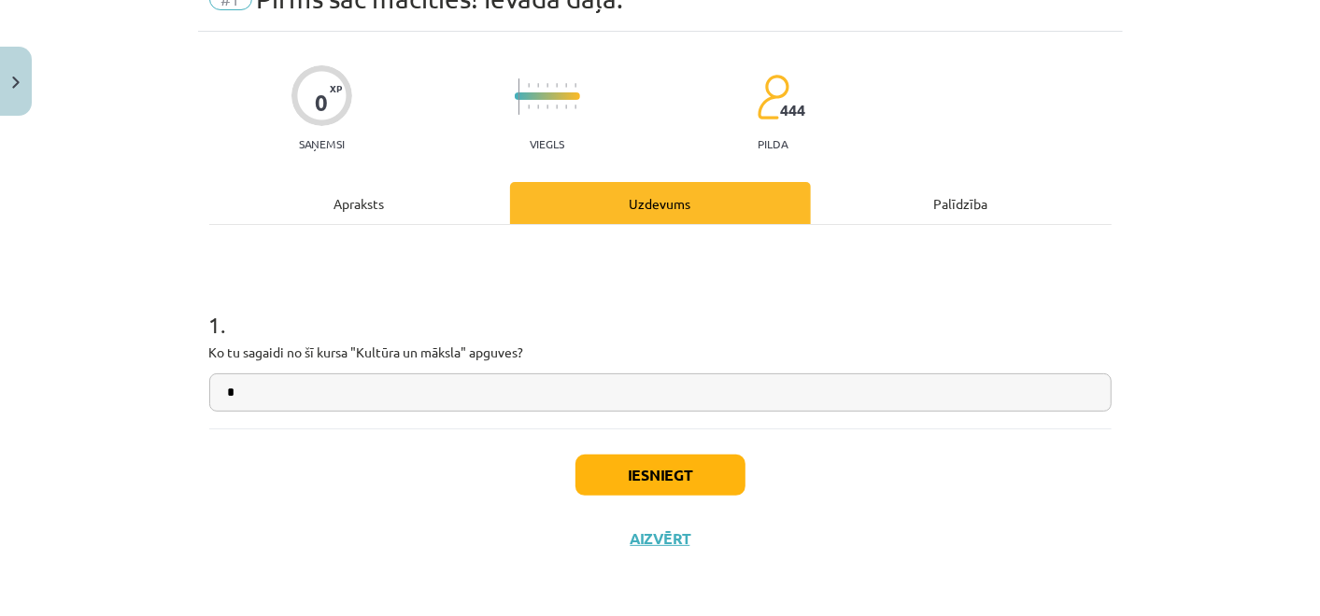
type input "*"
click at [598, 456] on button "Iesniegt" at bounding box center [660, 475] width 170 height 41
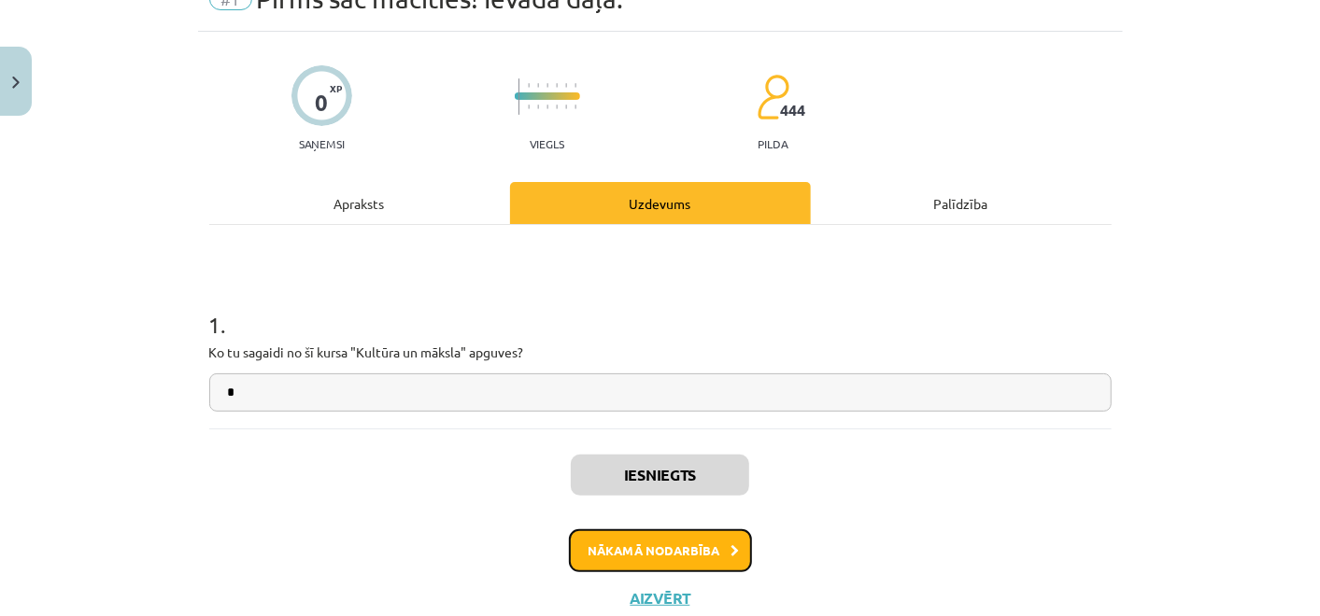
click at [579, 530] on button "Nākamā nodarbība" at bounding box center [660, 551] width 183 height 43
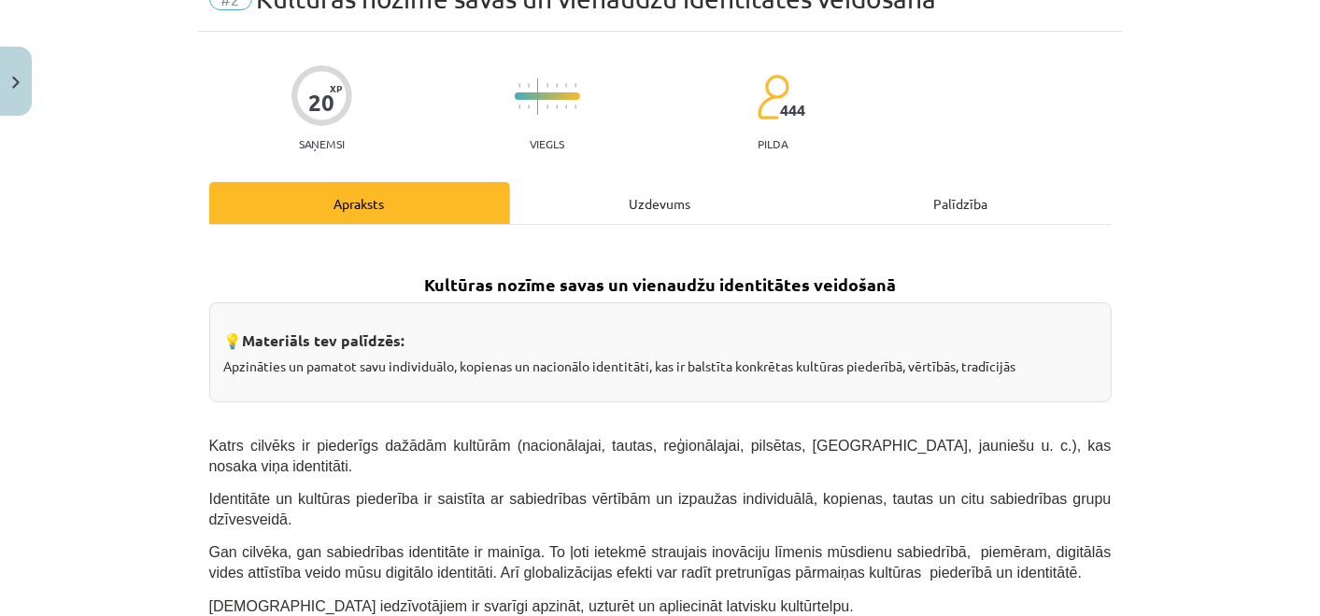
scroll to position [46, 0]
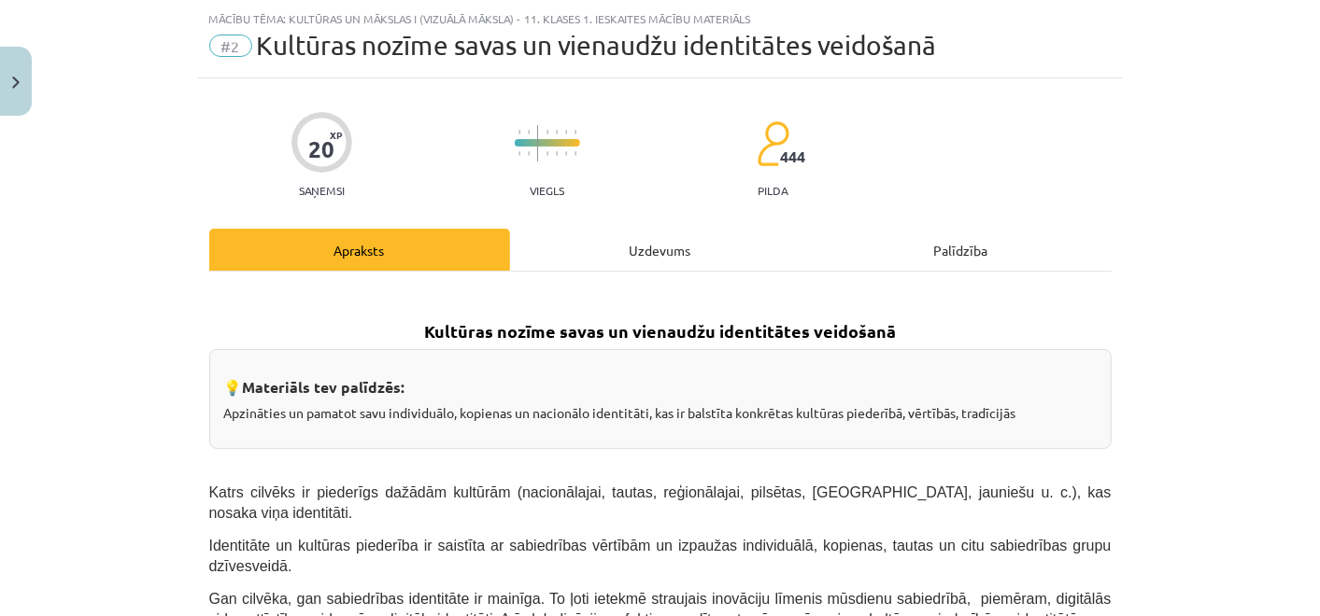
click at [559, 262] on div "Uzdevums" at bounding box center [660, 250] width 301 height 42
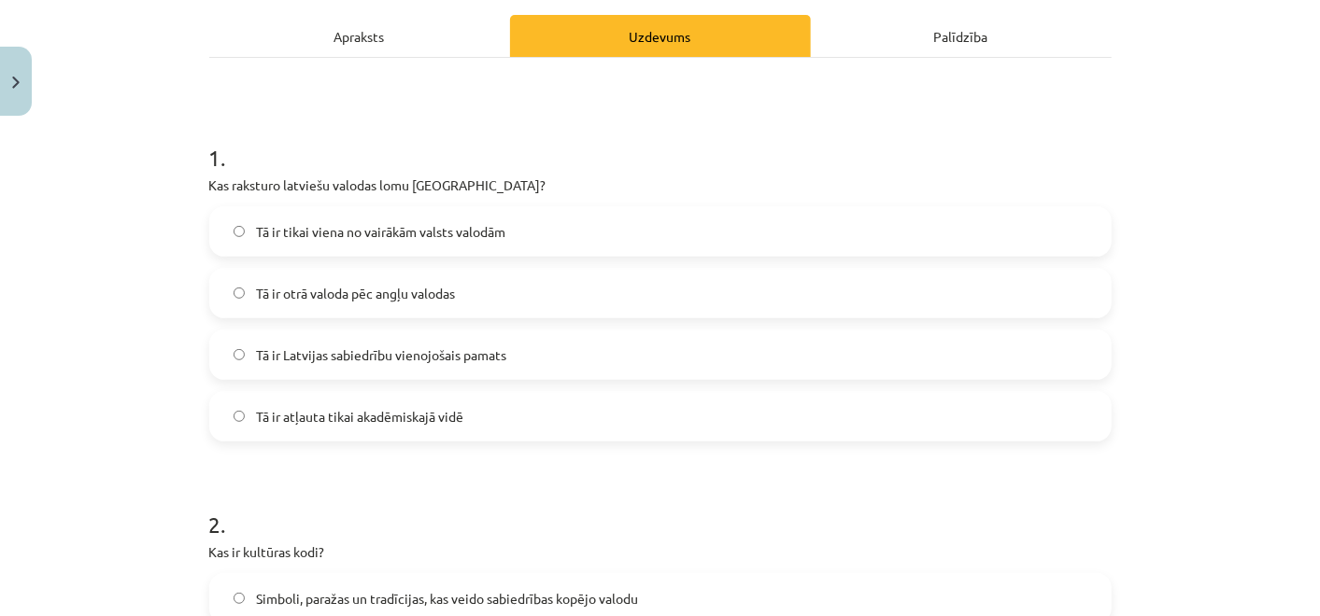
scroll to position [156, 0]
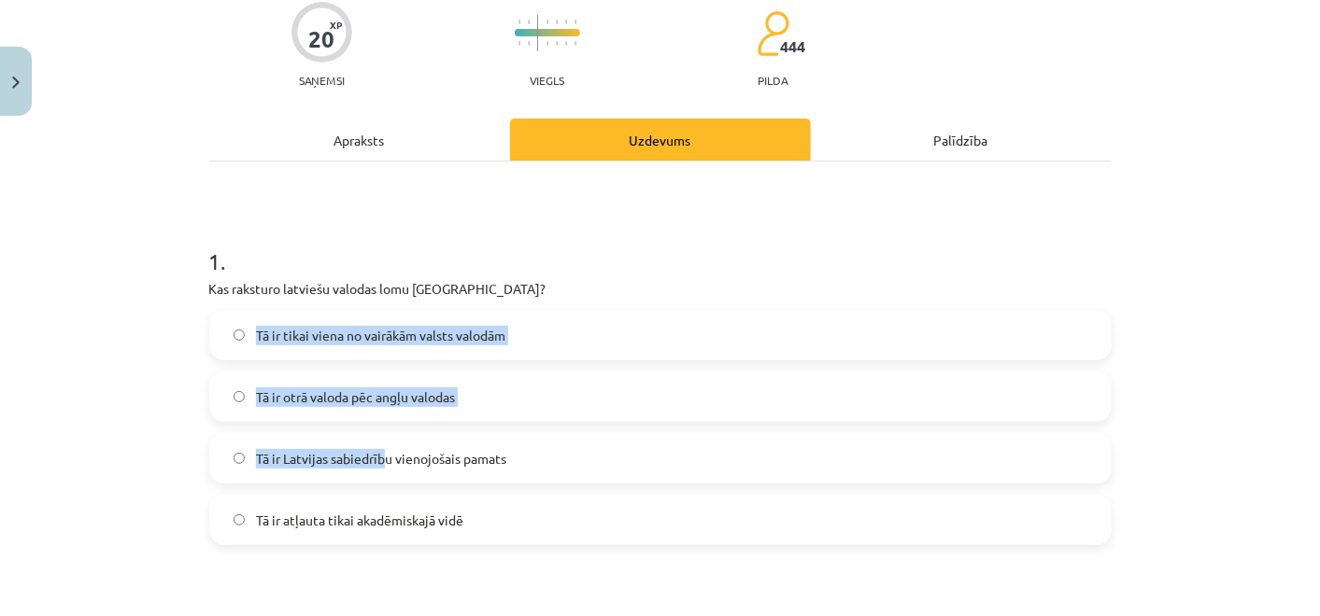
drag, startPoint x: 193, startPoint y: 299, endPoint x: 372, endPoint y: 424, distance: 217.9
drag, startPoint x: 372, startPoint y: 424, endPoint x: 197, endPoint y: 289, distance: 221.0
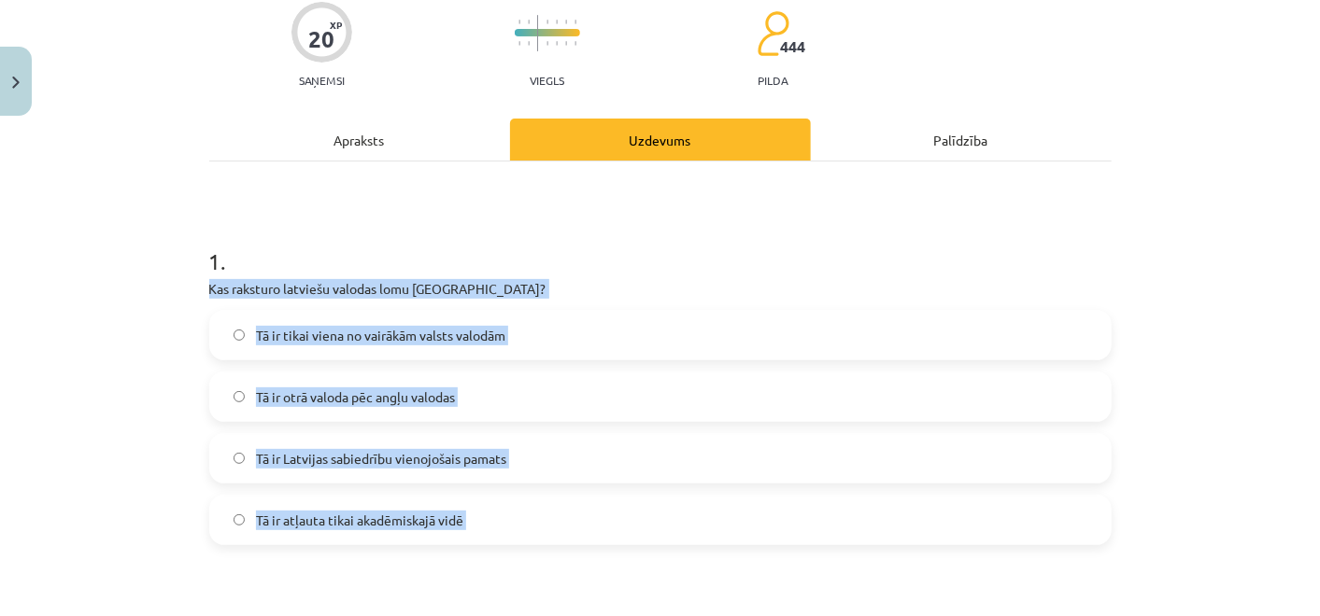
drag, startPoint x: 197, startPoint y: 289, endPoint x: 547, endPoint y: 517, distance: 418.4
copy div "Kas raksturo latviešu valodas lomu Latvijā? Tā ir tikai viena no vairākām valst…"
click at [573, 462] on label "Tā ir Latvijas sabiedrību vienojošais pamats" at bounding box center [660, 458] width 898 height 47
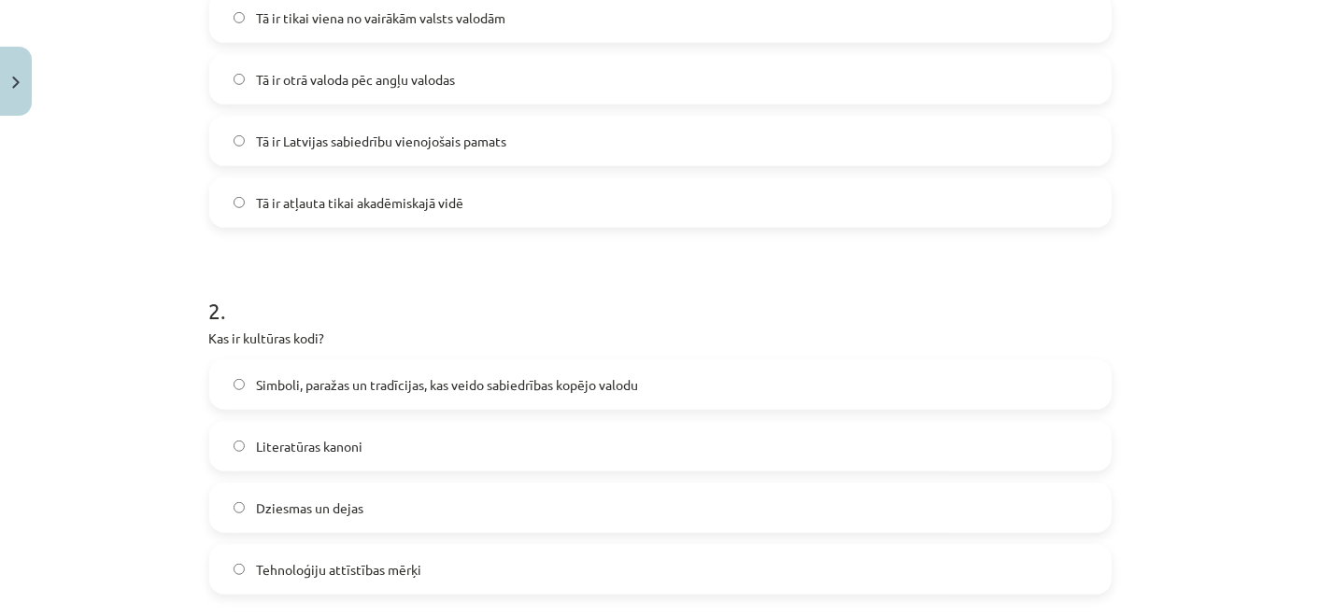
scroll to position [571, 0]
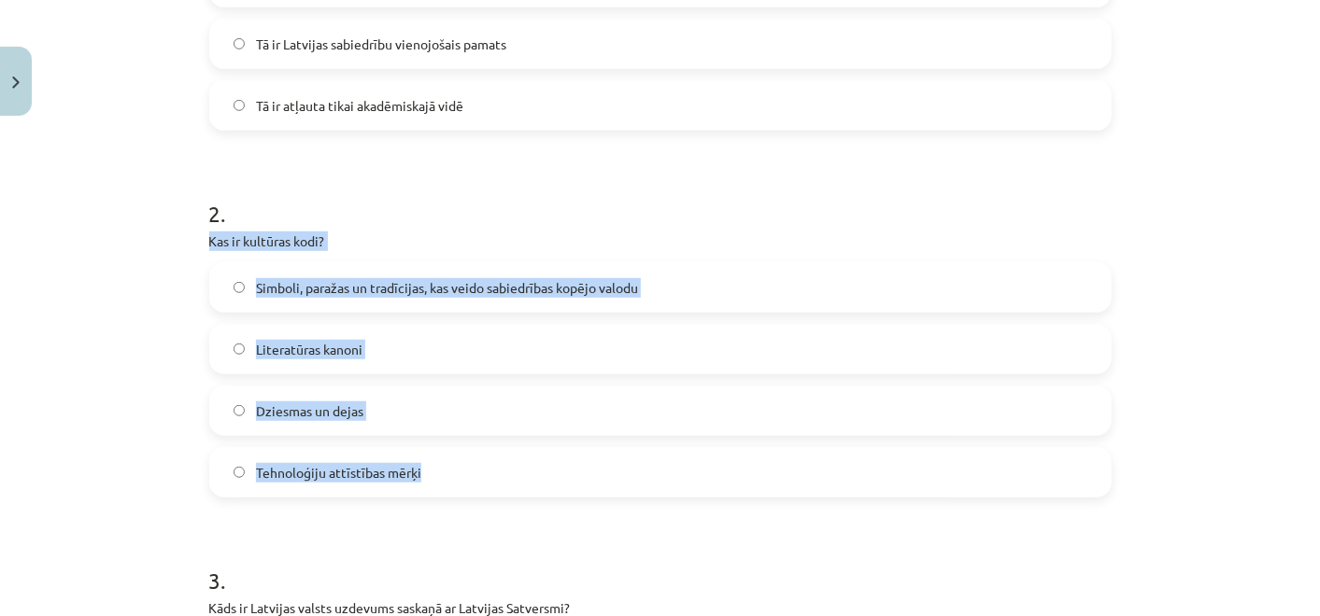
drag, startPoint x: 191, startPoint y: 243, endPoint x: 516, endPoint y: 469, distance: 395.9
click at [516, 469] on div "Mācību tēma: Kultūras un mākslas i (vizuālā māksla) - 11. klases 1. ieskaites m…" at bounding box center [660, 308] width 1320 height 616
copy div "Kas ir kultūras kodi? Simboli, paražas un tradīcijas, kas veido sabiedrības kop…"
click at [398, 301] on label "Simboli, paražas un tradīcijas, kas veido sabiedrības kopējo valodu" at bounding box center [660, 287] width 898 height 47
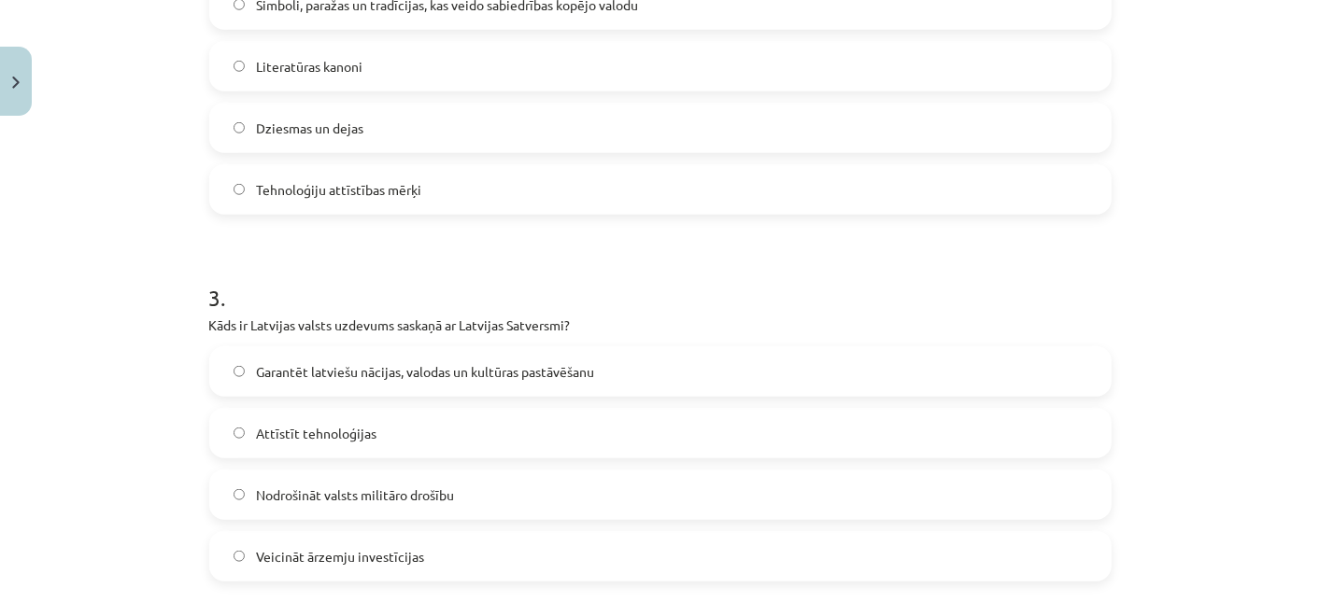
scroll to position [883, 0]
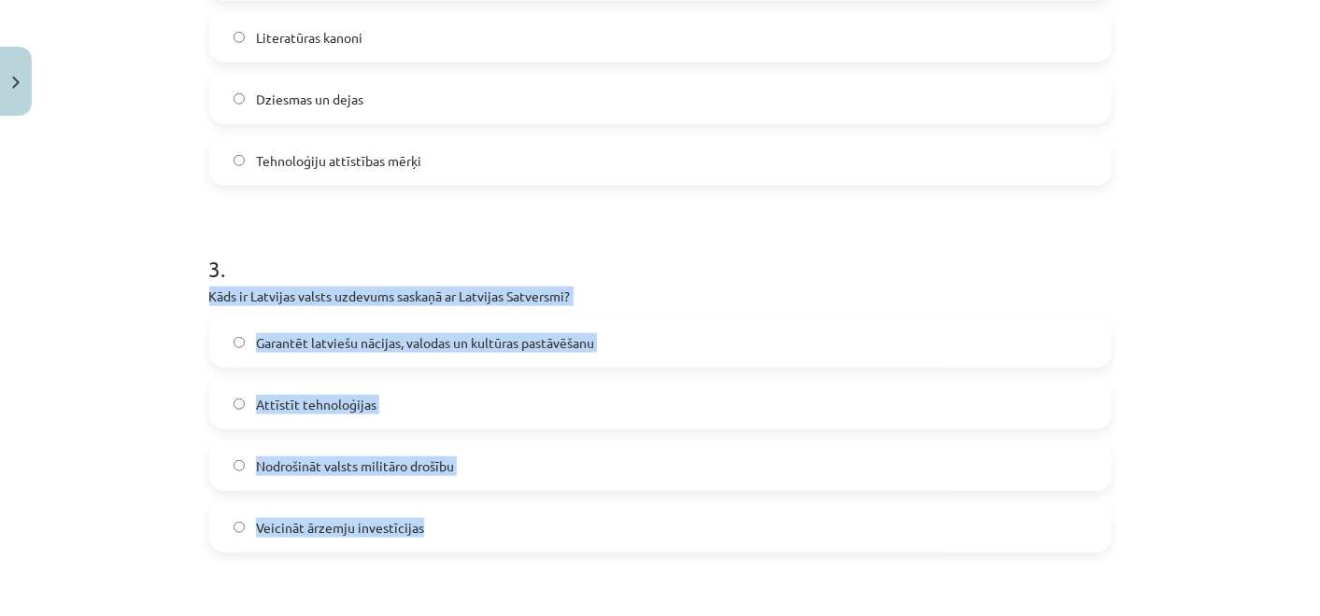
drag, startPoint x: 183, startPoint y: 304, endPoint x: 453, endPoint y: 508, distance: 338.7
click at [453, 508] on div "Mācību tēma: Kultūras un mākslas i (vizuālā māksla) - 11. klases 1. ieskaites m…" at bounding box center [660, 308] width 1320 height 616
click at [459, 356] on label "Garantēt latviešu nācijas, valodas un kultūras pastāvēšanu" at bounding box center [660, 342] width 898 height 47
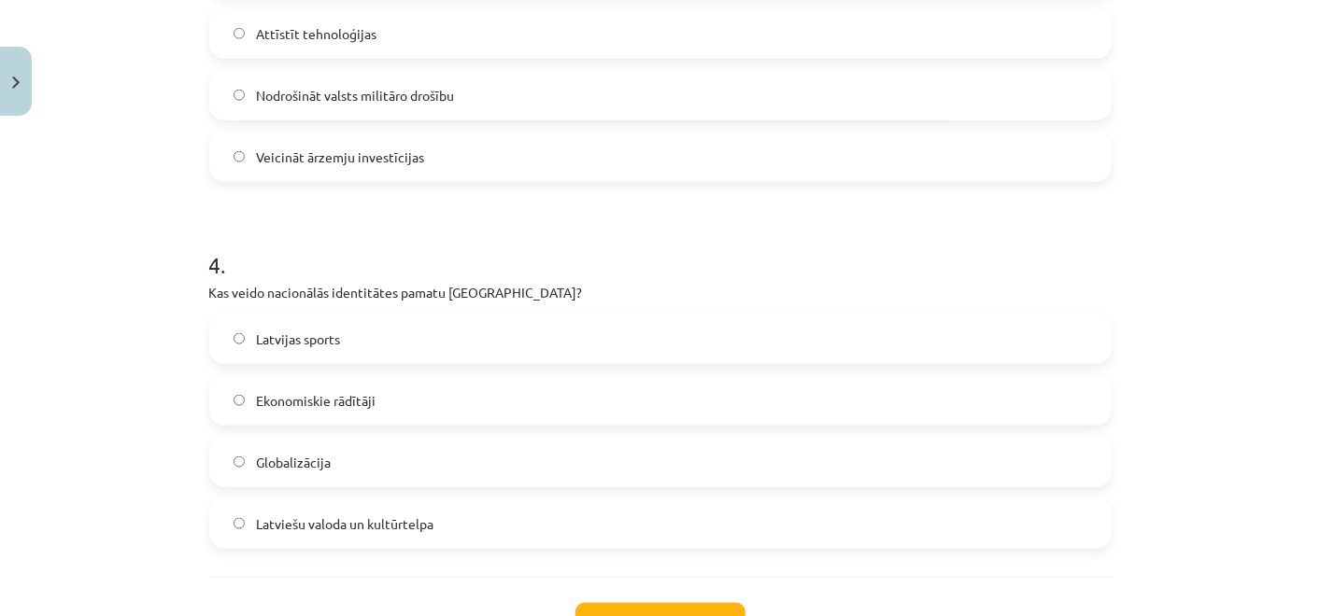
scroll to position [1297, 0]
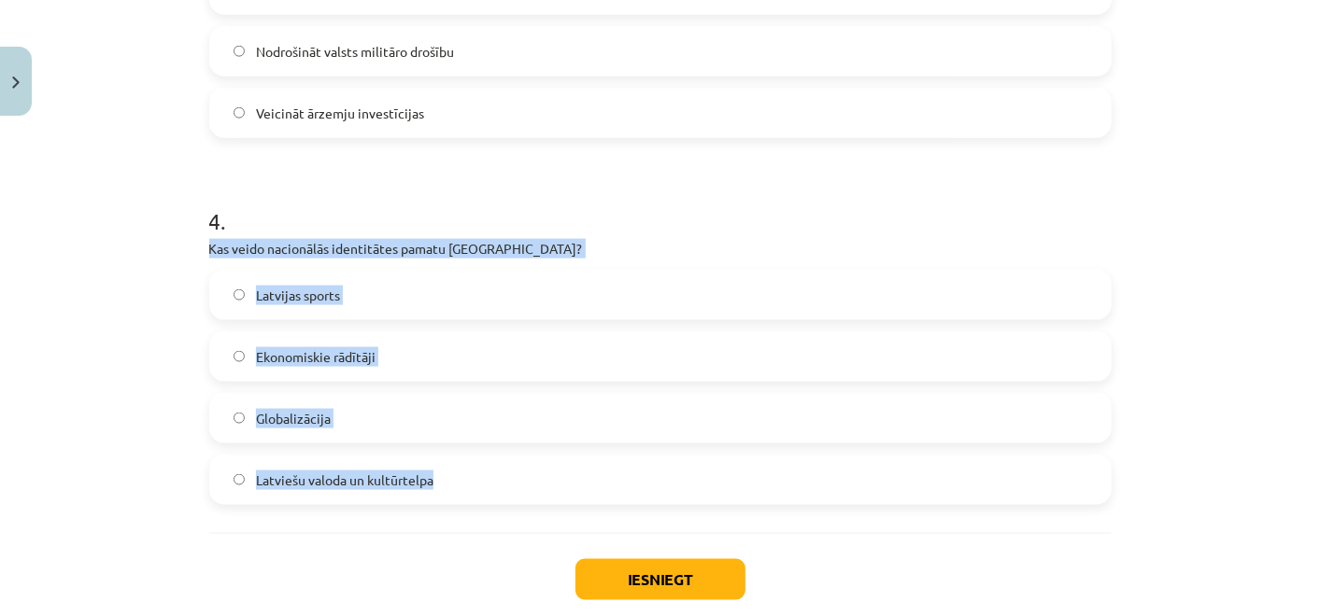
drag, startPoint x: 211, startPoint y: 269, endPoint x: 446, endPoint y: 472, distance: 309.9
copy div "Kas veido nacionālās identitātes pamatu Latvijā? Latvijas sports Ekonomiskie rā…"
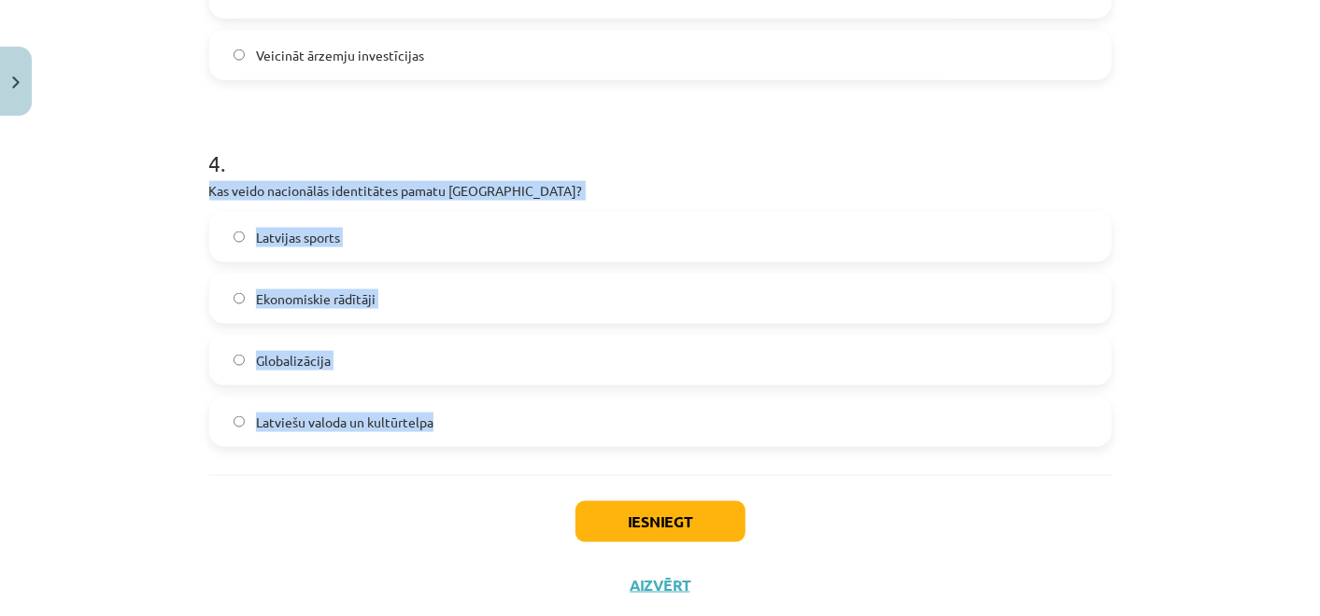
scroll to position [1401, 0]
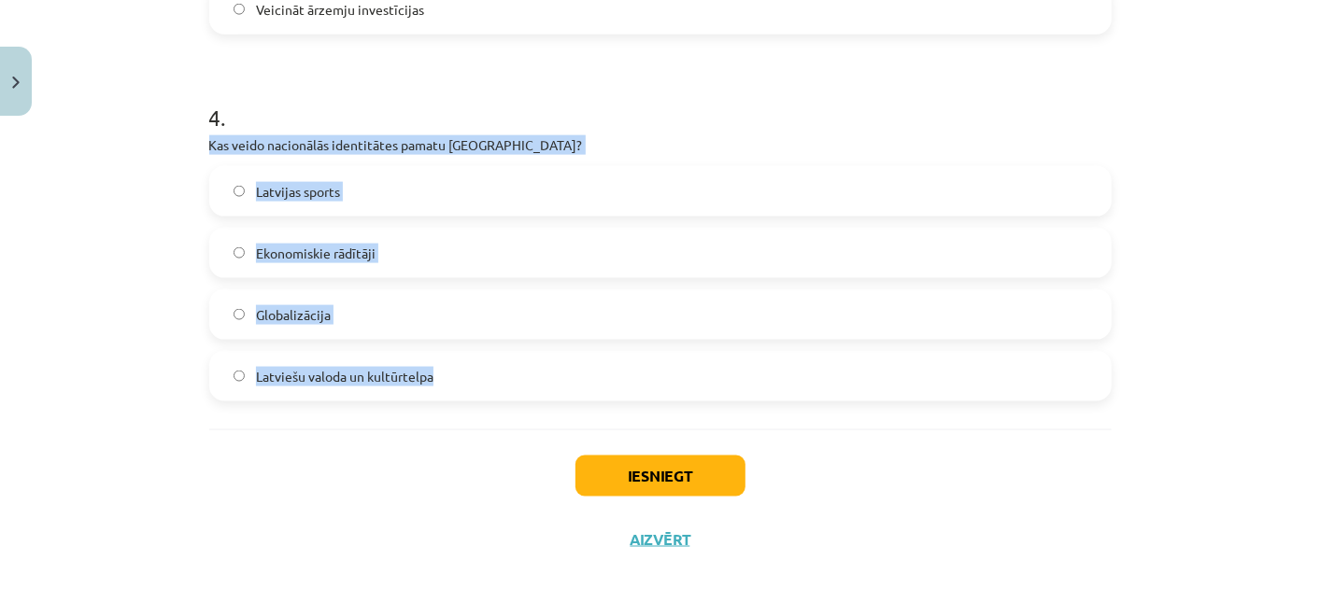
click at [417, 384] on label "Latviešu valoda un kultūrtelpa" at bounding box center [660, 376] width 898 height 47
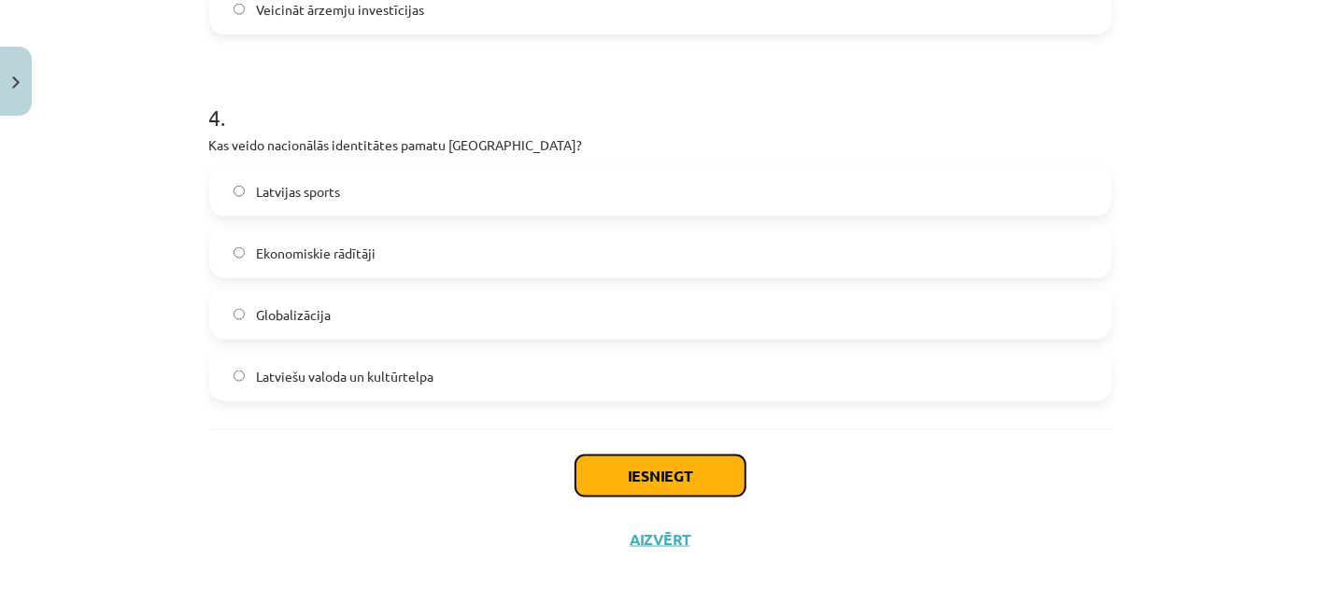
click at [671, 462] on button "Iesniegt" at bounding box center [660, 476] width 170 height 41
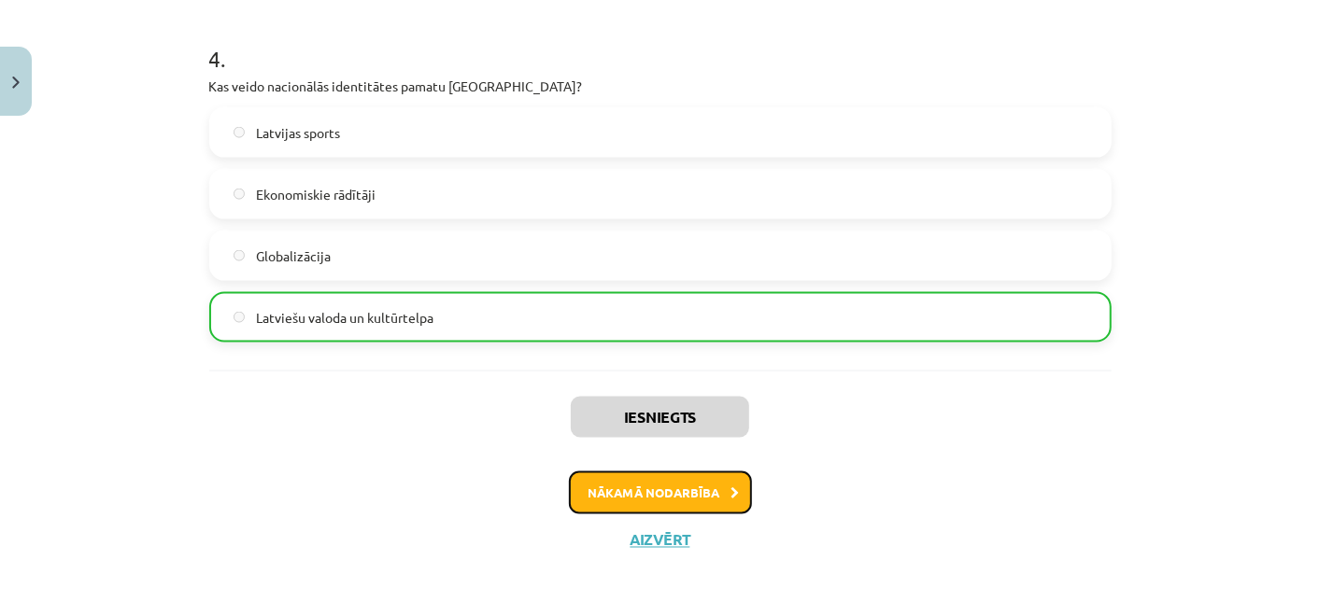
click at [645, 498] on button "Nākamā nodarbība" at bounding box center [660, 493] width 183 height 43
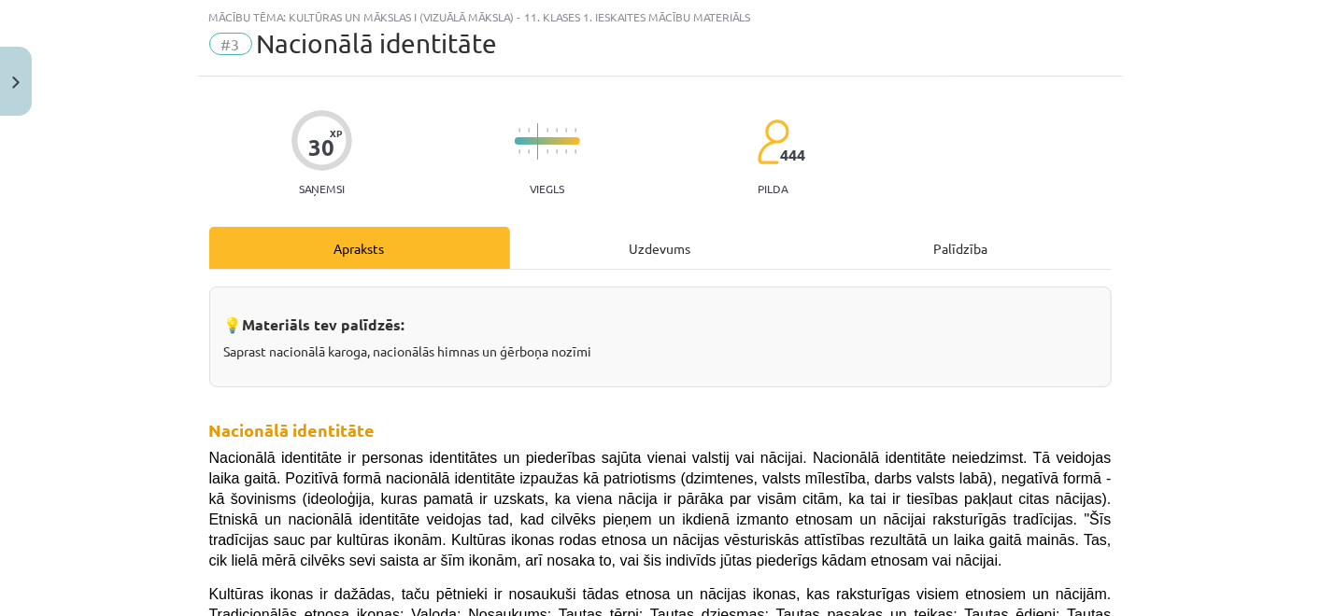
scroll to position [46, 0]
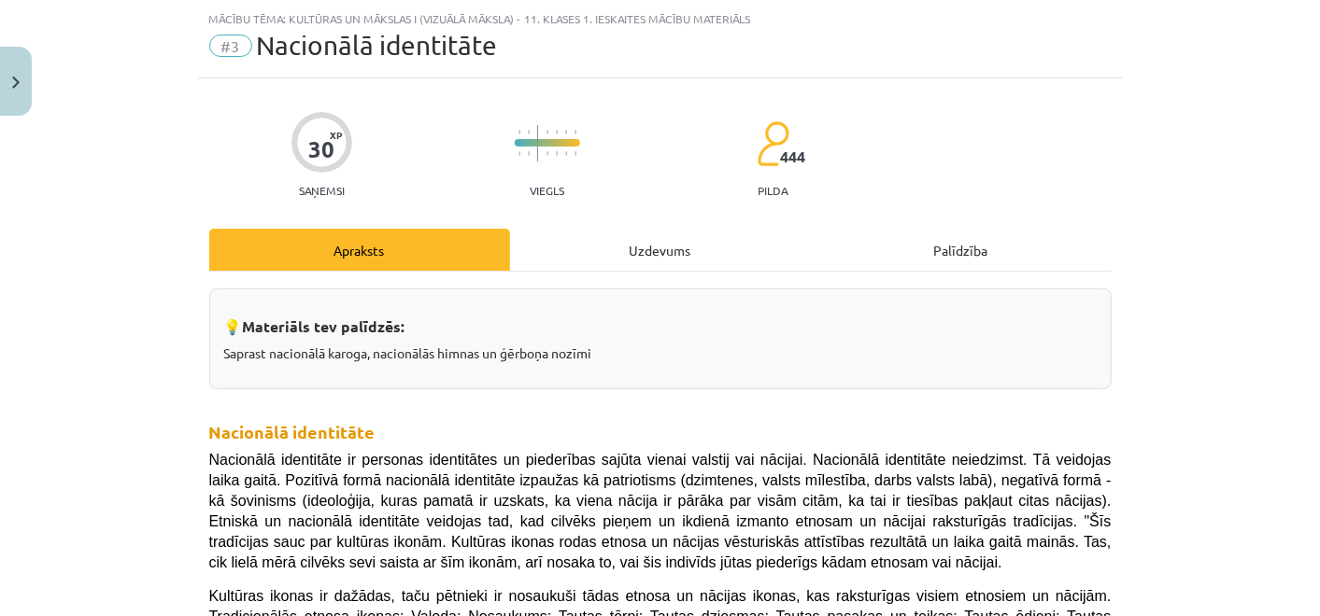
click at [623, 236] on div "Uzdevums" at bounding box center [660, 250] width 301 height 42
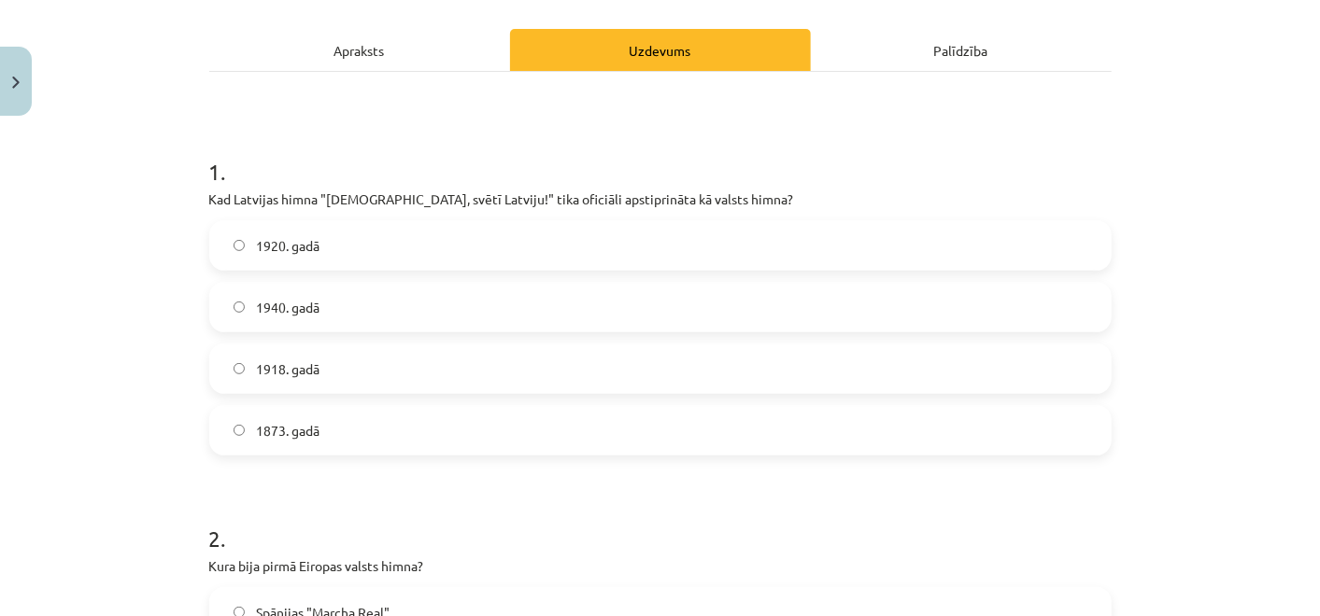
scroll to position [163, 0]
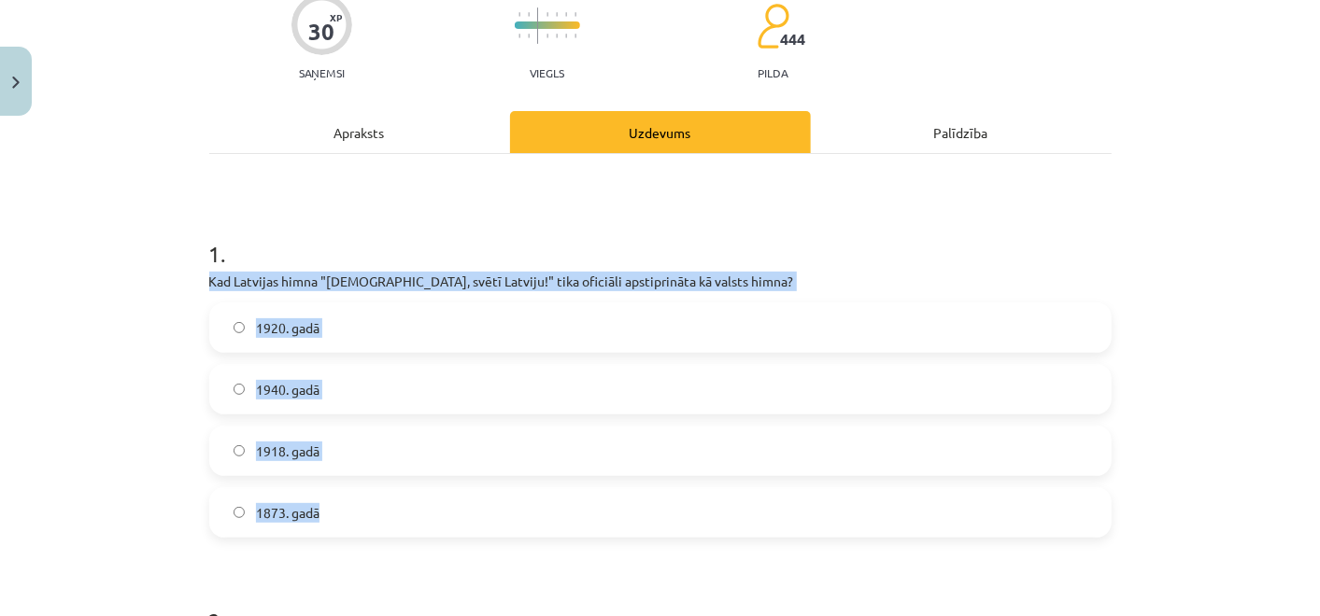
drag, startPoint x: 198, startPoint y: 280, endPoint x: 416, endPoint y: 486, distance: 299.3
copy div "Kad Latvijas himna "Dievs, svētī Latviju!" tika oficiāli apstiprināta kā valsts…"
click at [416, 345] on label "1920. gadā" at bounding box center [660, 327] width 898 height 47
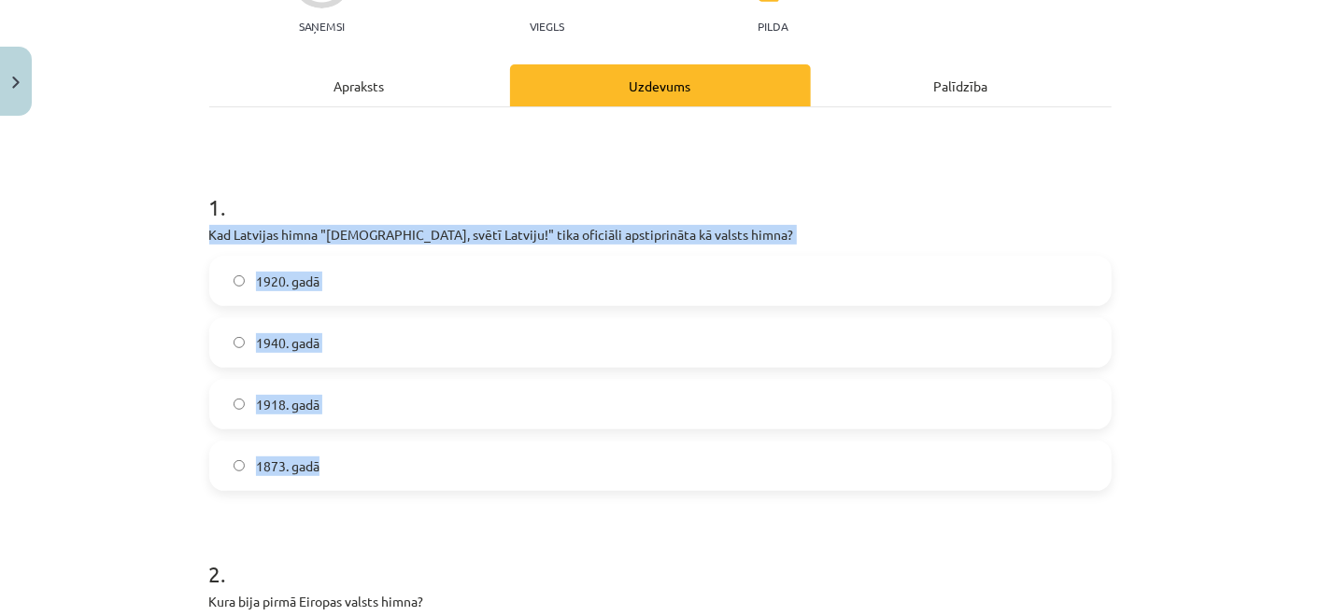
scroll to position [267, 0]
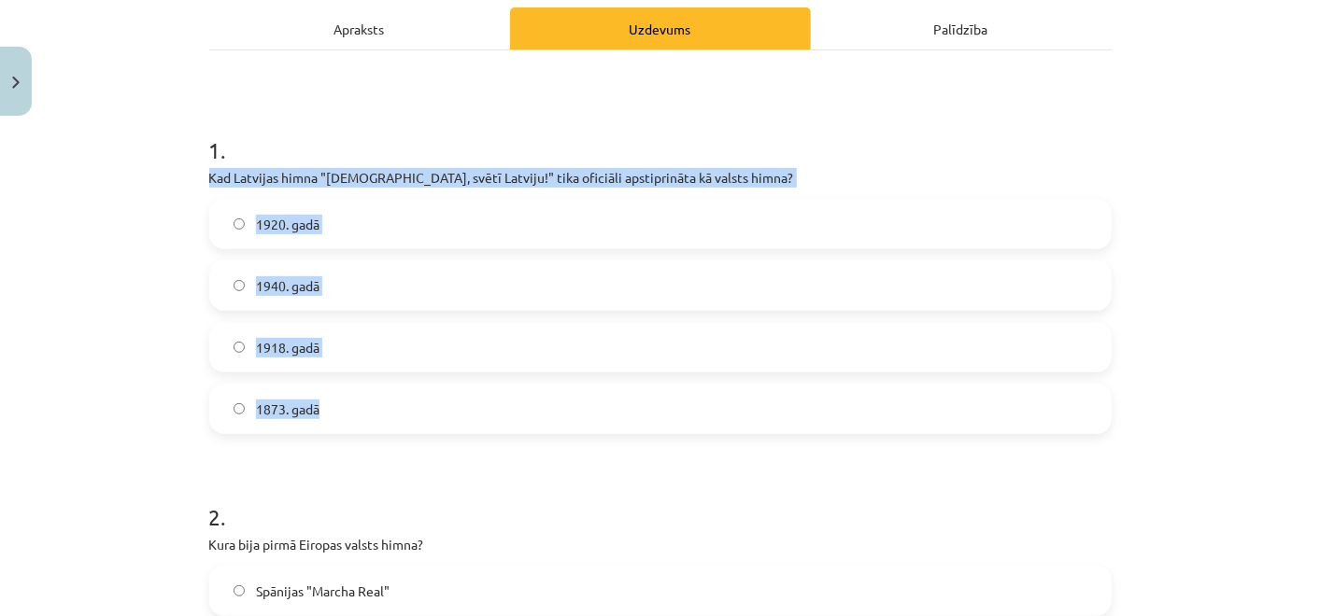
click at [184, 354] on div "Mācību tēma: Kultūras un mākslas i (vizuālā māksla) - 11. klases 1. ieskaites m…" at bounding box center [660, 308] width 1320 height 616
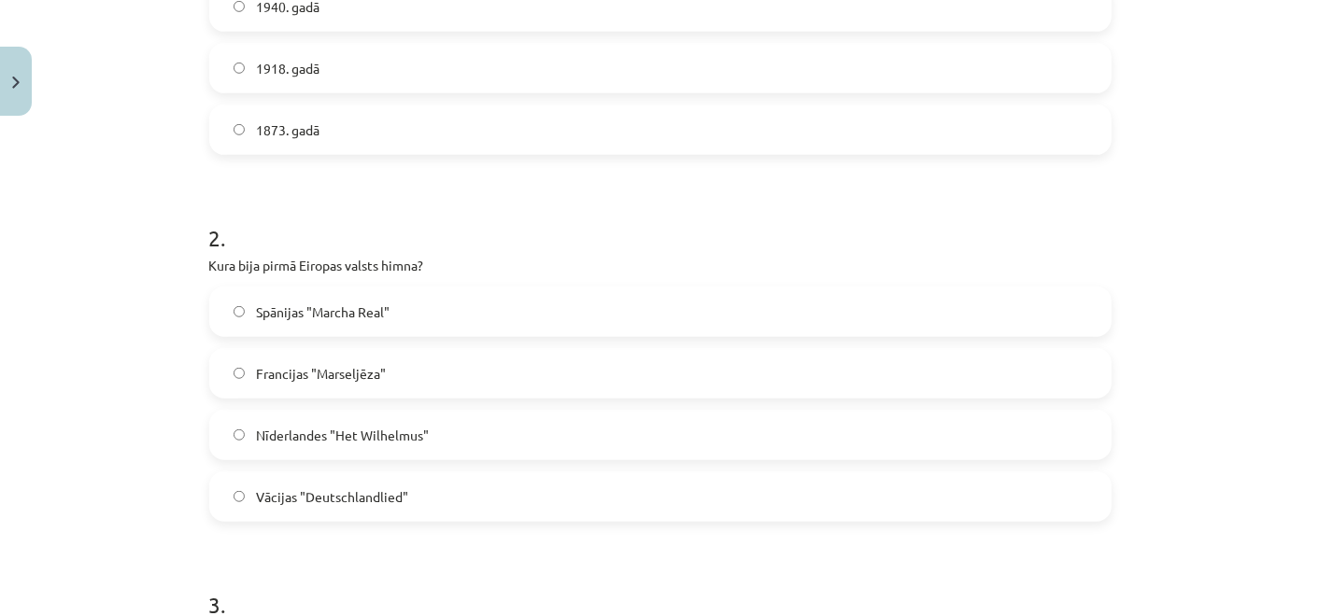
scroll to position [579, 0]
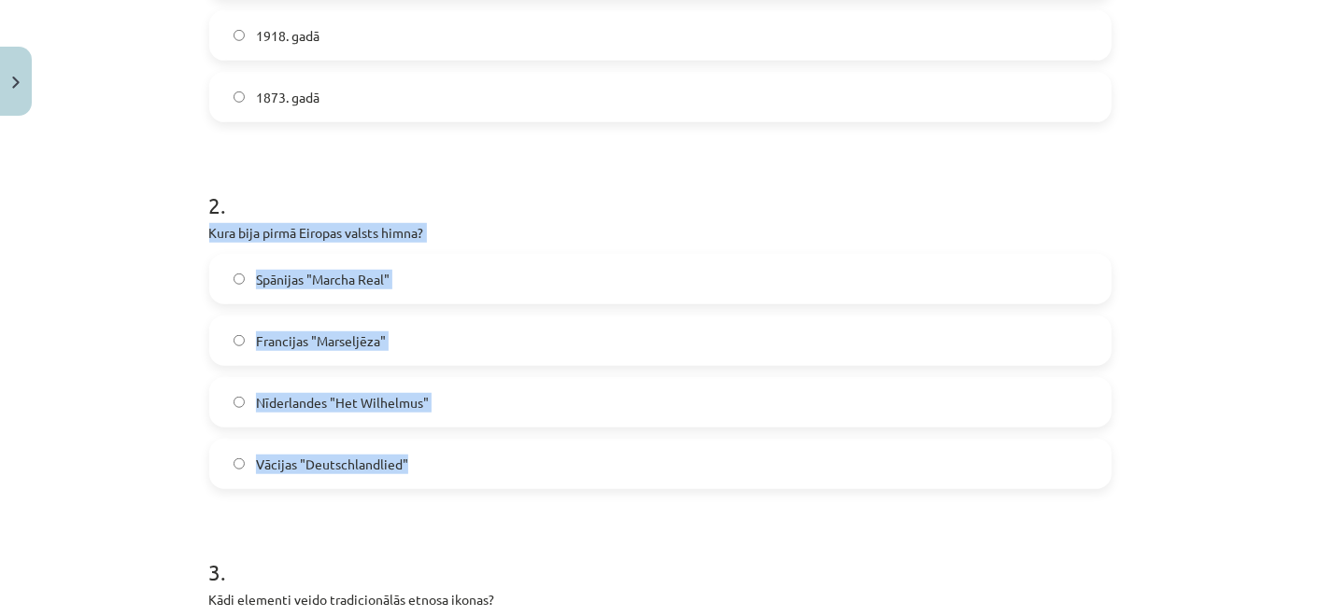
drag, startPoint x: 194, startPoint y: 233, endPoint x: 465, endPoint y: 436, distance: 338.3
copy div "Kura bija pirmā Eiropas valsts himna? Spānijas "Marcha Real" Francijas "Marselj…"
click at [449, 403] on label "Nīderlandes "Het Wilhelmus"" at bounding box center [660, 402] width 898 height 47
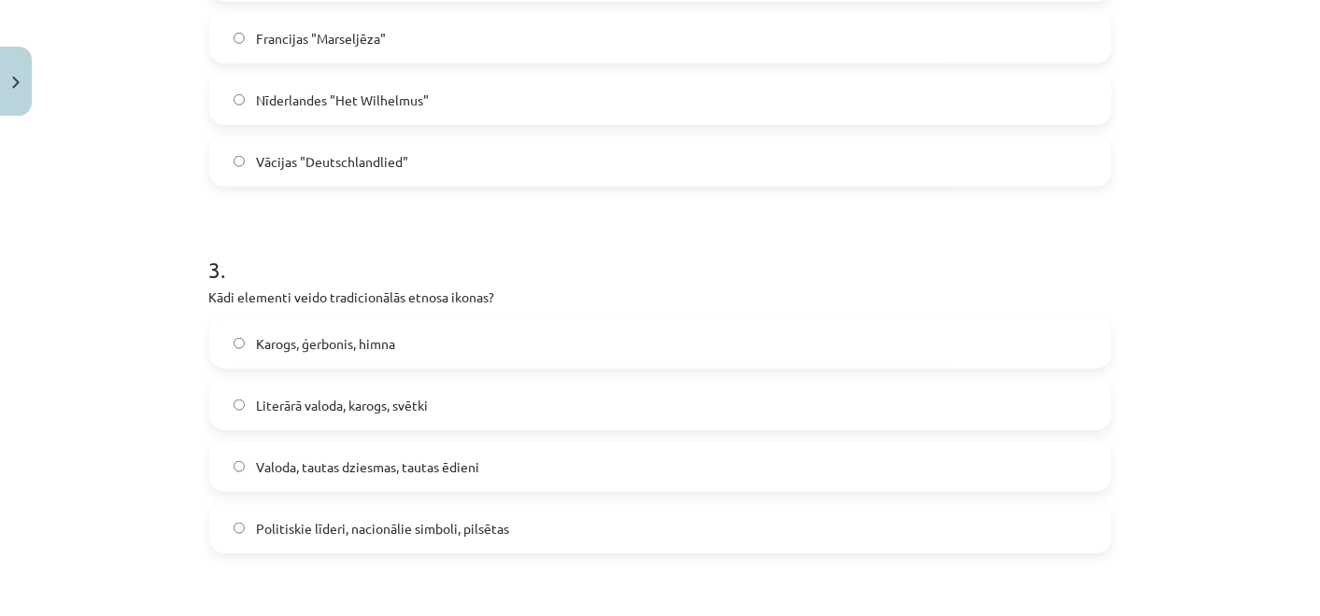
scroll to position [890, 0]
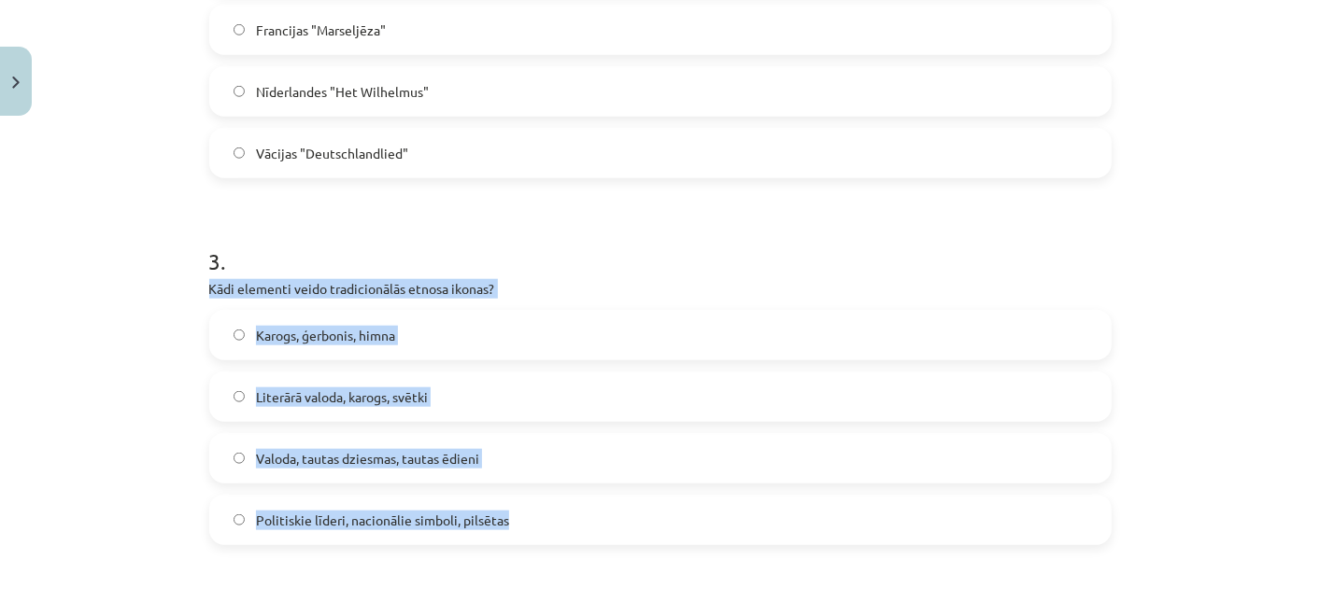
drag, startPoint x: 195, startPoint y: 291, endPoint x: 542, endPoint y: 508, distance: 408.7
click at [542, 508] on div "30 XP Saņemsi Viegls 444 pilda Apraksts Uzdevums Palīdzība 1 . Kad Latvijas him…" at bounding box center [660, 525] width 925 height 2582
copy div "Kādi elementi veido tradicionālās etnosa ikonas? Karogs, ģerbonis, himna Literā…"
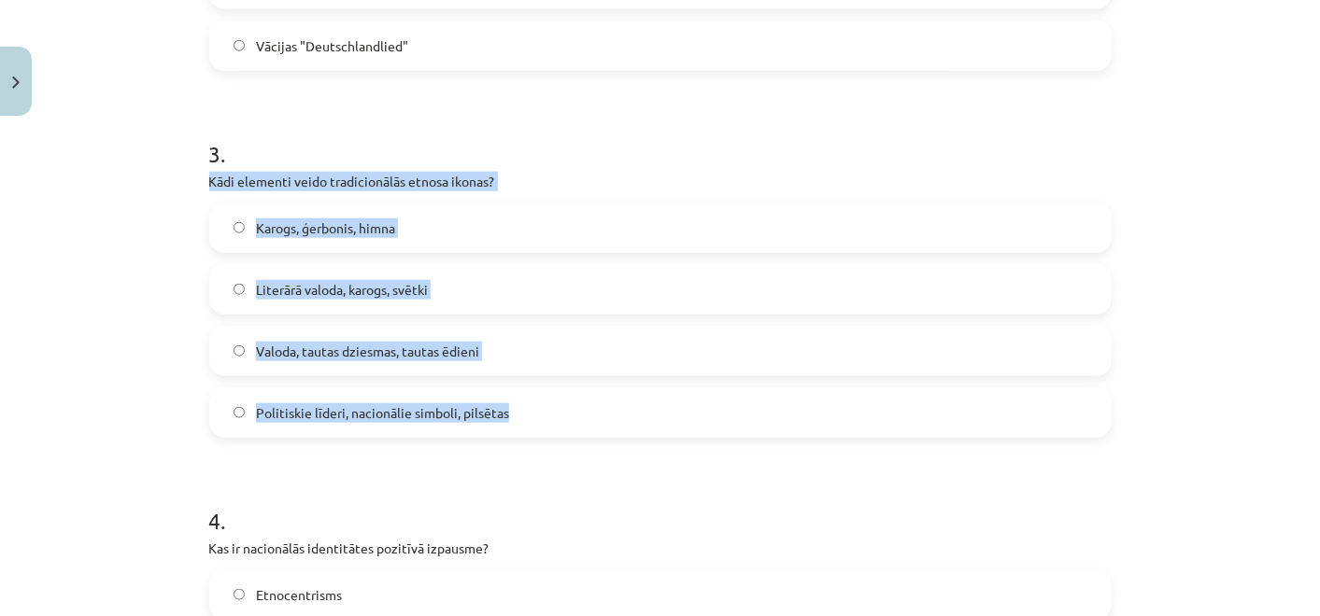
scroll to position [1097, 0]
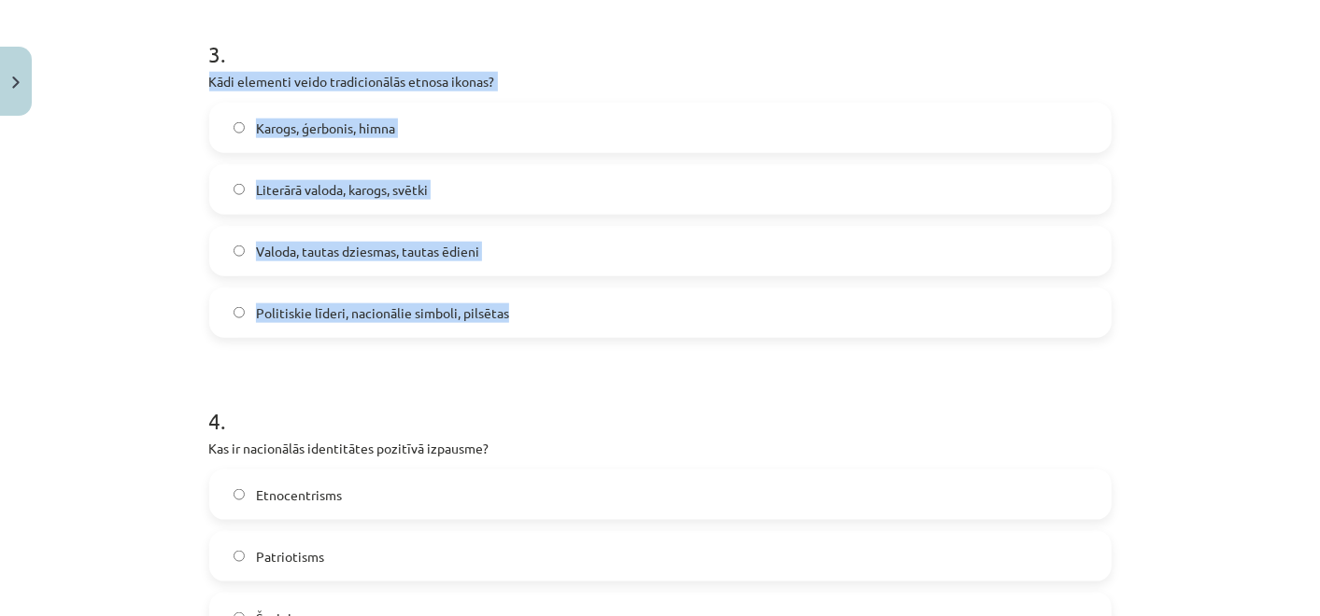
click at [424, 139] on label "Karogs, ģerbonis, himna" at bounding box center [660, 128] width 898 height 47
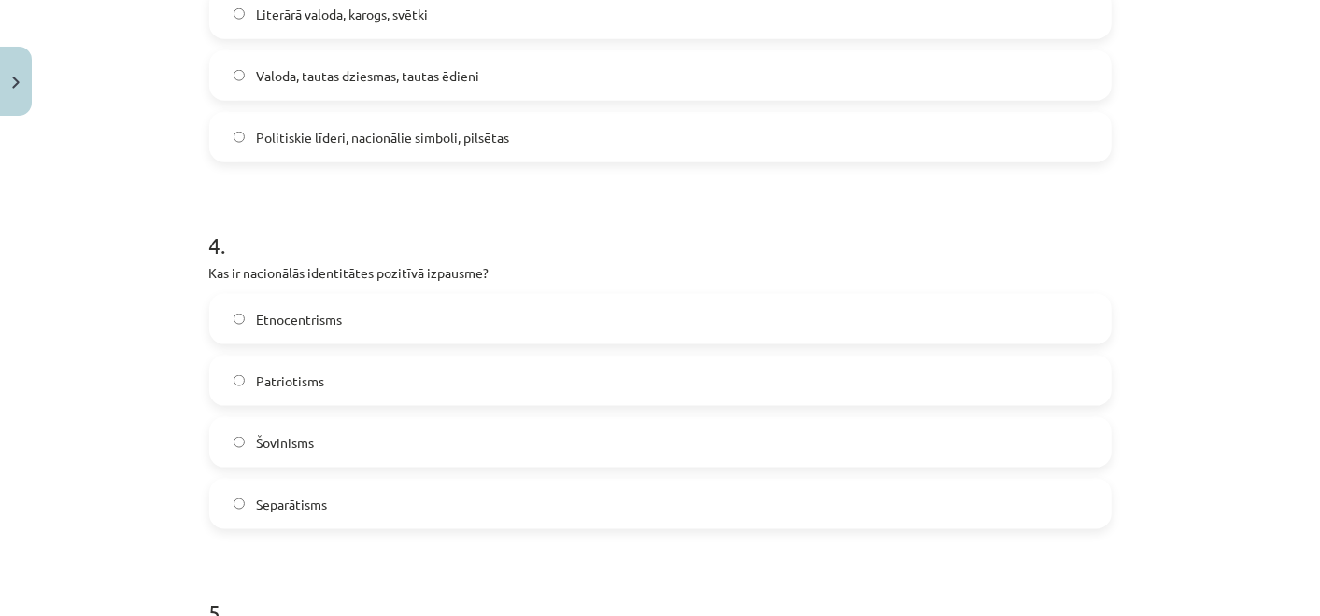
scroll to position [1305, 0]
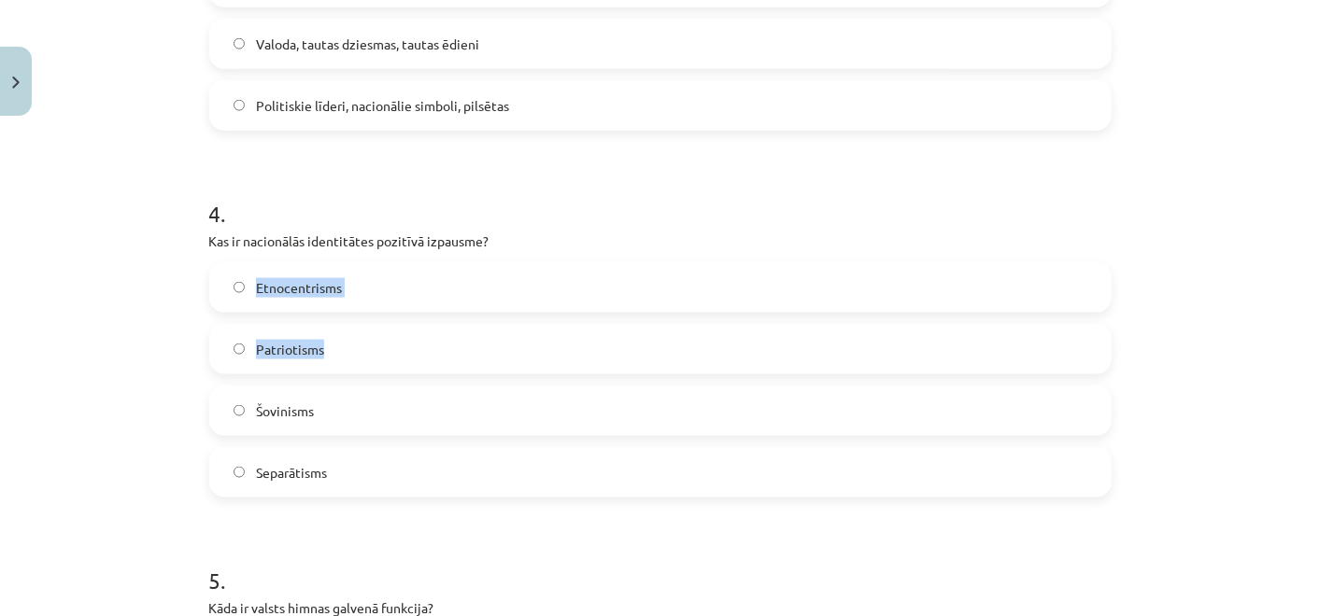
drag, startPoint x: 262, startPoint y: 279, endPoint x: 414, endPoint y: 333, distance: 160.4
click at [414, 333] on div "30 XP Saņemsi Viegls 444 pilda Apraksts Uzdevums Palīdzība 1 . Kad Latvijas him…" at bounding box center [660, 110] width 925 height 2582
click at [182, 231] on div "Mācību tēma: Kultūras un mākslas i (vizuālā māksla) - 11. klases 1. ieskaites m…" at bounding box center [660, 308] width 1320 height 616
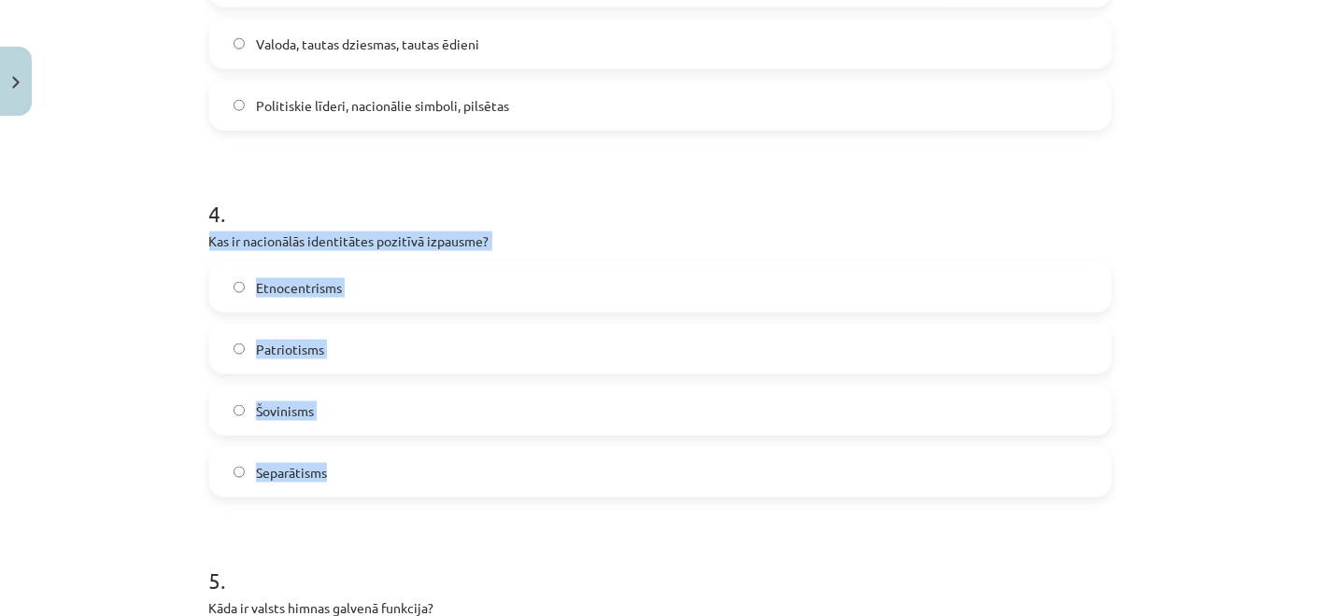
drag, startPoint x: 191, startPoint y: 237, endPoint x: 464, endPoint y: 444, distance: 342.8
click at [464, 444] on div "30 XP Saņemsi Viegls 444 pilda Apraksts Uzdevums Palīdzība 1 . Kad Latvijas him…" at bounding box center [660, 110] width 925 height 2582
copy div "Kas ir nacionālās identitātes pozitīvā izpausme? Etnocentrisms Patriotisms Šovi…"
click at [442, 344] on label "Patriotisms" at bounding box center [660, 349] width 898 height 47
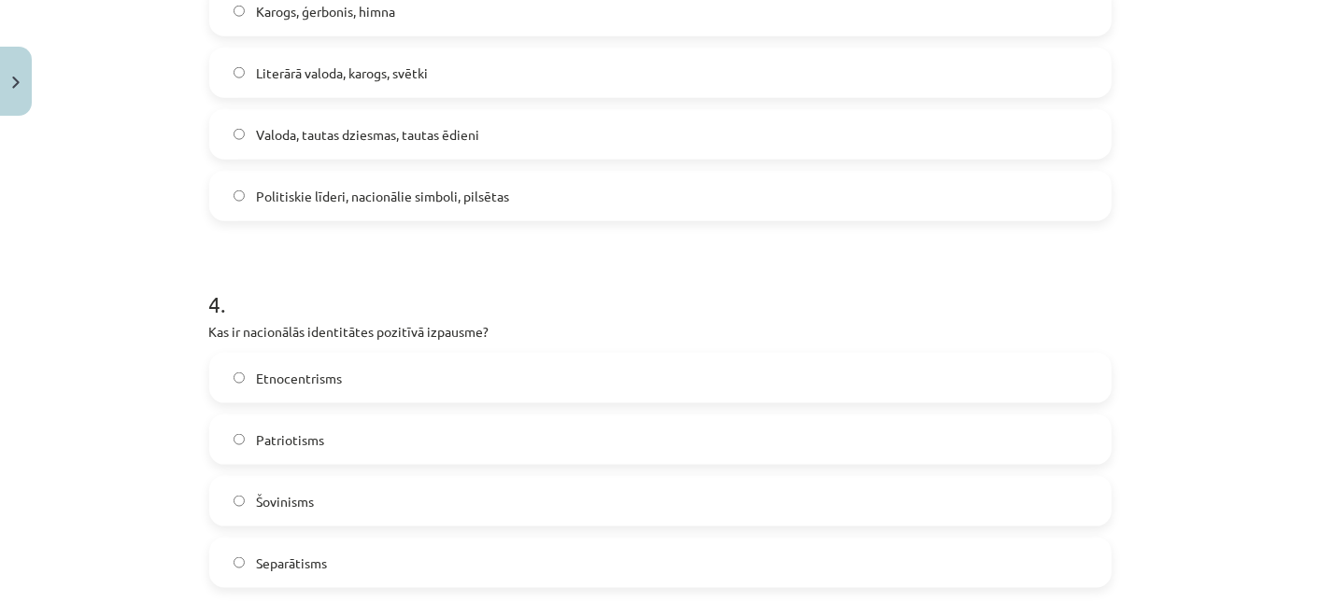
scroll to position [1287, 0]
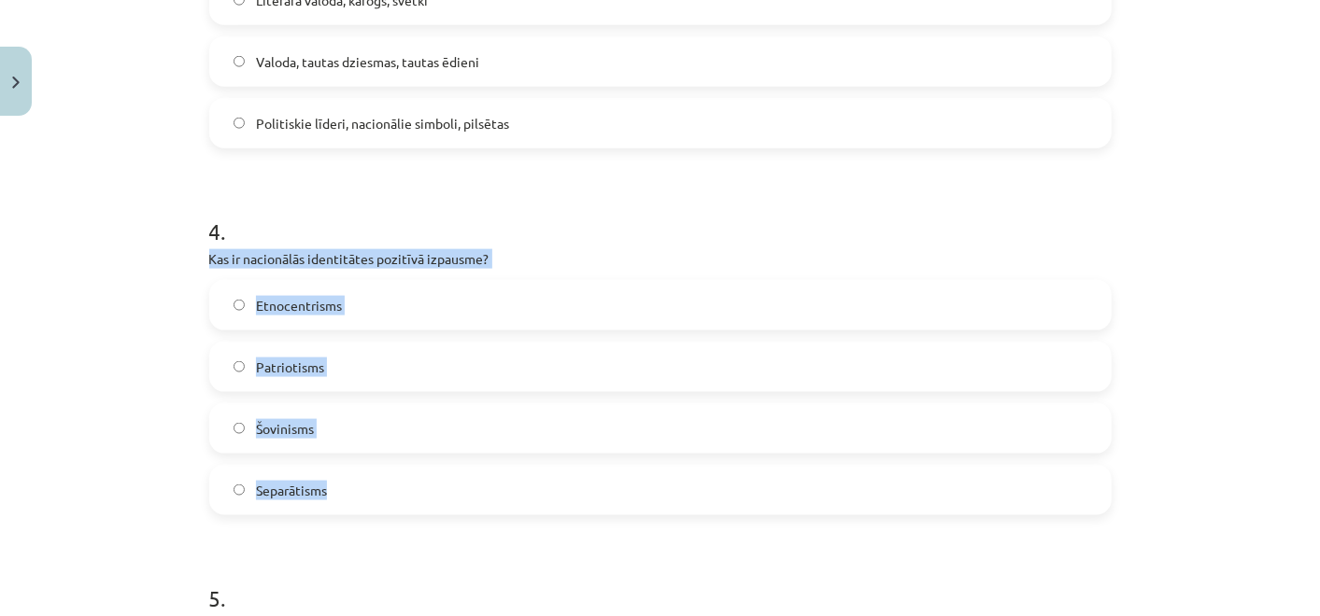
drag, startPoint x: 281, startPoint y: 332, endPoint x: 433, endPoint y: 476, distance: 210.1
click at [433, 476] on div "Mācību tēma: Kultūras un mākslas i (vizuālā māksla) - 11. klases 1. ieskaites m…" at bounding box center [660, 308] width 1320 height 616
copy div "Kas ir nacionālās identitātes pozitīvā izpausme? Etnocentrisms Patriotisms Šovi…"
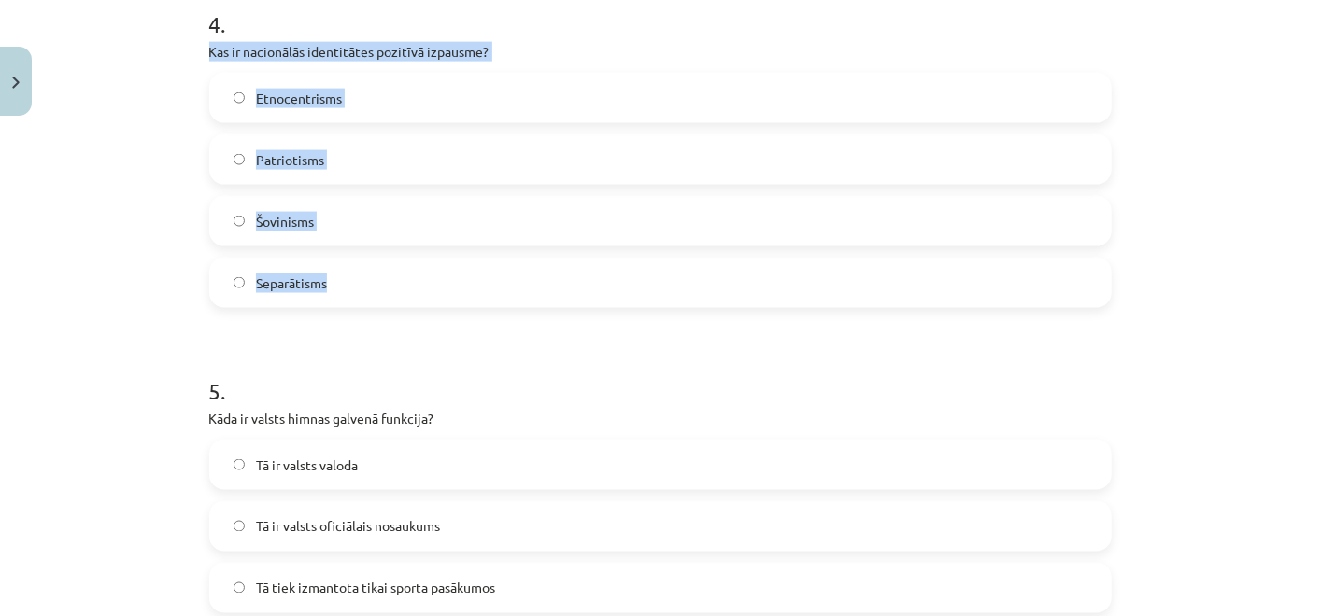
click at [134, 285] on div "Mācību tēma: Kultūras un mākslas i (vizuālā māksla) - 11. klases 1. ieskaites m…" at bounding box center [660, 308] width 1320 height 616
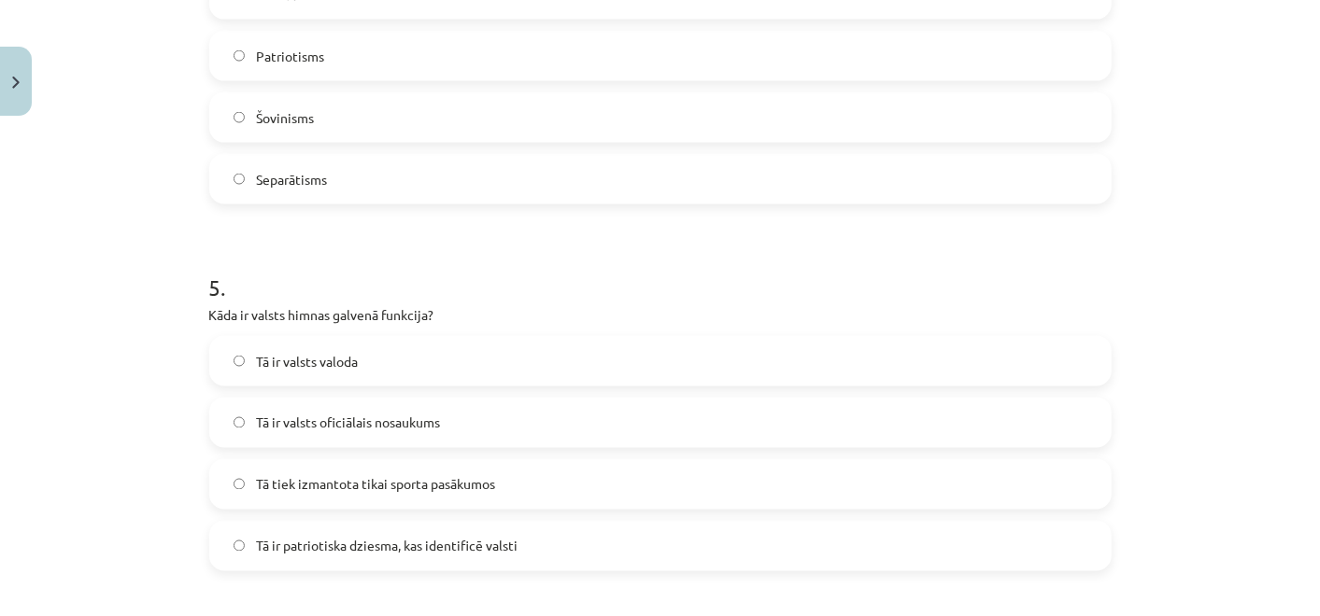
click at [231, 243] on h1 "5 ." at bounding box center [660, 271] width 902 height 58
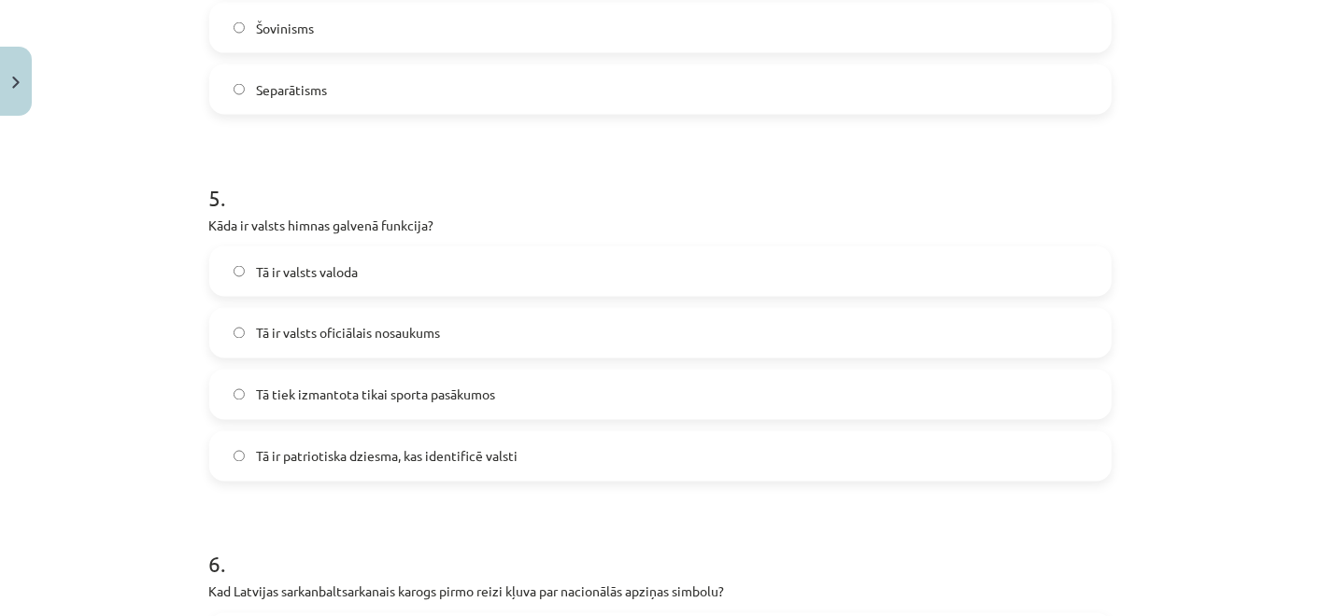
scroll to position [1806, 0]
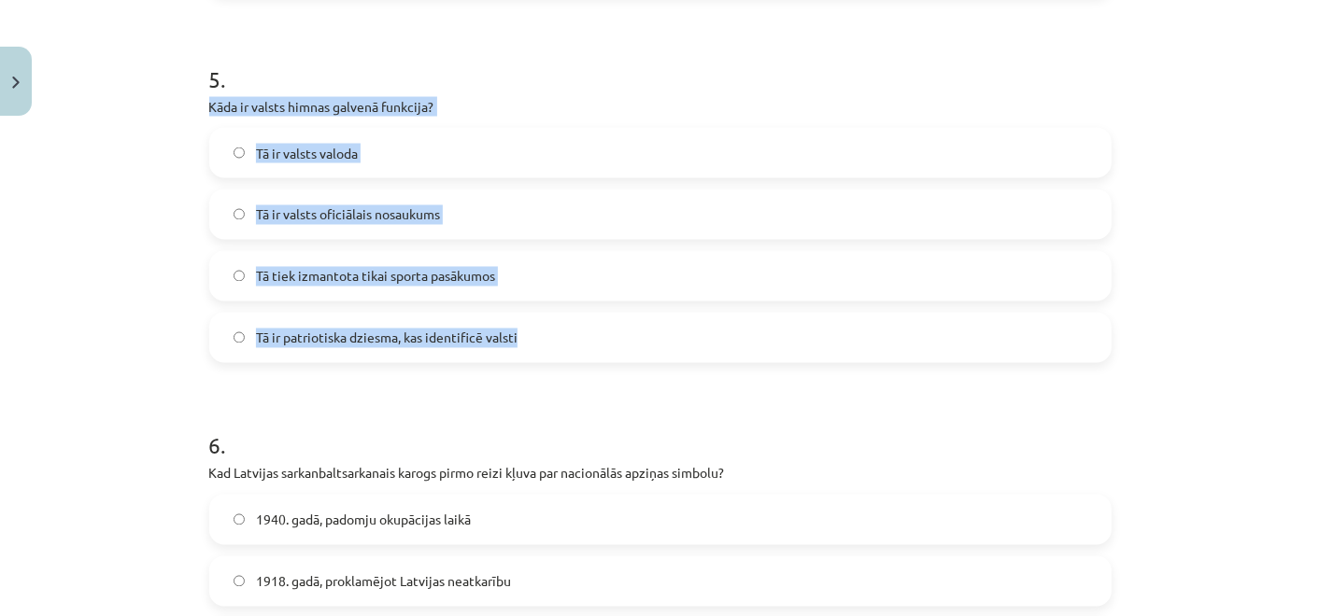
drag, startPoint x: 192, startPoint y: 104, endPoint x: 613, endPoint y: 333, distance: 478.6
click at [536, 323] on label "Tā ir patriotiska dziesma, kas identificē valsti" at bounding box center [660, 338] width 898 height 47
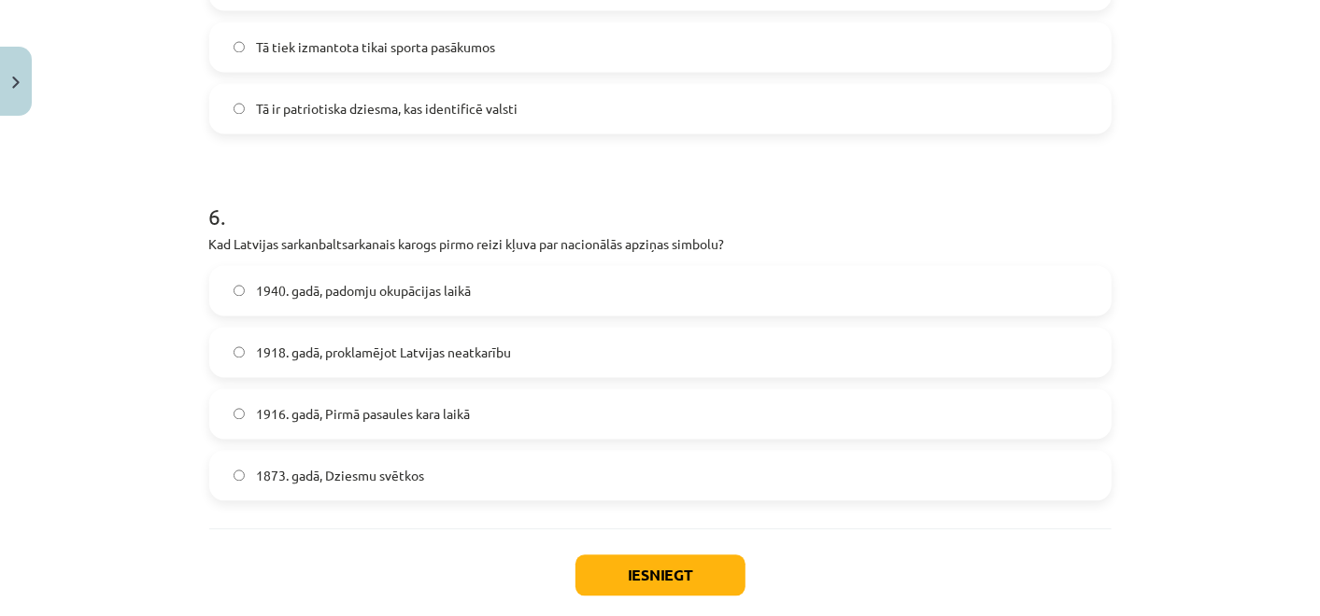
scroll to position [2117, 0]
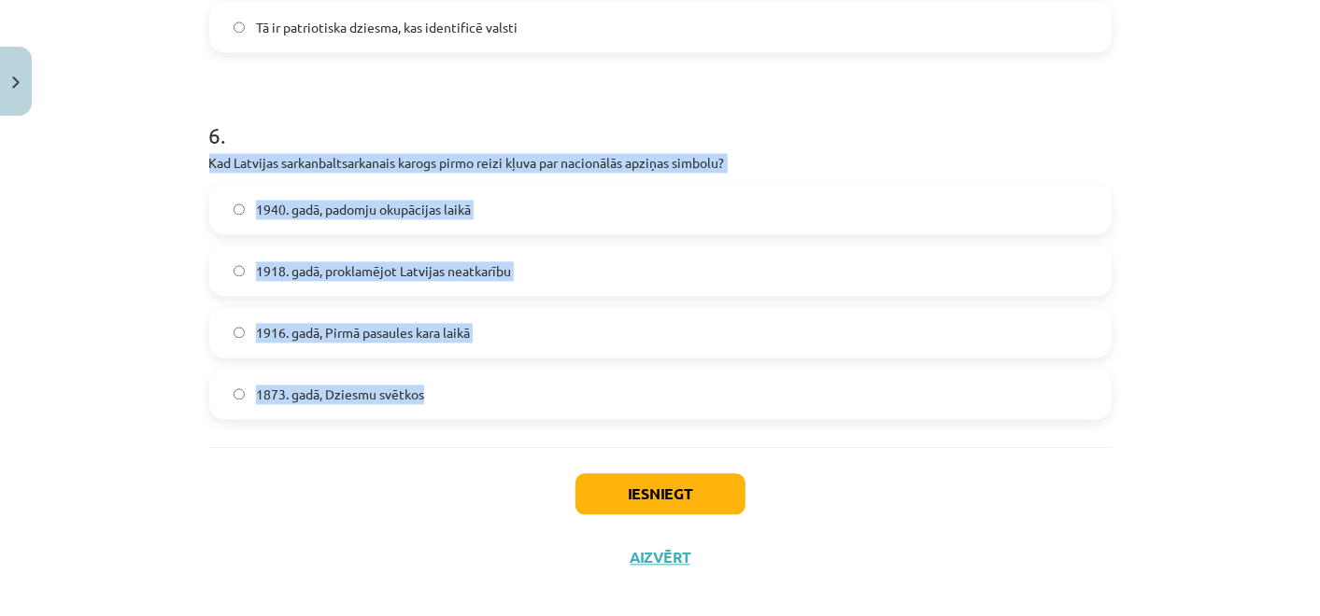
drag, startPoint x: 193, startPoint y: 168, endPoint x: 513, endPoint y: 366, distance: 375.8
click at [430, 335] on span "1916. gadā, Pirmā pasaules kara laikā" at bounding box center [363, 333] width 214 height 20
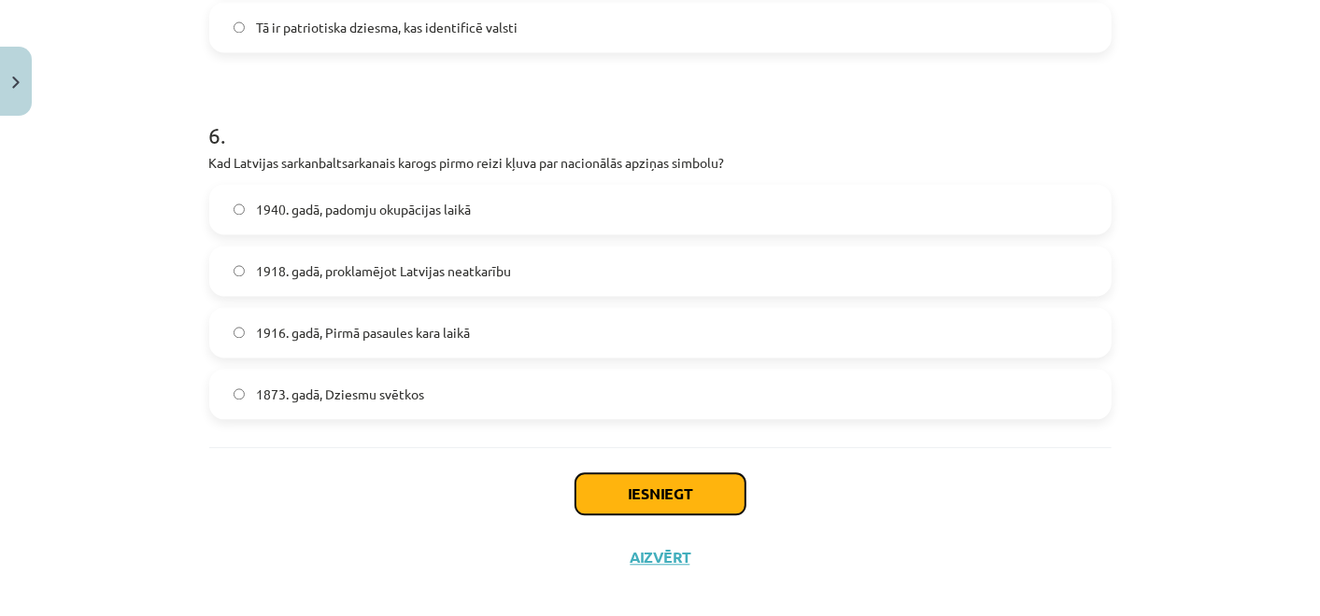
click at [617, 500] on button "Iesniegt" at bounding box center [660, 494] width 170 height 41
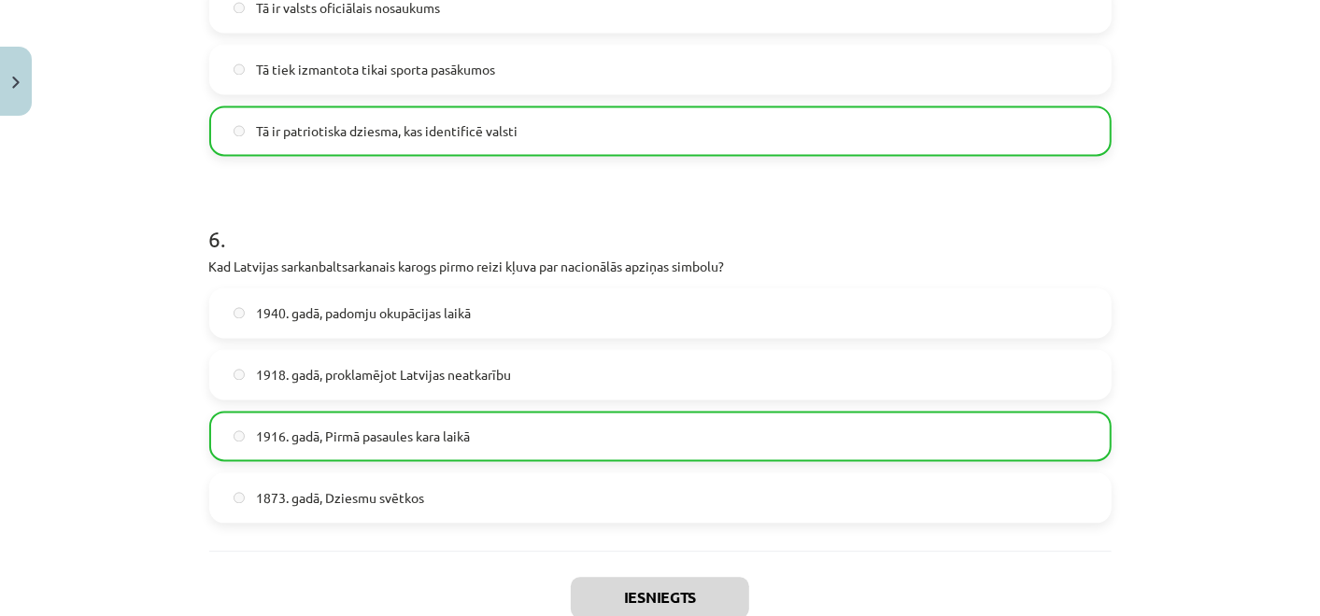
scroll to position [2194, 0]
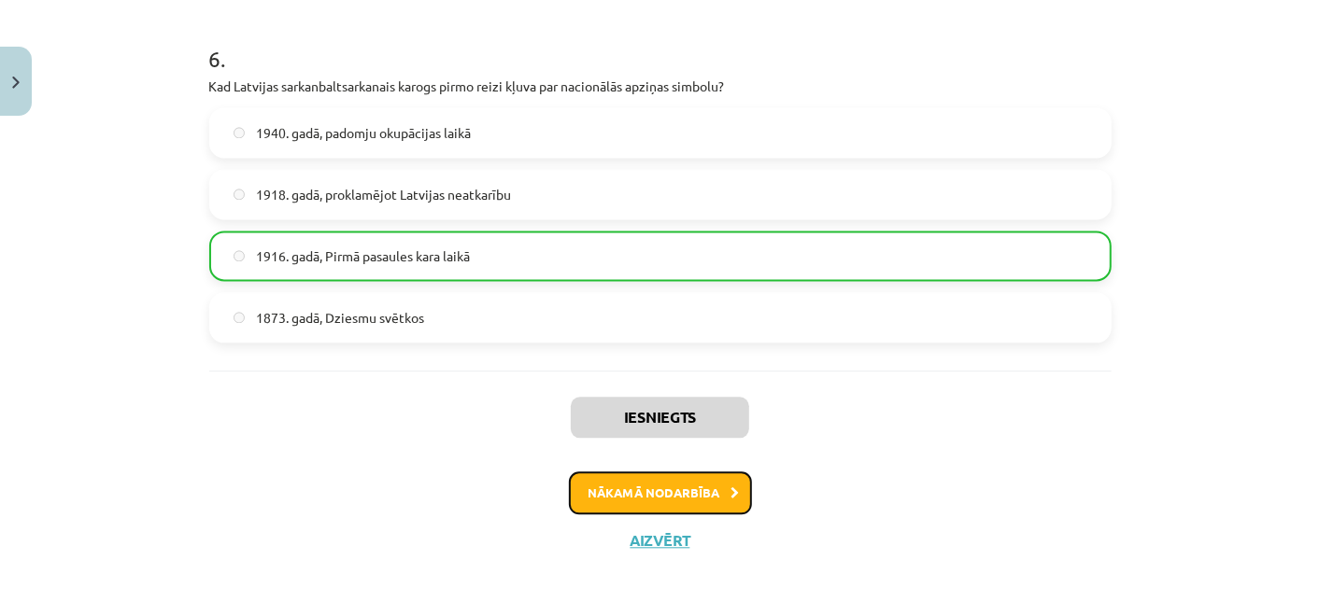
click at [700, 499] on button "Nākamā nodarbība" at bounding box center [660, 493] width 183 height 43
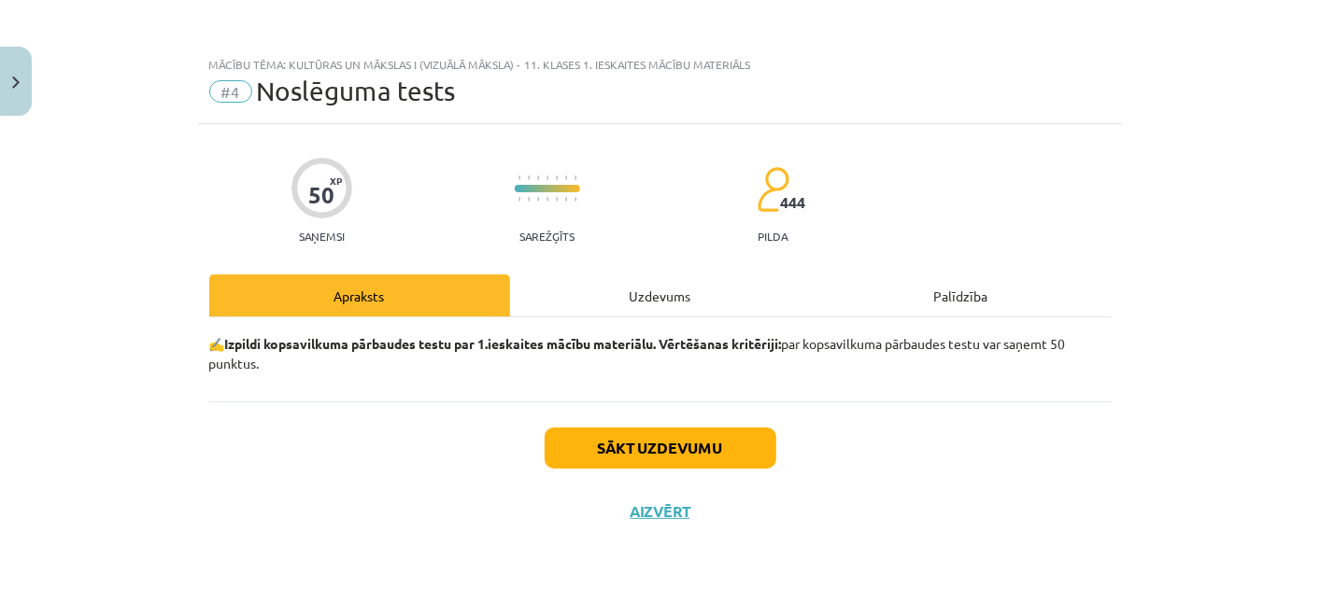
scroll to position [0, 0]
click at [672, 451] on button "Sākt uzdevumu" at bounding box center [661, 448] width 232 height 41
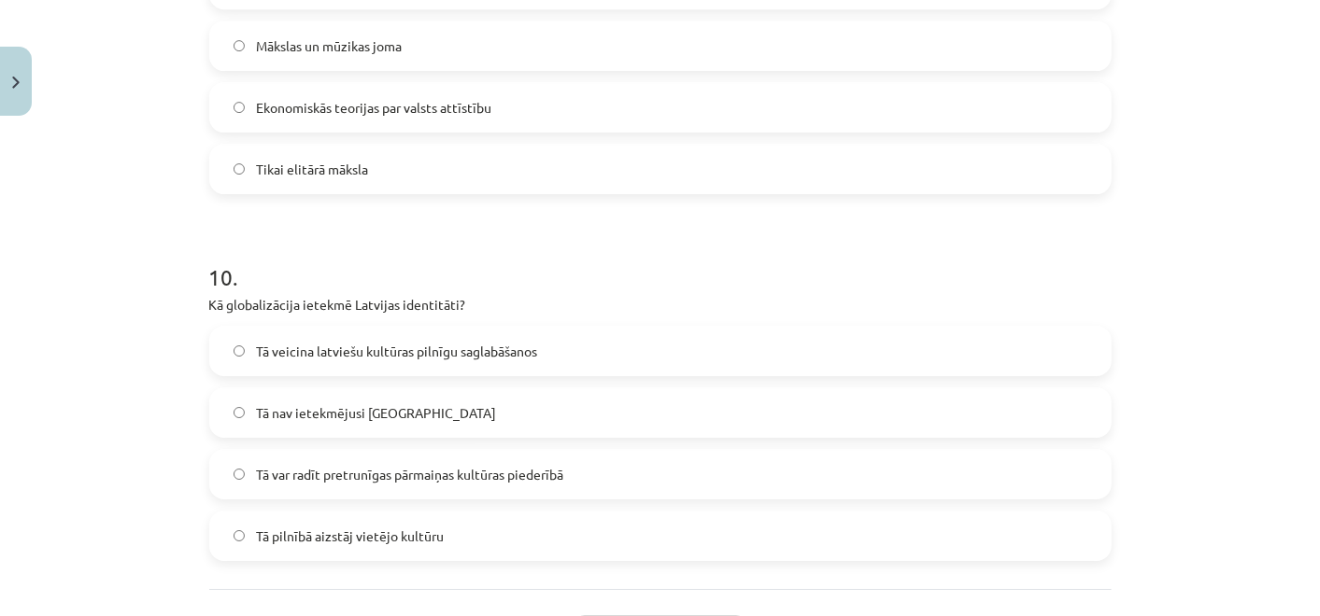
scroll to position [3602, 0]
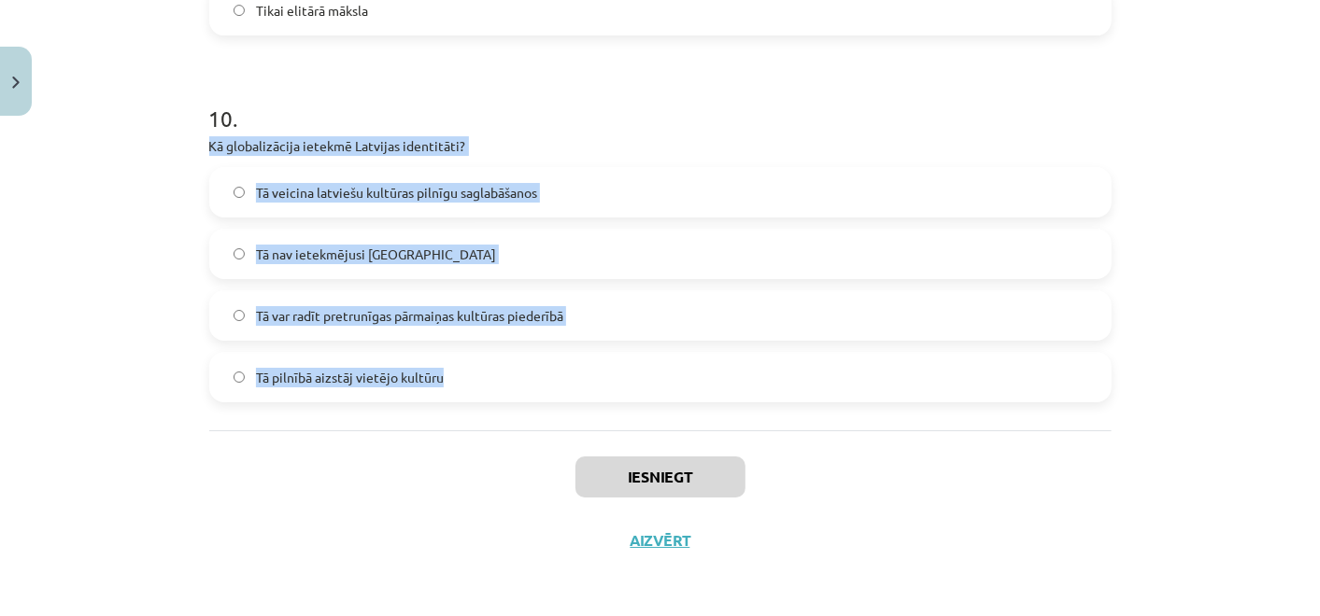
drag, startPoint x: 196, startPoint y: 142, endPoint x: 553, endPoint y: 360, distance: 417.9
click at [587, 332] on label "Tā var radīt pretrunīgas pārmaiņas kultūras piederībā" at bounding box center [660, 315] width 898 height 47
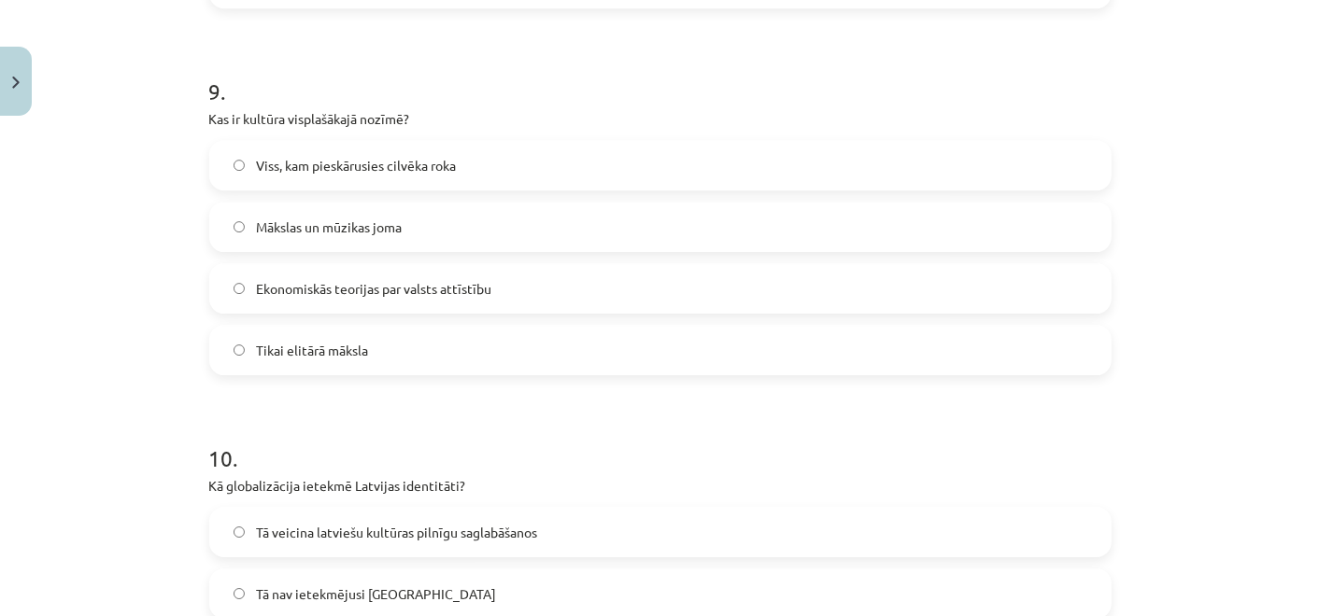
scroll to position [3188, 0]
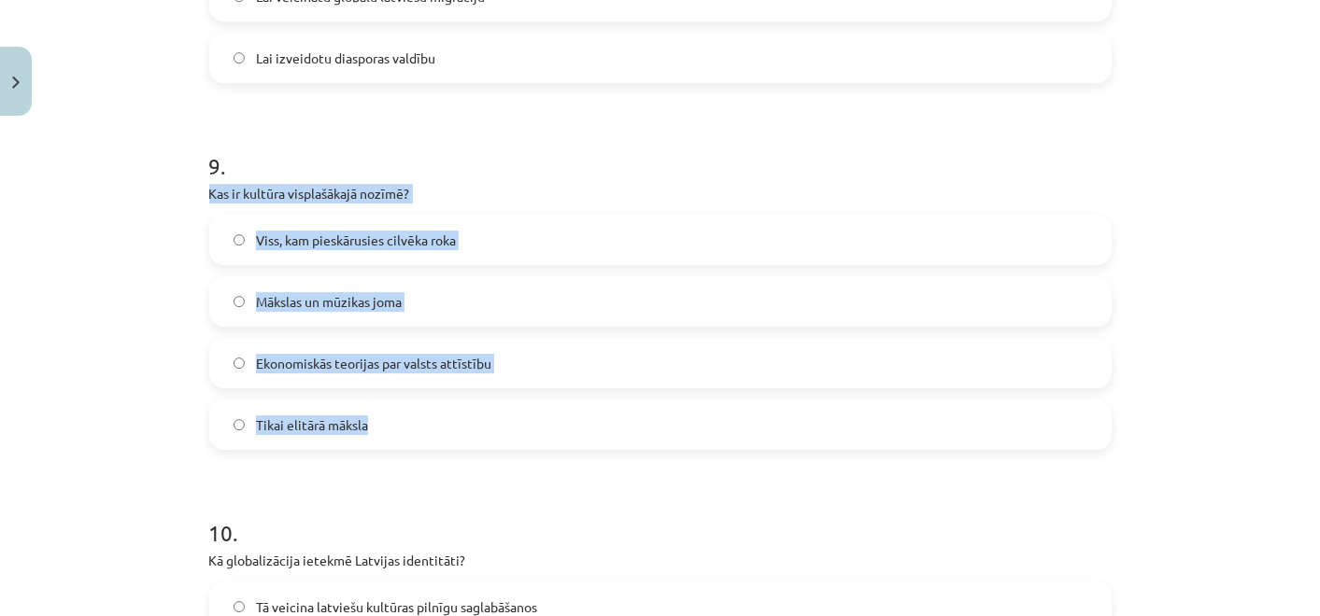
drag, startPoint x: 197, startPoint y: 191, endPoint x: 531, endPoint y: 393, distance: 389.7
click at [478, 245] on label "Viss, kam pieskārusies cilvēka roka" at bounding box center [660, 240] width 898 height 47
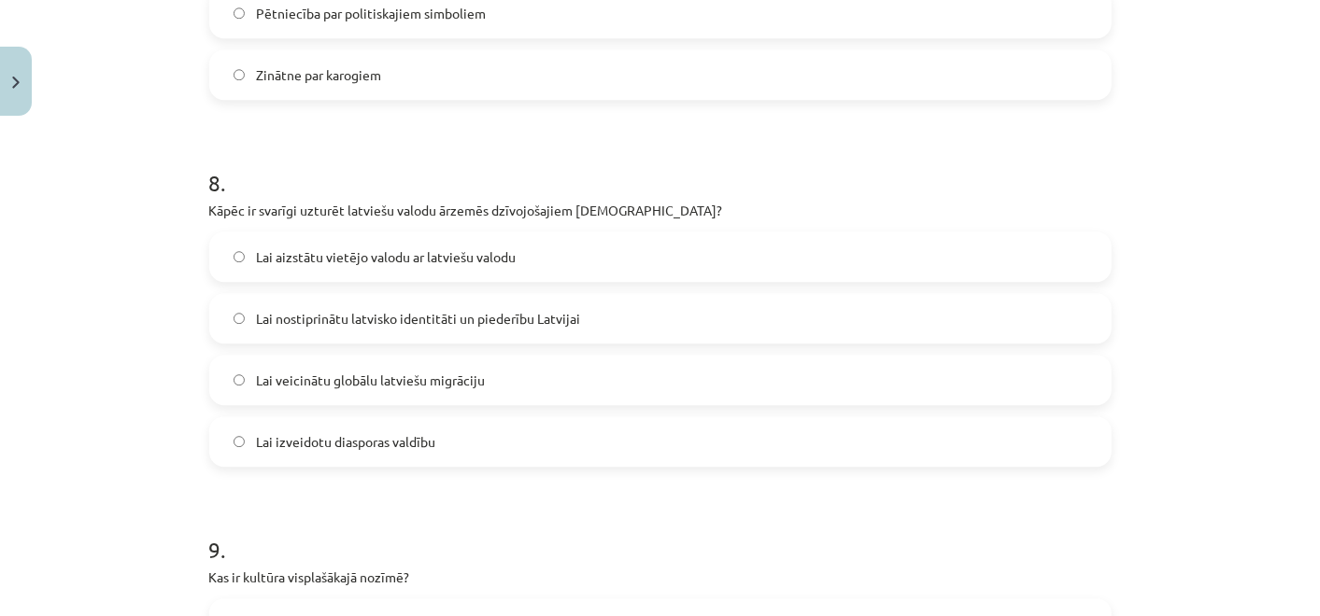
scroll to position [2772, 0]
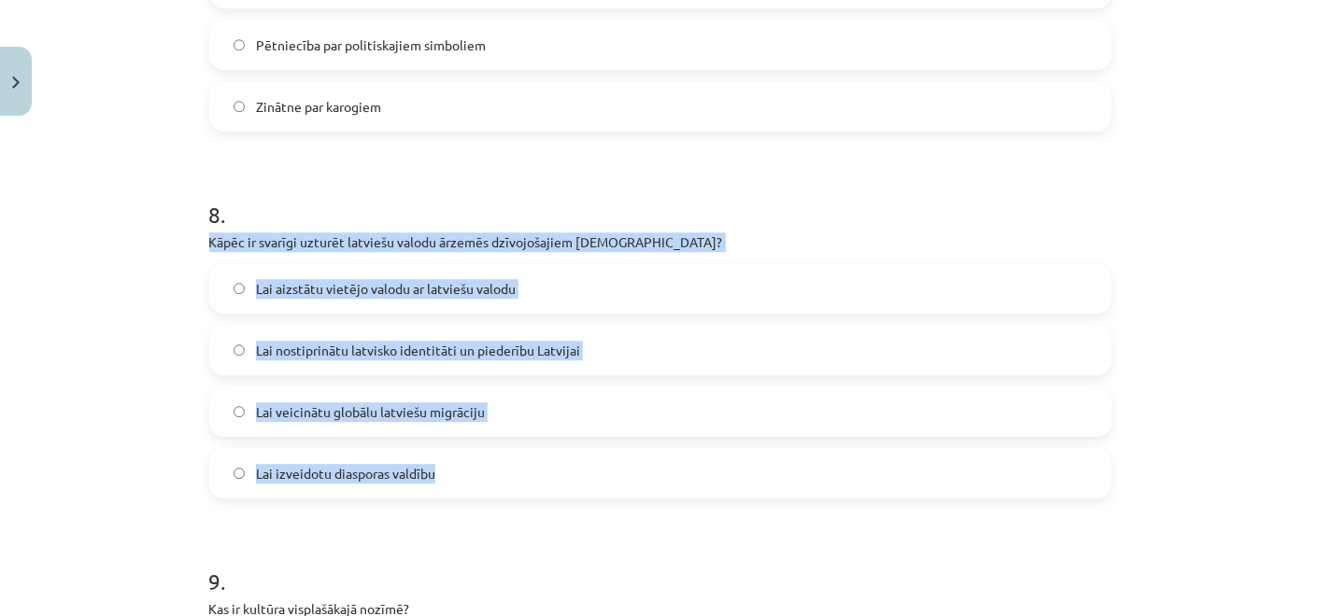
drag, startPoint x: 189, startPoint y: 241, endPoint x: 540, endPoint y: 468, distance: 418.1
click at [567, 359] on label "Lai nostiprinātu latvisko identitāti un piederību Latvijai" at bounding box center [660, 350] width 898 height 47
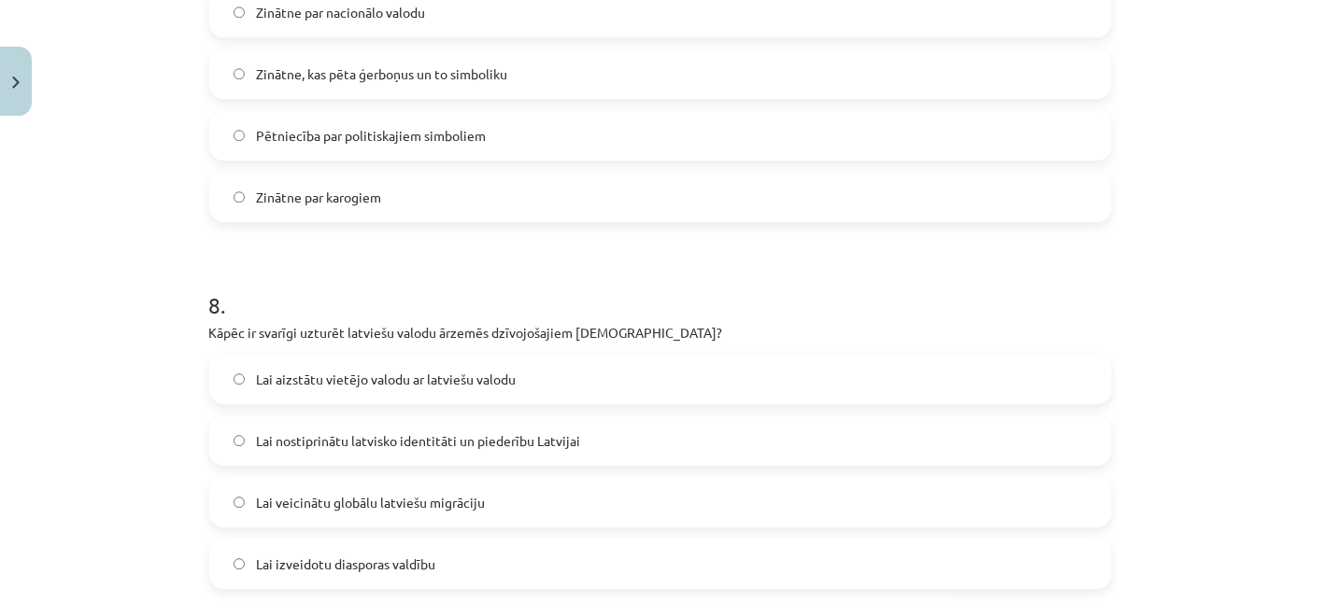
scroll to position [2461, 0]
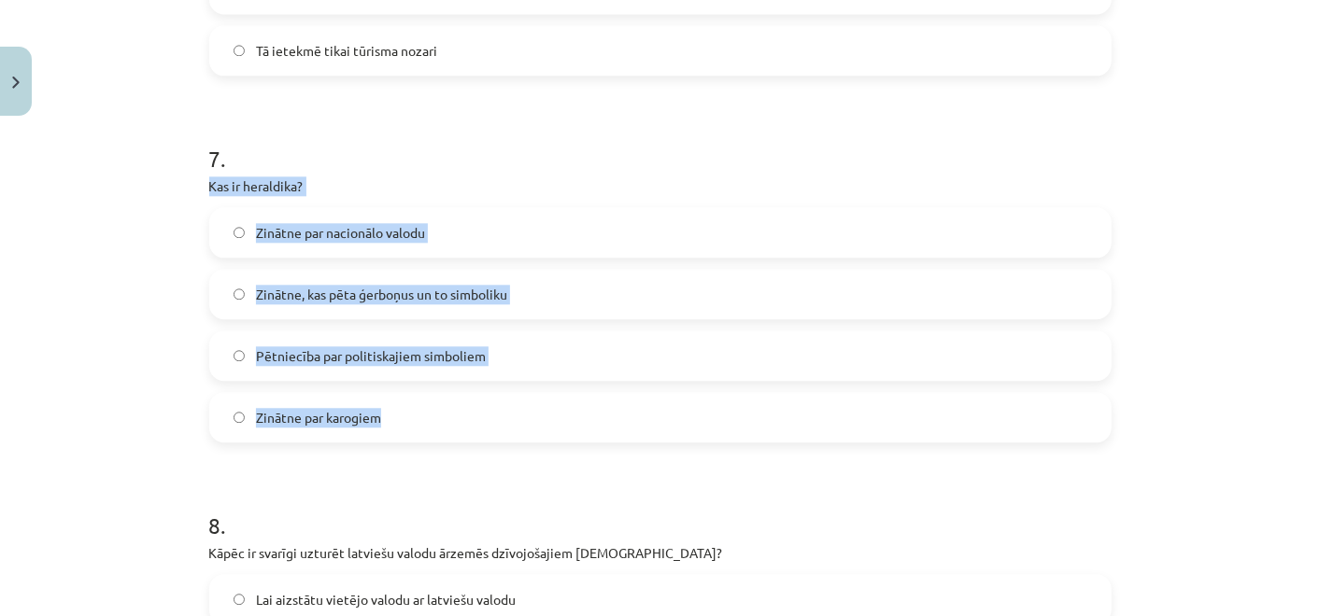
drag, startPoint x: 200, startPoint y: 186, endPoint x: 490, endPoint y: 394, distance: 357.4
click at [538, 298] on label "Zinātne, kas pēta ģerboņus un to simboliku" at bounding box center [660, 294] width 898 height 47
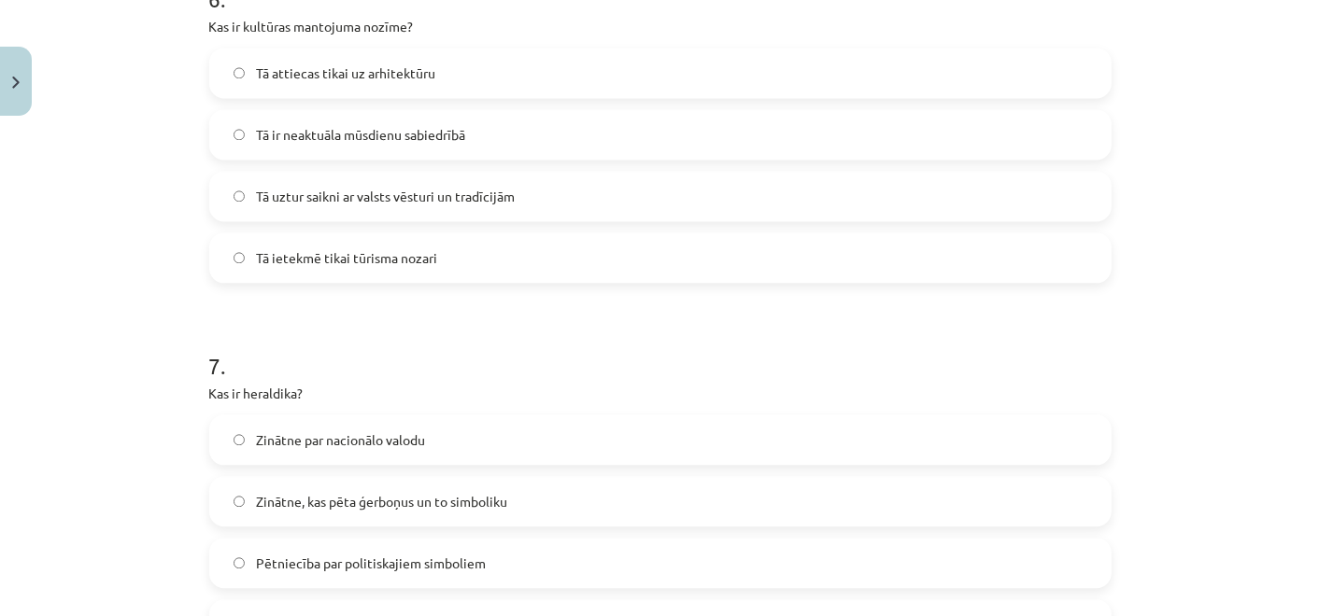
scroll to position [2150, 0]
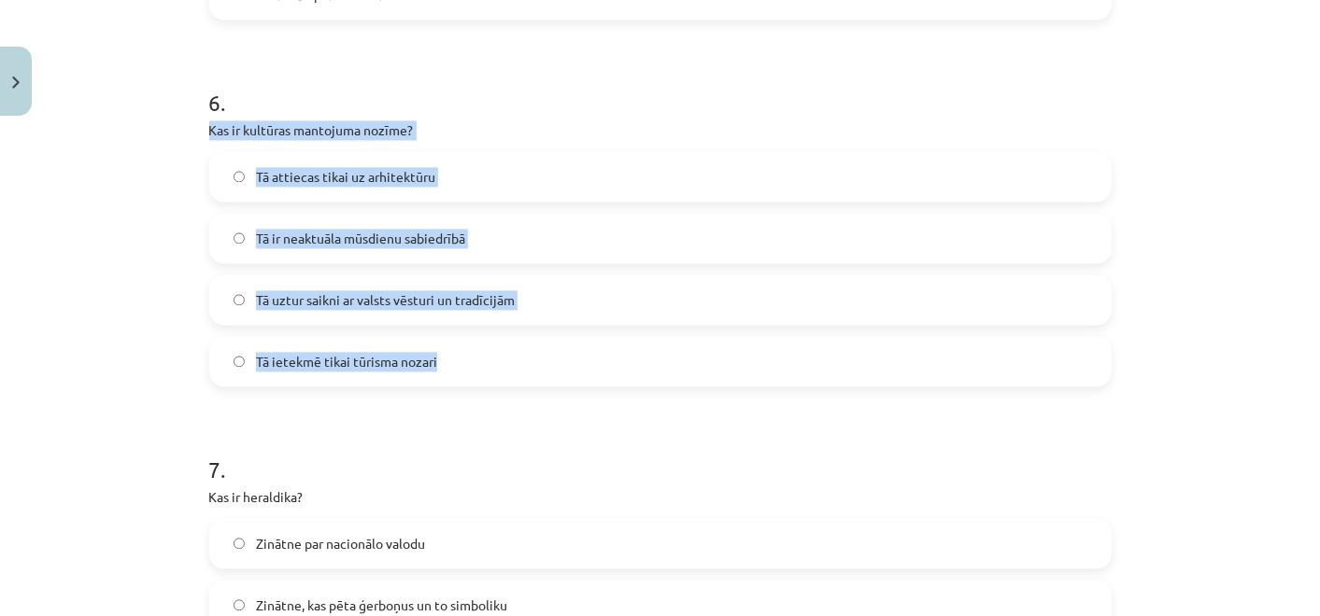
drag, startPoint x: 203, startPoint y: 135, endPoint x: 504, endPoint y: 364, distance: 378.6
click at [504, 364] on div "6 . Kas ir kultūras mantojuma nozīme? Tā attiecas tikai uz arhitektūru Tā ir ne…" at bounding box center [660, 222] width 902 height 330
click at [368, 297] on span "Tā uztur saikni ar valsts vēsturi un tradīcijām" at bounding box center [385, 300] width 259 height 20
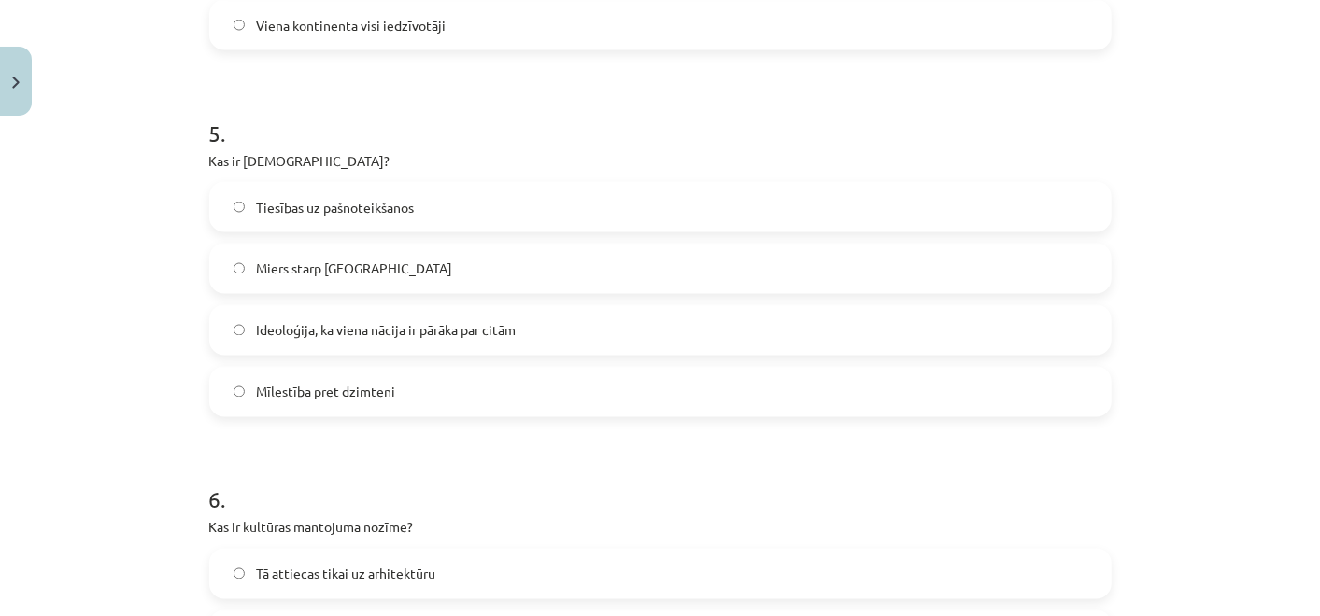
scroll to position [1631, 0]
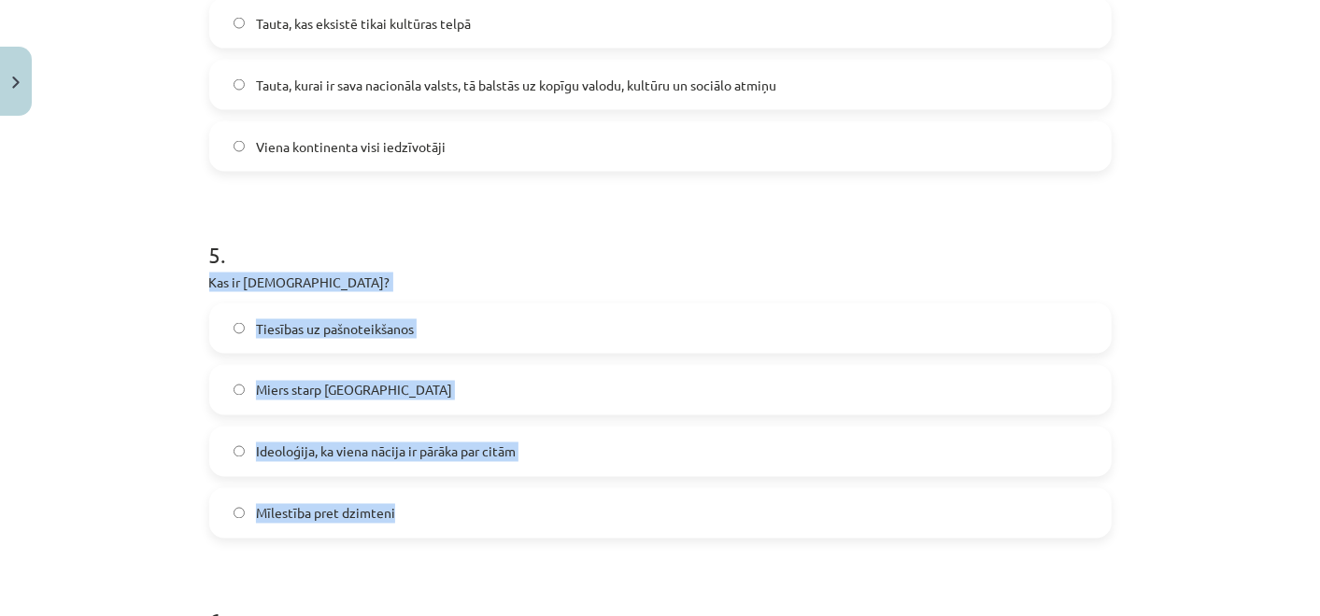
drag, startPoint x: 202, startPoint y: 285, endPoint x: 528, endPoint y: 506, distance: 394.0
click at [528, 506] on div "50 XP Saņemsi Sarežģīts 444 pilda Apraksts Uzdevums Palīdzība 1 . Kādu lomu spē…" at bounding box center [660, 518] width 925 height 4051
click at [580, 459] on label "Ideoloģija, ka viena nācija ir pārāka par citām" at bounding box center [660, 452] width 898 height 47
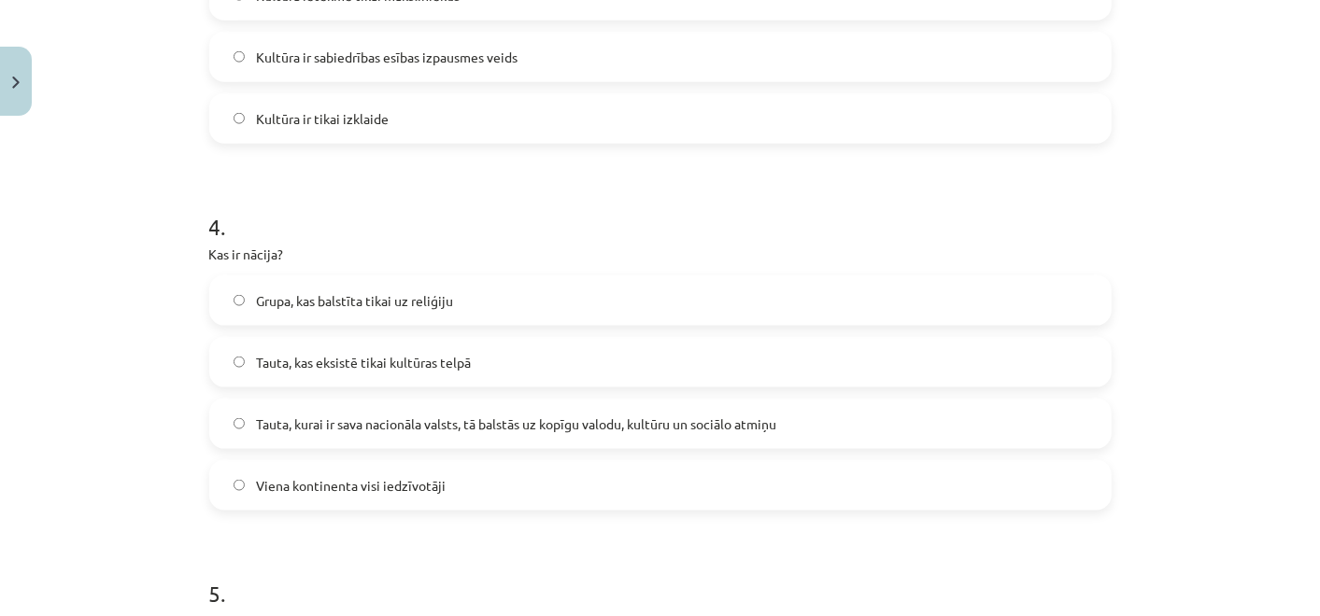
scroll to position [1320, 0]
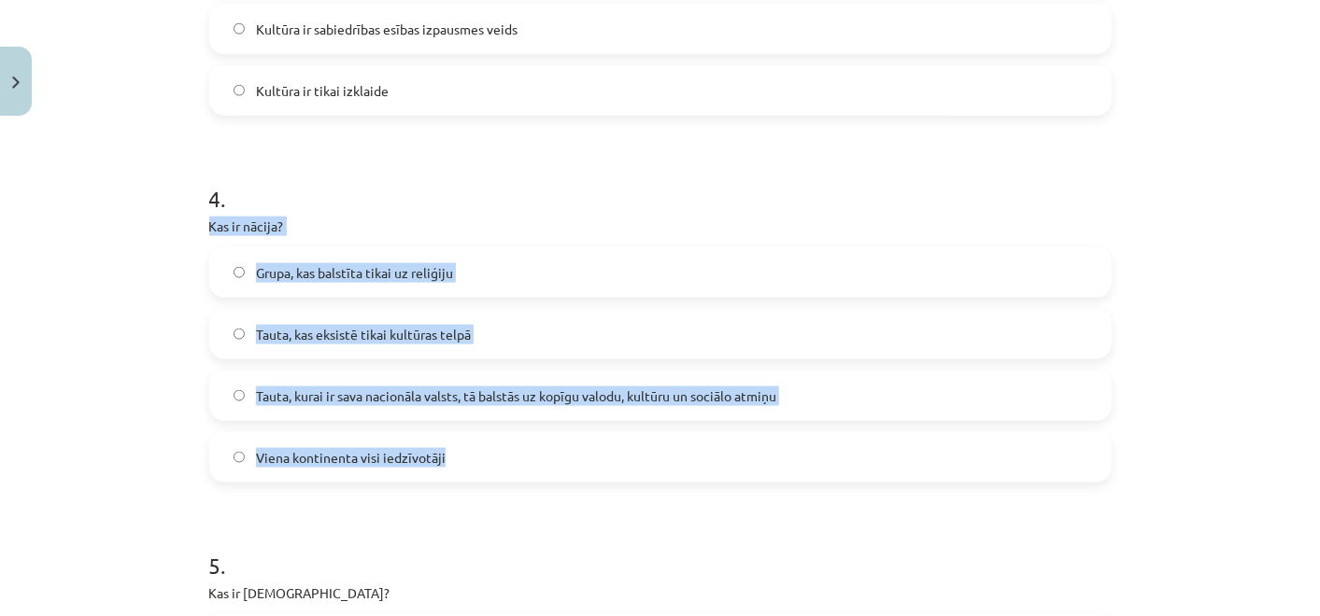
drag, startPoint x: 194, startPoint y: 232, endPoint x: 537, endPoint y: 448, distance: 405.5
click at [587, 396] on span "Tauta, kurai ir sava nacionāla valsts, tā balstās uz kopīgu valodu, kultūru un …" at bounding box center [516, 397] width 520 height 20
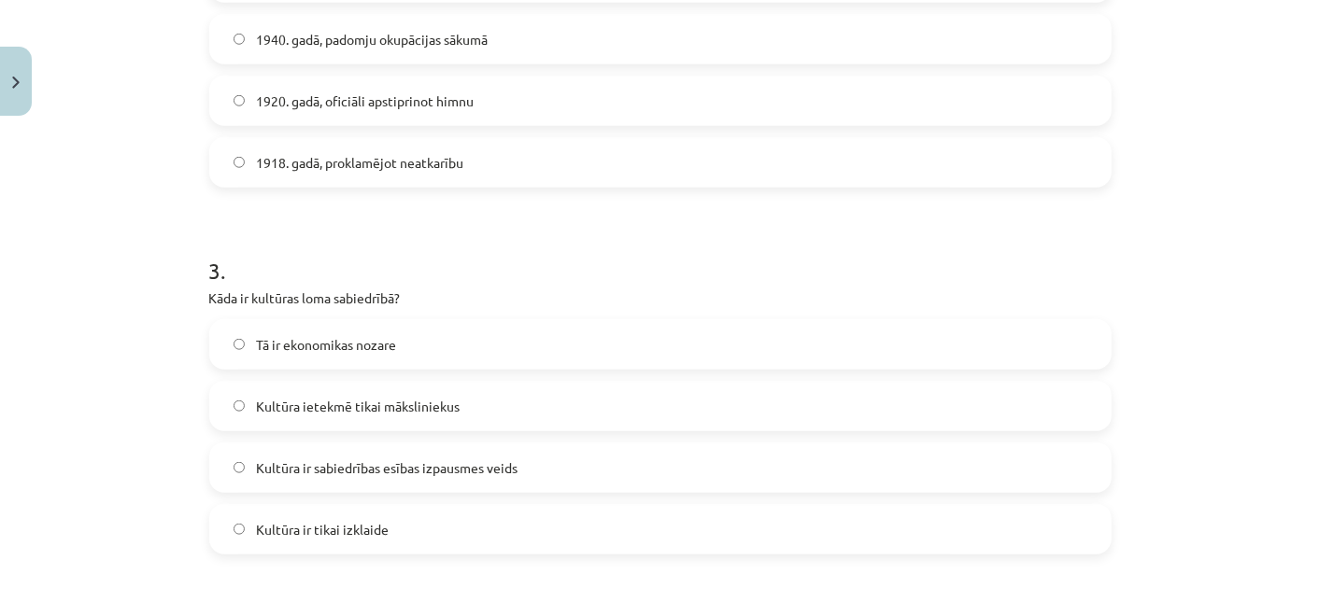
scroll to position [904, 0]
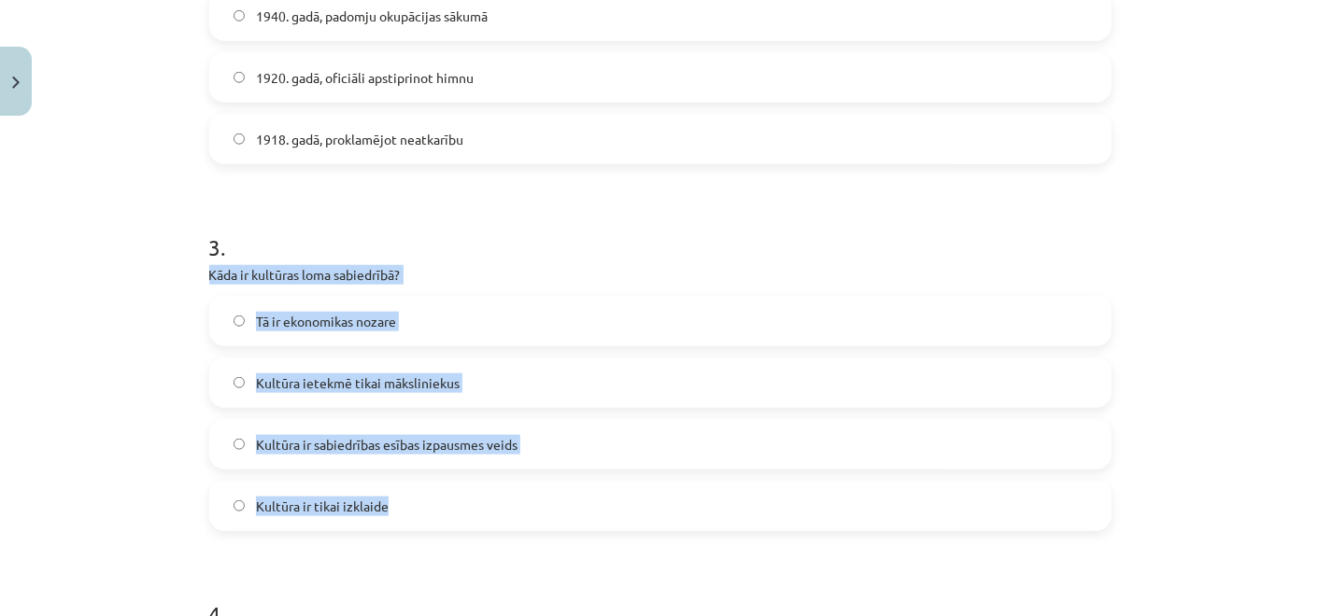
drag, startPoint x: 191, startPoint y: 275, endPoint x: 533, endPoint y: 483, distance: 400.3
click at [573, 461] on label "Kultūra ir sabiedrības esības izpausmes veids" at bounding box center [660, 444] width 898 height 47
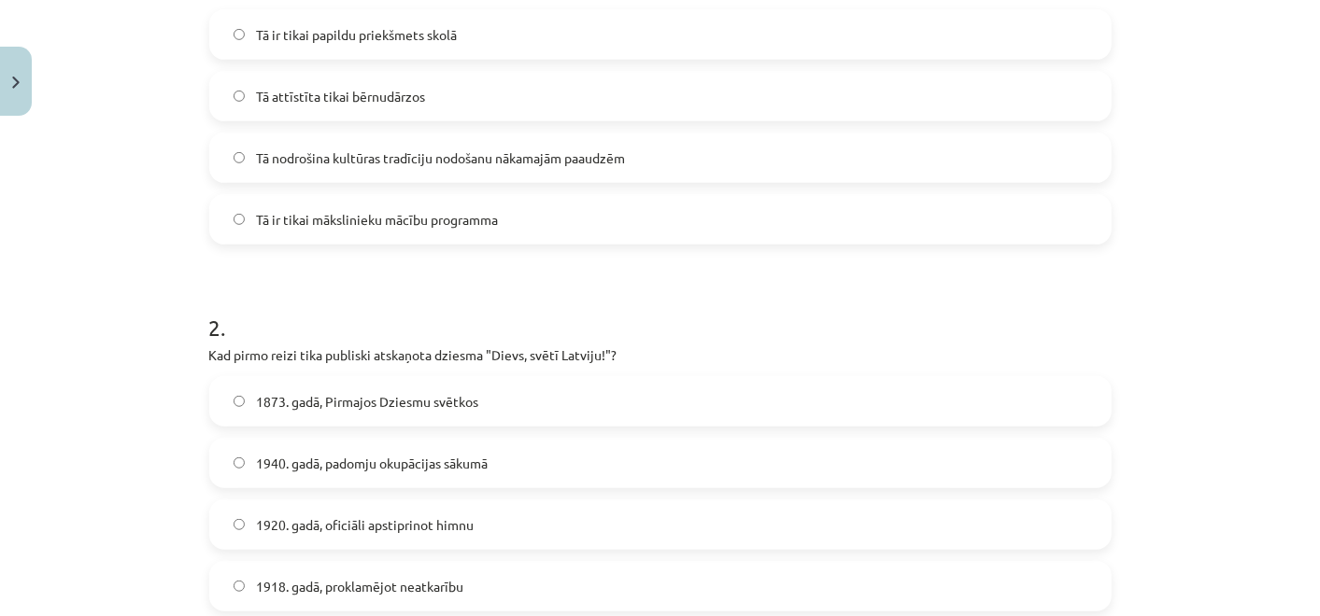
scroll to position [489, 0]
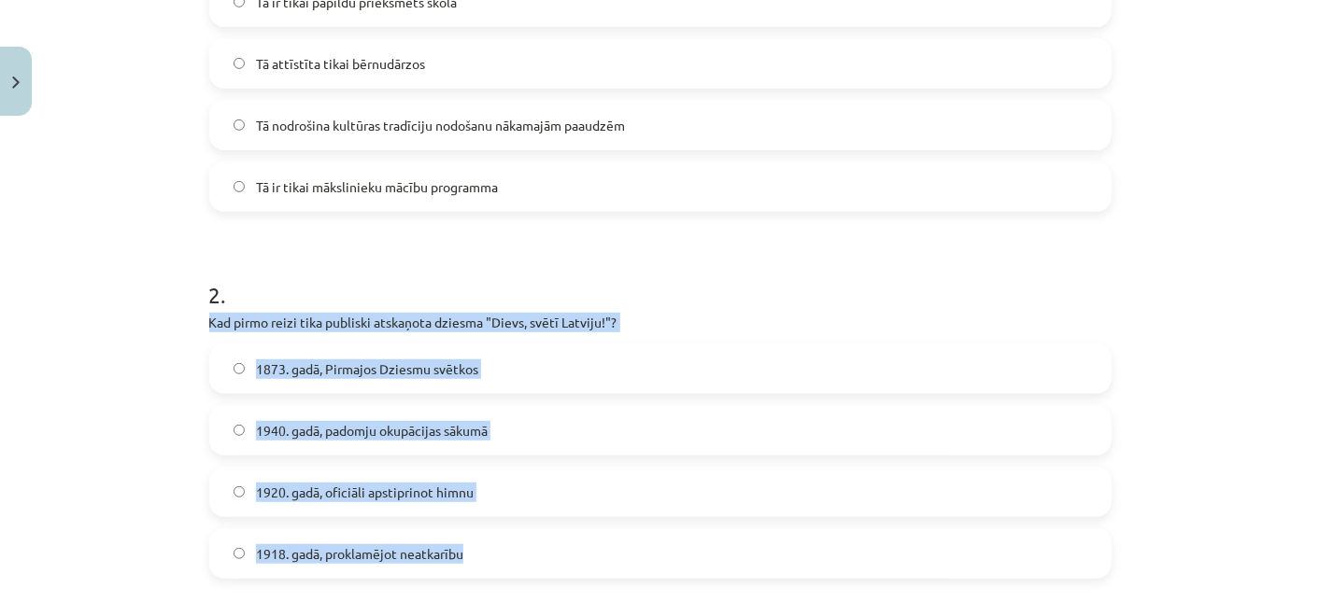
drag, startPoint x: 277, startPoint y: 387, endPoint x: 536, endPoint y: 530, distance: 295.6
click at [536, 530] on div "2 . Kad pirmo reizi tika publiski atskaņota dziesma "Dievs, svētī Latviju!"? 18…" at bounding box center [660, 414] width 902 height 330
click at [509, 364] on label "1873. gadā, Pirmajos Dziesmu svētkos" at bounding box center [660, 369] width 898 height 47
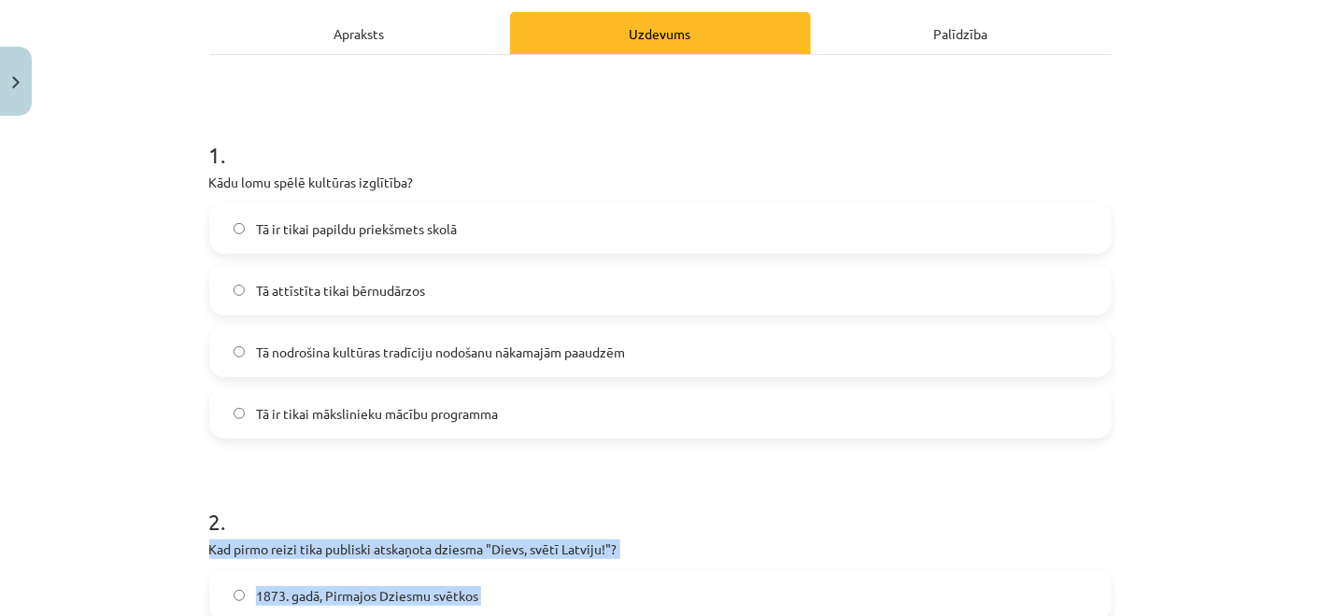
scroll to position [178, 0]
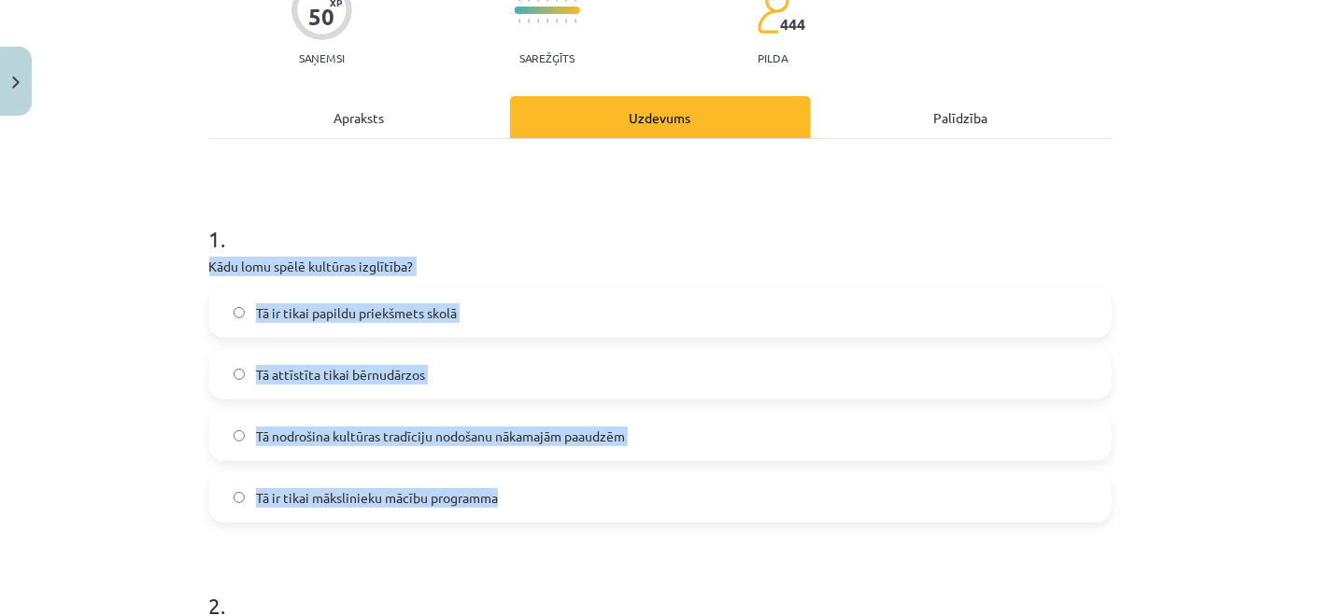
drag, startPoint x: 192, startPoint y: 271, endPoint x: 579, endPoint y: 474, distance: 437.0
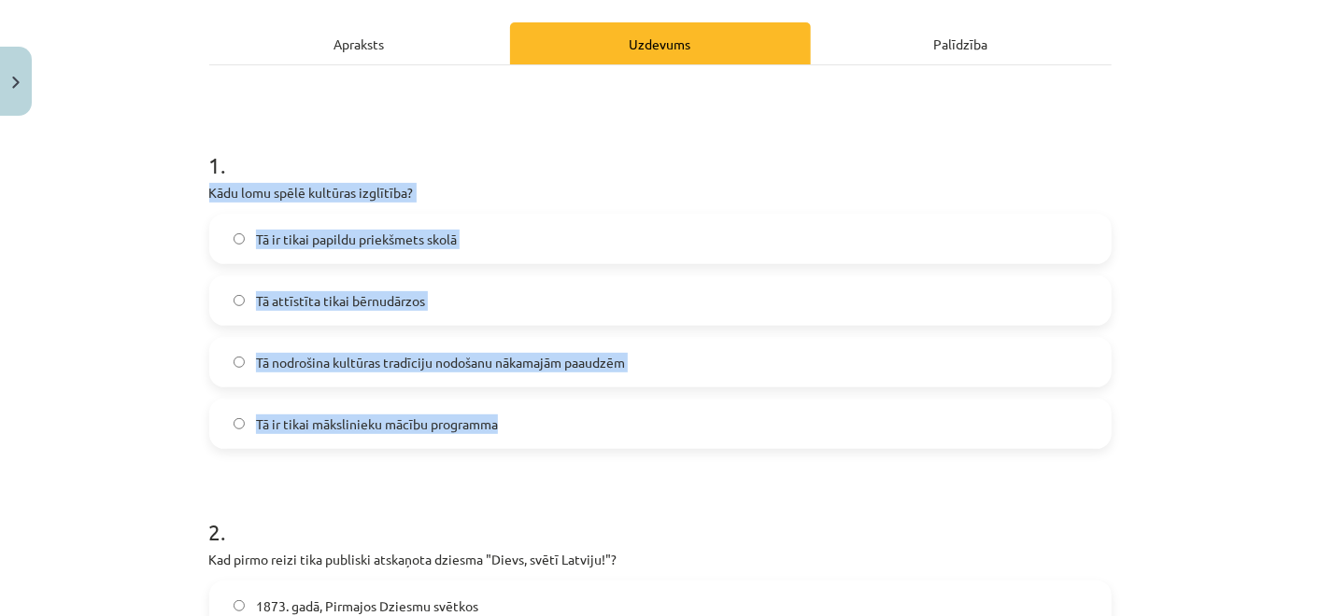
scroll to position [282, 0]
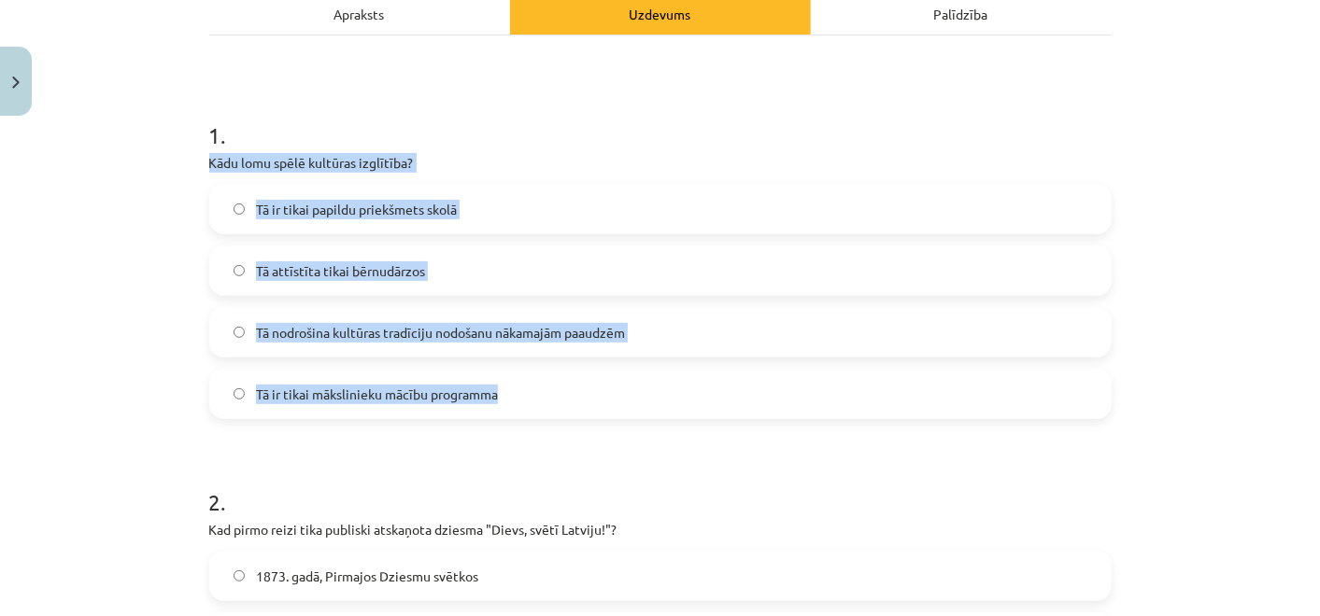
click at [573, 336] on span "Tā nodrošina kultūras tradīciju nodošanu nākamajām paaudzēm" at bounding box center [440, 333] width 369 height 20
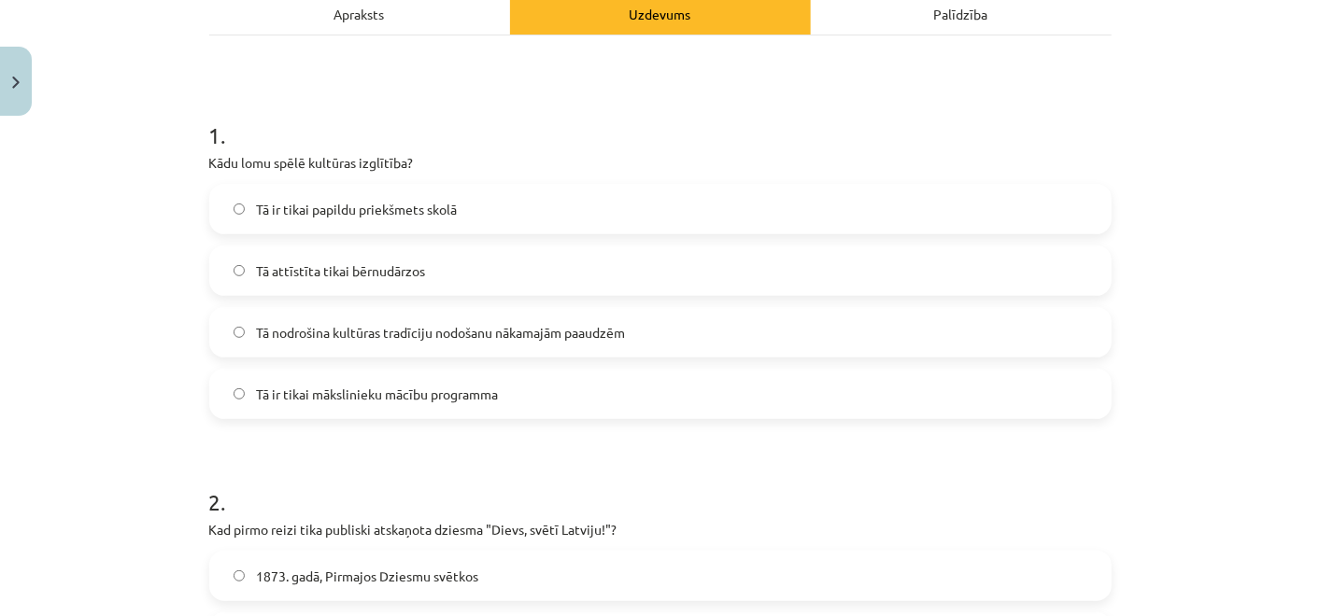
click at [147, 322] on div "Mācību tēma: Kultūras un mākslas i (vizuālā māksla) - 11. klases 1. ieskaites m…" at bounding box center [660, 308] width 1320 height 616
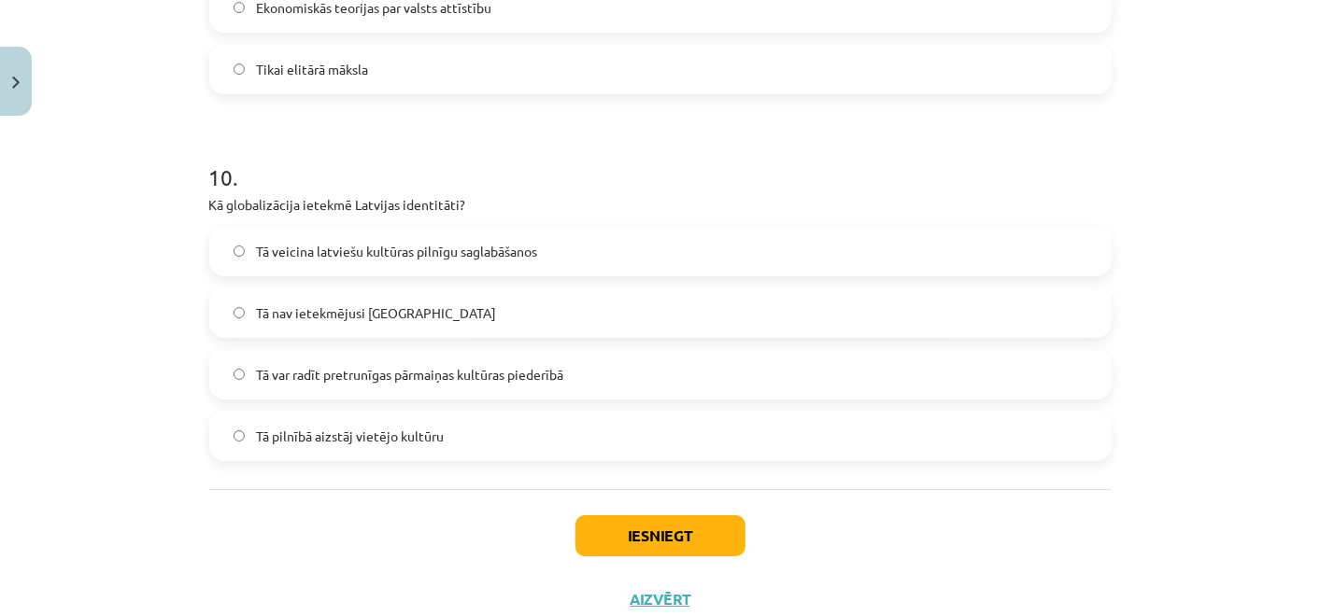
scroll to position [3602, 0]
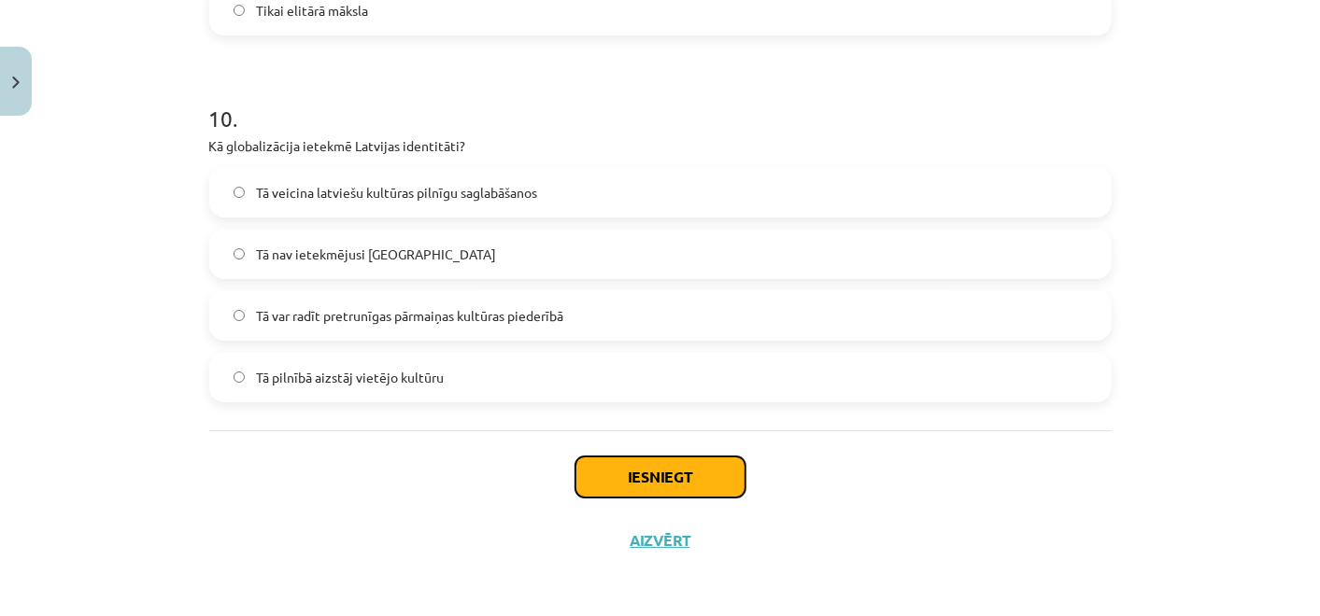
click at [701, 467] on button "Iesniegt" at bounding box center [660, 477] width 170 height 41
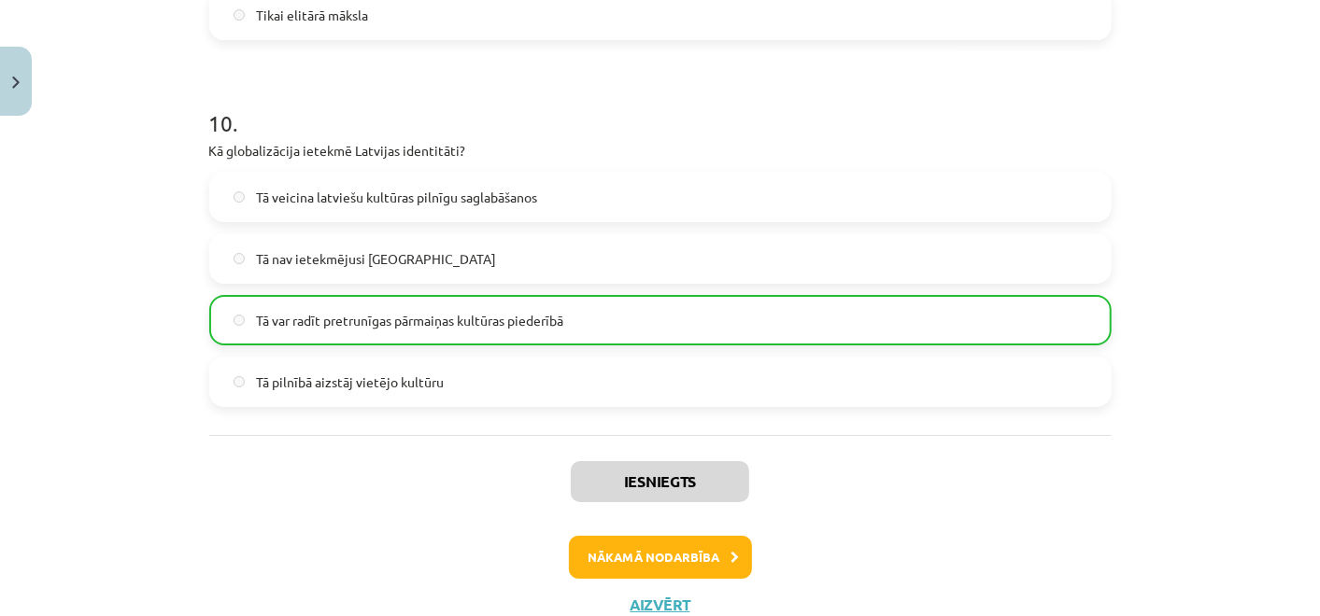
scroll to position [3661, 0]
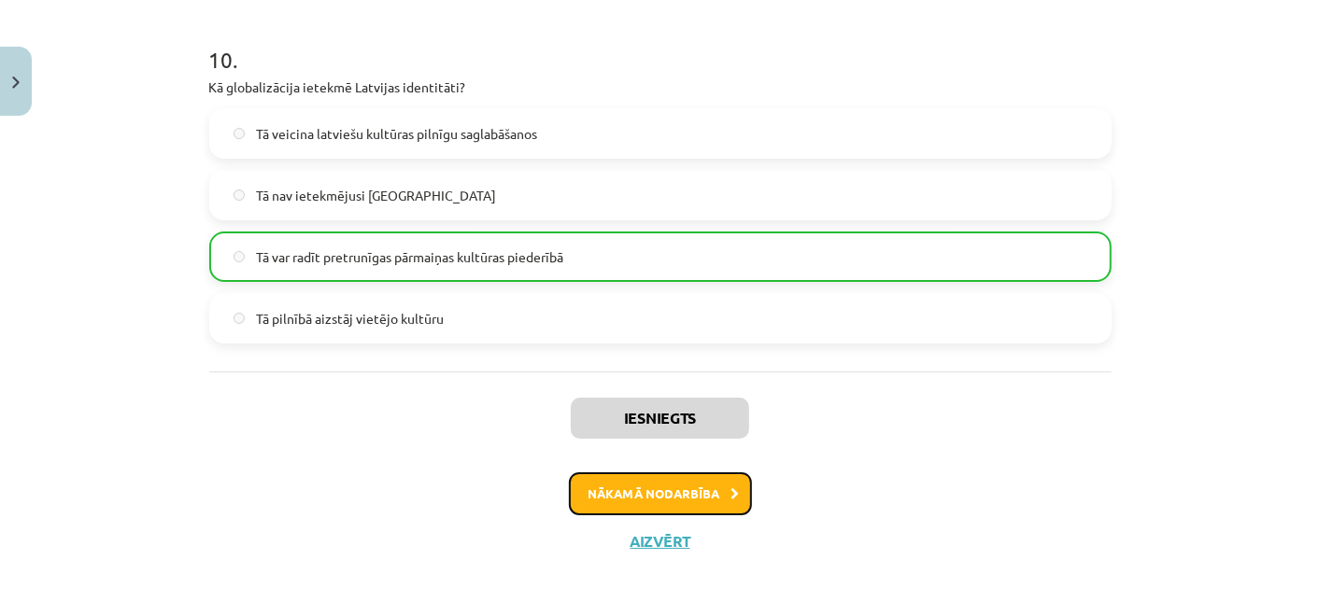
click at [686, 474] on button "Nākamā nodarbība" at bounding box center [660, 494] width 183 height 43
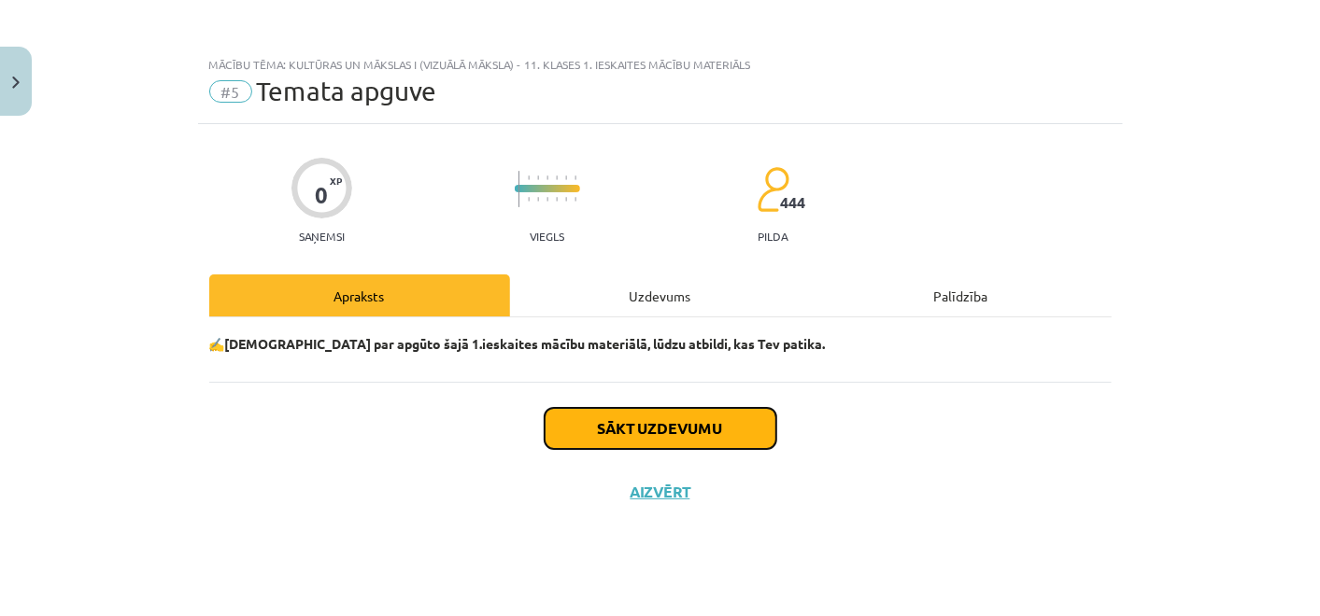
click at [648, 416] on button "Sākt uzdevumu" at bounding box center [661, 428] width 232 height 41
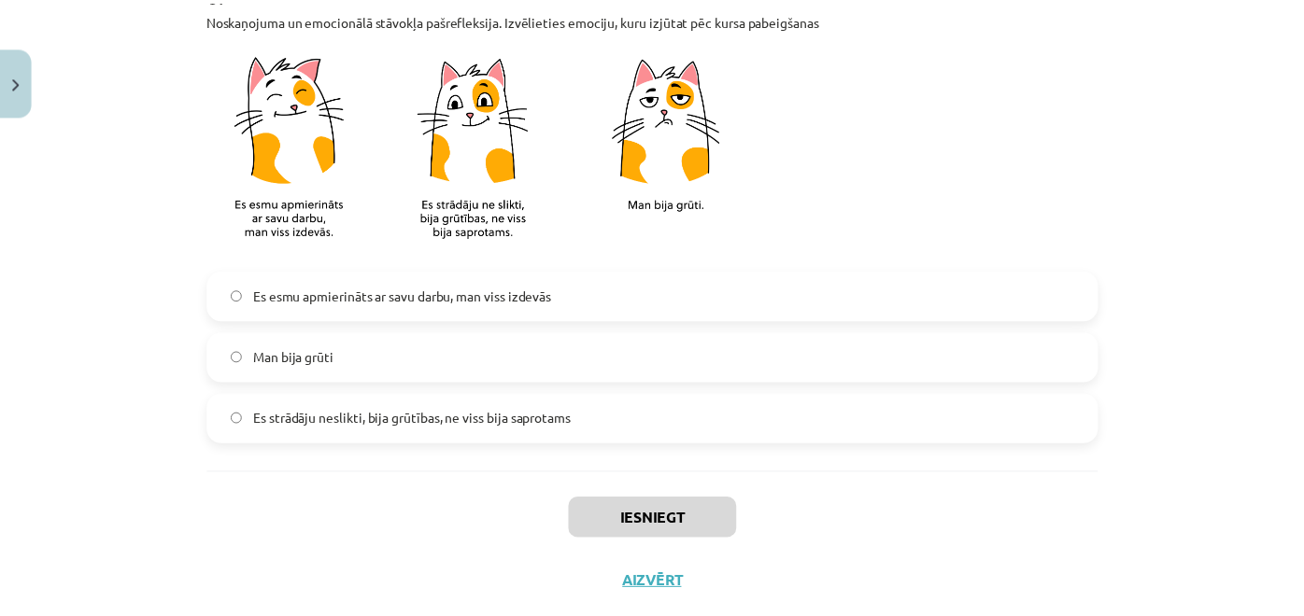
scroll to position [1749, 0]
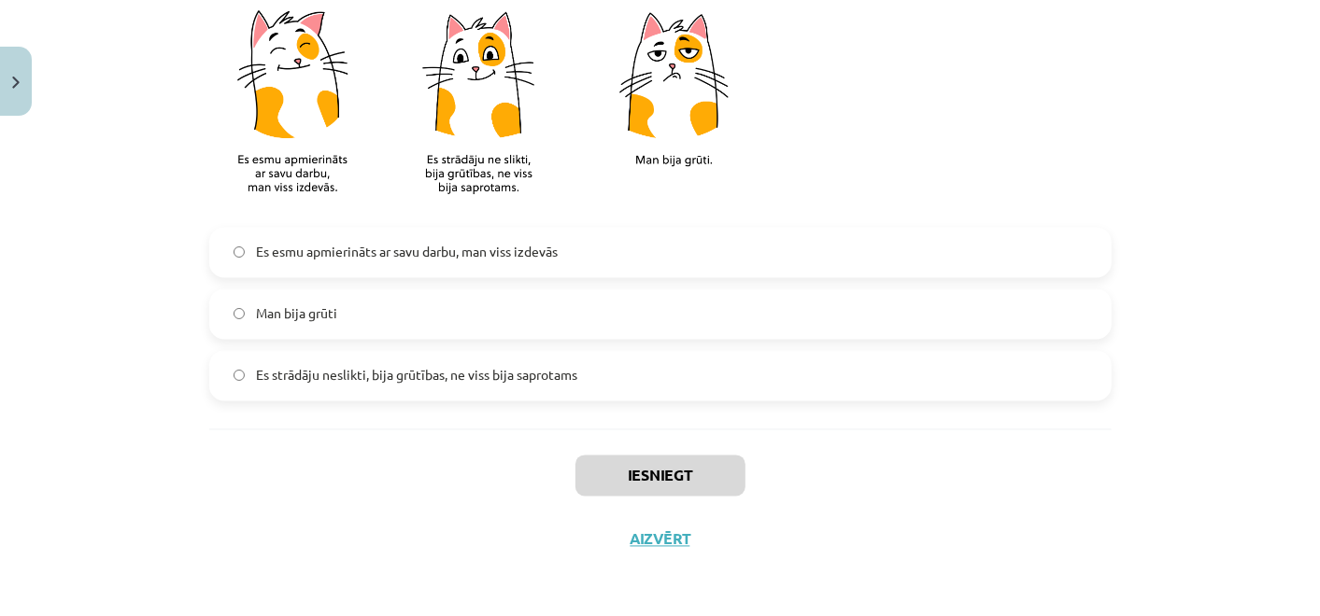
click at [625, 391] on label "Es strādāju neslikti, bija grūtības, ne viss bija saprotams" at bounding box center [660, 376] width 898 height 47
click at [577, 306] on label "Man bija grūti" at bounding box center [660, 314] width 898 height 47
click at [568, 261] on label "Es esmu apmierināts ar savu darbu, man viss izdevās" at bounding box center [660, 253] width 898 height 47
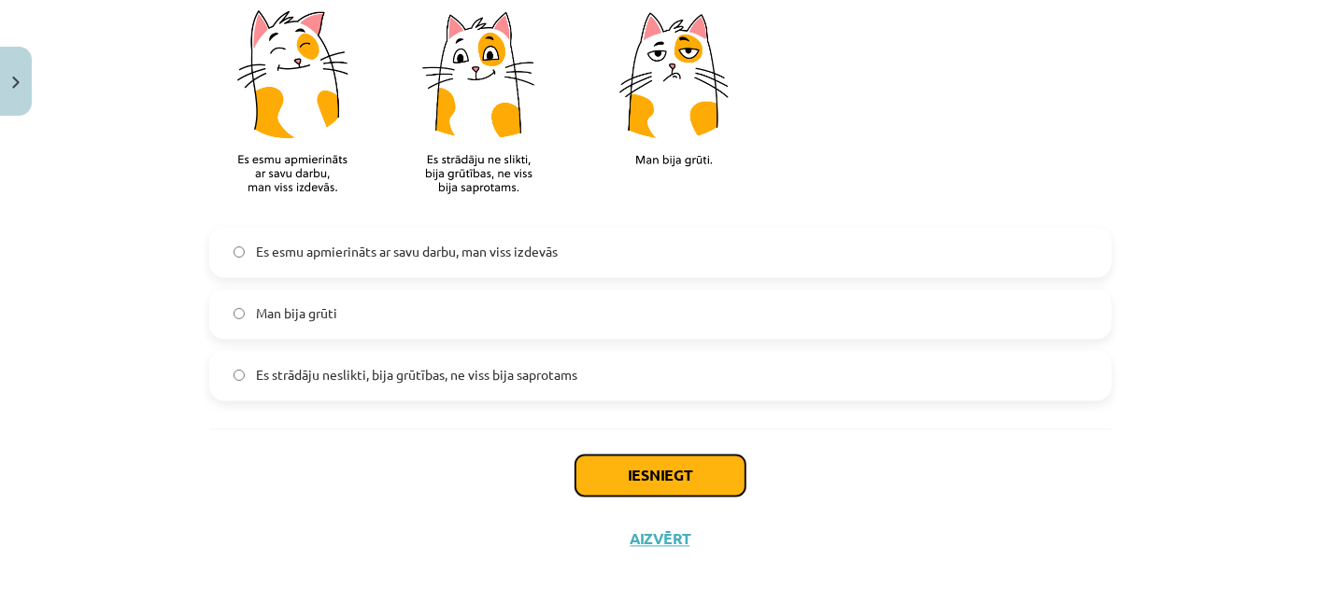
click at [632, 456] on button "Iesniegt" at bounding box center [660, 476] width 170 height 41
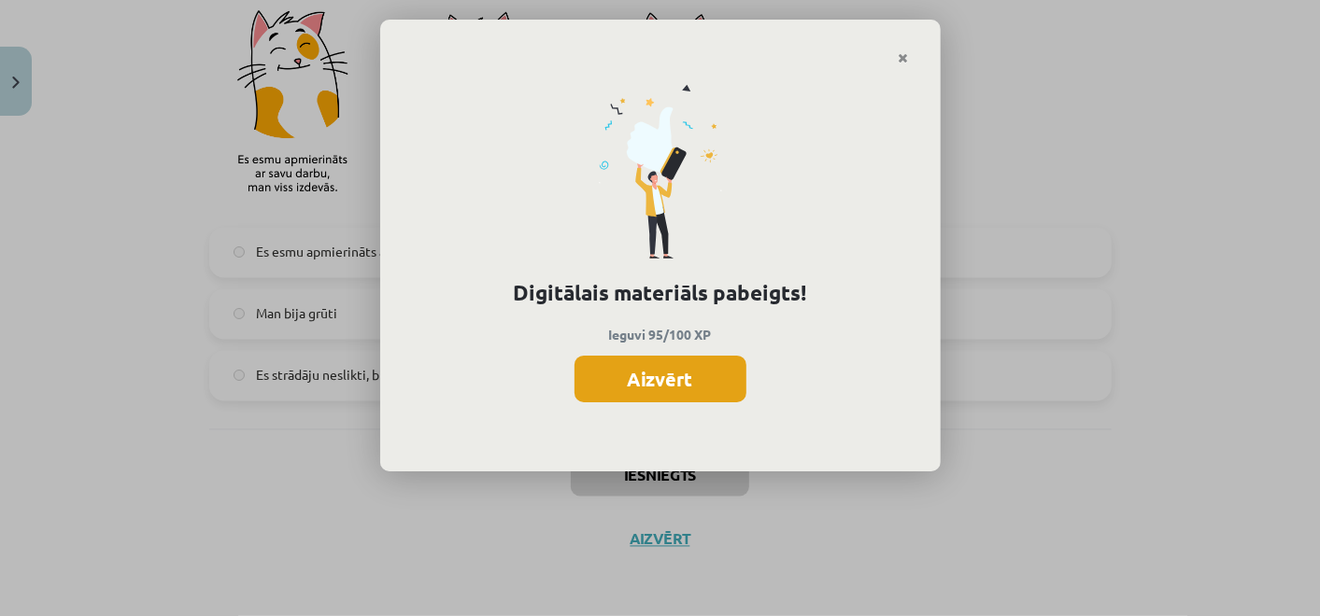
click at [683, 382] on button "Aizvērt" at bounding box center [660, 379] width 172 height 47
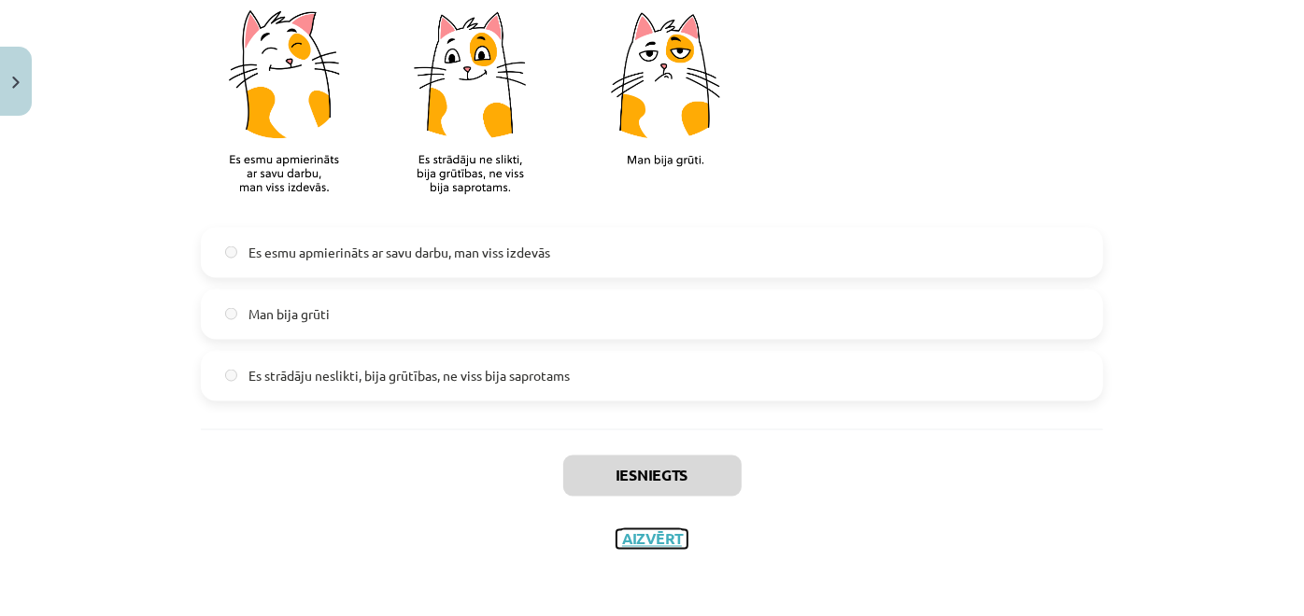
click at [639, 543] on button "Aizvērt" at bounding box center [651, 540] width 71 height 19
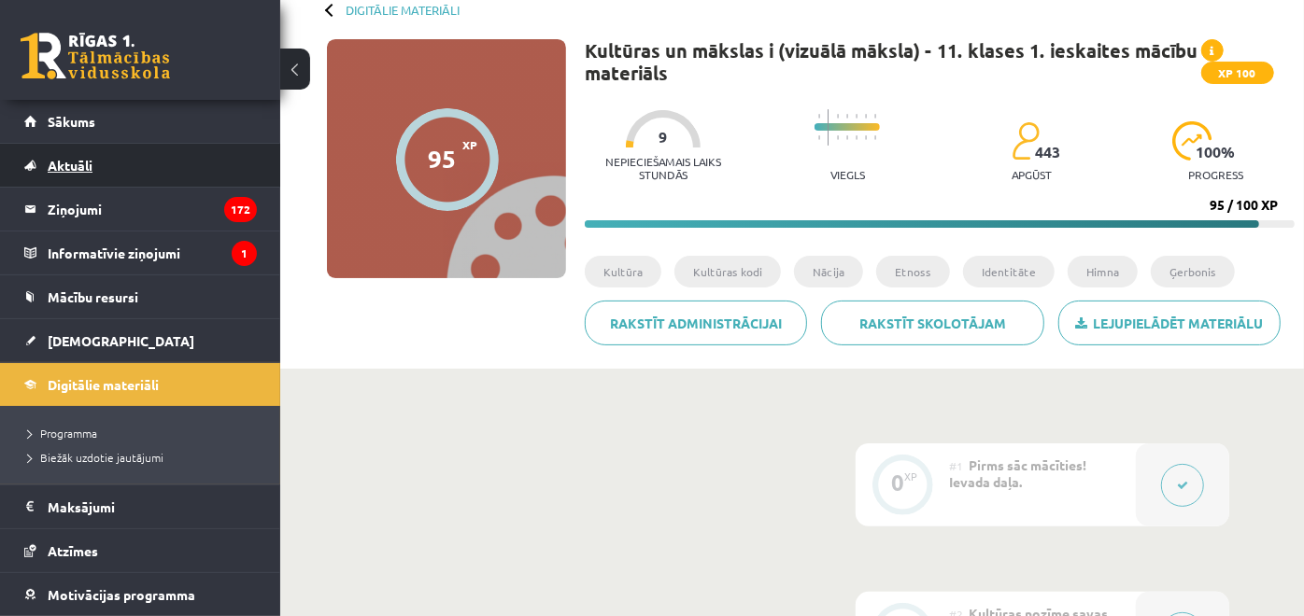
click at [107, 173] on link "Aktuāli" at bounding box center [140, 165] width 233 height 43
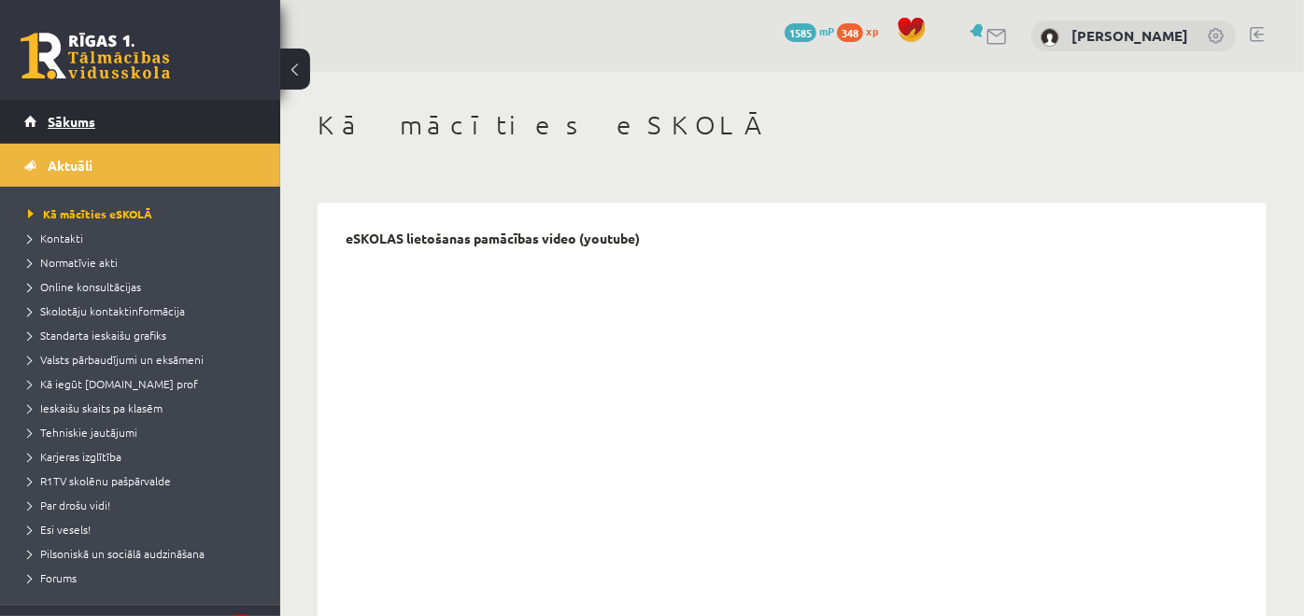
click at [117, 133] on link "Sākums" at bounding box center [140, 121] width 233 height 43
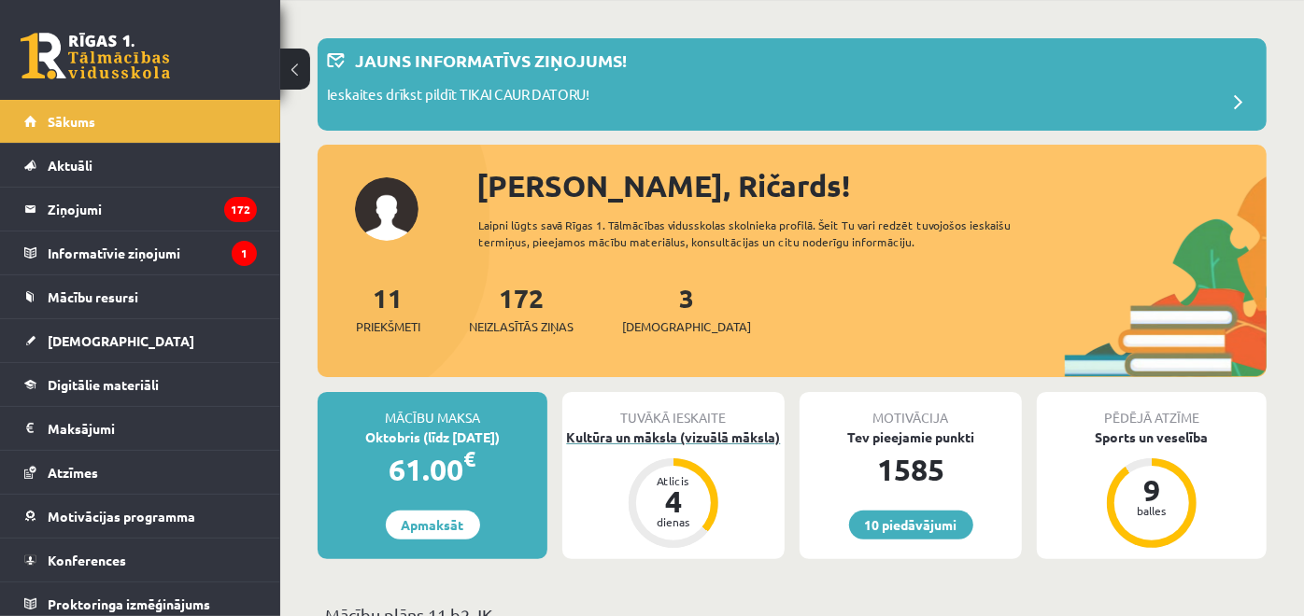
scroll to position [104, 0]
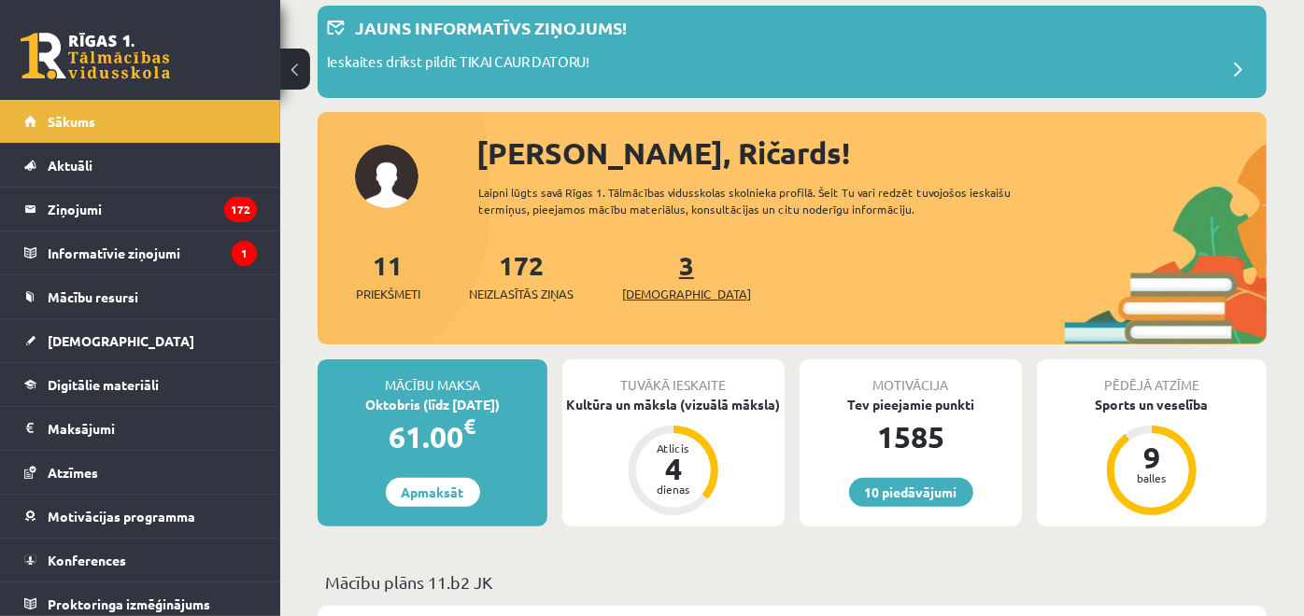
click at [649, 265] on link "3 Ieskaites" at bounding box center [686, 275] width 129 height 55
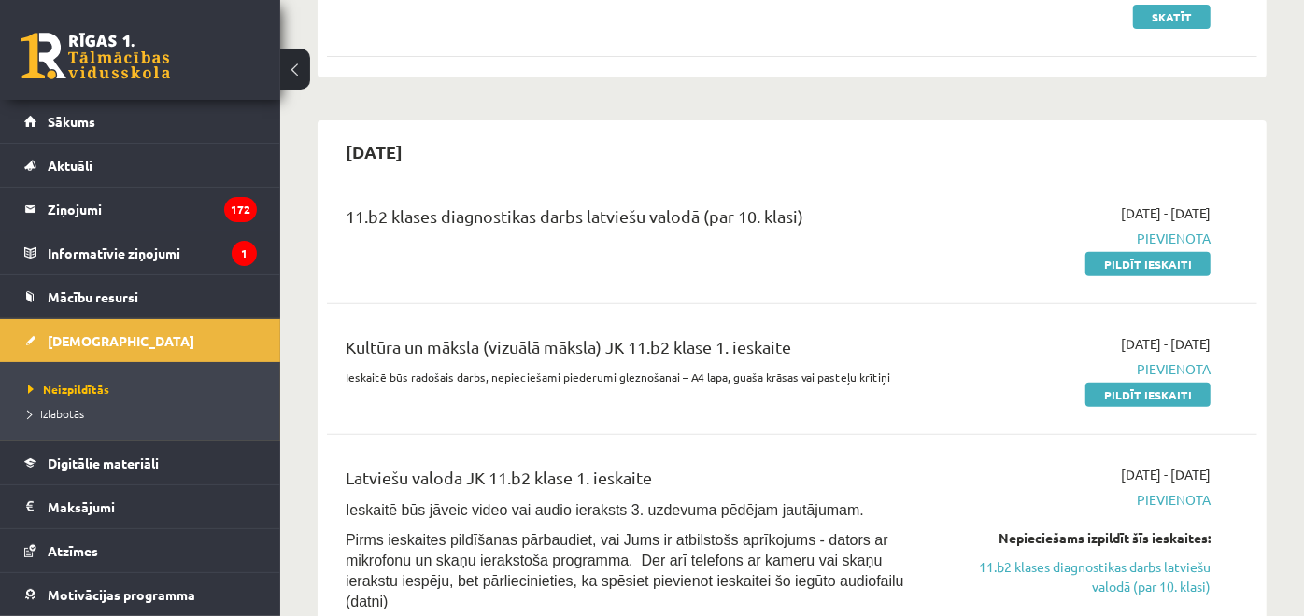
scroll to position [207, 0]
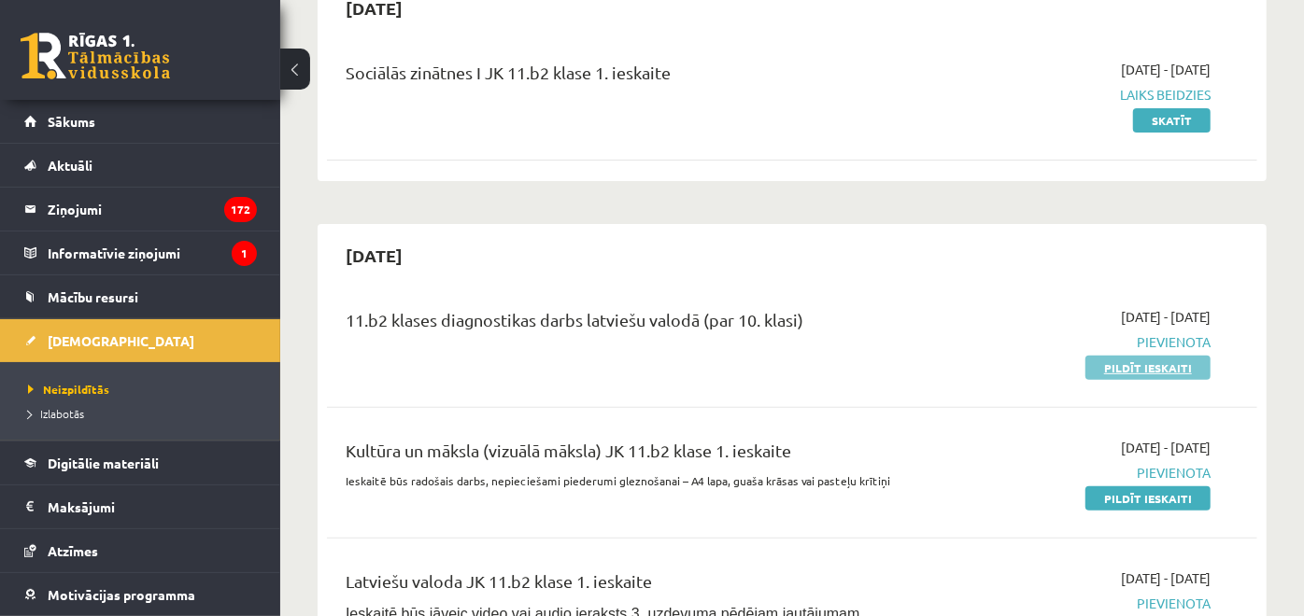
click at [1096, 372] on link "Pildīt ieskaiti" at bounding box center [1147, 368] width 125 height 24
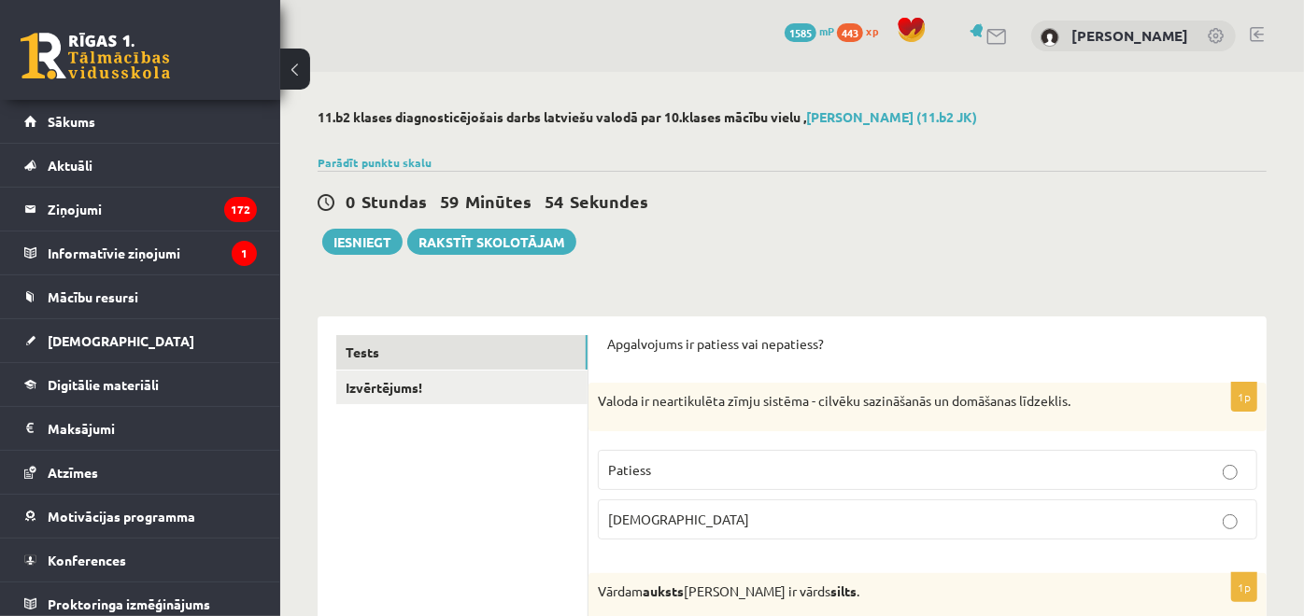
scroll to position [207, 0]
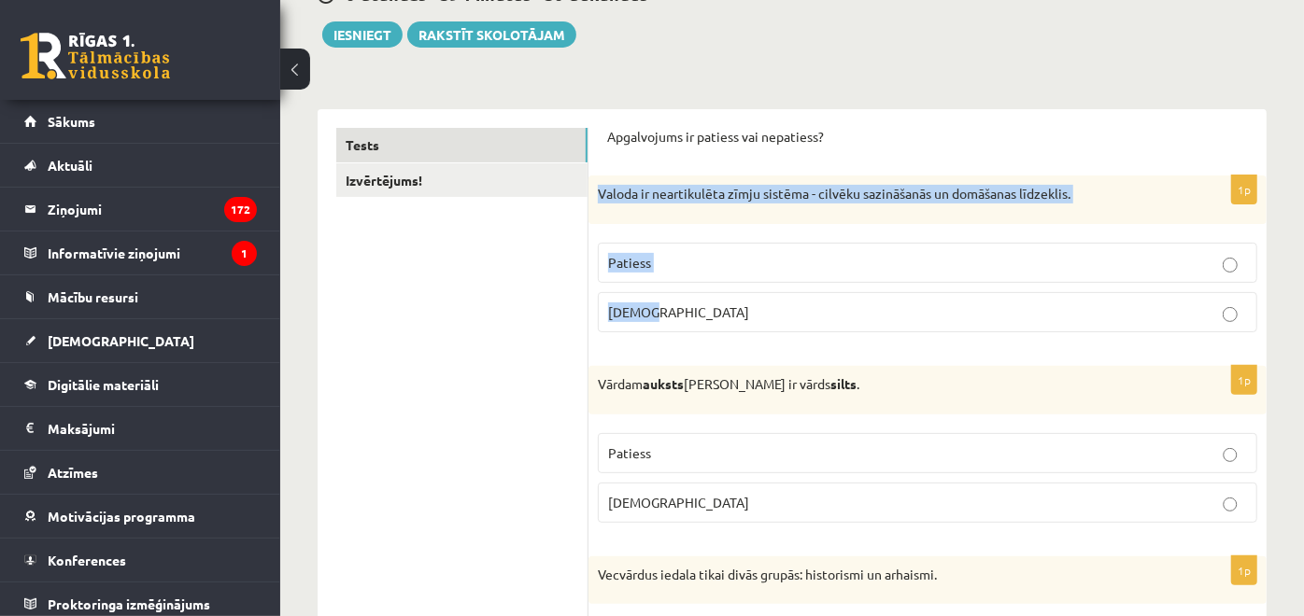
drag, startPoint x: 598, startPoint y: 191, endPoint x: 672, endPoint y: 291, distance: 124.8
click at [672, 291] on div "1p Valoda ir neartikulēta zīmju sistēma - cilvēku sazināšanās un domāšanas līdz…" at bounding box center [927, 262] width 678 height 172
copy div "Valoda ir neartikulēta zīmju sistēma - cilvēku sazināšanās un domāšanas līdzekl…"
click at [672, 304] on p "[DEMOGRAPHIC_DATA]" at bounding box center [927, 313] width 639 height 20
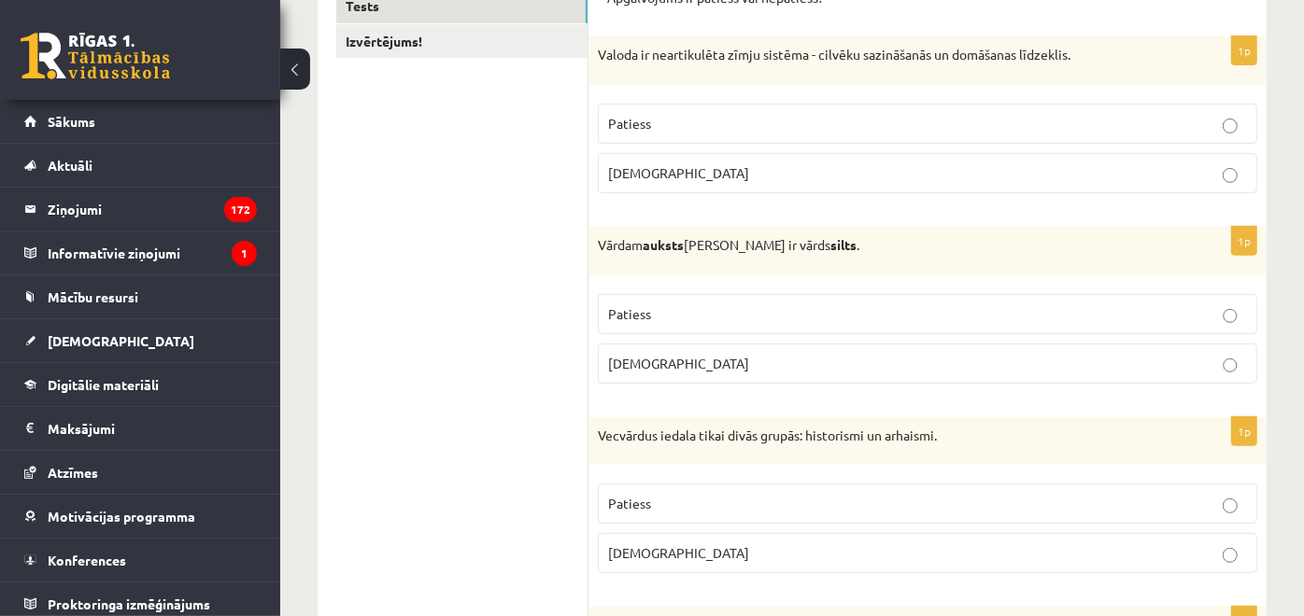
scroll to position [415, 0]
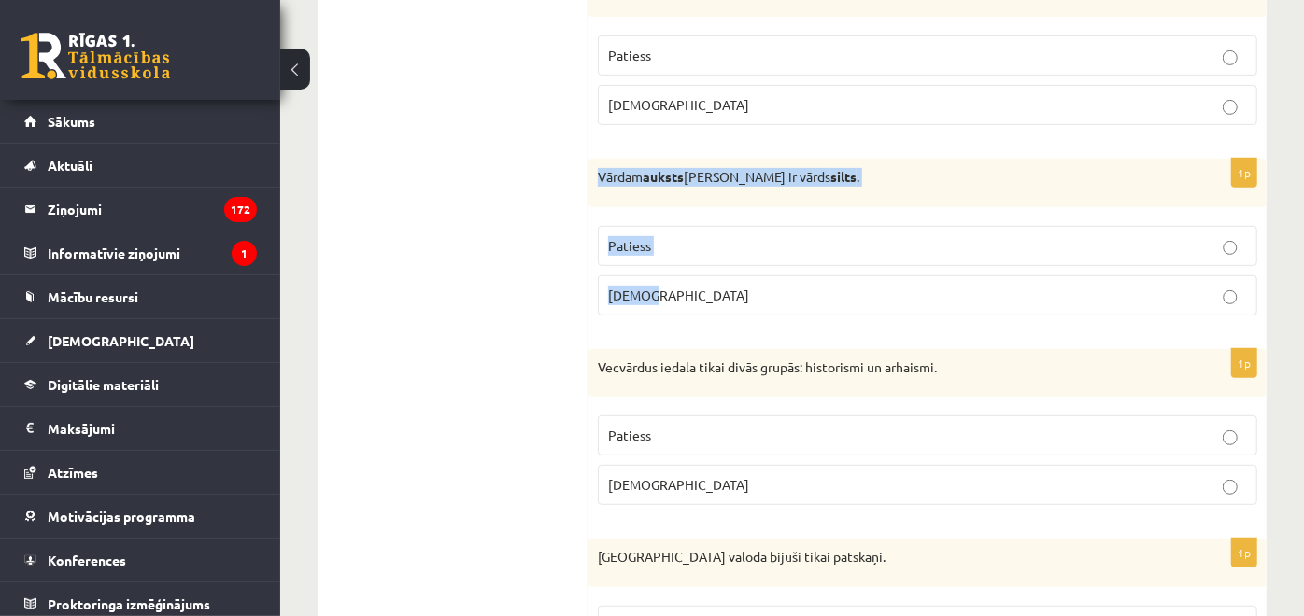
drag, startPoint x: 597, startPoint y: 169, endPoint x: 743, endPoint y: 279, distance: 183.4
click at [743, 279] on div "1p Vārdam auksts [PERSON_NAME] ir vārds silts . Patiess [DEMOGRAPHIC_DATA]" at bounding box center [927, 245] width 678 height 172
copy div "Vārdam auksts [PERSON_NAME] ir vārds silts . Patiess [DEMOGRAPHIC_DATA]"
click at [701, 250] on p "Patiess" at bounding box center [927, 246] width 639 height 20
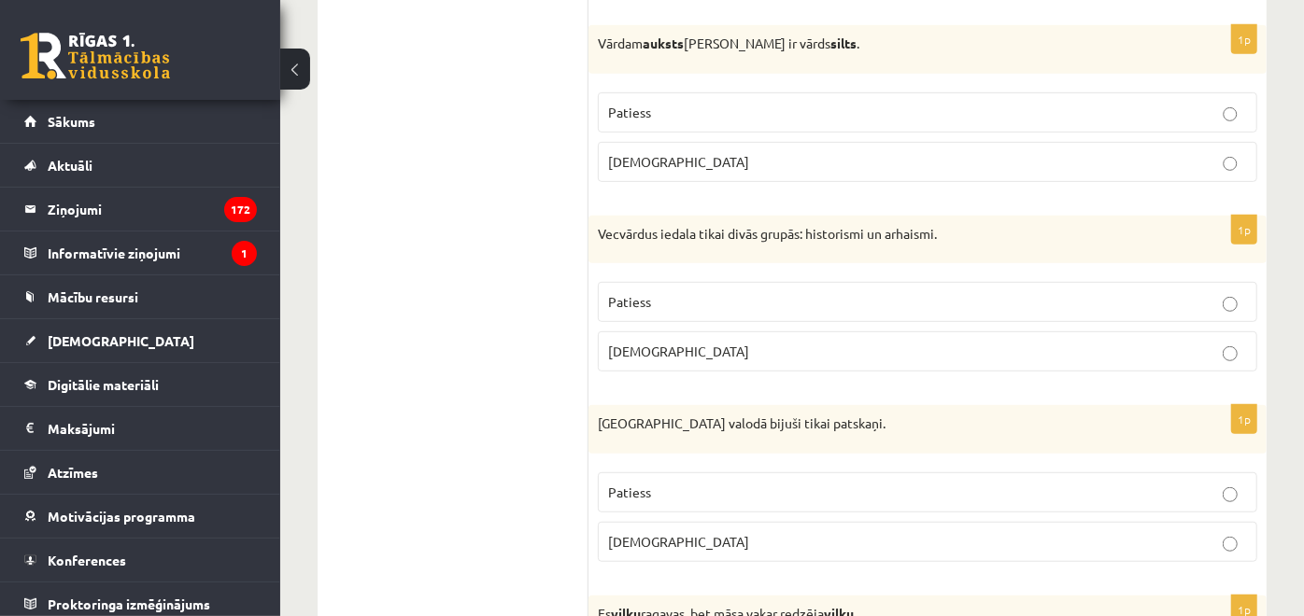
scroll to position [622, 0]
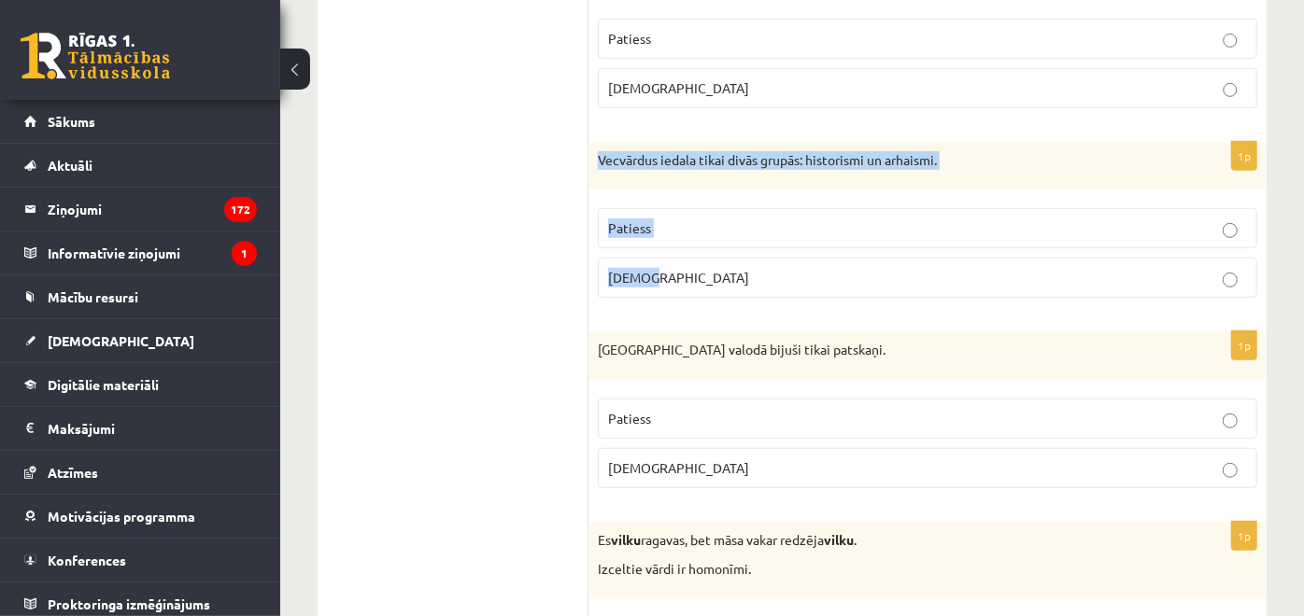
drag, startPoint x: 595, startPoint y: 157, endPoint x: 687, endPoint y: 262, distance: 139.6
click at [687, 262] on div "1p Vecvārdus iedala tikai divās grupās: historismi un arhaismi. Patiess [DEMOGR…" at bounding box center [927, 228] width 678 height 172
copy div "Vecvārdus iedala tikai divās grupās: historismi un arhaismi. Patiess [DEMOGRAPH…"
click at [751, 219] on p "Patiess" at bounding box center [927, 229] width 639 height 20
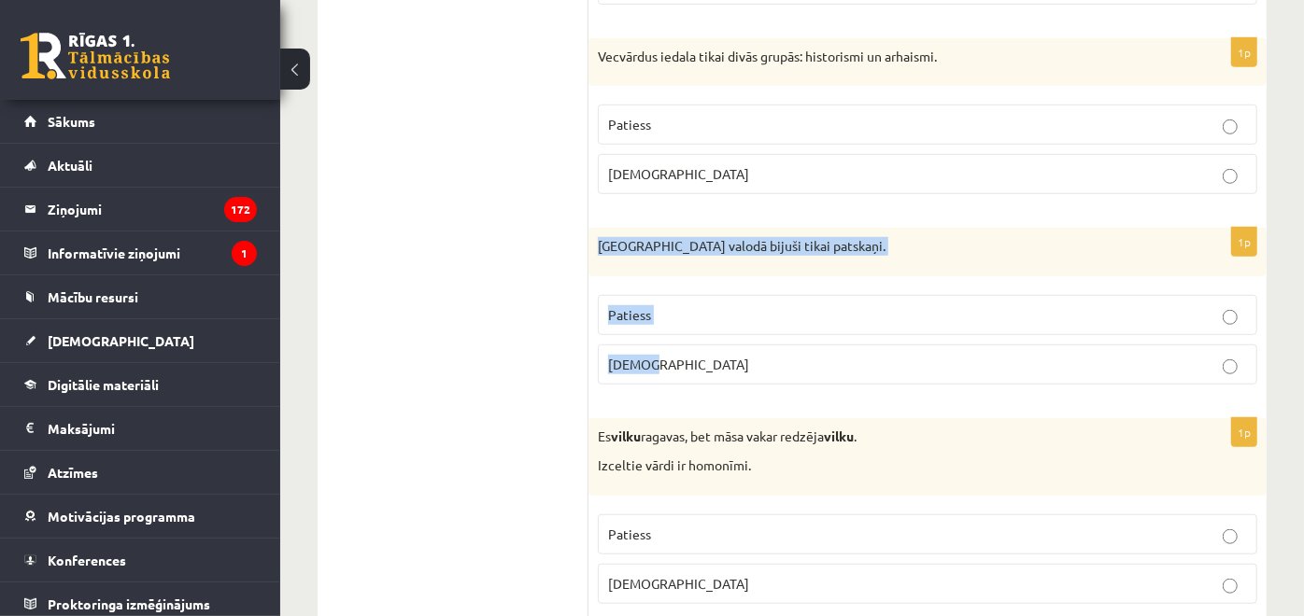
drag, startPoint x: 597, startPoint y: 241, endPoint x: 759, endPoint y: 347, distance: 194.3
click at [759, 347] on div "1p [GEOGRAPHIC_DATA] valodā bijuši tikai patskaņi. Patiess [DEMOGRAPHIC_DATA]" at bounding box center [927, 314] width 678 height 172
copy div "[GEOGRAPHIC_DATA] valodā bijuši tikai patskaņi. Patiess [DEMOGRAPHIC_DATA]"
click at [722, 355] on p "[DEMOGRAPHIC_DATA]" at bounding box center [927, 365] width 639 height 20
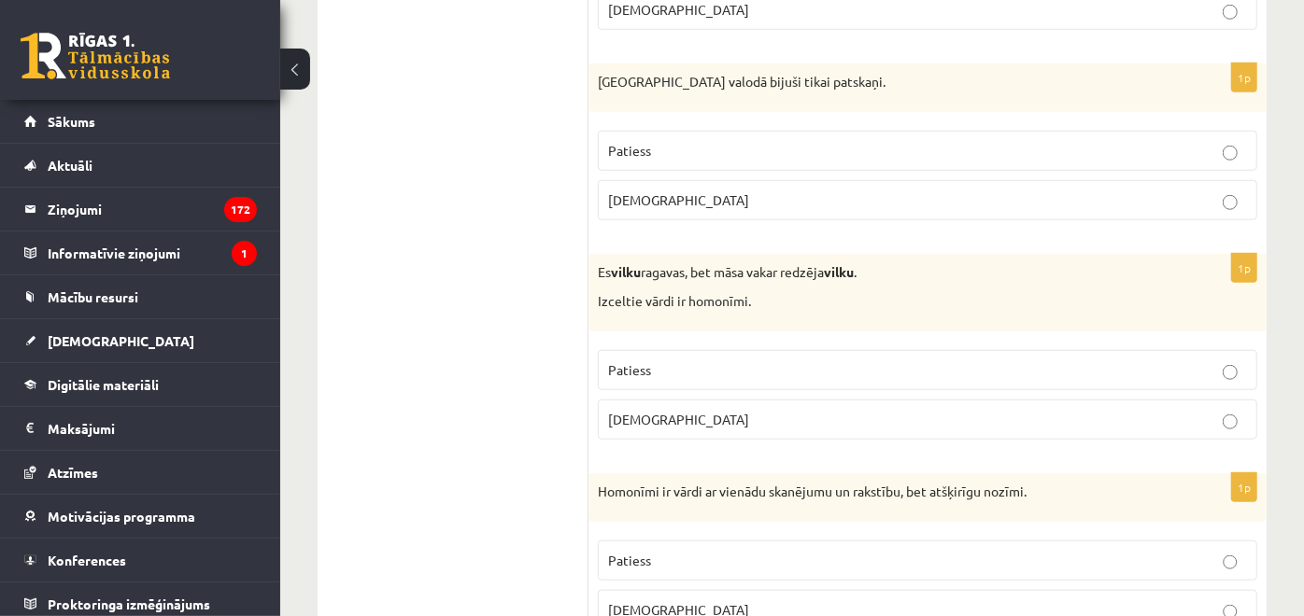
scroll to position [934, 0]
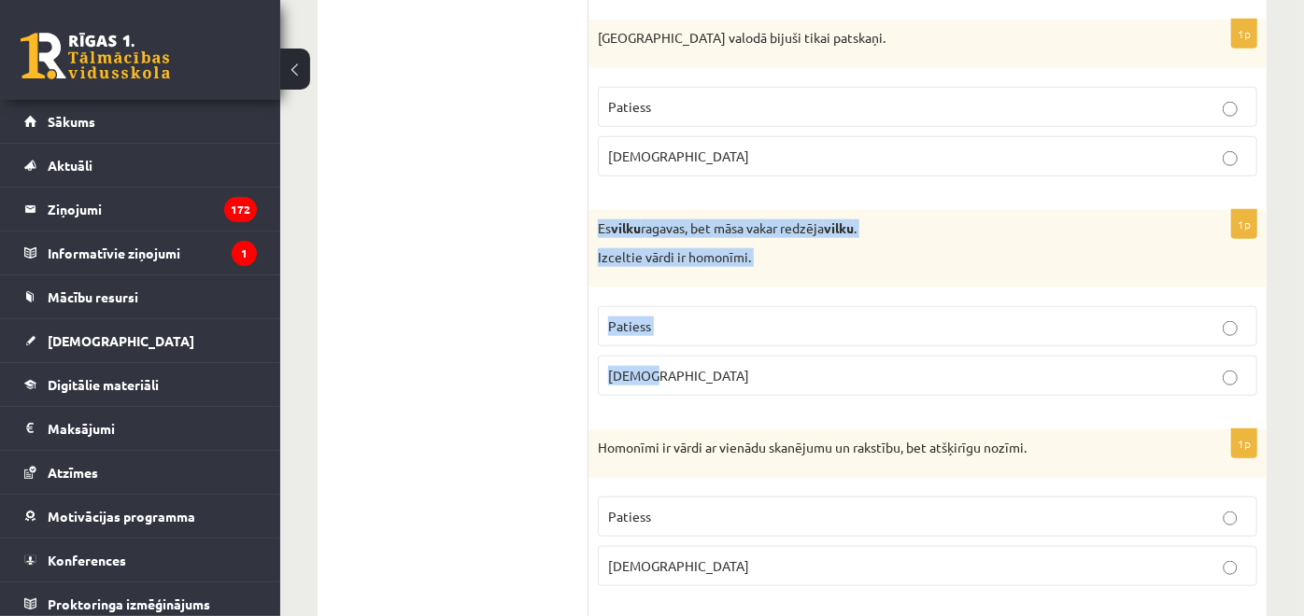
drag, startPoint x: 597, startPoint y: 224, endPoint x: 720, endPoint y: 371, distance: 191.6
click at [720, 371] on div "1p Es vilku ragavas, bet māsa vakar redzēja vilku . Izceltie vārdi ir homonīmi.…" at bounding box center [927, 310] width 678 height 201
copy div "Es vilku ragavas, bet māsa vakar redzēja vilku . Izceltie vārdi ir homonīmi. Pa…"
click at [691, 318] on p "Patiess" at bounding box center [927, 327] width 639 height 20
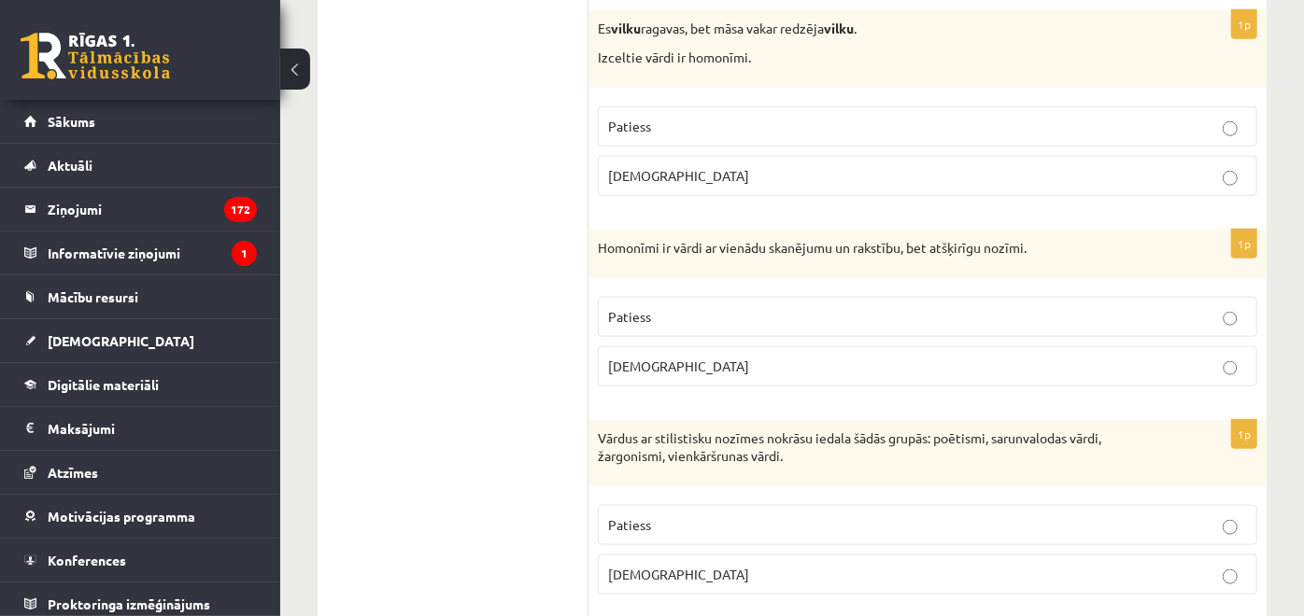
scroll to position [1141, 0]
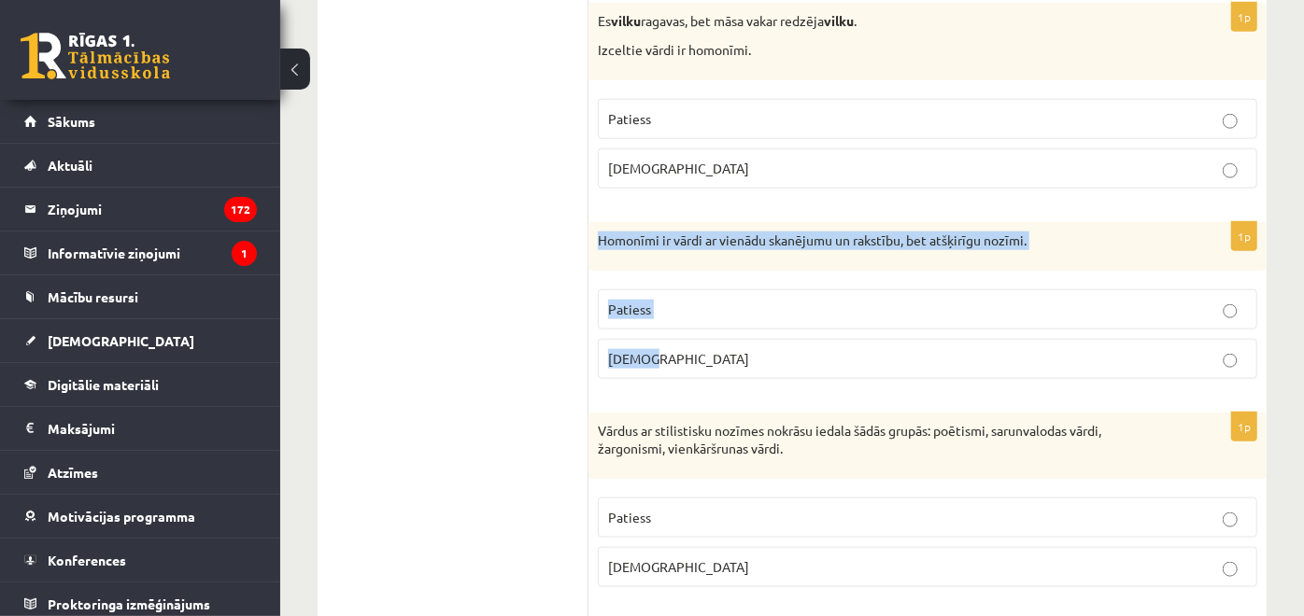
drag, startPoint x: 598, startPoint y: 234, endPoint x: 718, endPoint y: 345, distance: 163.3
click at [718, 345] on div "1p Homonīmi ir vārdi ar vienādu skanējumu un rakstību, bet atšķirīgu nozīmi. Pa…" at bounding box center [927, 308] width 678 height 172
copy div "Homonīmi ir vārdi ar vienādu skanējumu un rakstību, bet atšķirīgu nozīmi. Patie…"
click at [726, 300] on p "Patiess" at bounding box center [927, 310] width 639 height 20
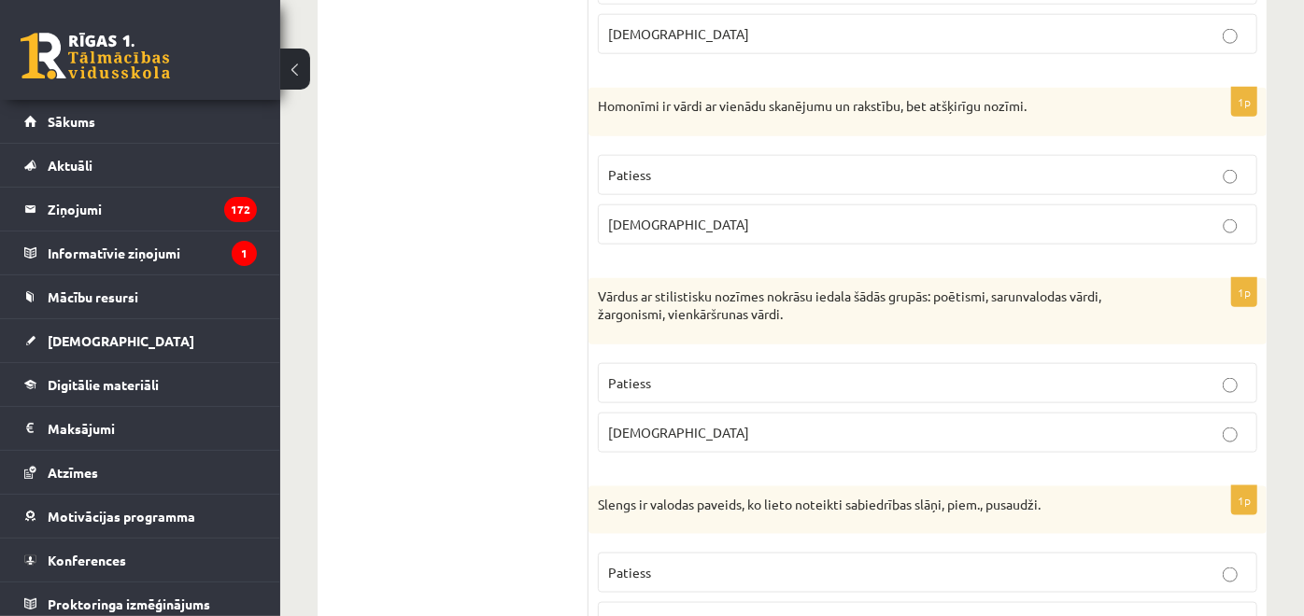
scroll to position [1349, 0]
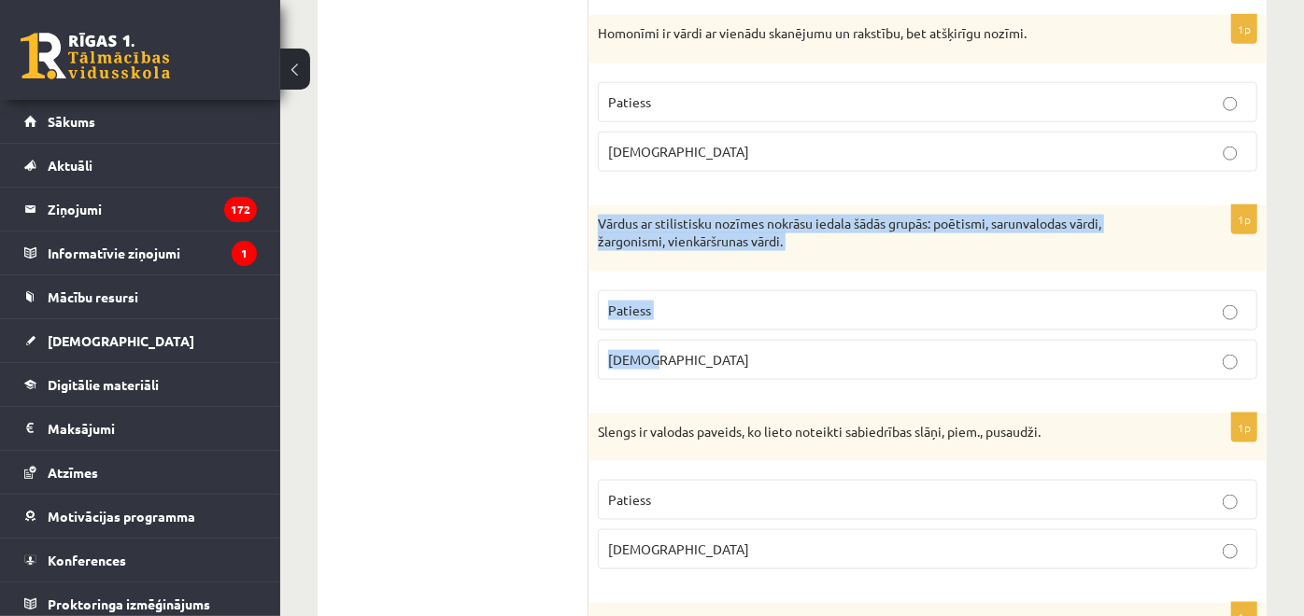
drag, startPoint x: 599, startPoint y: 216, endPoint x: 740, endPoint y: 344, distance: 190.4
click at [740, 344] on div "1p Vārdus ar stilistisku nozīmes nokrāsu iedala šādās grupās: poētismi, sarunva…" at bounding box center [927, 300] width 678 height 190
copy div "Vārdus ar stilistisku nozīmes nokrāsu iedala šādās grupās: poētismi, sarunvalod…"
click at [692, 310] on p "Patiess" at bounding box center [927, 311] width 639 height 20
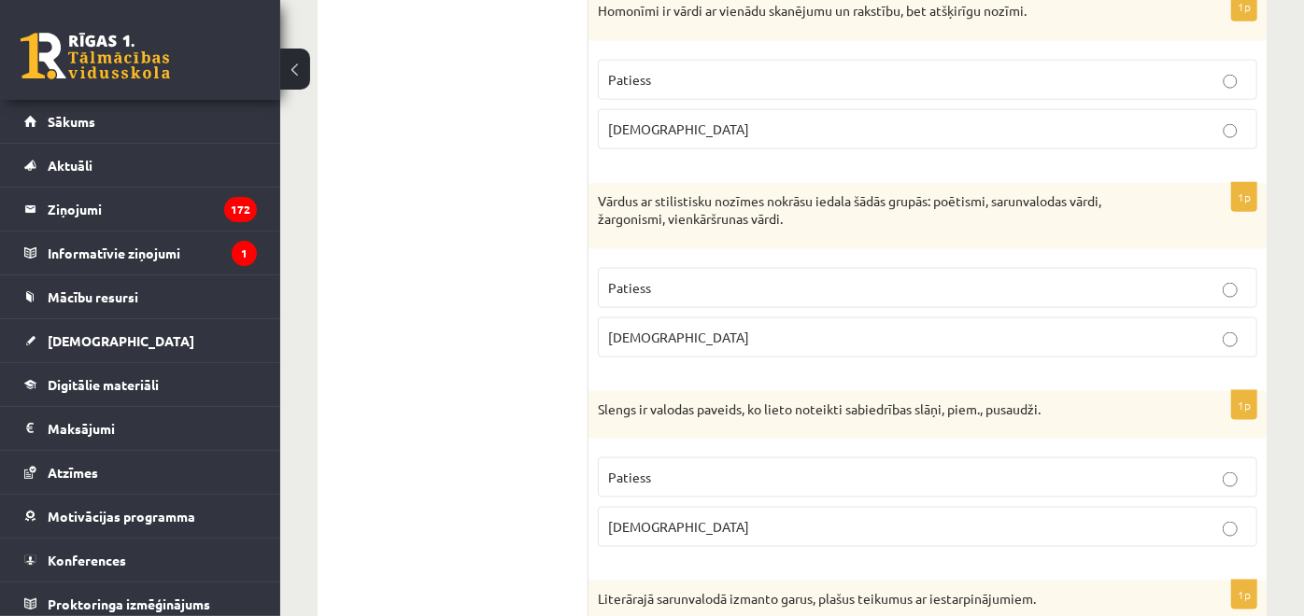
scroll to position [1556, 0]
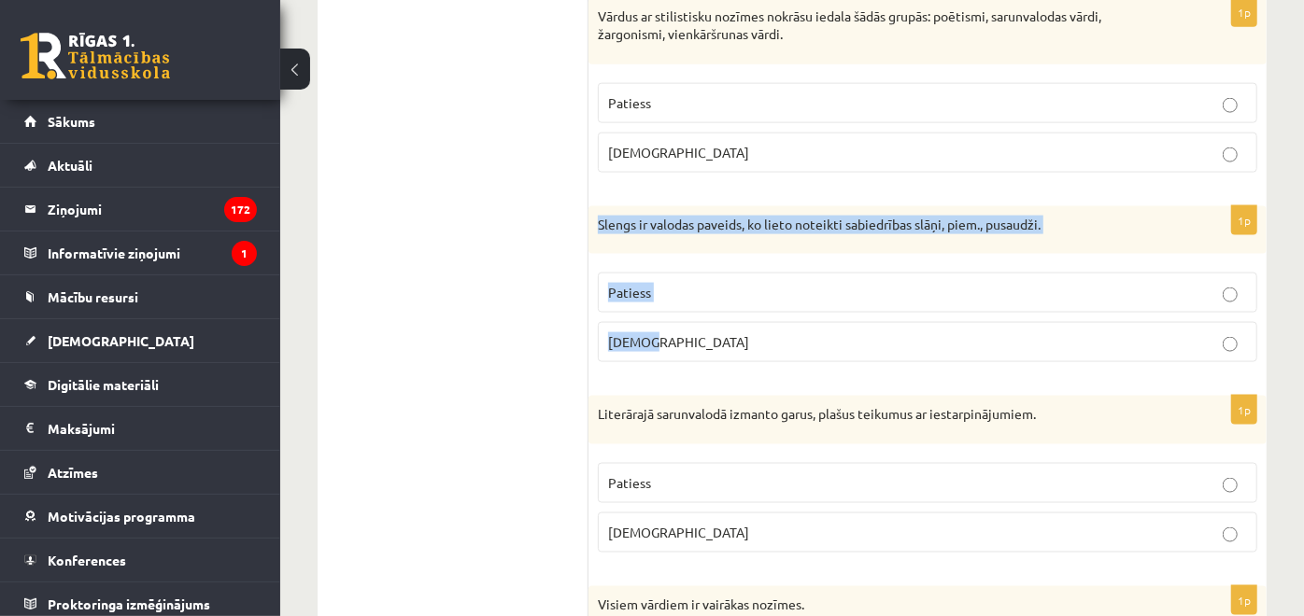
drag, startPoint x: 598, startPoint y: 222, endPoint x: 667, endPoint y: 312, distance: 113.2
click at [667, 312] on div "1p Slengs ir valodas paveids, ko lieto noteikti sabiedrības slāņi, piem., pusau…" at bounding box center [927, 292] width 678 height 172
copy div "Slengs ir valodas paveids, ko lieto noteikti sabiedrības slāņi, piem., pusaudži…"
click at [707, 289] on p "Patiess" at bounding box center [927, 293] width 639 height 20
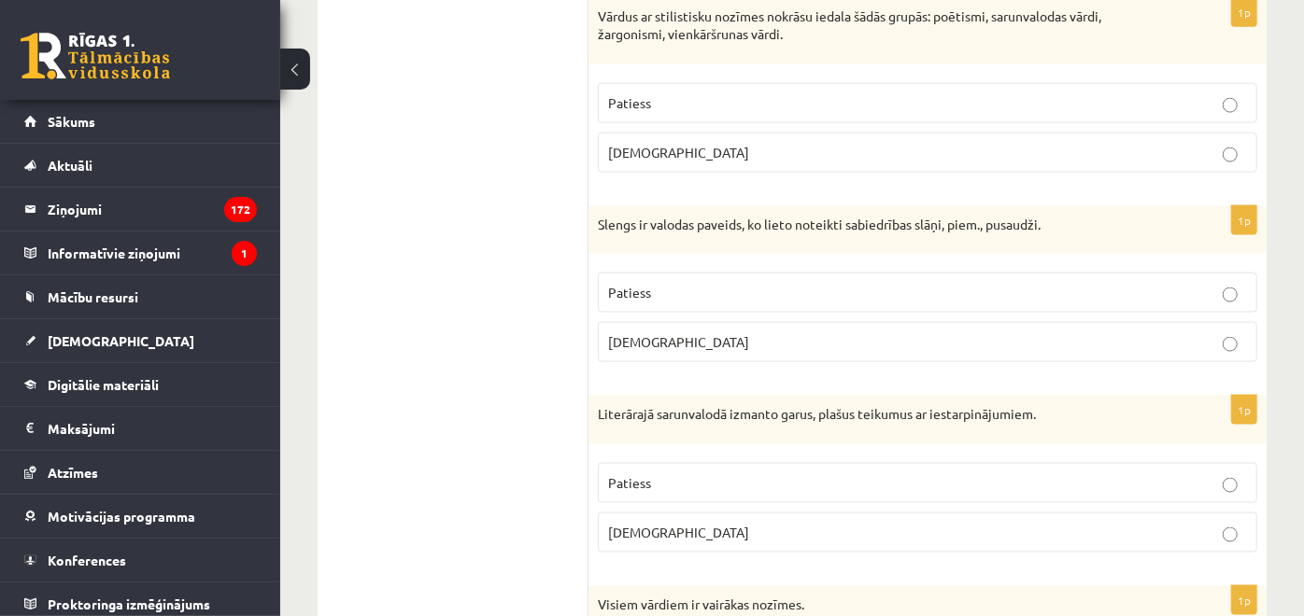
scroll to position [1763, 0]
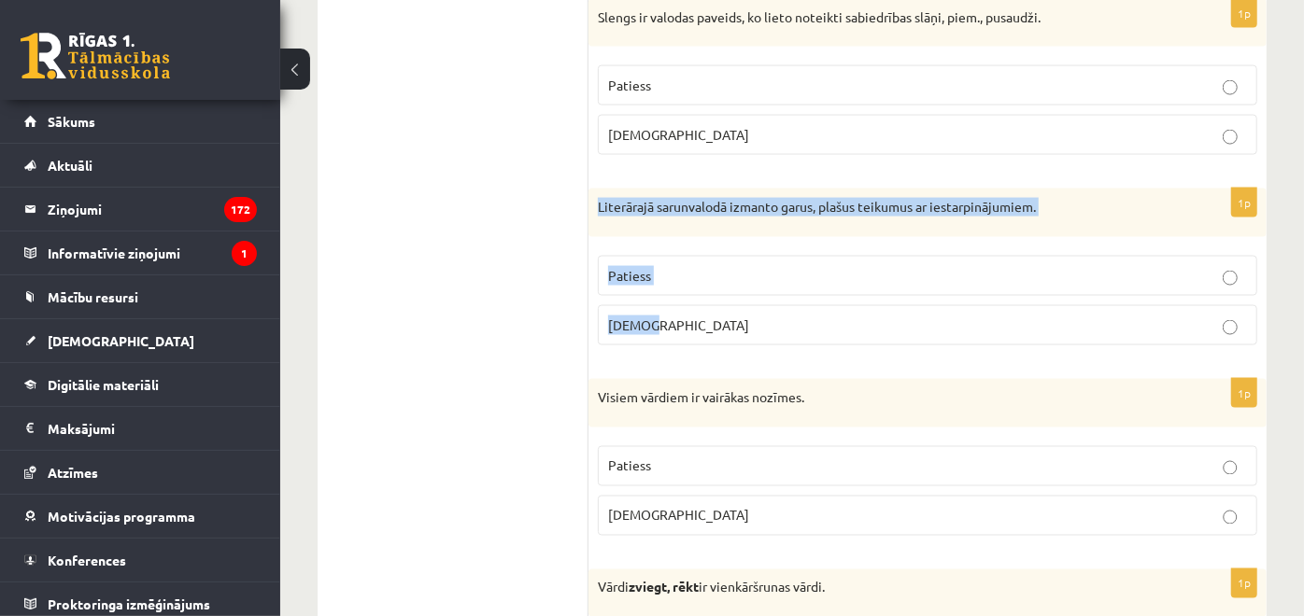
drag, startPoint x: 595, startPoint y: 201, endPoint x: 718, endPoint y: 304, distance: 160.5
click at [718, 304] on div "1p Literārajā sarunvalodā izmanto garus, plašus teikumus ar iestarpinājumiem. P…" at bounding box center [927, 275] width 678 height 172
copy div "Literārajā sarunvalodā izmanto garus, plašus teikumus ar iestarpinājumiem. Pati…"
click at [720, 316] on p "[DEMOGRAPHIC_DATA]" at bounding box center [927, 326] width 639 height 20
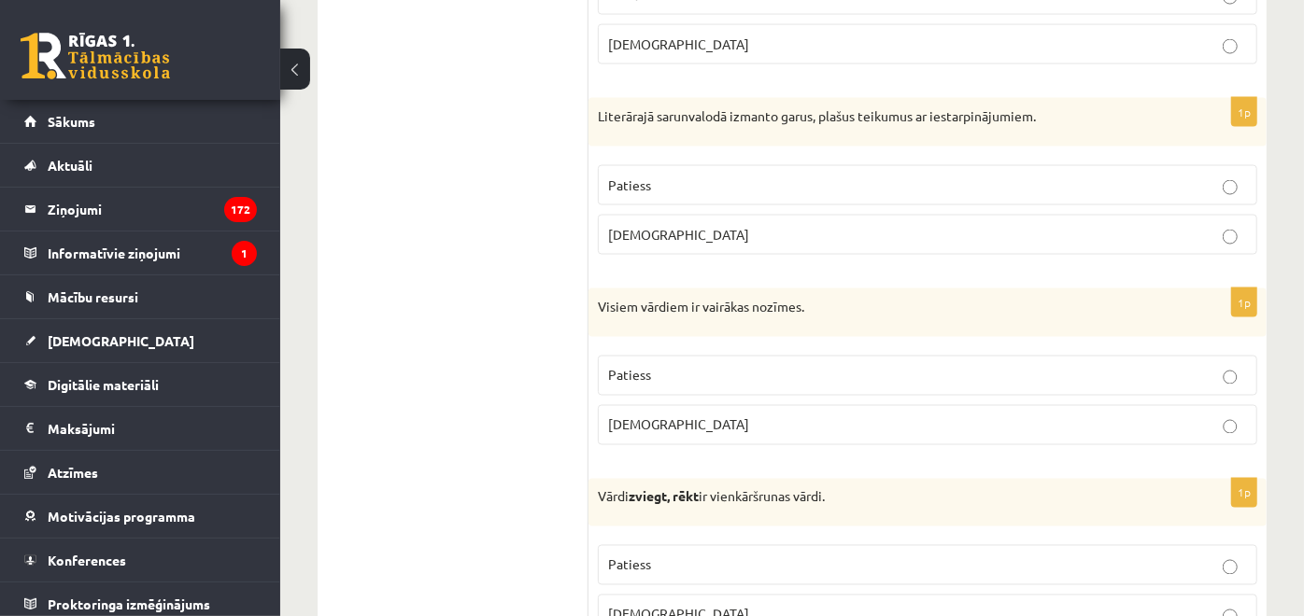
scroll to position [1972, 0]
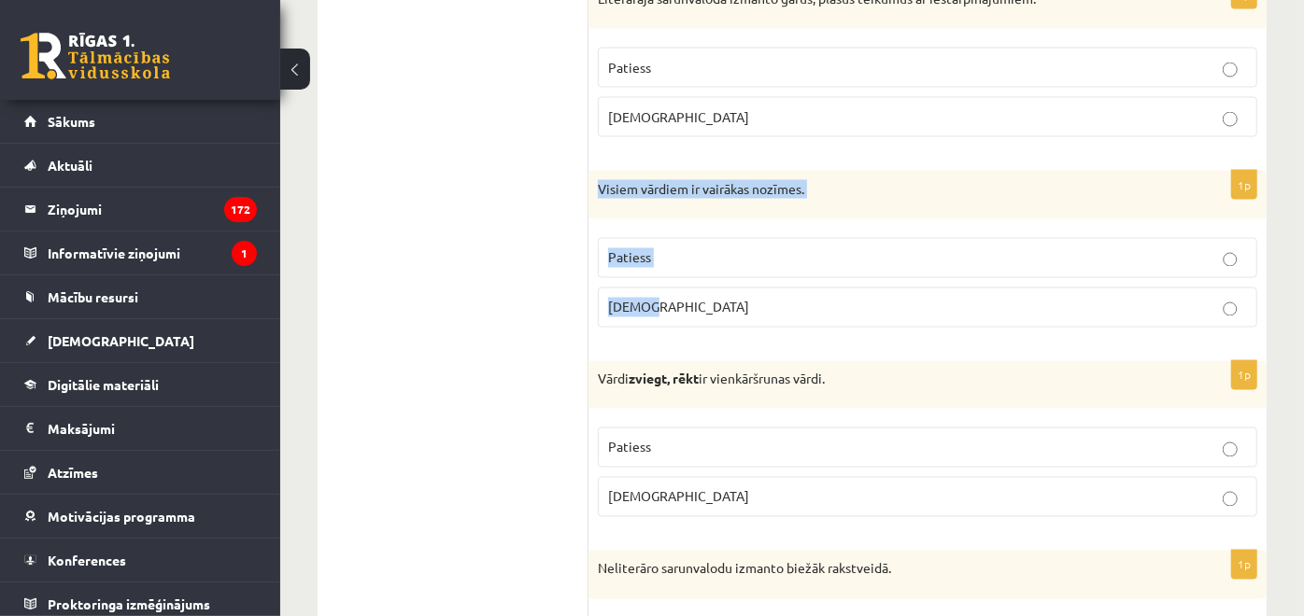
drag, startPoint x: 598, startPoint y: 175, endPoint x: 757, endPoint y: 304, distance: 204.5
click at [757, 304] on div "1p Visiem vārdiem ir vairākas nozīmes. Patiess [DEMOGRAPHIC_DATA]" at bounding box center [927, 257] width 678 height 172
copy div "Visiem vārdiem ir vairākas nozīmes. Patiess [DEMOGRAPHIC_DATA]"
click at [741, 288] on label "[DEMOGRAPHIC_DATA]" at bounding box center [927, 308] width 659 height 40
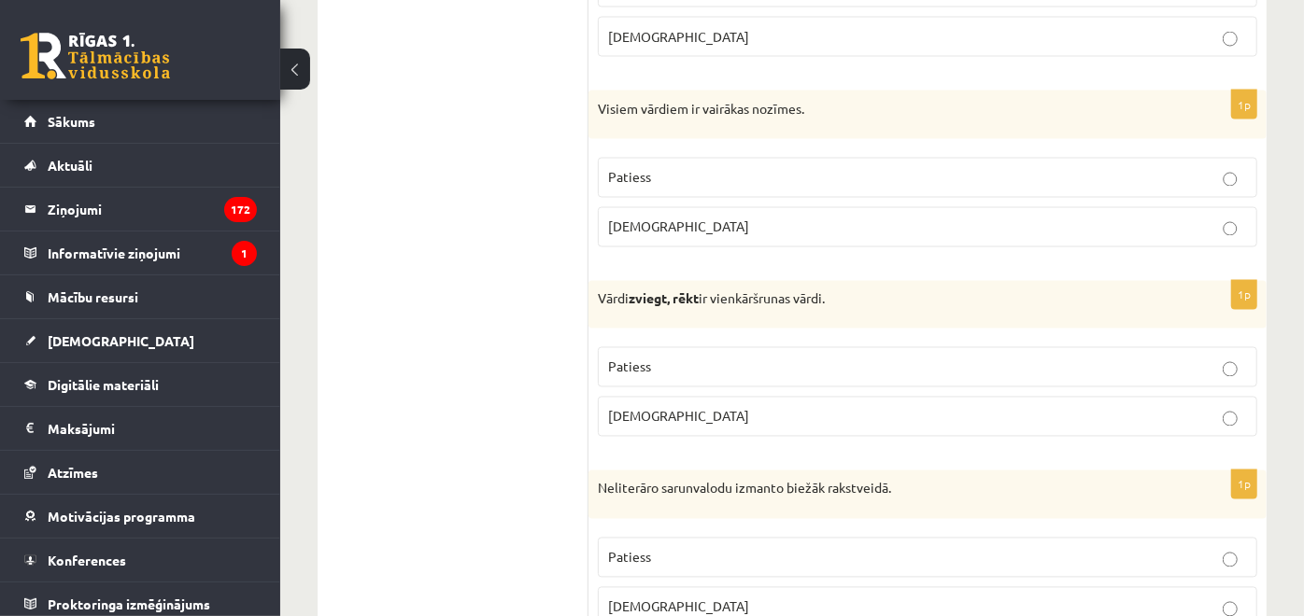
scroll to position [2179, 0]
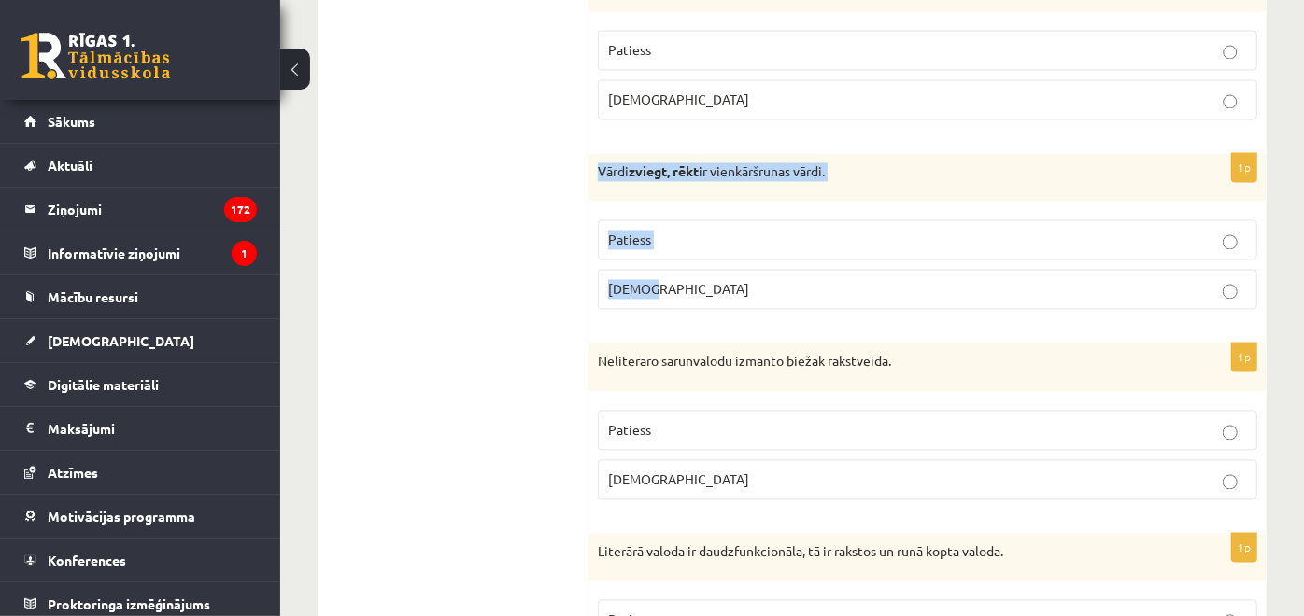
drag, startPoint x: 606, startPoint y: 163, endPoint x: 736, endPoint y: 262, distance: 163.3
click at [736, 262] on div "1p Vārdi zviegt, rēkt ir vienkāršrunas vārdi. Patiess [DEMOGRAPHIC_DATA]" at bounding box center [927, 240] width 678 height 172
click at [672, 288] on p "[DEMOGRAPHIC_DATA]" at bounding box center [927, 290] width 639 height 20
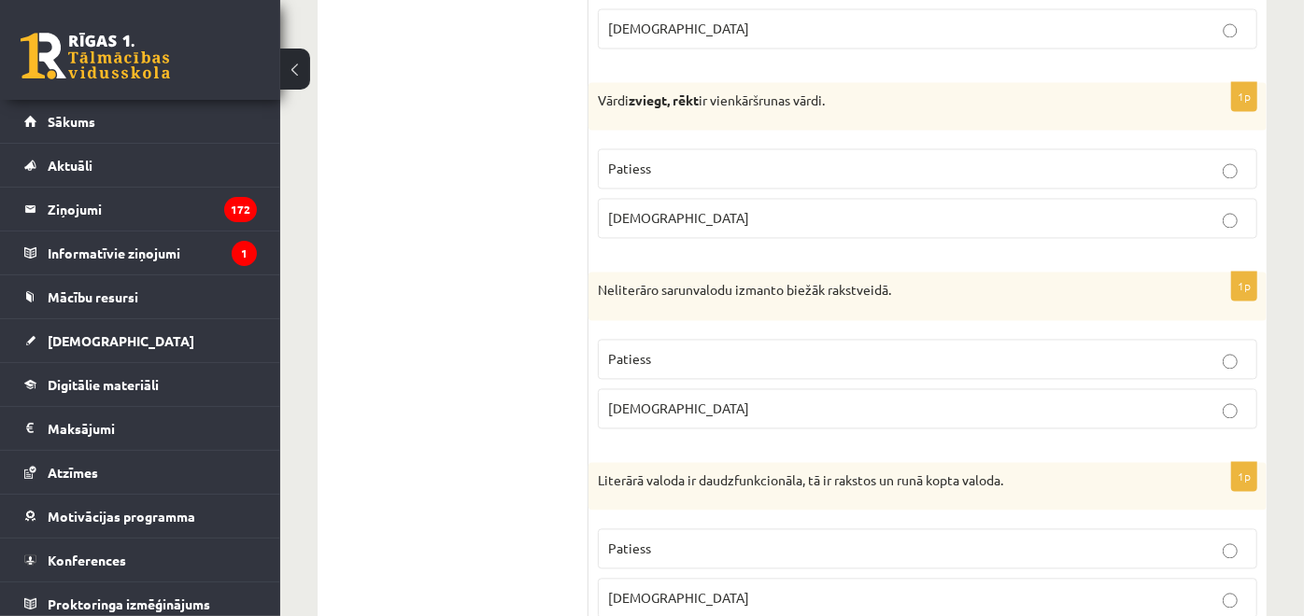
scroll to position [2283, 0]
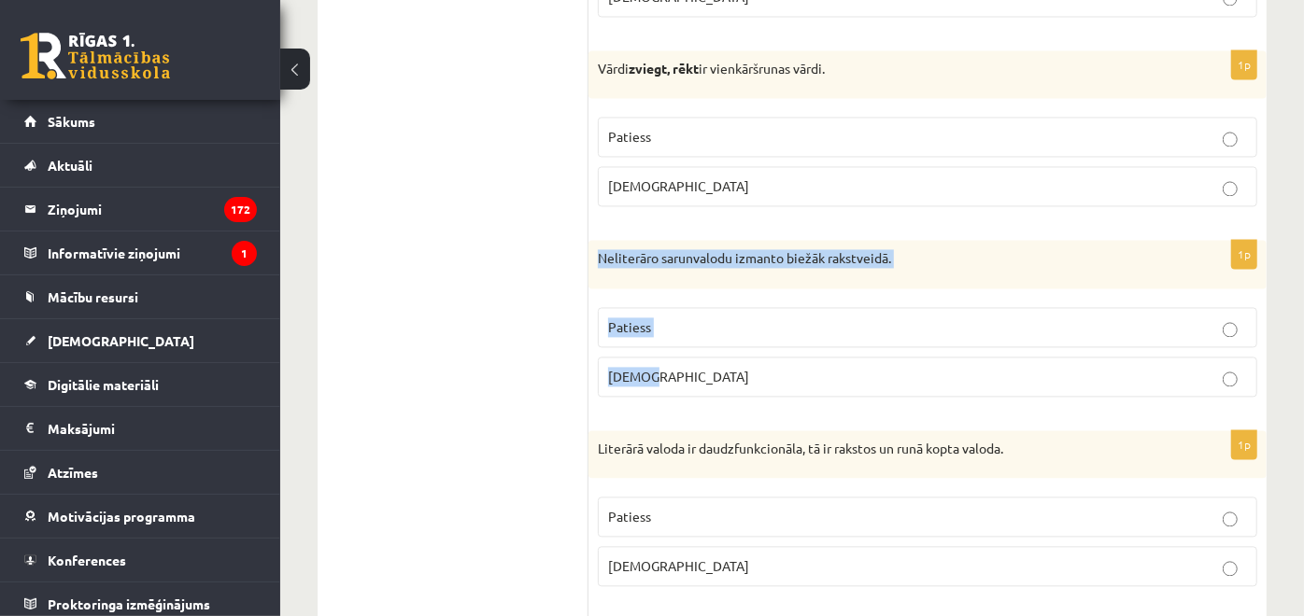
drag, startPoint x: 599, startPoint y: 245, endPoint x: 744, endPoint y: 358, distance: 184.4
click at [744, 358] on div "1p Neliterāro sarunvalodu izmanto biežāk rakstveidā. Patiess [DEMOGRAPHIC_DATA]" at bounding box center [927, 326] width 678 height 172
click at [803, 375] on label "[DEMOGRAPHIC_DATA]" at bounding box center [927, 377] width 659 height 40
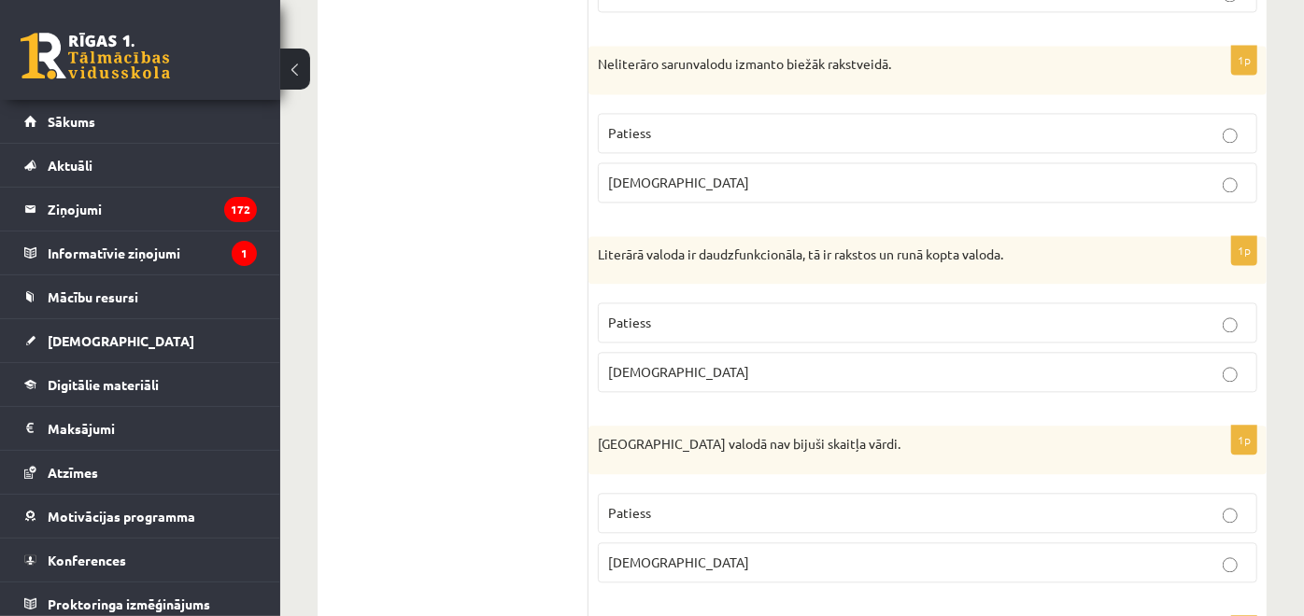
scroll to position [2490, 0]
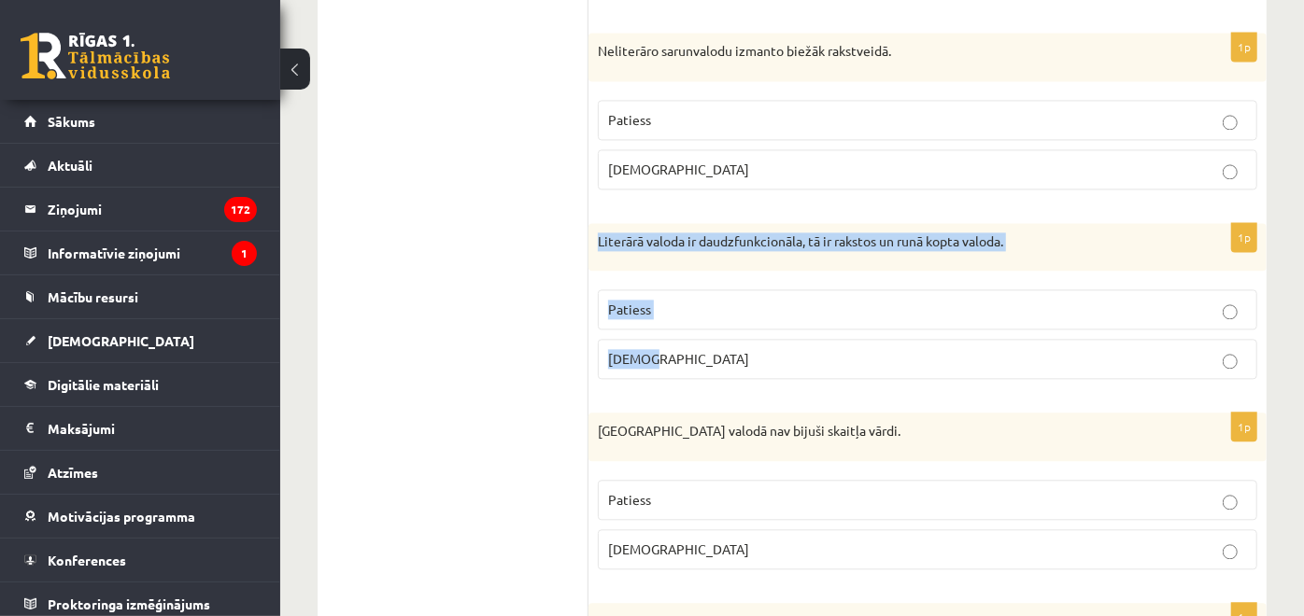
drag, startPoint x: 598, startPoint y: 232, endPoint x: 723, endPoint y: 326, distance: 156.7
click at [723, 326] on div "1p Literārā valoda ir daudzfunkcionāla, tā ir rakstos un runā kopta valoda. Pat…" at bounding box center [927, 309] width 678 height 172
click at [710, 306] on label "Patiess" at bounding box center [927, 310] width 659 height 40
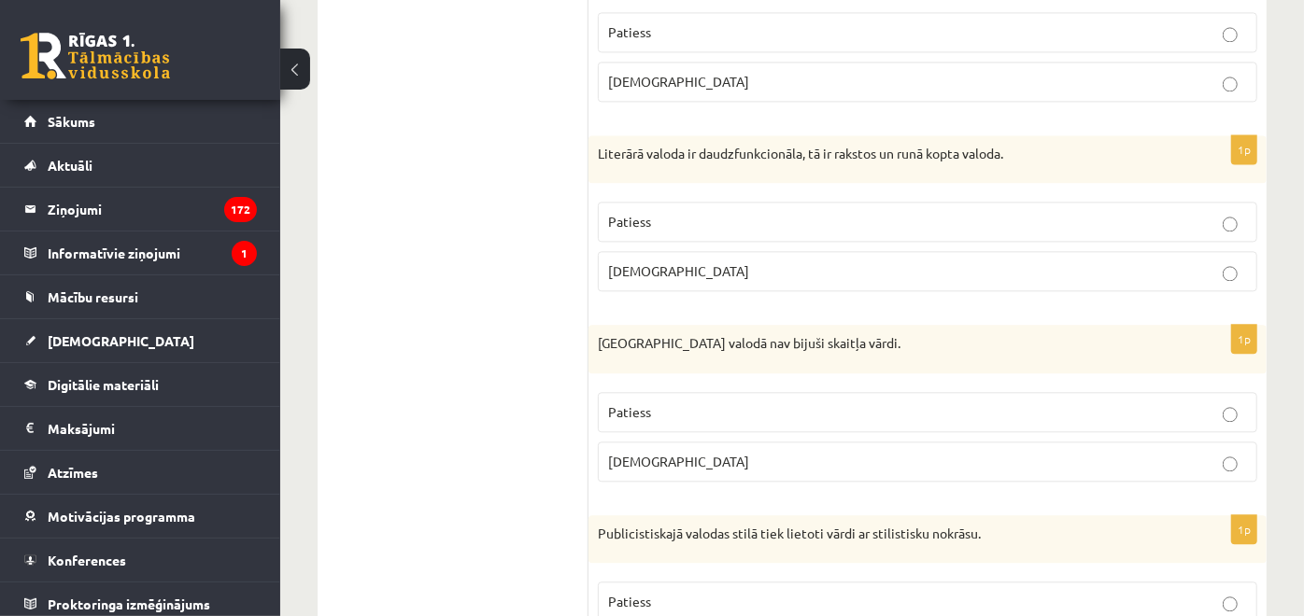
scroll to position [2697, 0]
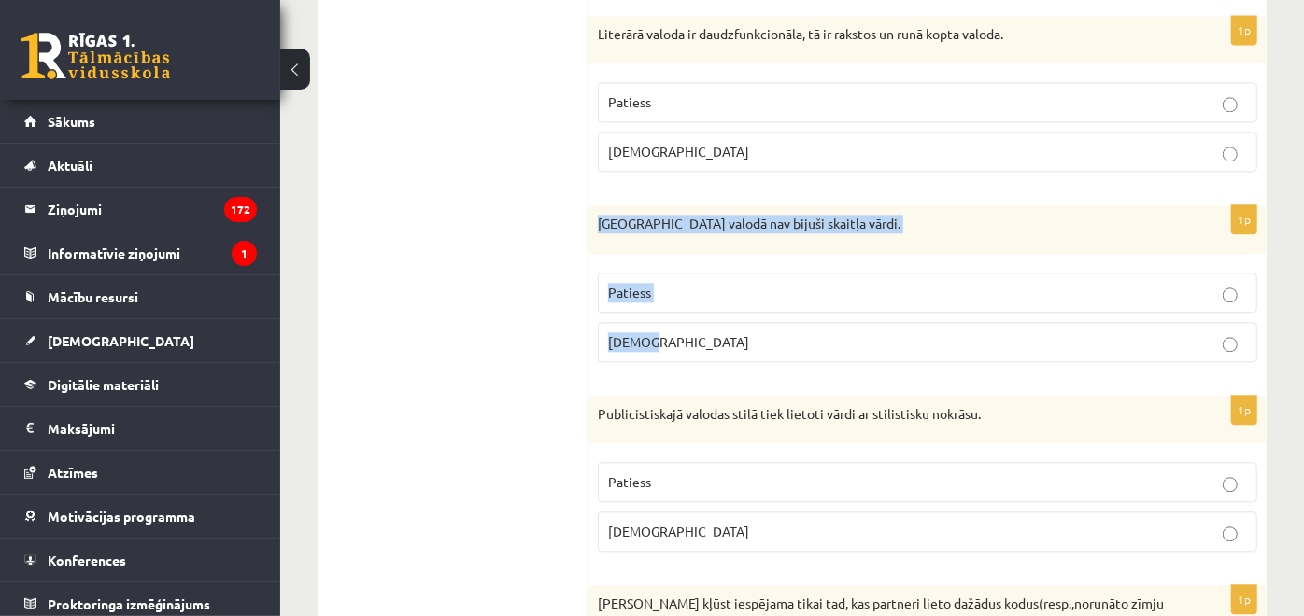
drag, startPoint x: 599, startPoint y: 205, endPoint x: 750, endPoint y: 314, distance: 186.1
click at [750, 314] on div "1p [GEOGRAPHIC_DATA] valodā nav bijuši skaitļa vārdi. Patiess [DEMOGRAPHIC_DATA]" at bounding box center [927, 291] width 678 height 172
click at [670, 291] on label "Patiess" at bounding box center [927, 293] width 659 height 40
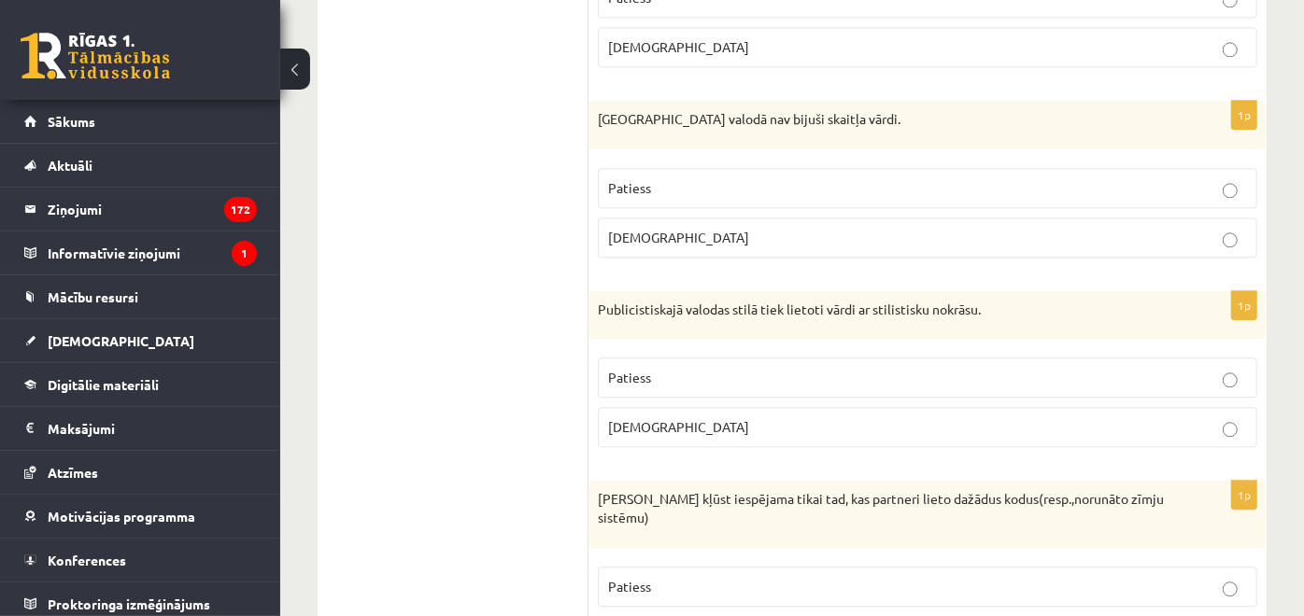
scroll to position [2906, 0]
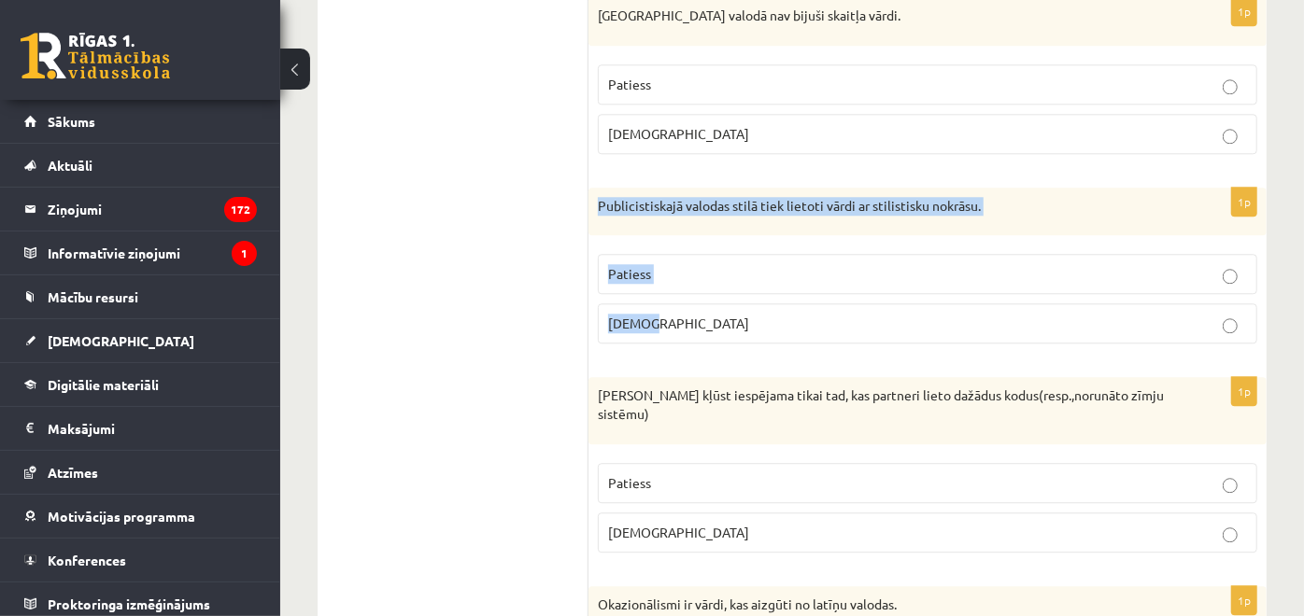
drag, startPoint x: 595, startPoint y: 191, endPoint x: 729, endPoint y: 295, distance: 169.8
click at [729, 295] on div "1p Publicistiskajā valodas stilā tiek lietoti vārdi ar stilistisku nokrāsu. Pat…" at bounding box center [927, 274] width 678 height 172
click at [701, 264] on p "Patiess" at bounding box center [927, 274] width 639 height 20
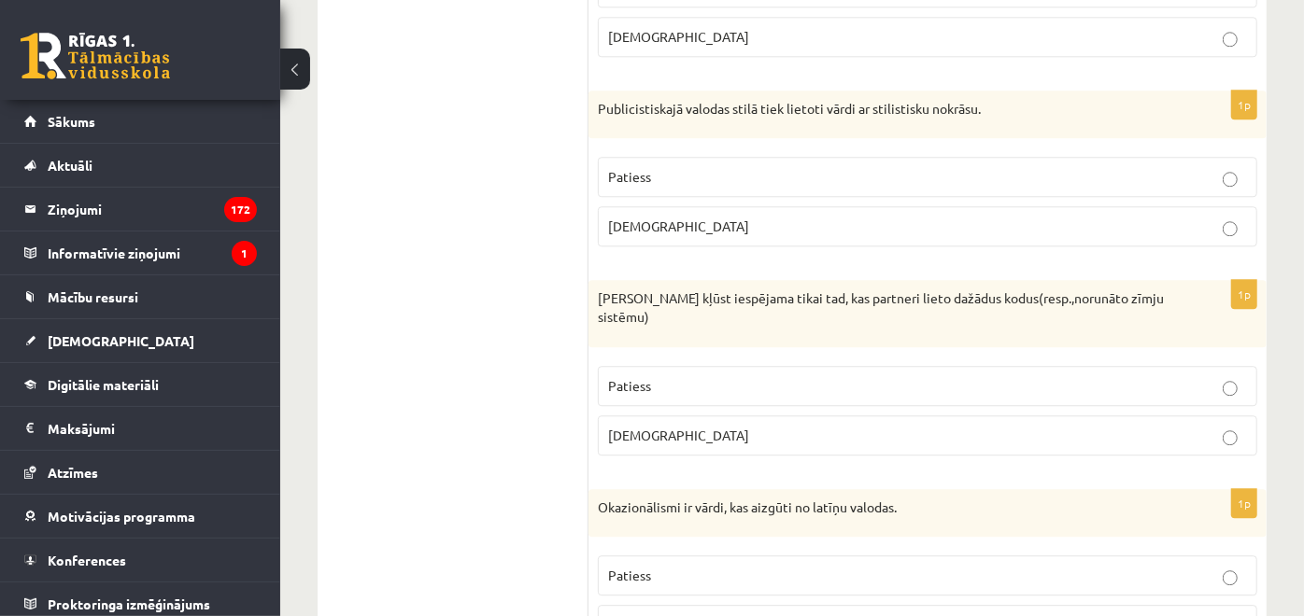
scroll to position [3113, 0]
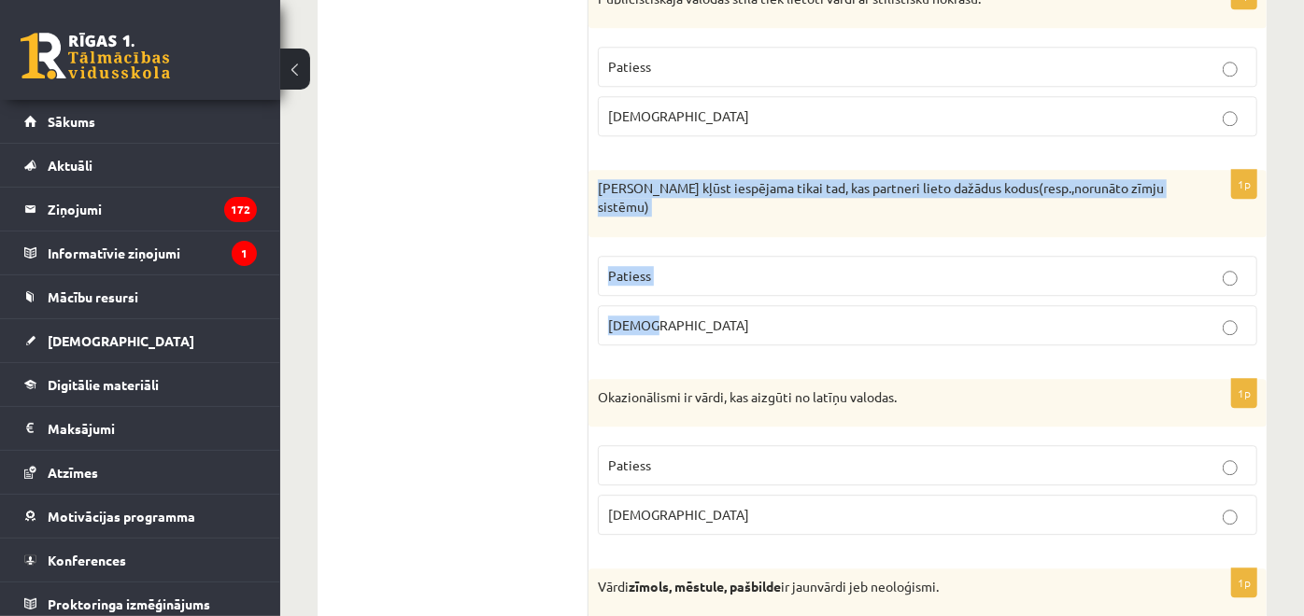
drag, startPoint x: 596, startPoint y: 171, endPoint x: 741, endPoint y: 305, distance: 197.6
click at [741, 305] on div "1p Saziņa kļūst iespējama tikai tad, kas partneri lieto dažādus kodus(resp.,nor…" at bounding box center [927, 265] width 678 height 190
drag, startPoint x: 741, startPoint y: 305, endPoint x: 733, endPoint y: 217, distance: 89.0
click at [740, 305] on label "Aplams" at bounding box center [927, 325] width 659 height 40
click at [693, 305] on label "Aplams" at bounding box center [927, 325] width 659 height 40
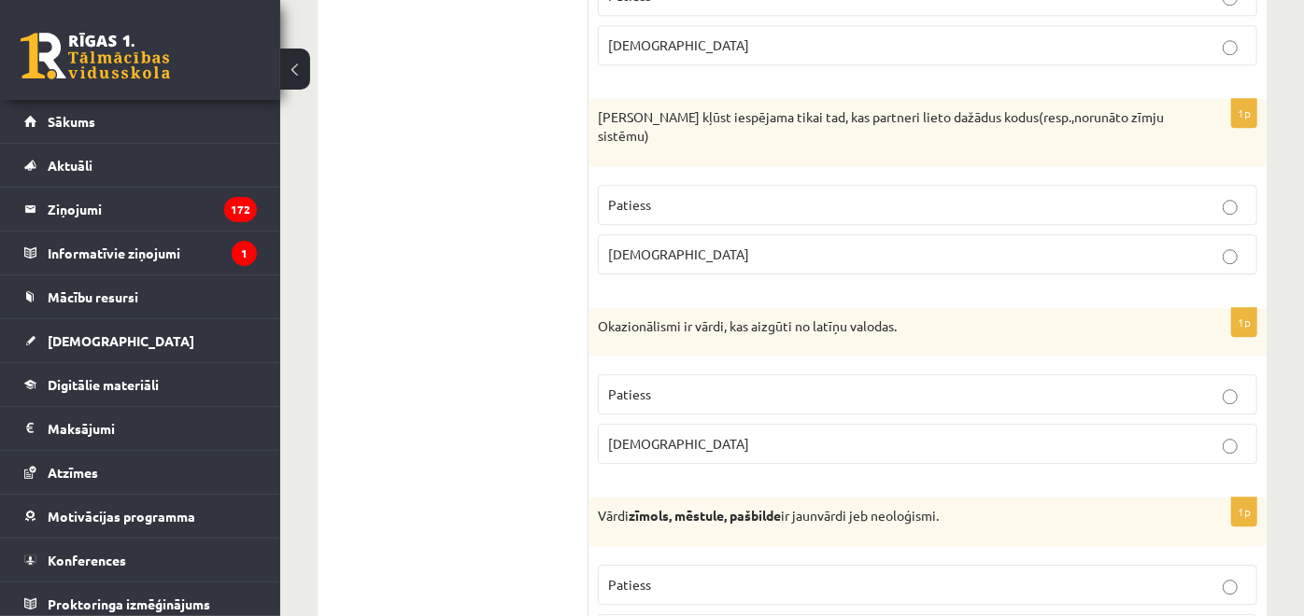
scroll to position [3217, 0]
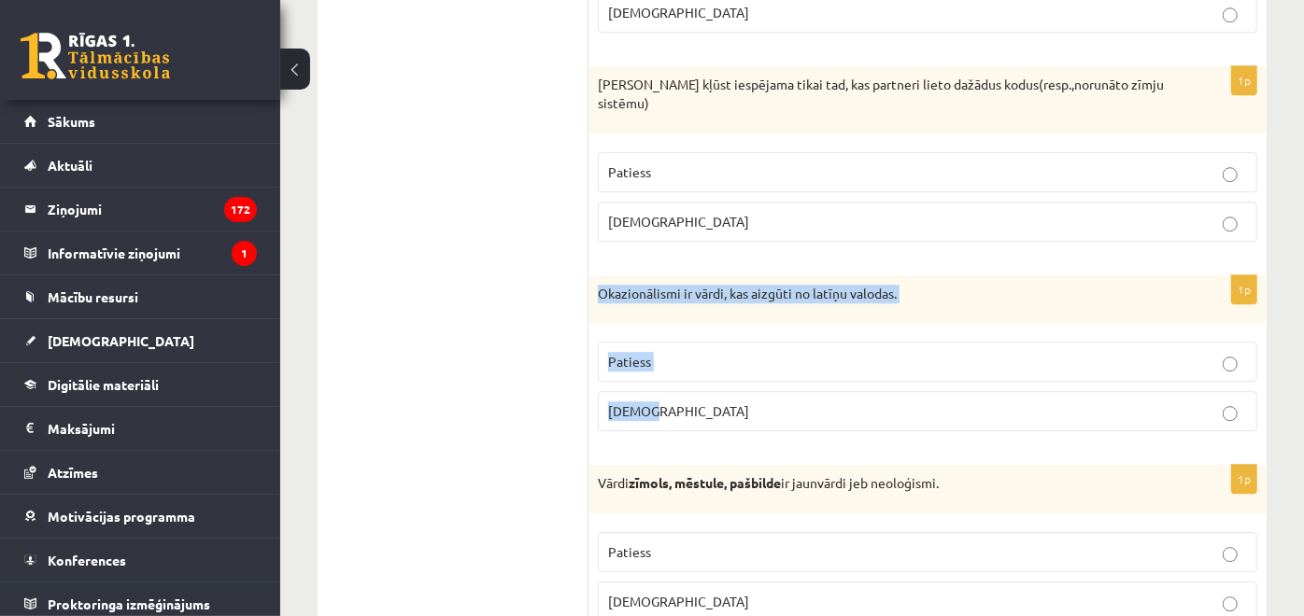
drag, startPoint x: 600, startPoint y: 259, endPoint x: 733, endPoint y: 369, distance: 173.2
click at [733, 369] on div "1p Okazionālismi ir vārdi, kas aizgūti no latīņu valodas. Patiess Aplams" at bounding box center [927, 362] width 678 height 172
click at [726, 402] on p "Aplams" at bounding box center [927, 412] width 639 height 20
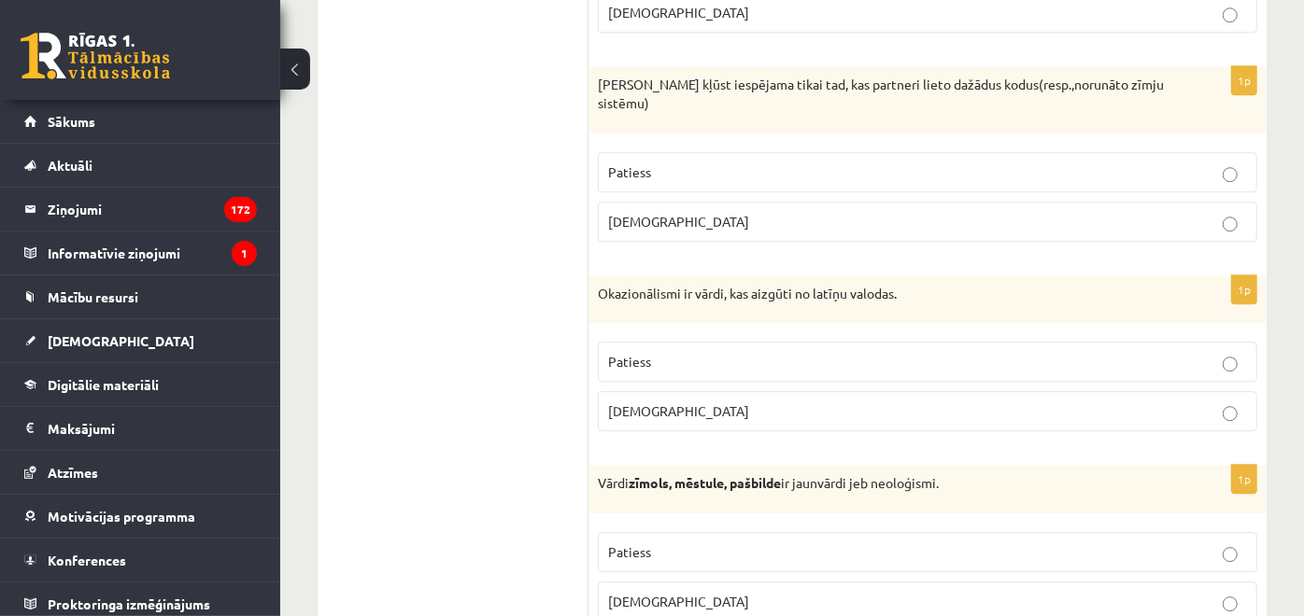
scroll to position [3424, 0]
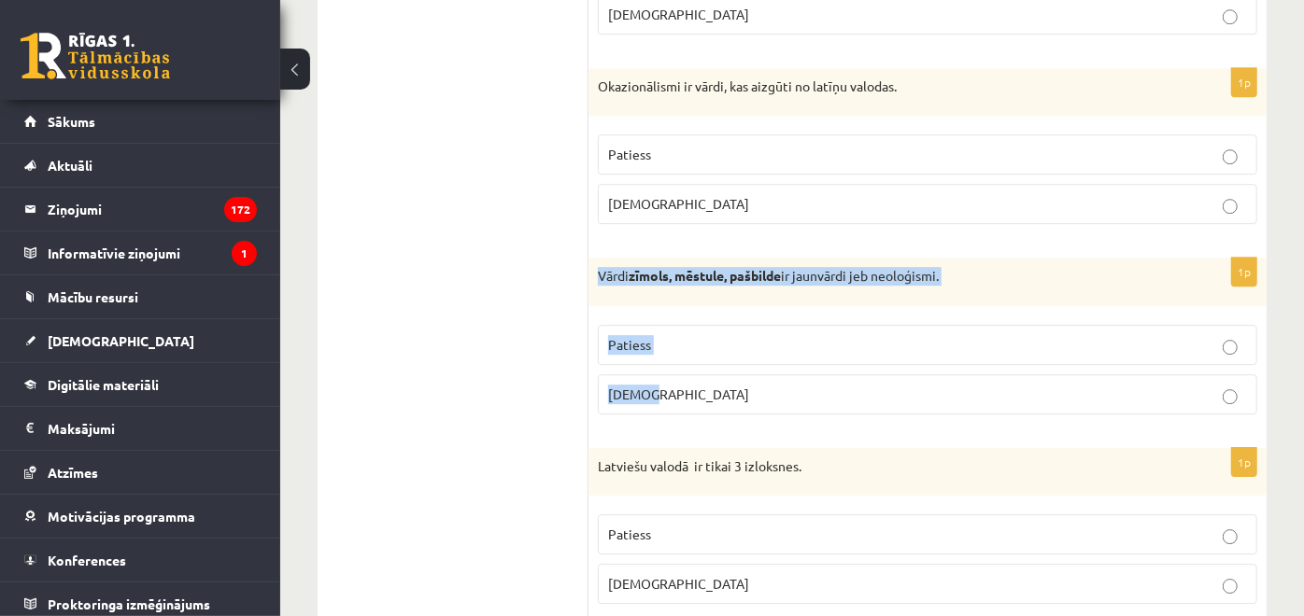
drag, startPoint x: 599, startPoint y: 240, endPoint x: 703, endPoint y: 355, distance: 155.4
click at [703, 355] on div "1p Vārdi zīmols, mēstule, pašbilde ir jaunvārdi jeb neoloģismi. Patiess Aplams" at bounding box center [927, 344] width 678 height 172
click at [770, 335] on p "Patiess" at bounding box center [927, 345] width 639 height 20
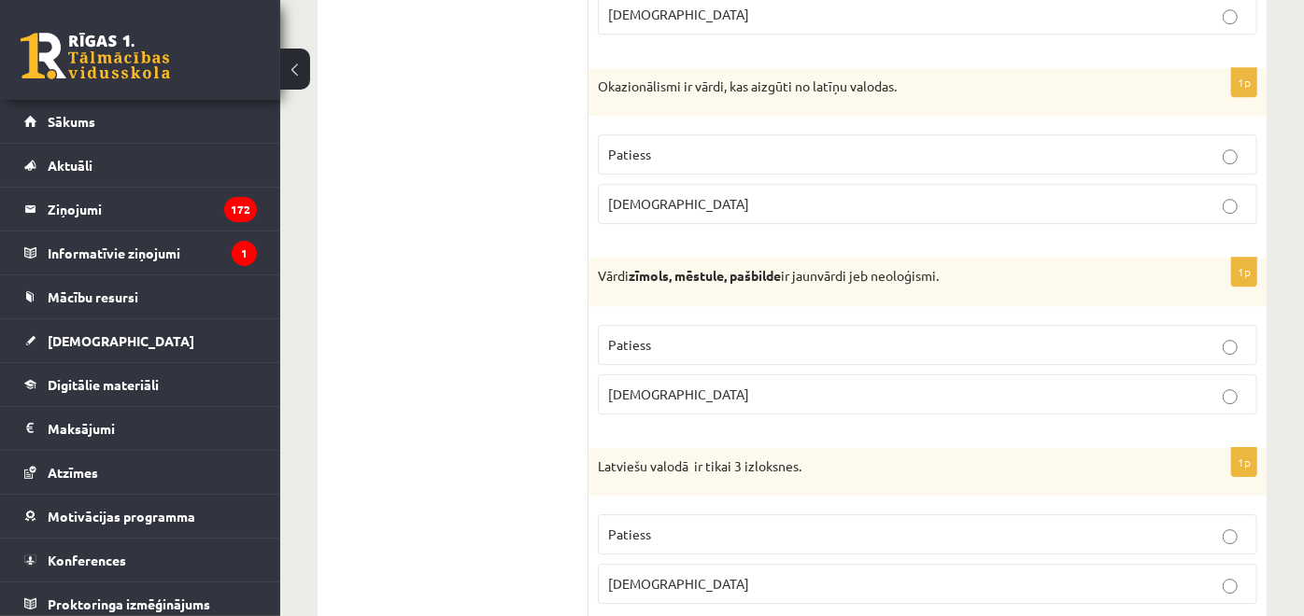
scroll to position [3631, 0]
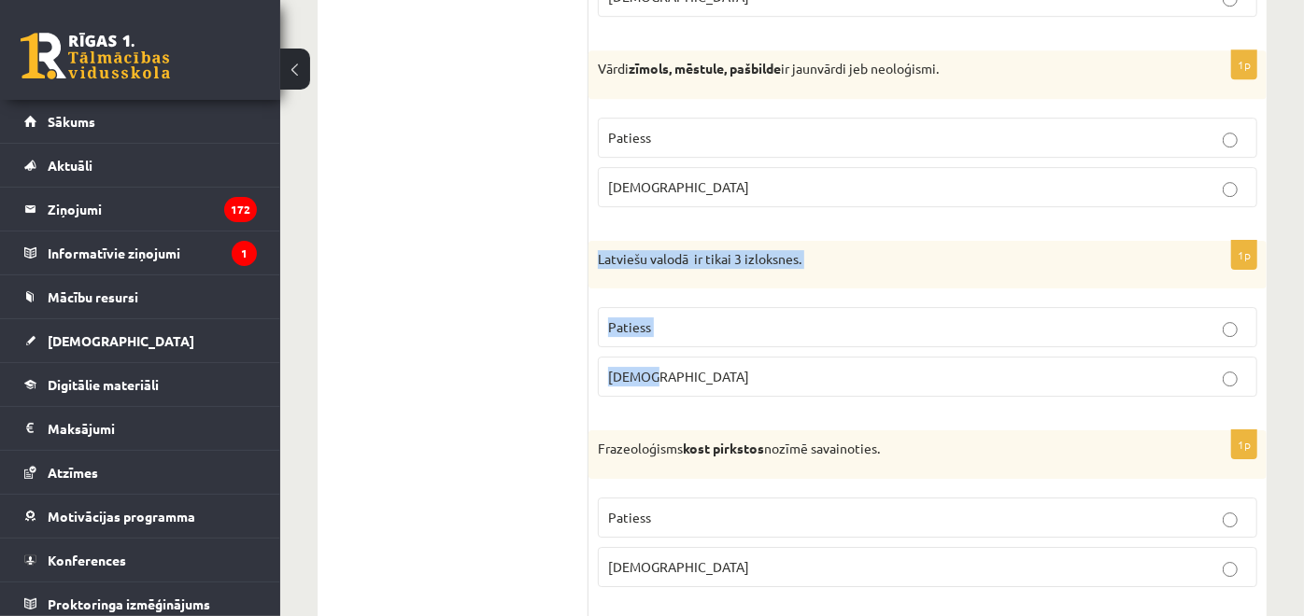
drag, startPoint x: 600, startPoint y: 221, endPoint x: 744, endPoint y: 335, distance: 184.2
click at [744, 335] on div "1p Latviešu valodā ir tikai 3 izloksnes. Patiess Aplams" at bounding box center [927, 327] width 678 height 172
click at [709, 367] on p "Aplams" at bounding box center [927, 377] width 639 height 20
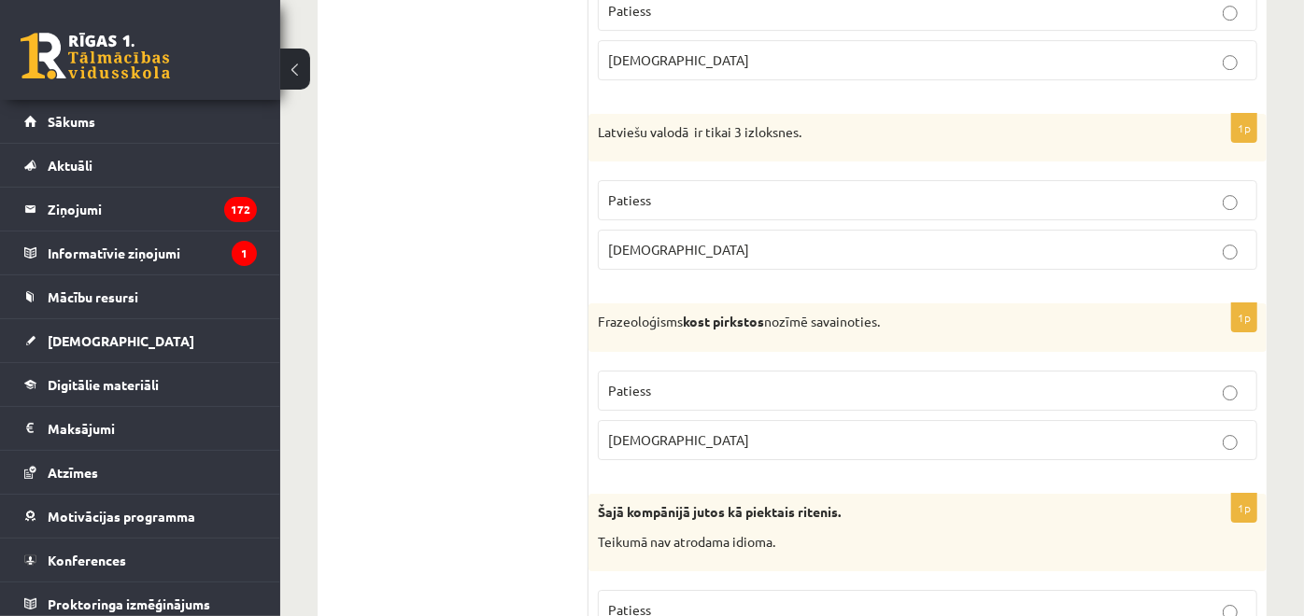
scroll to position [3840, 0]
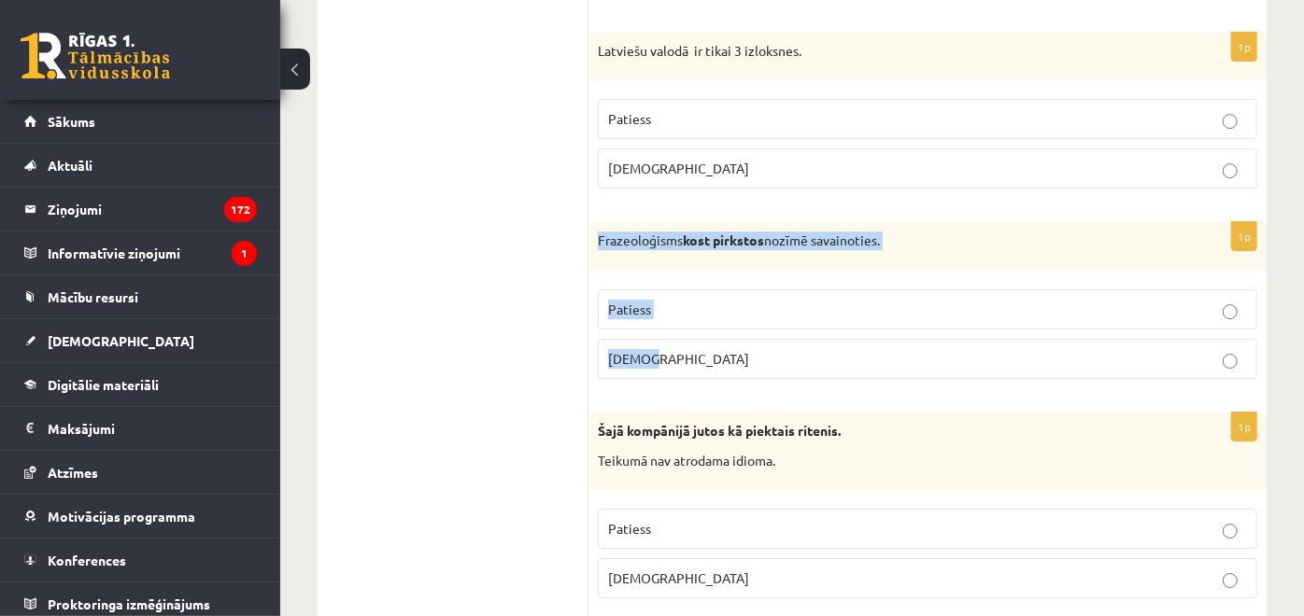
drag, startPoint x: 595, startPoint y: 203, endPoint x: 690, endPoint y: 305, distance: 140.1
click at [690, 305] on div "1p Frazeoloģisms kost pirkstos nozīmē savainoties. Patiess Aplams" at bounding box center [927, 308] width 678 height 172
click at [680, 349] on p "Aplams" at bounding box center [927, 359] width 639 height 20
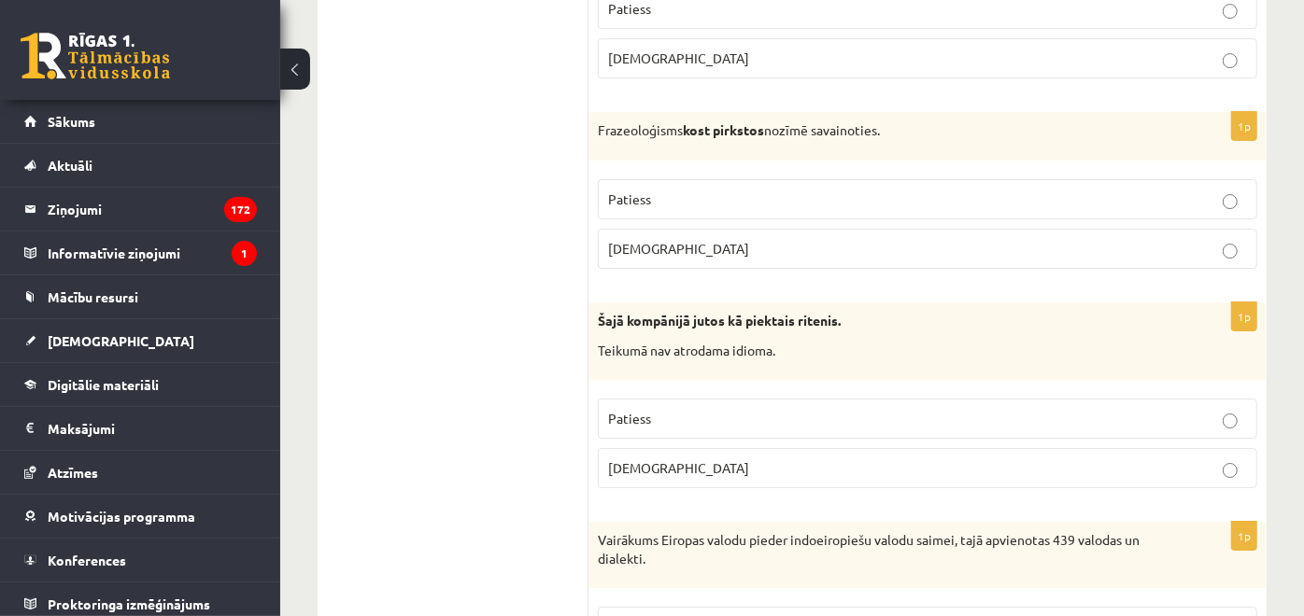
scroll to position [4047, 0]
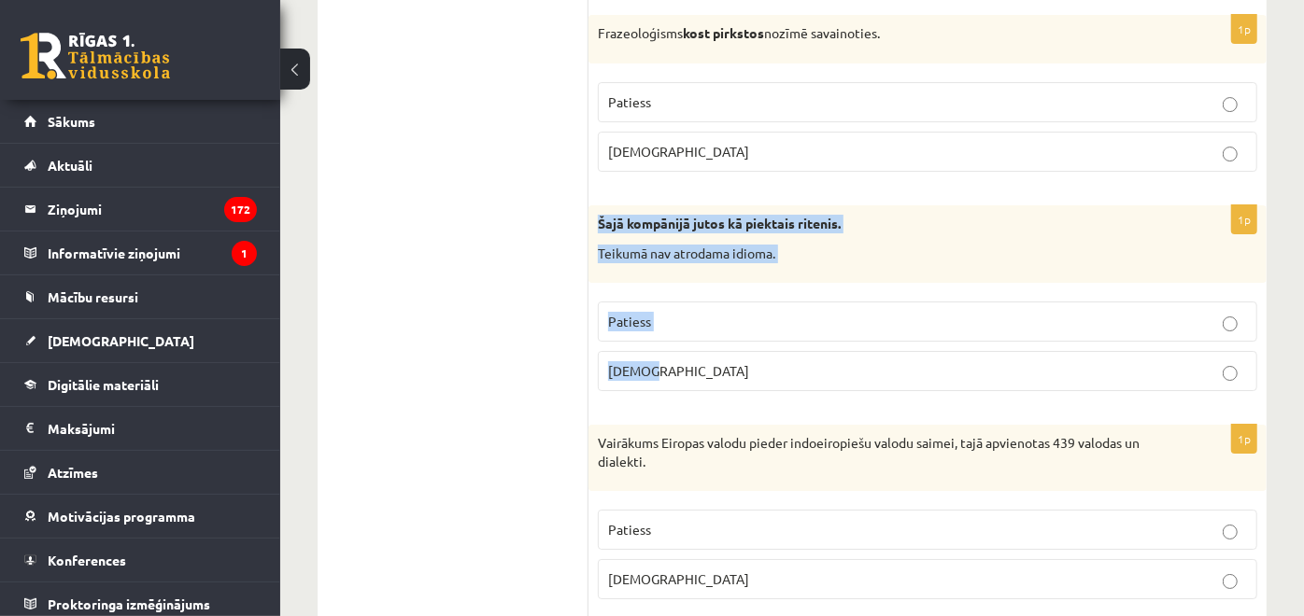
drag, startPoint x: 595, startPoint y: 183, endPoint x: 719, endPoint y: 313, distance: 179.7
click at [719, 313] on div "1p Šajā kompānijā jutos kā piektais ritenis. Teikumā nav atrodama idioma. Patie…" at bounding box center [927, 305] width 678 height 201
click at [740, 351] on label "Aplams" at bounding box center [927, 371] width 659 height 40
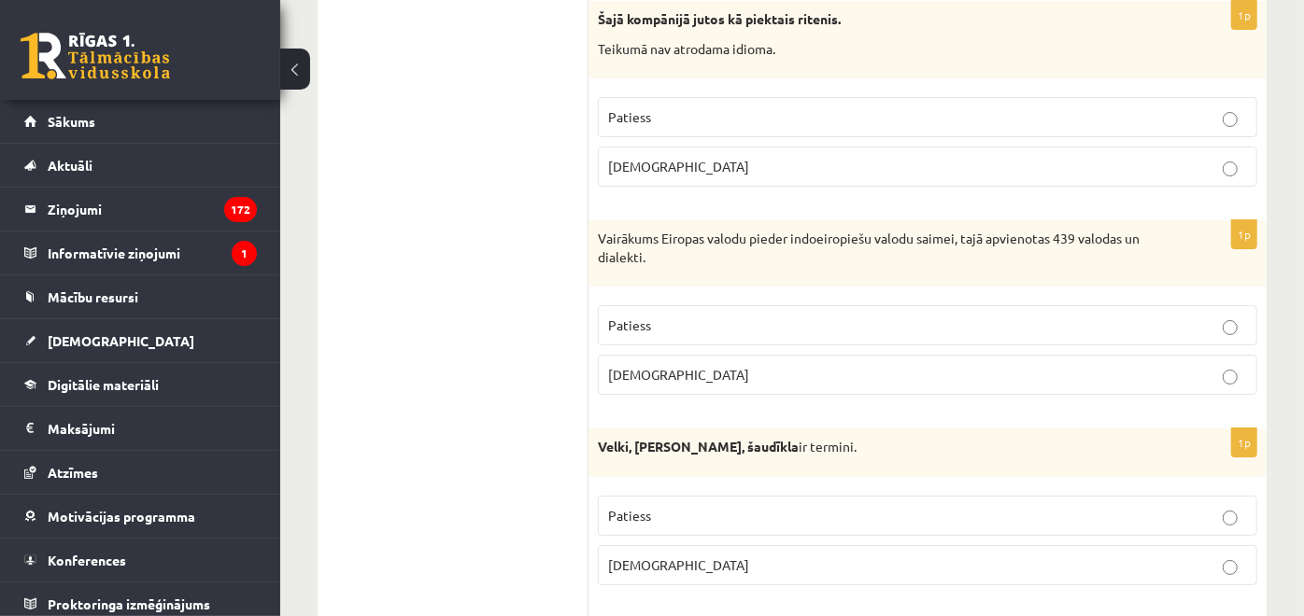
scroll to position [4254, 0]
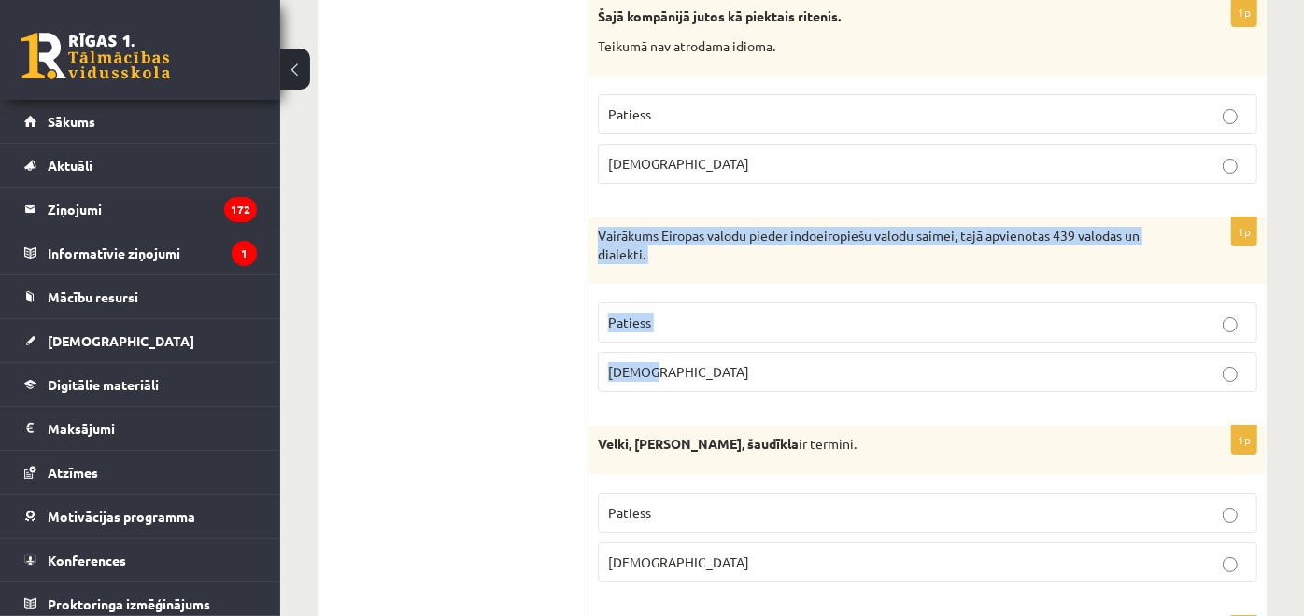
drag, startPoint x: 598, startPoint y: 197, endPoint x: 699, endPoint y: 303, distance: 146.0
click at [699, 303] on div "1p Vairākums Eiropas valodu pieder indoeiropiešu valodu saimei, tajā apvienotas…" at bounding box center [927, 313] width 678 height 190
click at [693, 352] on label "Aplams" at bounding box center [927, 372] width 659 height 40
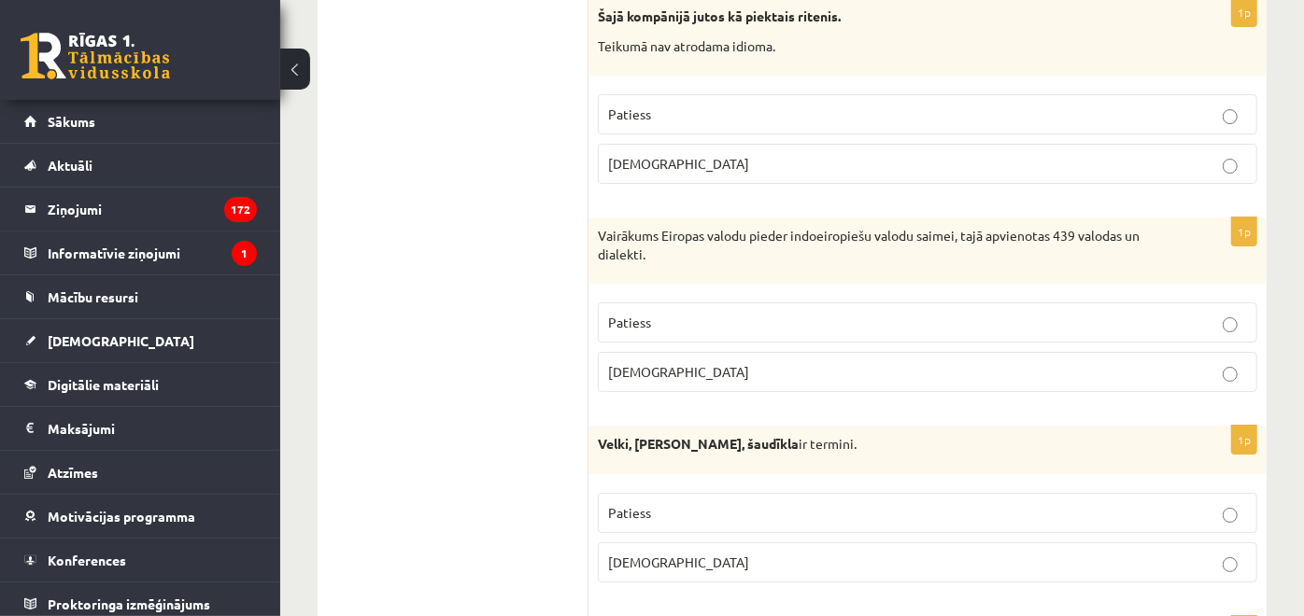
click at [672, 303] on label "Patiess" at bounding box center [927, 323] width 659 height 40
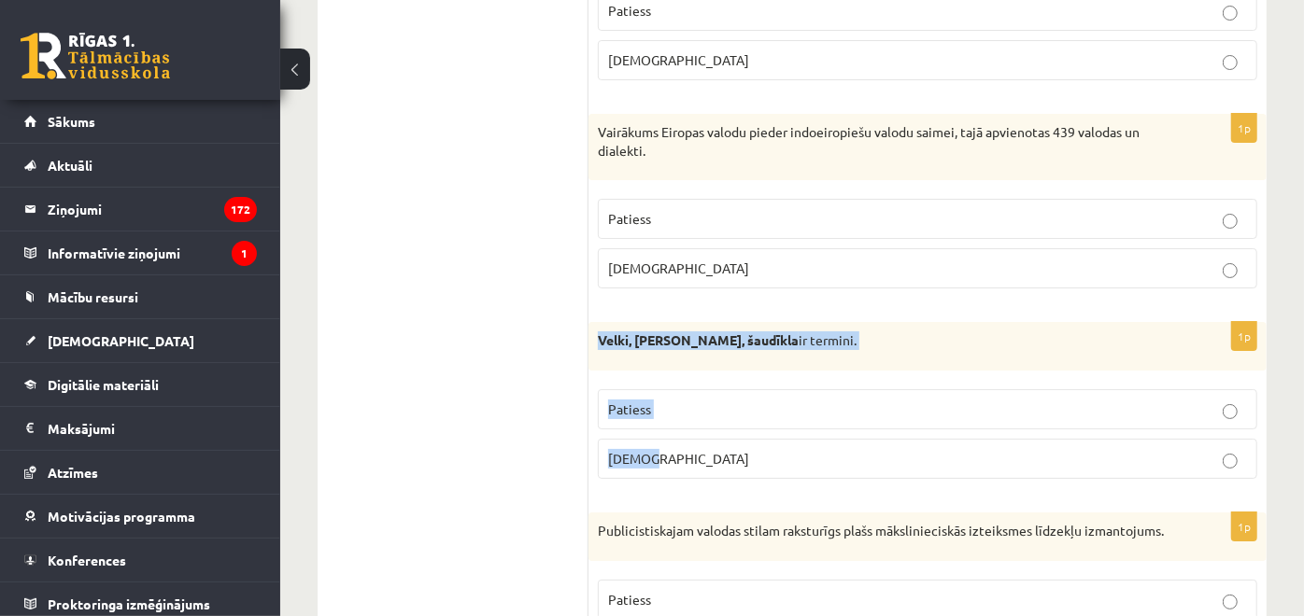
drag, startPoint x: 599, startPoint y: 297, endPoint x: 707, endPoint y: 394, distance: 145.5
click at [707, 394] on div "1p Velki, meti, šaudīkla ir termini. Patiess Aplams" at bounding box center [927, 408] width 678 height 172
click at [723, 449] on p "Aplams" at bounding box center [927, 459] width 639 height 20
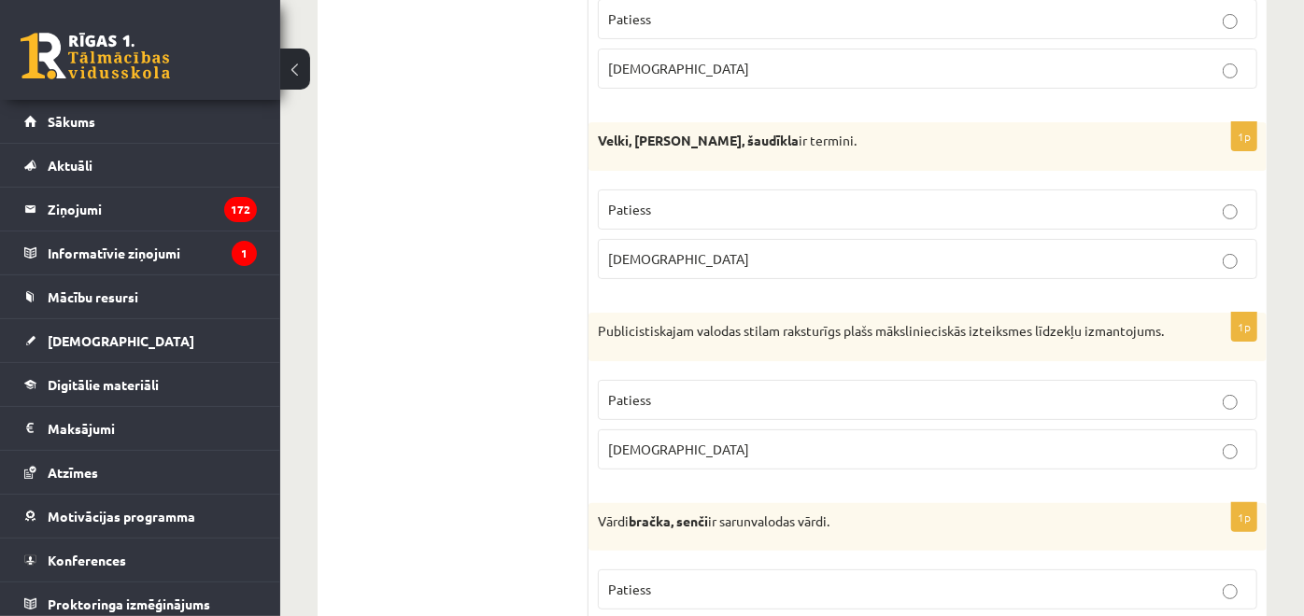
scroll to position [4565, 0]
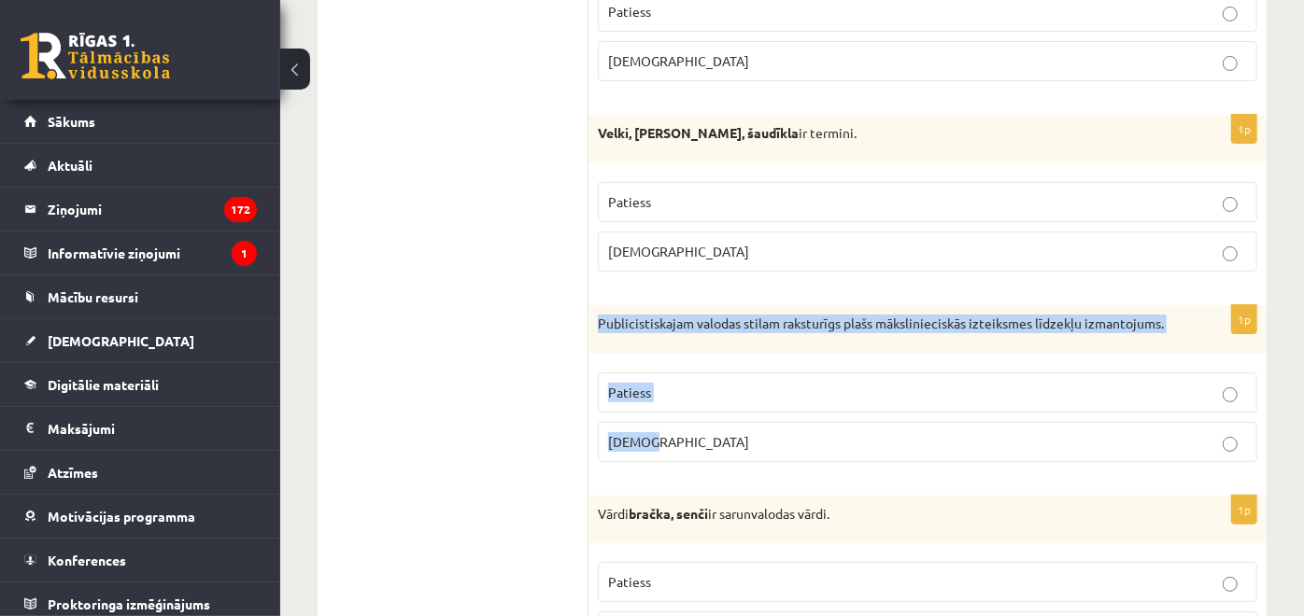
drag, startPoint x: 597, startPoint y: 276, endPoint x: 687, endPoint y: 385, distance: 141.9
click at [687, 385] on div "1p Publicistiskajam valodas stilam raksturīgs plašs mākslinieciskās izteiksmes …" at bounding box center [927, 391] width 678 height 172
click at [667, 432] on p "Aplams" at bounding box center [927, 442] width 639 height 20
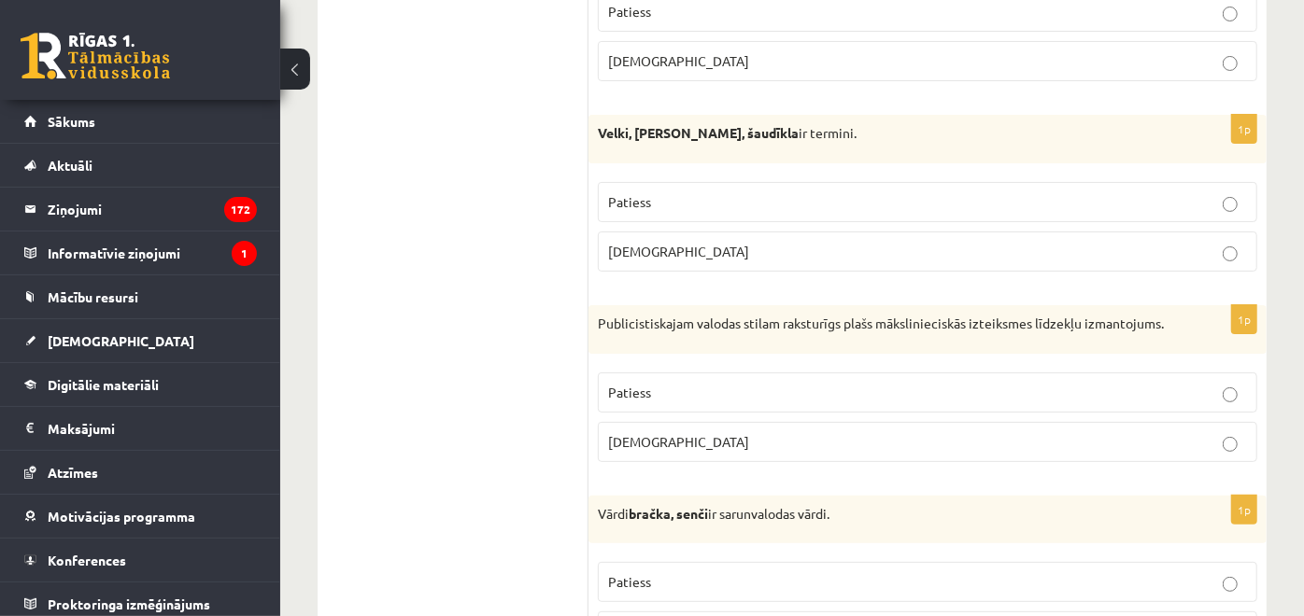
click at [660, 383] on p "Patiess" at bounding box center [927, 393] width 639 height 20
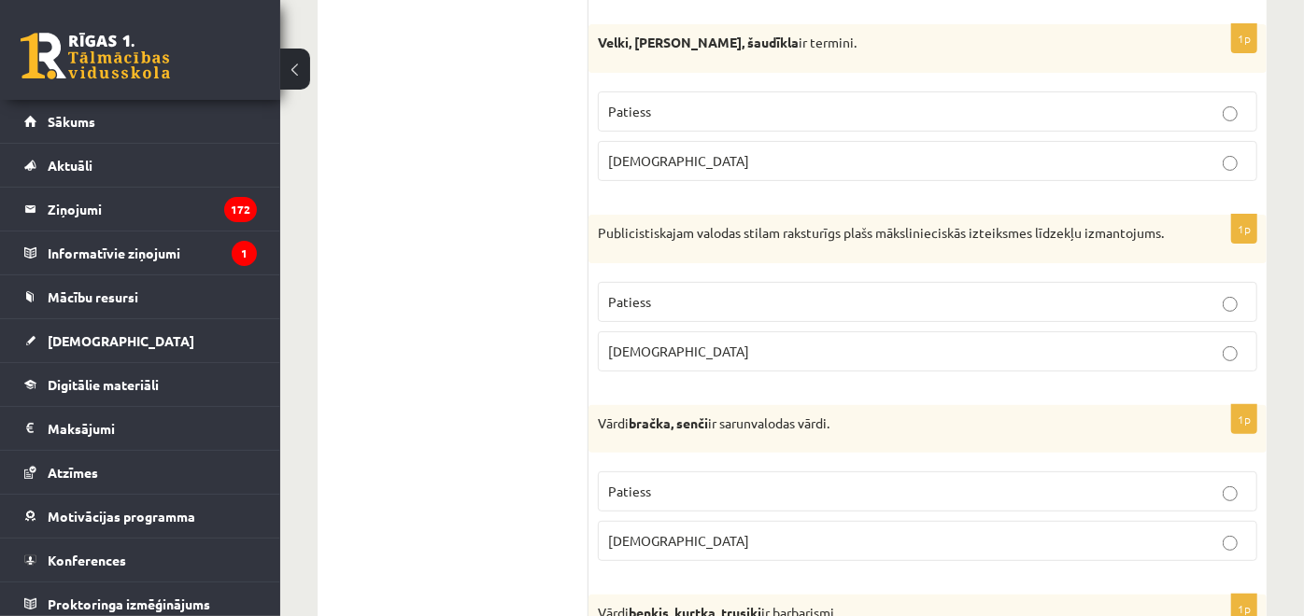
scroll to position [4774, 0]
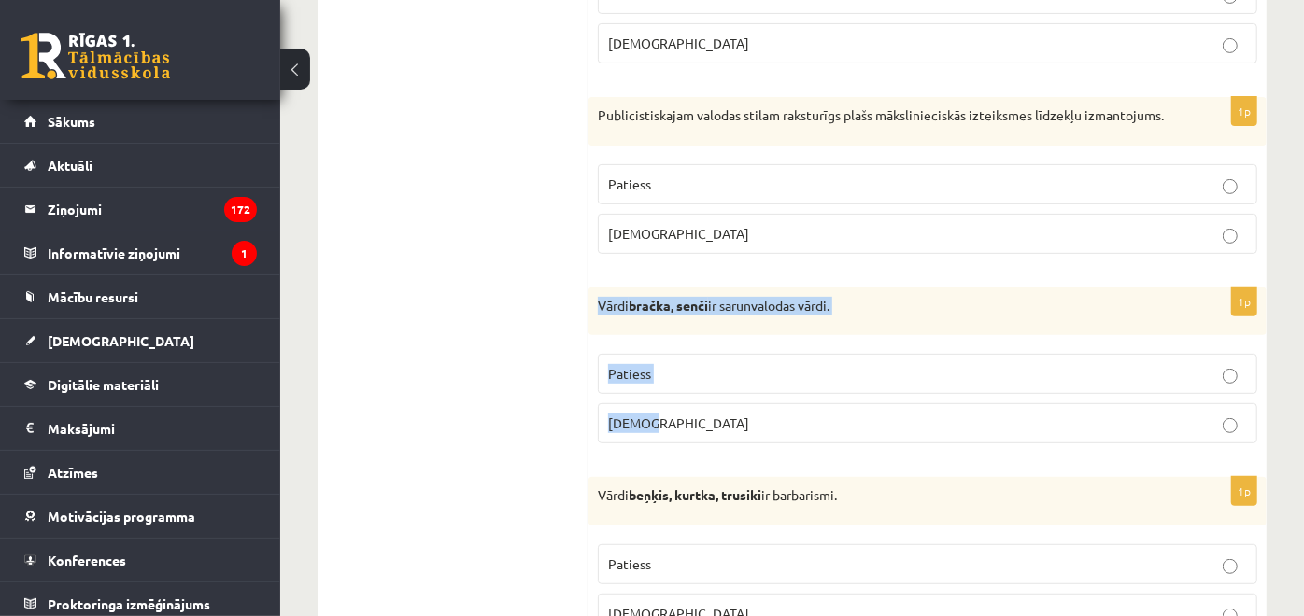
drag, startPoint x: 601, startPoint y: 261, endPoint x: 712, endPoint y: 379, distance: 162.6
click at [712, 379] on div "1p Vārdi bračka, senči ir sarunvalodas vārdi. Patiess Aplams" at bounding box center [927, 374] width 678 height 172
click at [667, 354] on label "Patiess" at bounding box center [927, 374] width 659 height 40
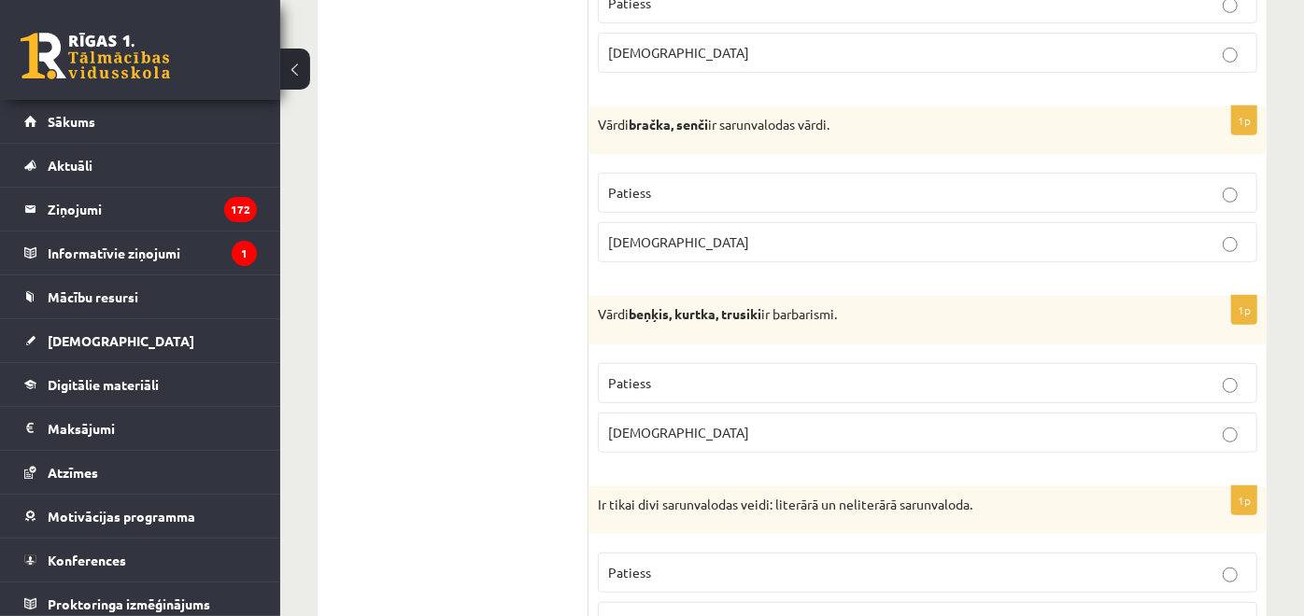
scroll to position [4981, 0]
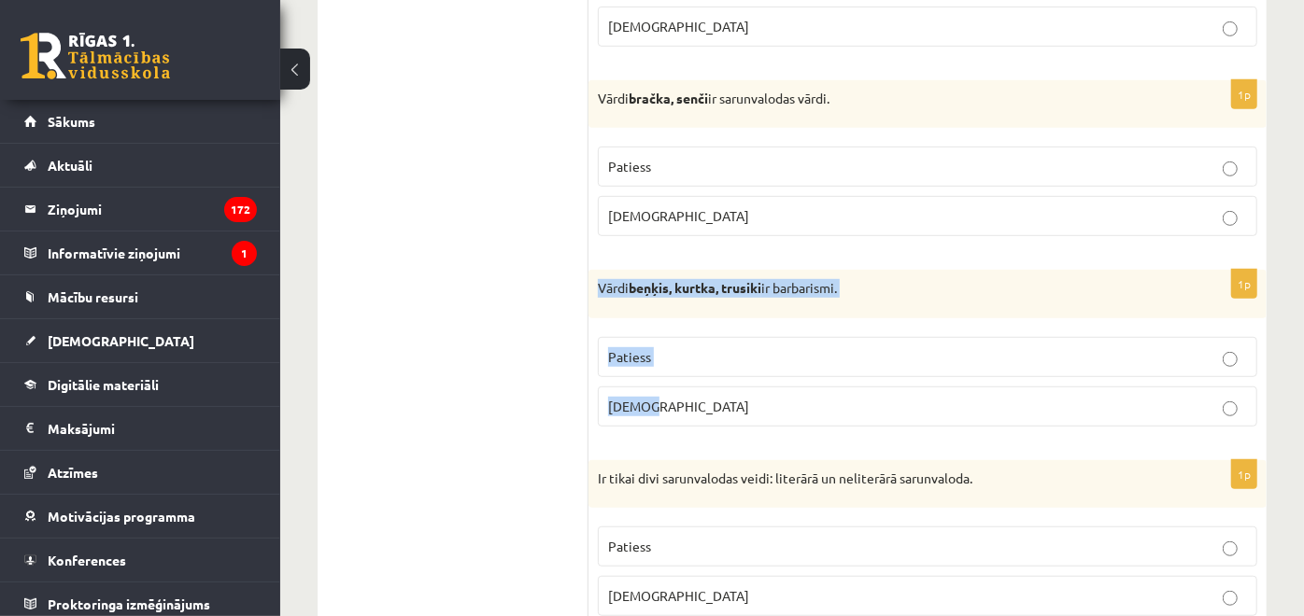
drag, startPoint x: 600, startPoint y: 240, endPoint x: 715, endPoint y: 349, distance: 159.2
click at [715, 349] on div "1p Vārdi beņķis, kurtka, trusiki ir barbarismi. Patiess Aplams" at bounding box center [927, 356] width 678 height 172
click at [677, 347] on p "Patiess" at bounding box center [927, 357] width 639 height 20
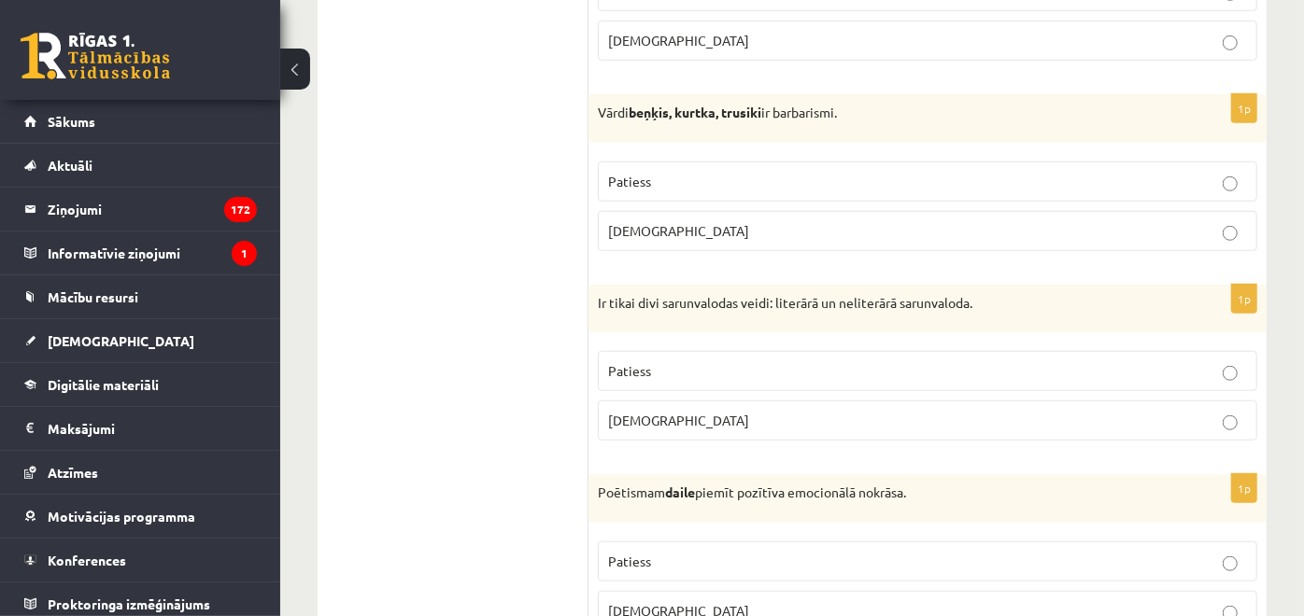
scroll to position [5260, 0]
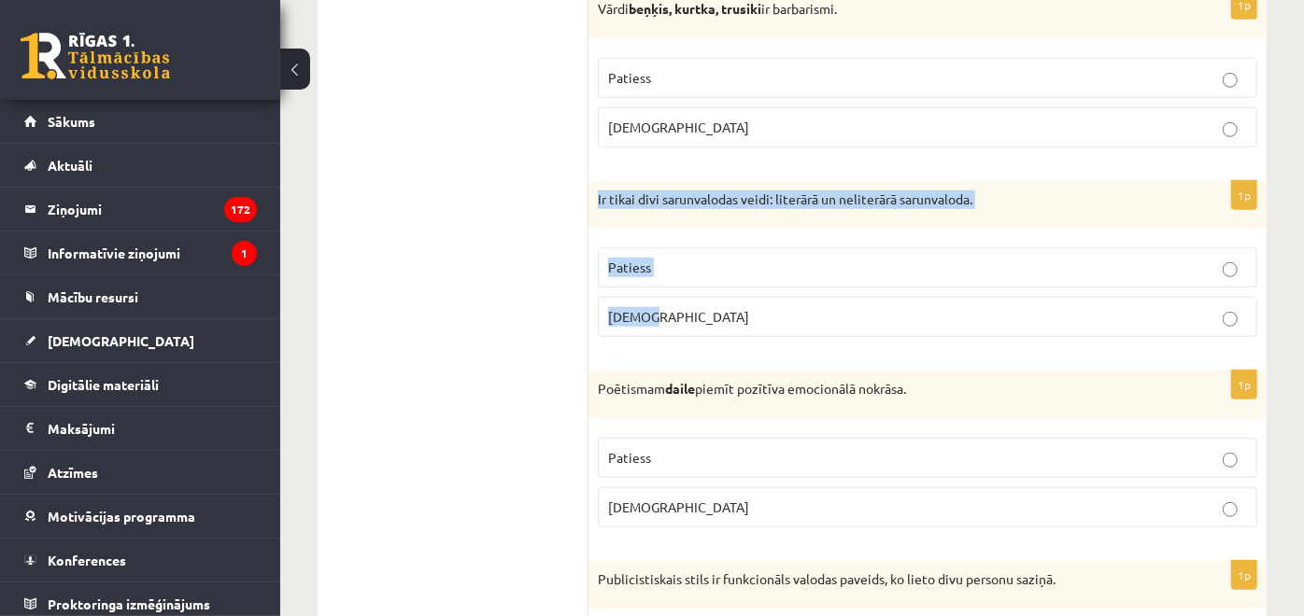
drag, startPoint x: 595, startPoint y: 148, endPoint x: 710, endPoint y: 248, distance: 152.3
click at [710, 248] on div "1p Ir tikai divi sarunvalodas veidi: literārā un neliterārā sarunvaloda. Paties…" at bounding box center [927, 267] width 678 height 172
click at [693, 248] on label "Patiess" at bounding box center [927, 268] width 659 height 40
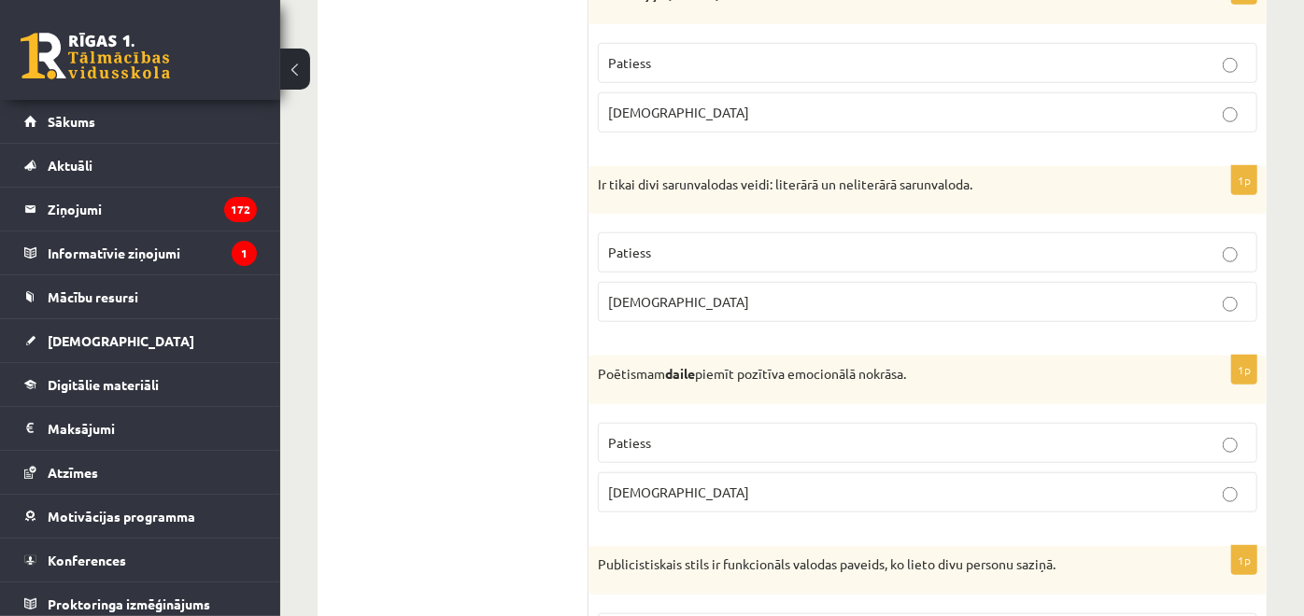
scroll to position [5364, 0]
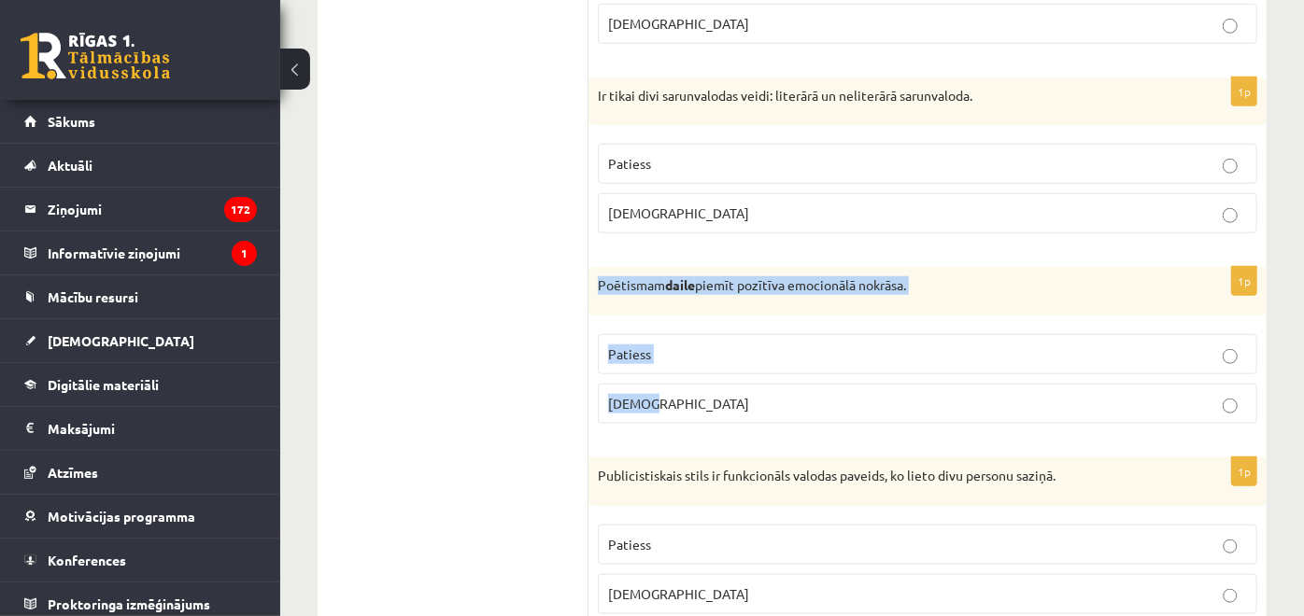
drag, startPoint x: 595, startPoint y: 238, endPoint x: 729, endPoint y: 347, distance: 173.3
click at [729, 347] on div "1p Poētismam daile piemīt pozītīva emocionālā nokrāsa. Patiess Aplams" at bounding box center [927, 353] width 678 height 172
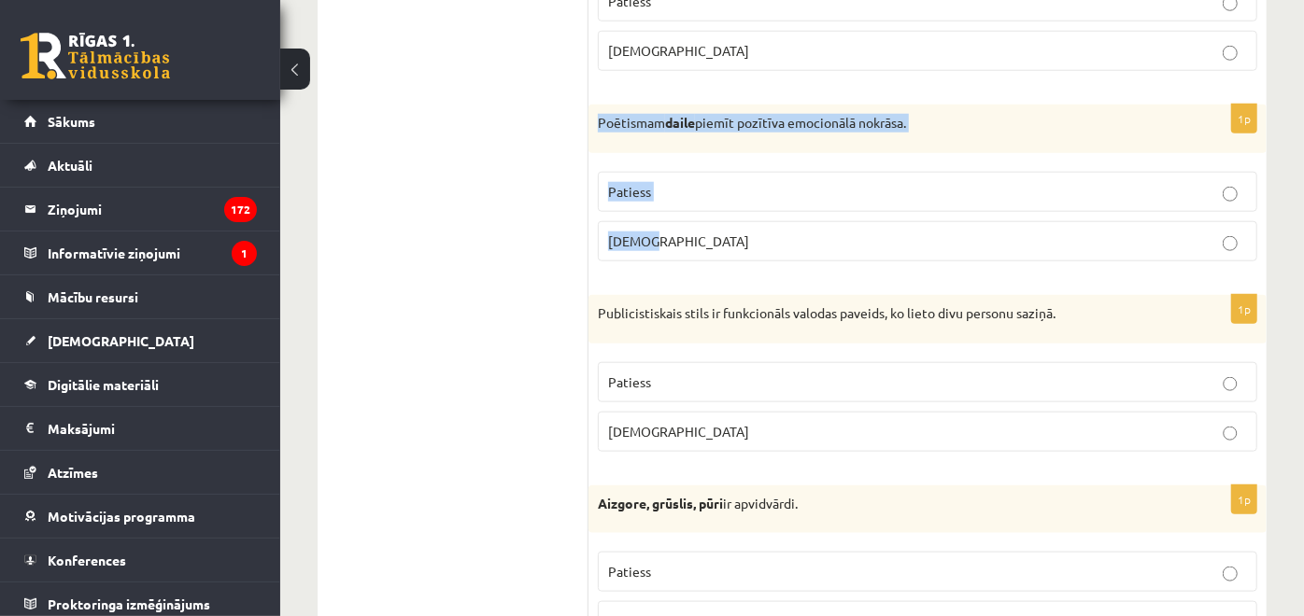
scroll to position [5571, 0]
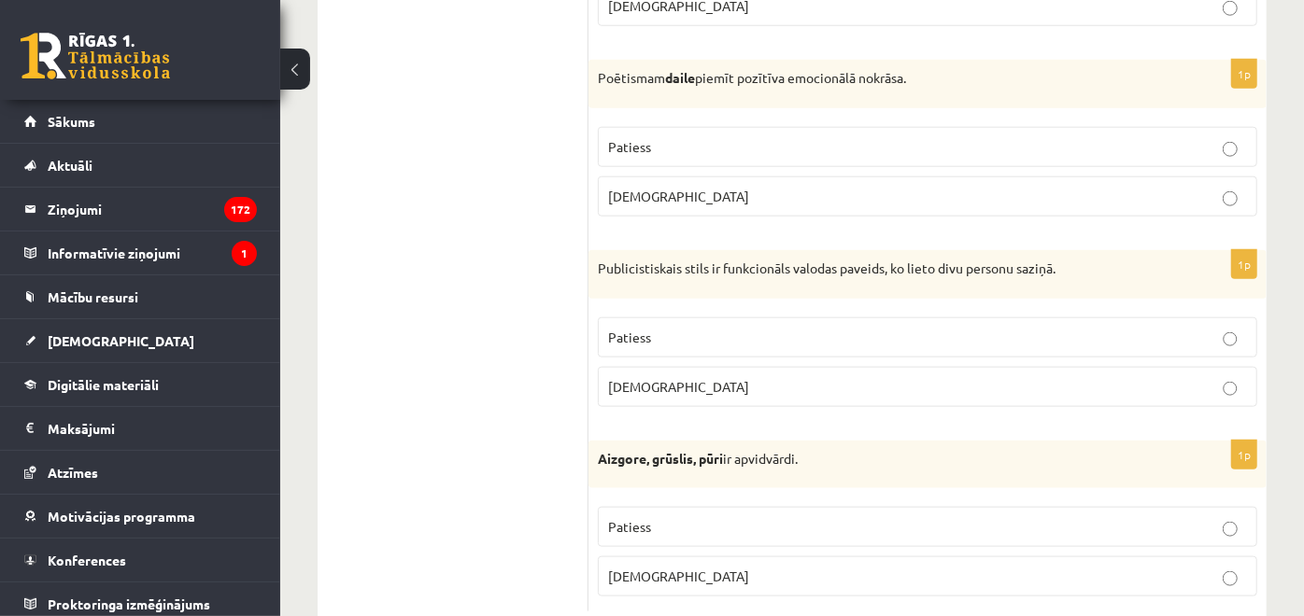
click at [691, 328] on p "Patiess" at bounding box center [927, 338] width 639 height 20
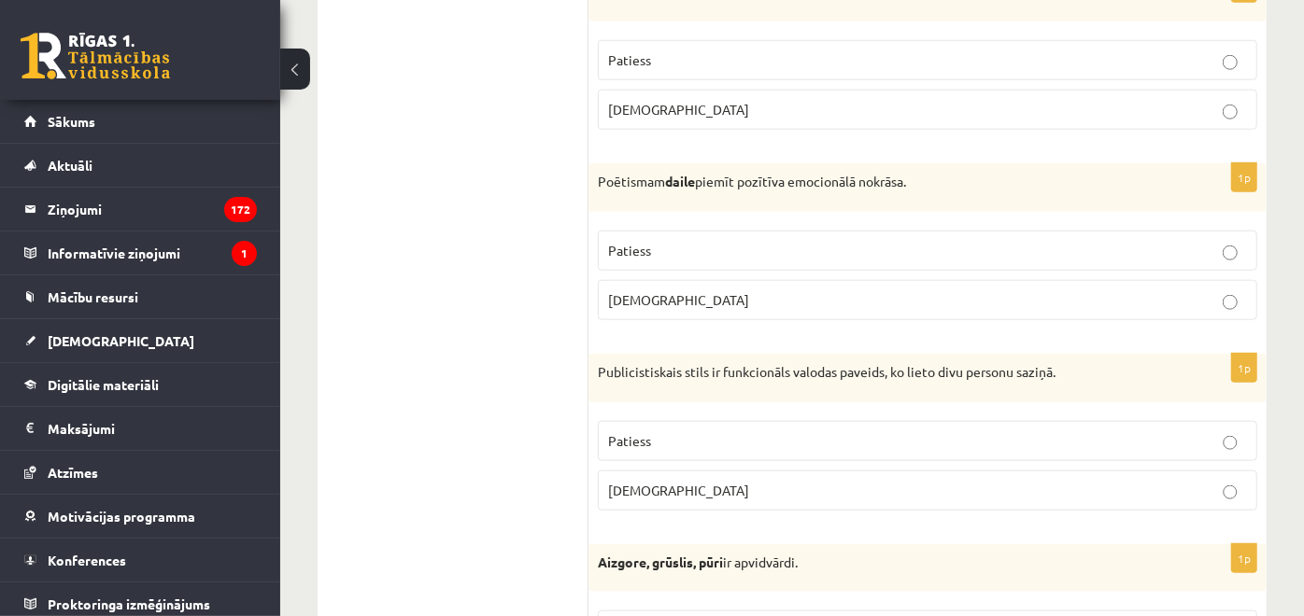
click at [698, 221] on fieldset "Patiess Aplams" at bounding box center [927, 273] width 659 height 105
click at [702, 241] on p "Patiess" at bounding box center [927, 251] width 639 height 20
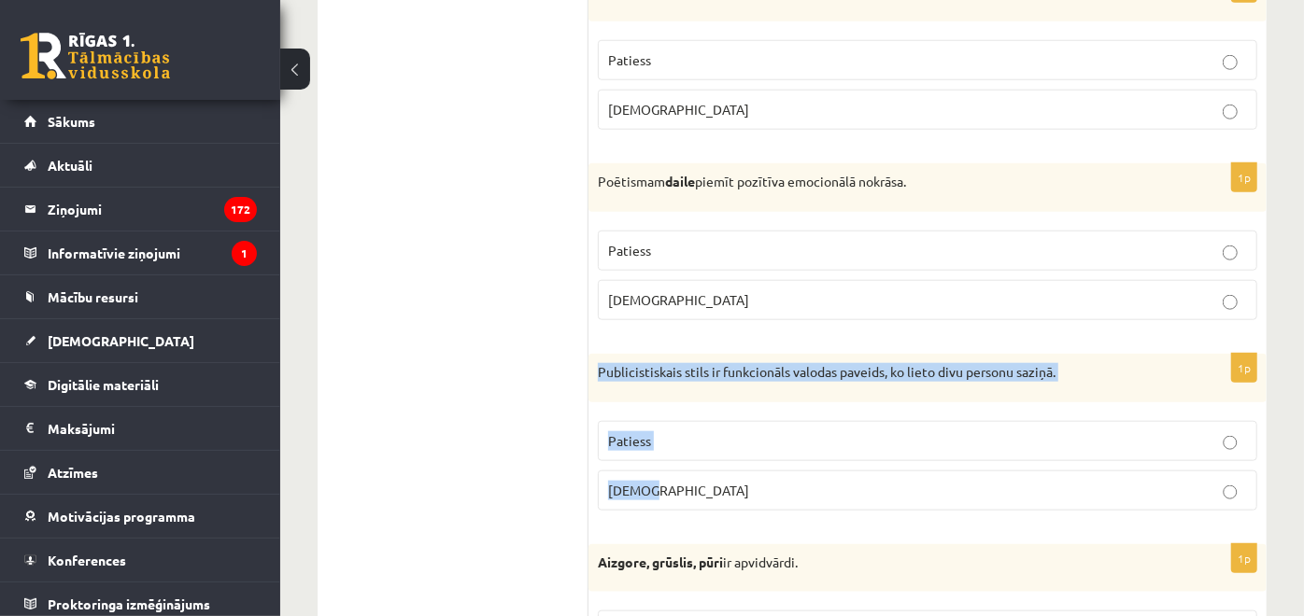
drag, startPoint x: 647, startPoint y: 384, endPoint x: 696, endPoint y: 420, distance: 60.7
click at [696, 420] on div "1p Publicistiskais stils ir funkcionāls valodas paveids, ko lieto divu personu …" at bounding box center [927, 440] width 678 height 172
click at [696, 471] on label "Aplams" at bounding box center [927, 491] width 659 height 40
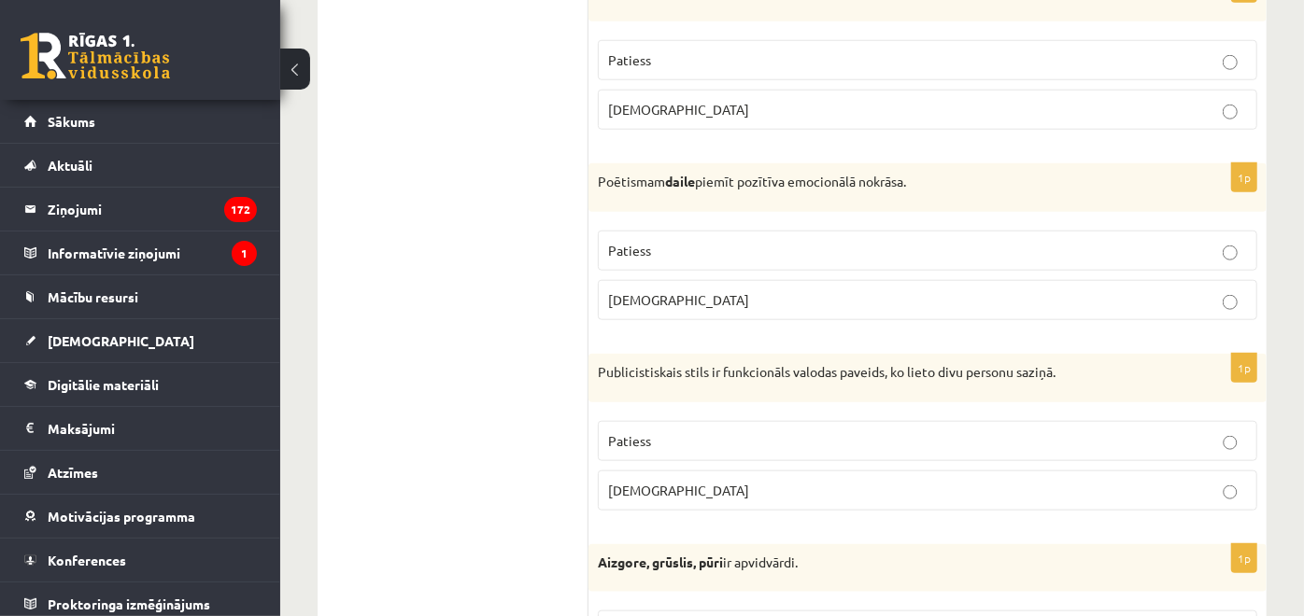
scroll to position [5571, 0]
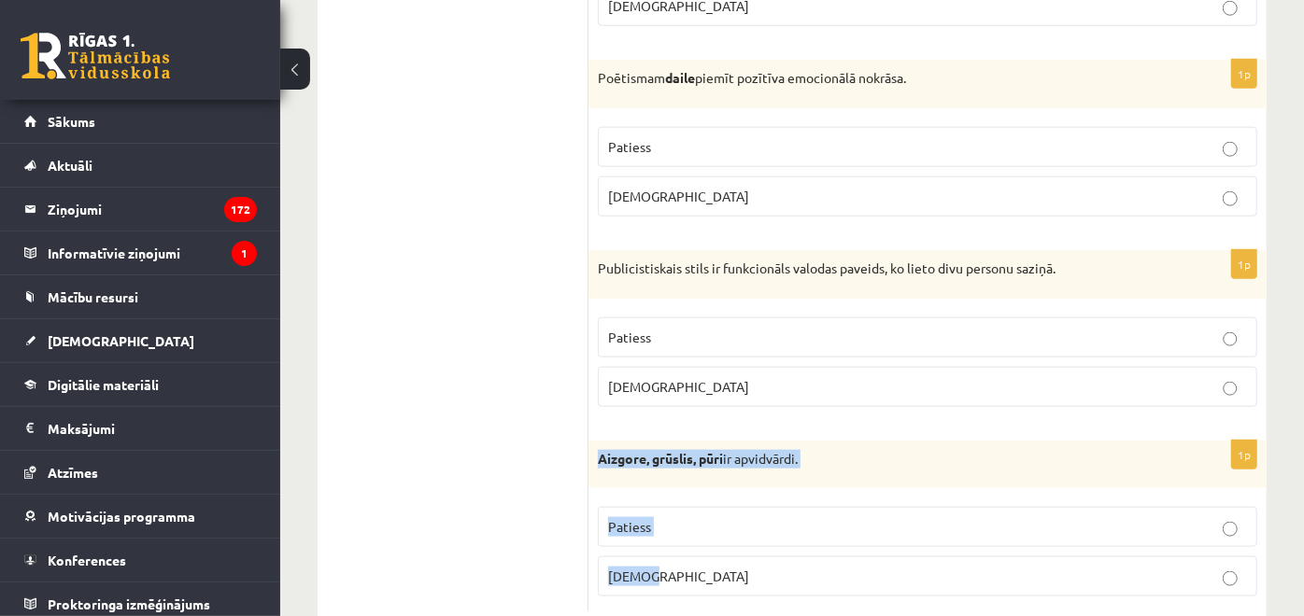
drag, startPoint x: 598, startPoint y: 410, endPoint x: 711, endPoint y: 515, distance: 154.0
click at [711, 515] on div "1p Aizgore, grūslis, pūri ir apvidvārdi. Patiess Aplams" at bounding box center [927, 527] width 678 height 172
click at [752, 517] on p "Patiess" at bounding box center [927, 527] width 639 height 20
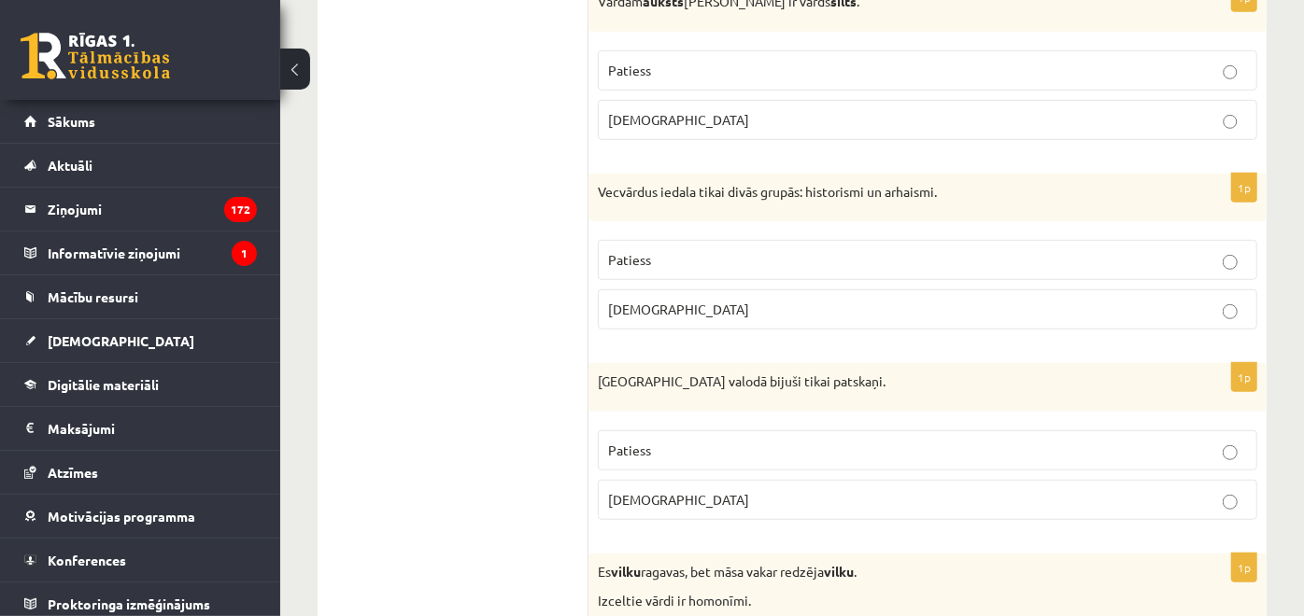
scroll to position [0, 0]
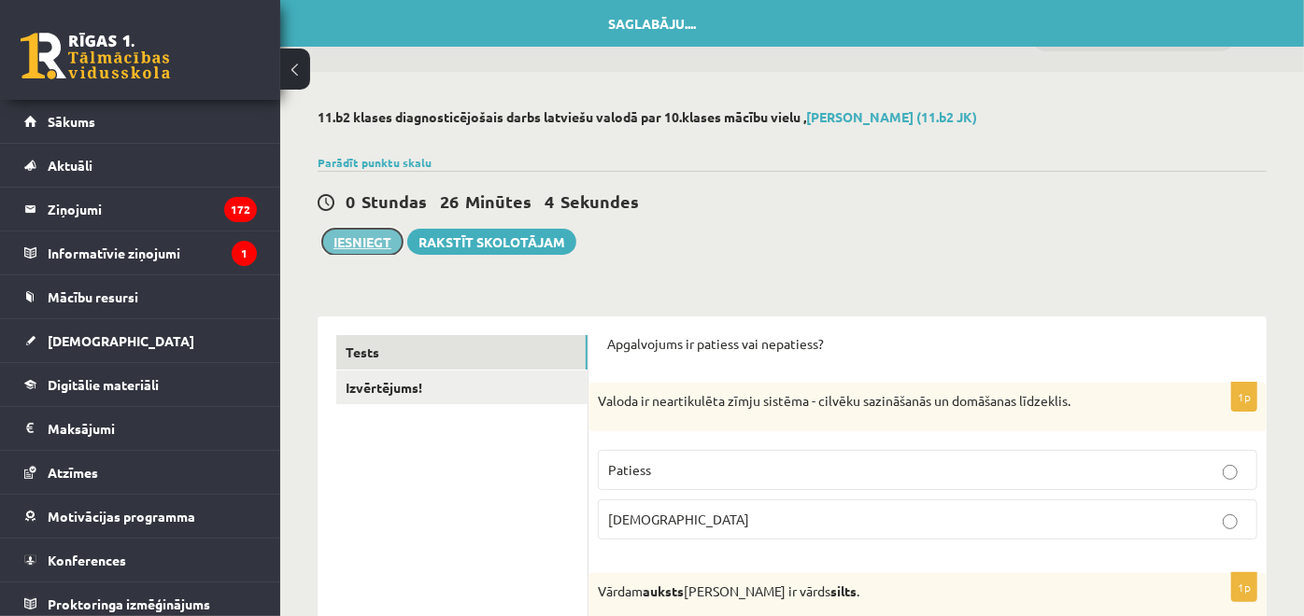
click at [384, 246] on button "Iesniegt" at bounding box center [362, 242] width 80 height 26
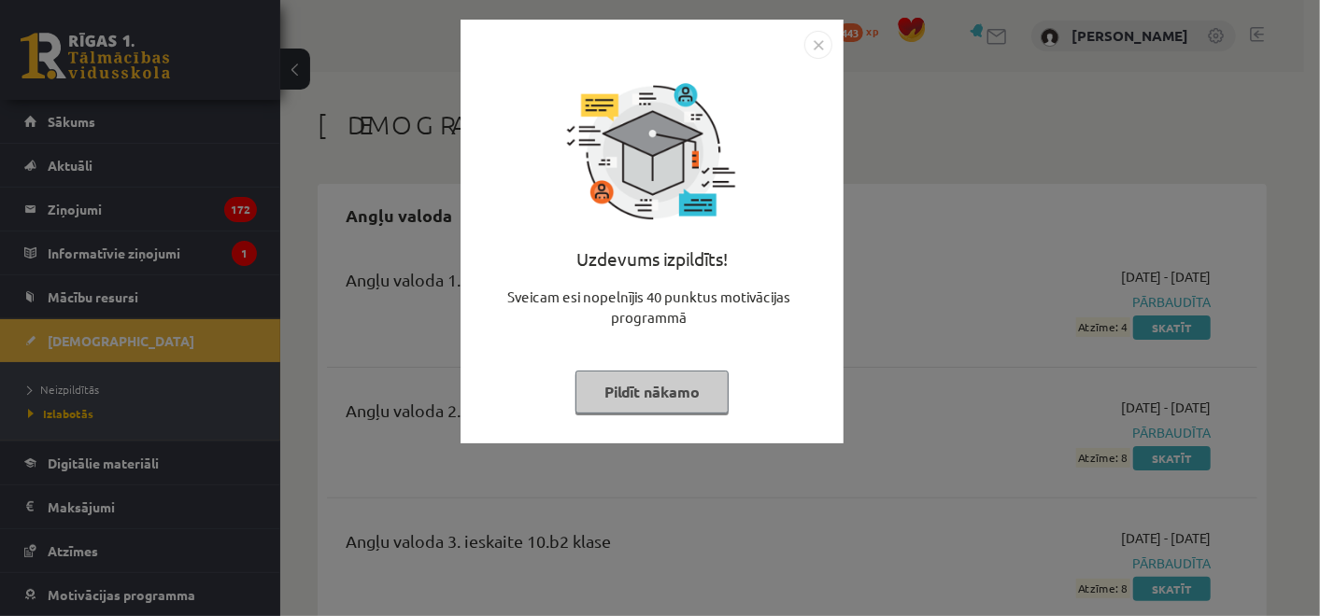
click at [816, 51] on img "Close" at bounding box center [818, 45] width 28 height 28
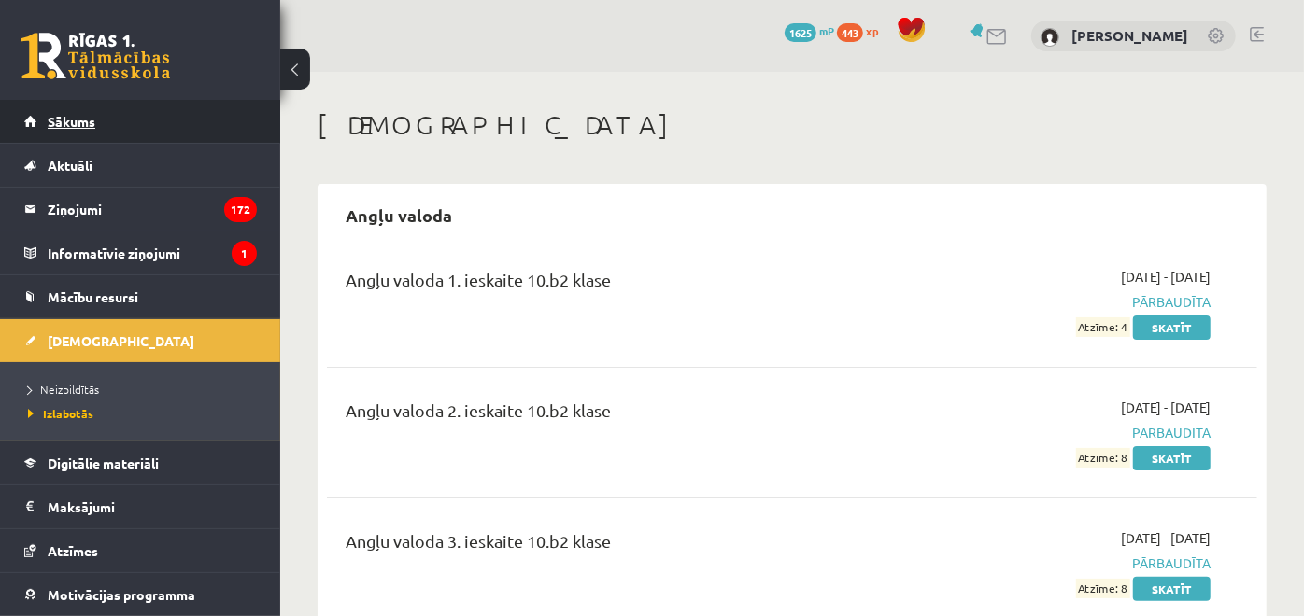
click at [156, 139] on link "Sākums" at bounding box center [140, 121] width 233 height 43
